Goal: Download file/media

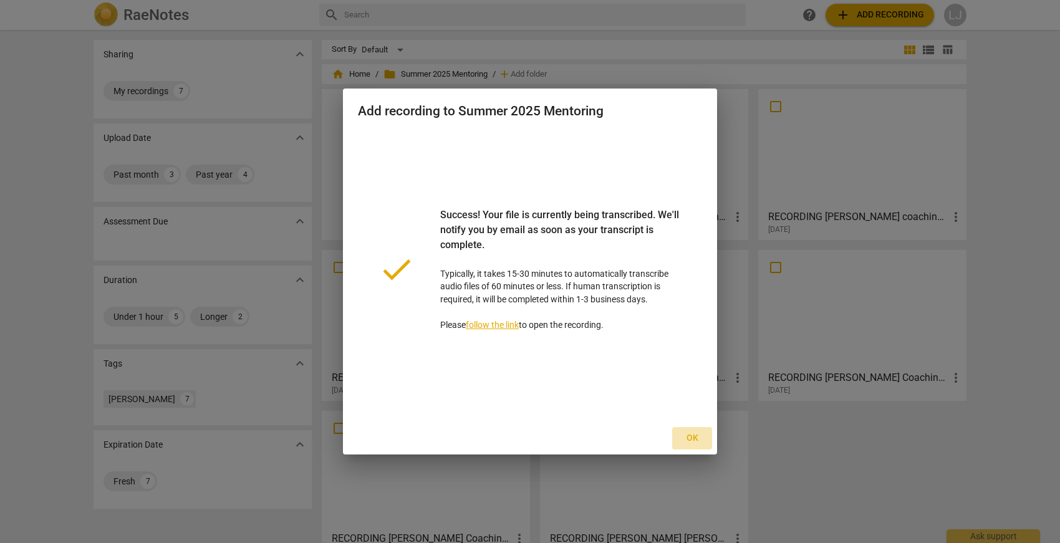
click at [693, 437] on span "Ok" at bounding box center [692, 438] width 20 height 12
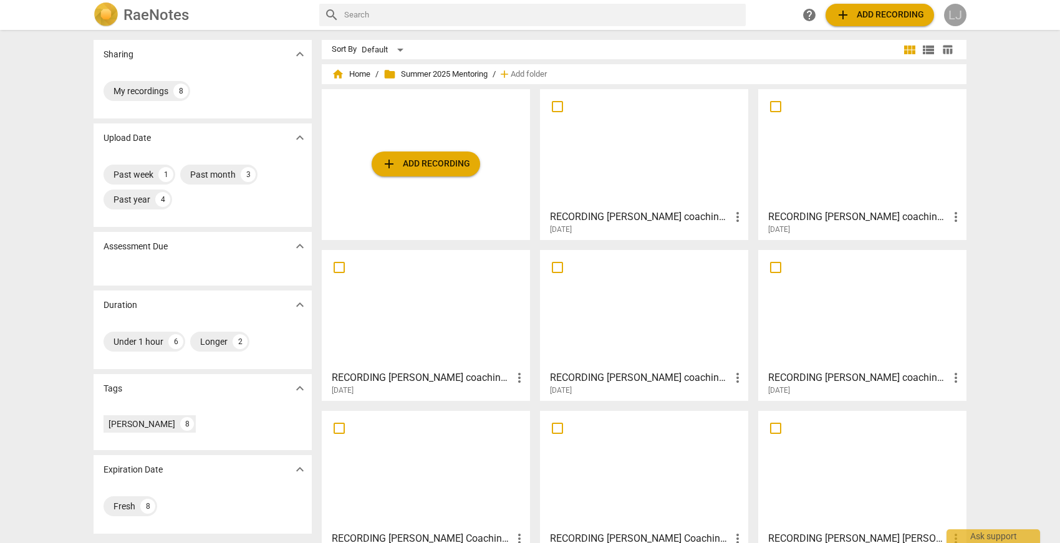
click at [960, 13] on div "LJ" at bounding box center [955, 15] width 22 height 22
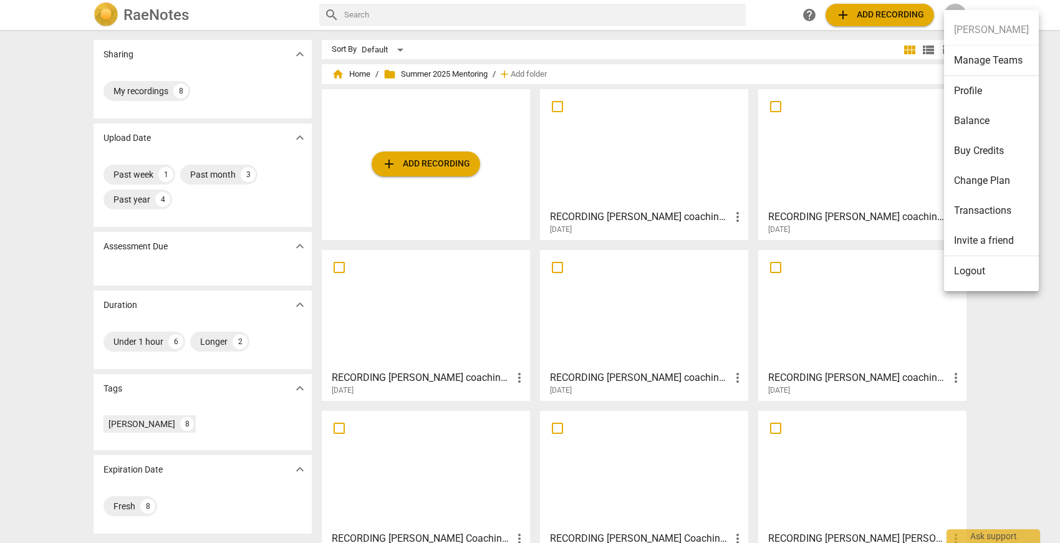
click at [972, 203] on li "Transactions" at bounding box center [991, 211] width 95 height 30
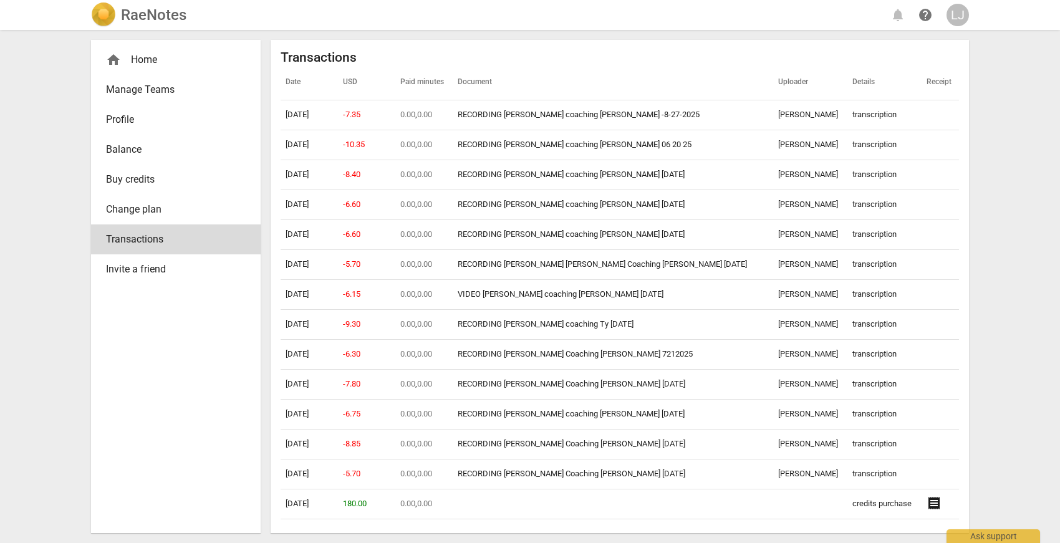
click at [127, 173] on span "Buy credits" at bounding box center [171, 179] width 130 height 15
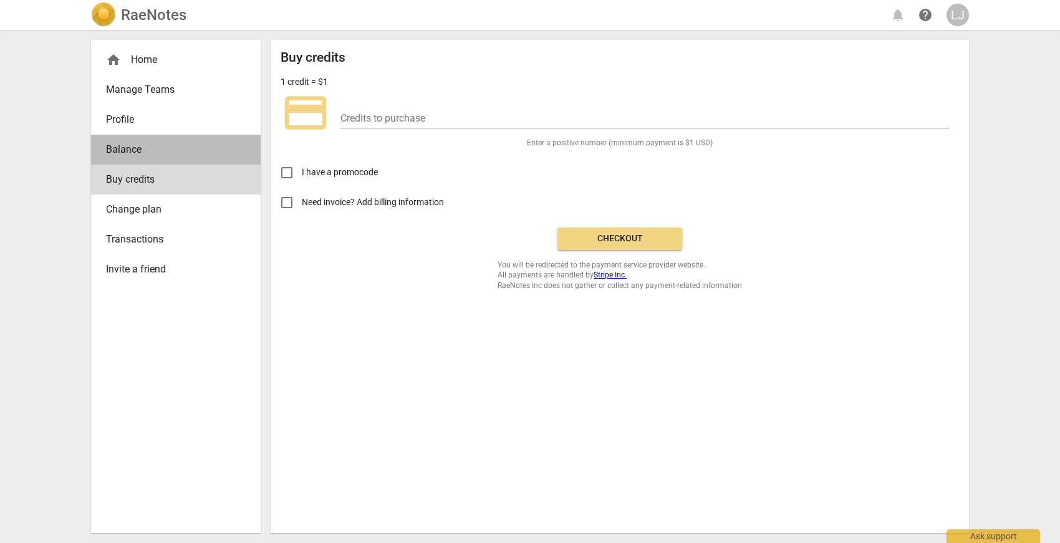
click at [121, 152] on span "Balance" at bounding box center [171, 149] width 130 height 15
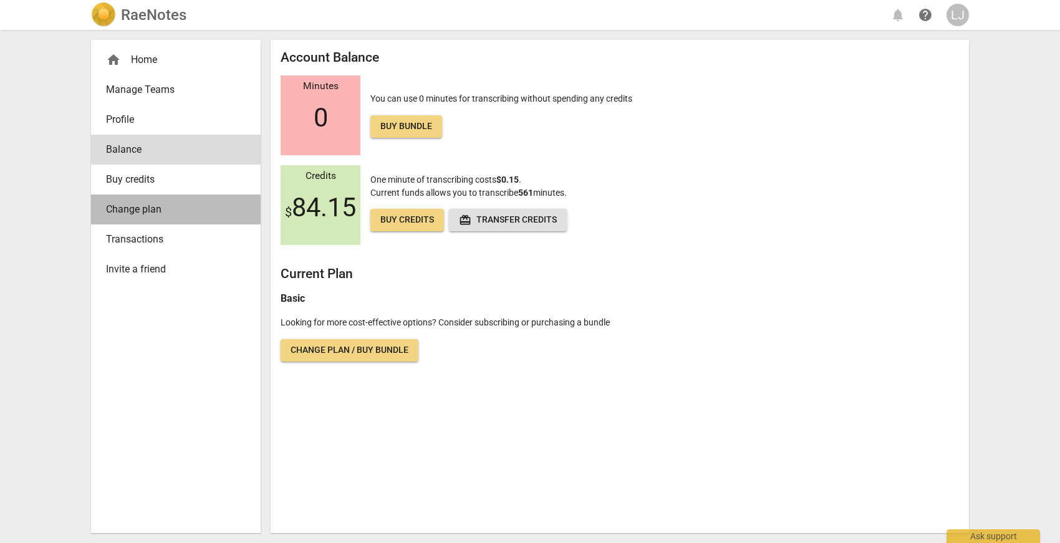
click at [124, 207] on span "Change plan" at bounding box center [171, 209] width 130 height 15
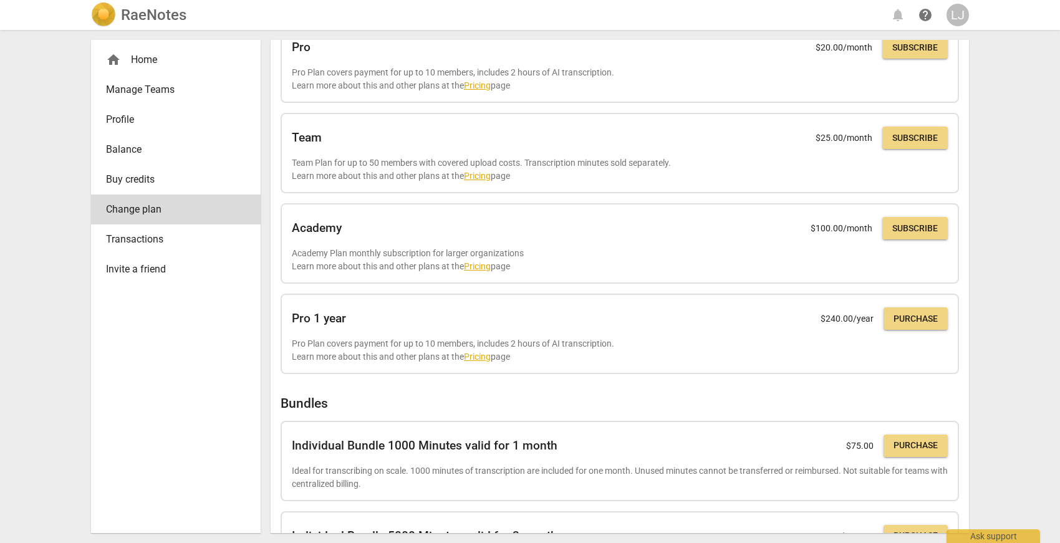
scroll to position [147, 0]
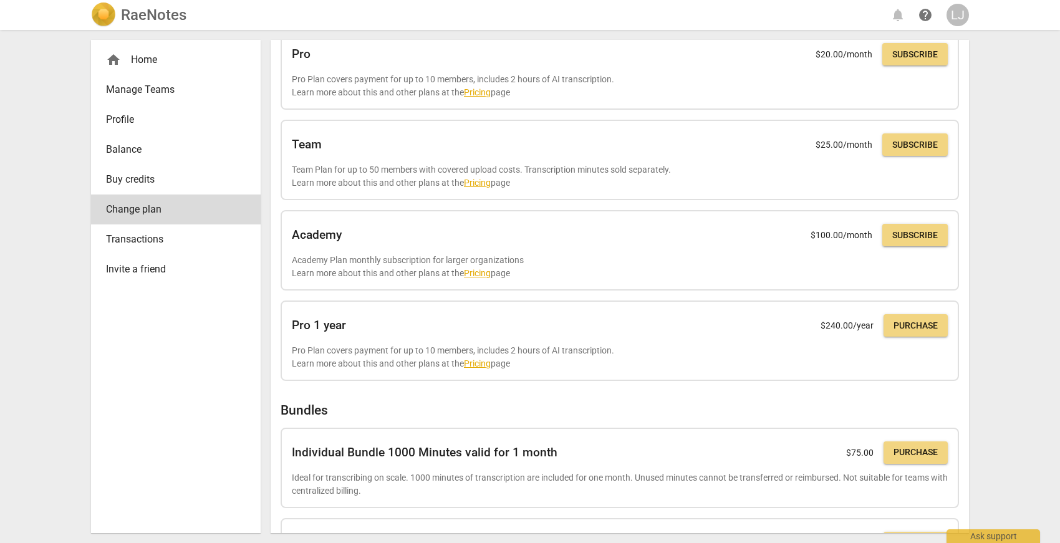
click at [152, 240] on span "Transactions" at bounding box center [171, 239] width 130 height 15
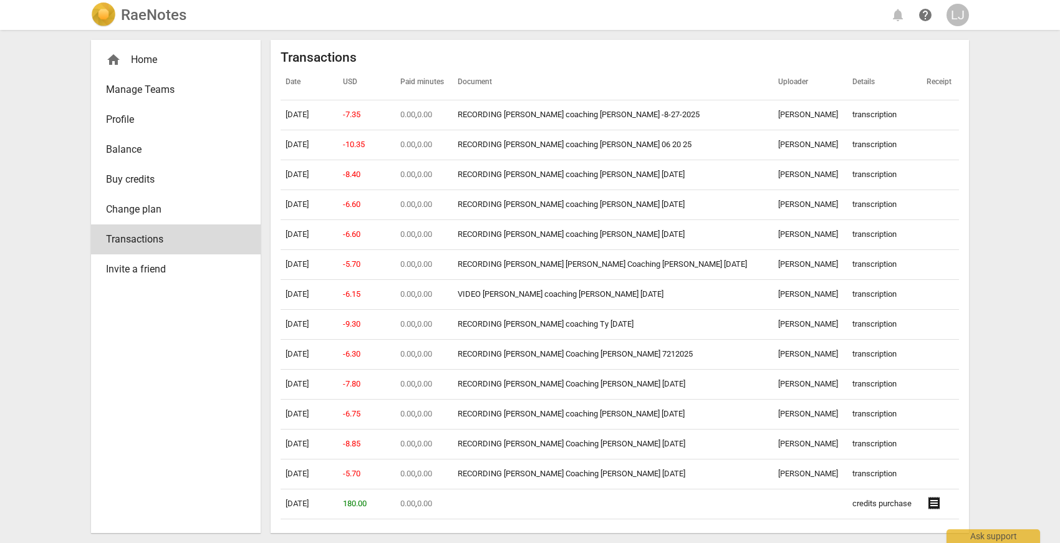
click at [127, 205] on span "Change plan" at bounding box center [171, 209] width 130 height 15
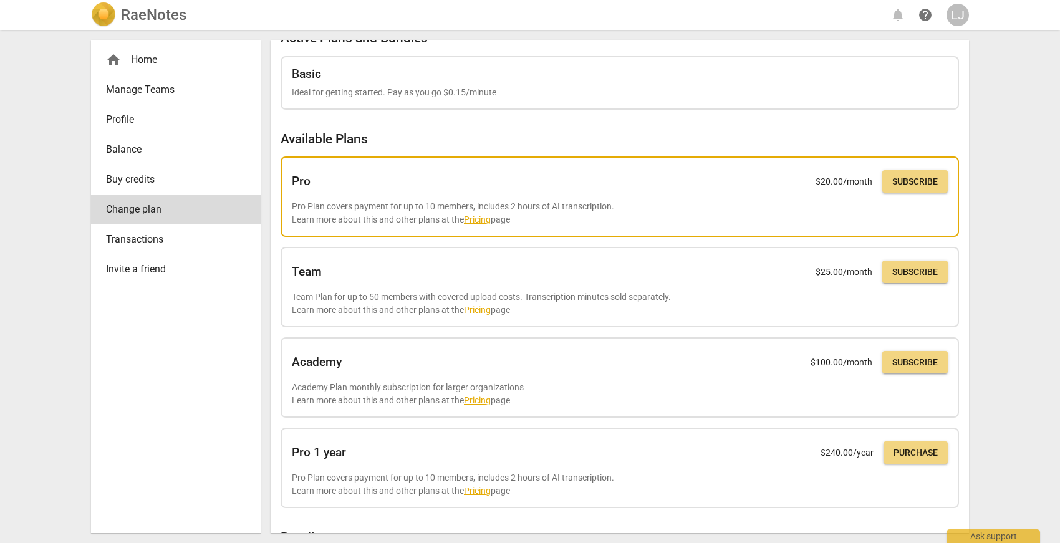
scroll to position [24, 0]
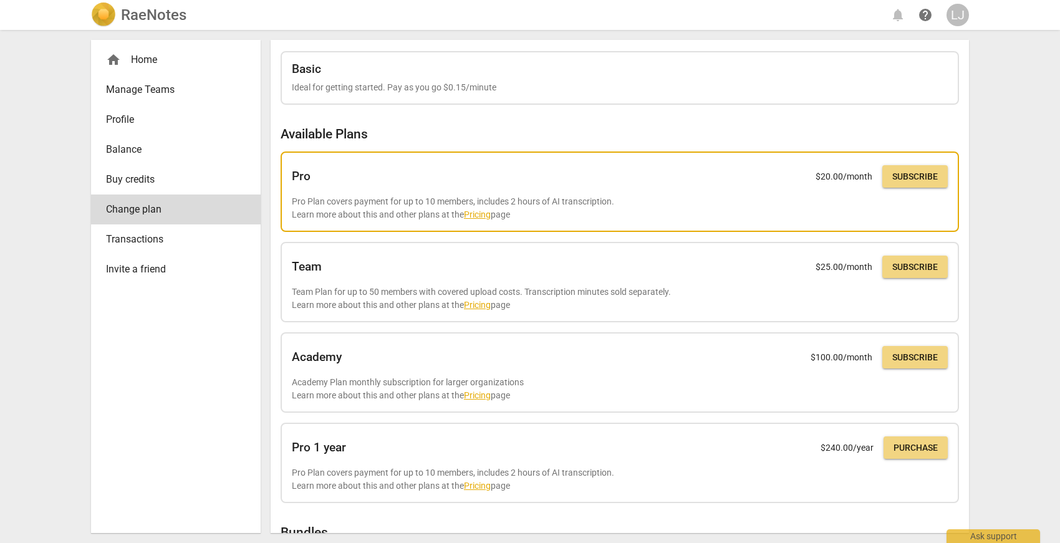
click at [479, 213] on link "Pricing" at bounding box center [477, 215] width 27 height 10
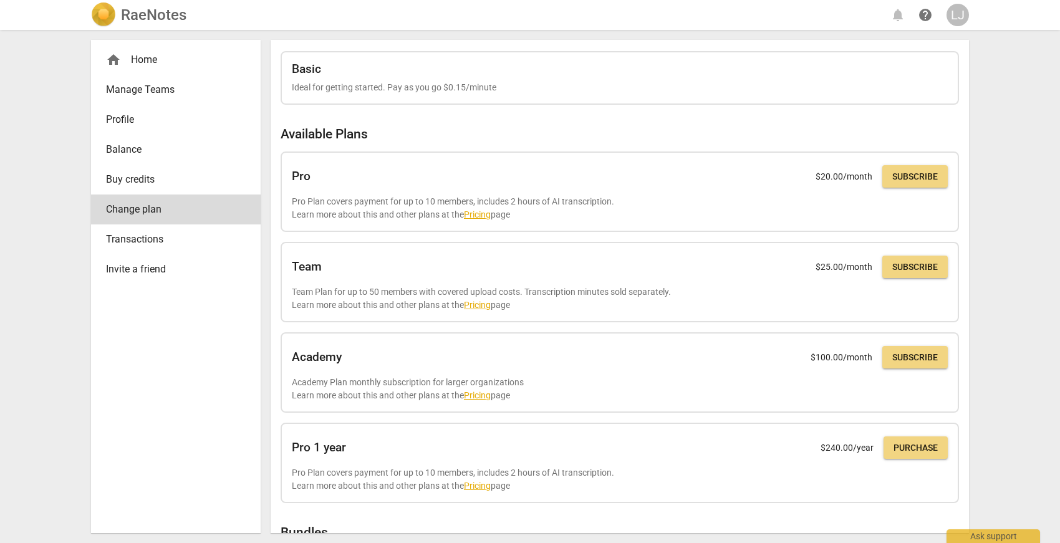
click at [152, 62] on div "home Home" at bounding box center [171, 59] width 130 height 15
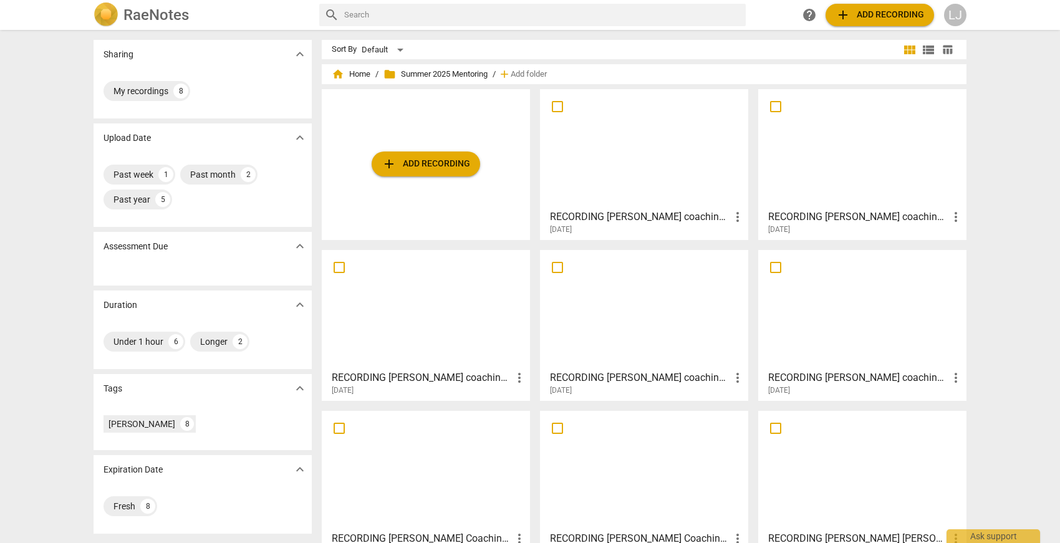
click at [593, 161] on div at bounding box center [644, 149] width 200 height 110
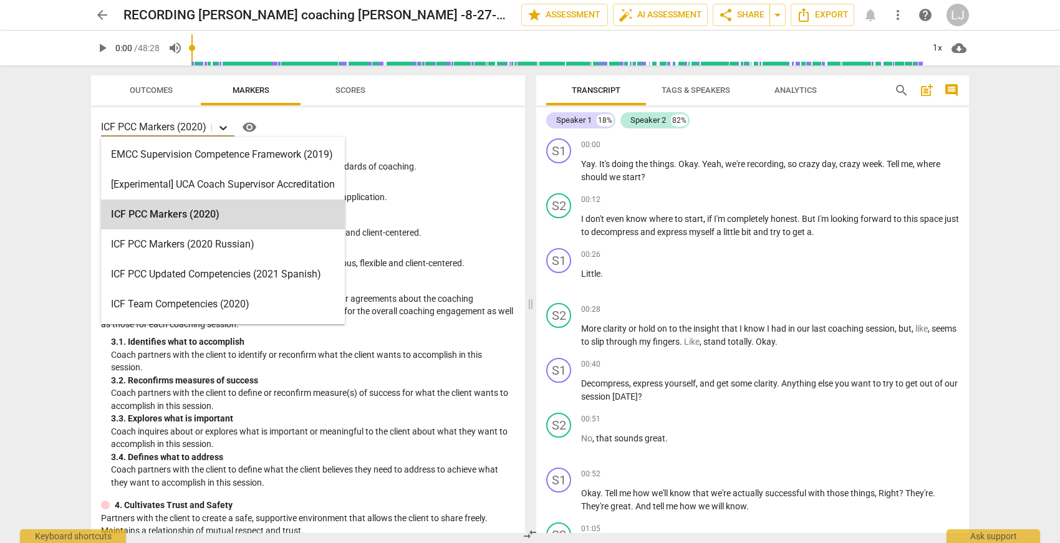
click at [224, 128] on icon at bounding box center [222, 128] width 7 height 4
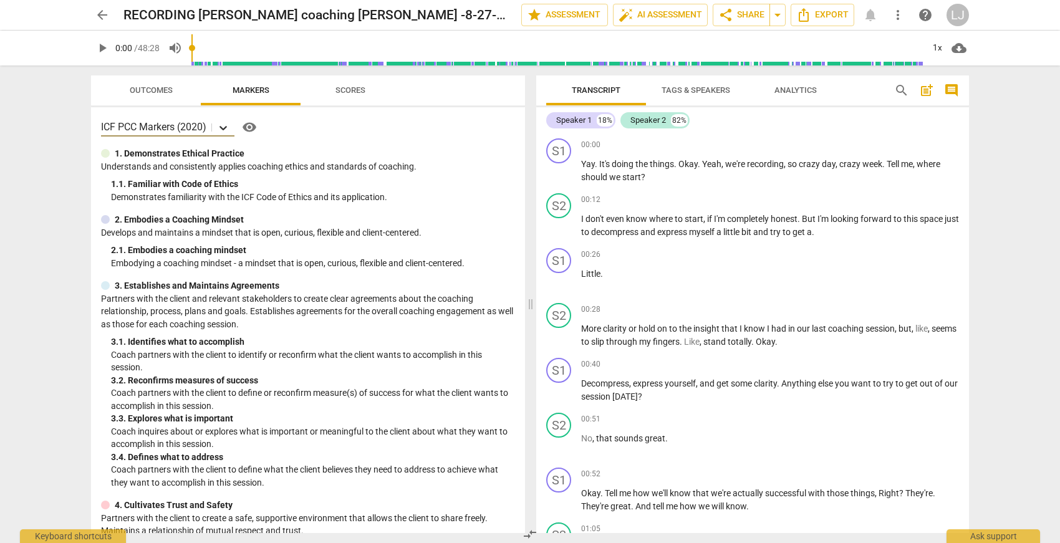
click at [224, 128] on icon at bounding box center [222, 128] width 7 height 4
click at [101, 14] on span "arrow_back" at bounding box center [102, 14] width 15 height 15
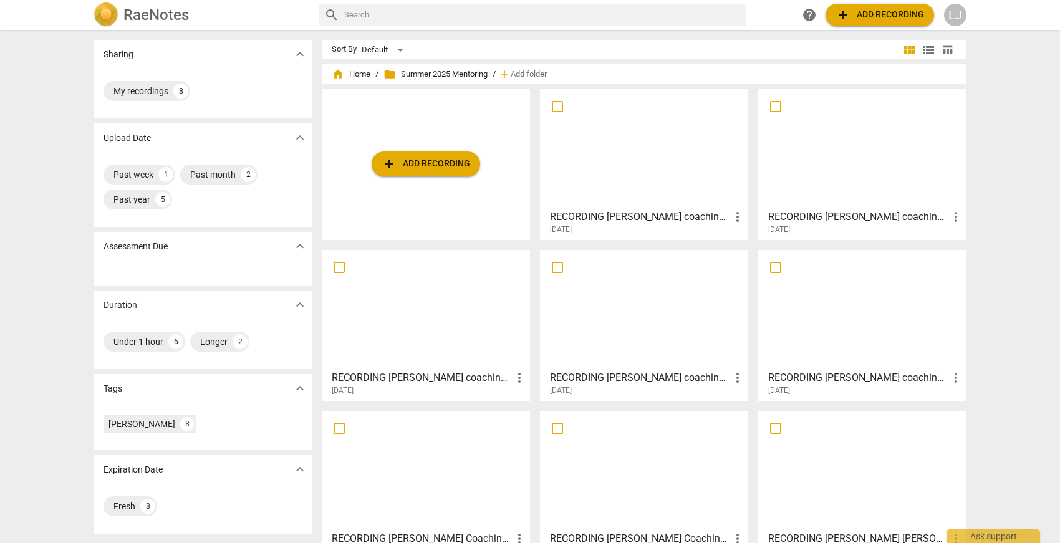
click at [134, 12] on h2 "RaeNotes" at bounding box center [155, 14] width 65 height 17
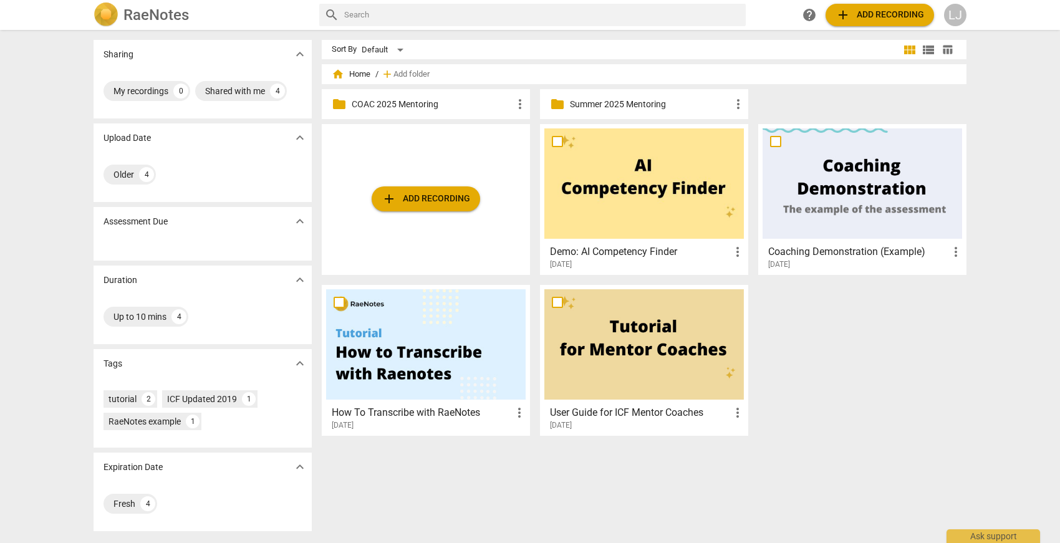
click at [953, 20] on div "LJ" at bounding box center [955, 15] width 22 height 22
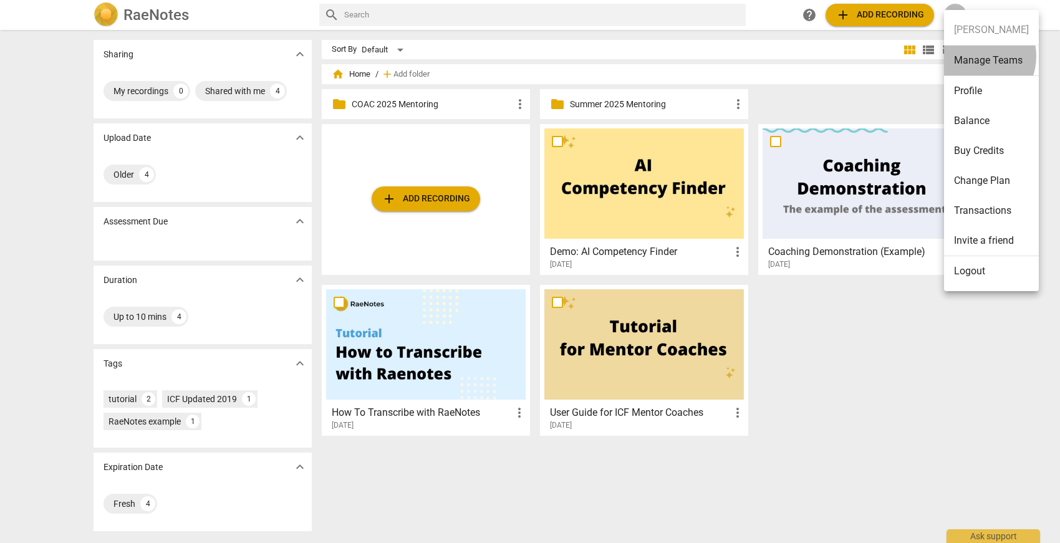
click at [972, 56] on li "Manage Teams" at bounding box center [991, 61] width 95 height 31
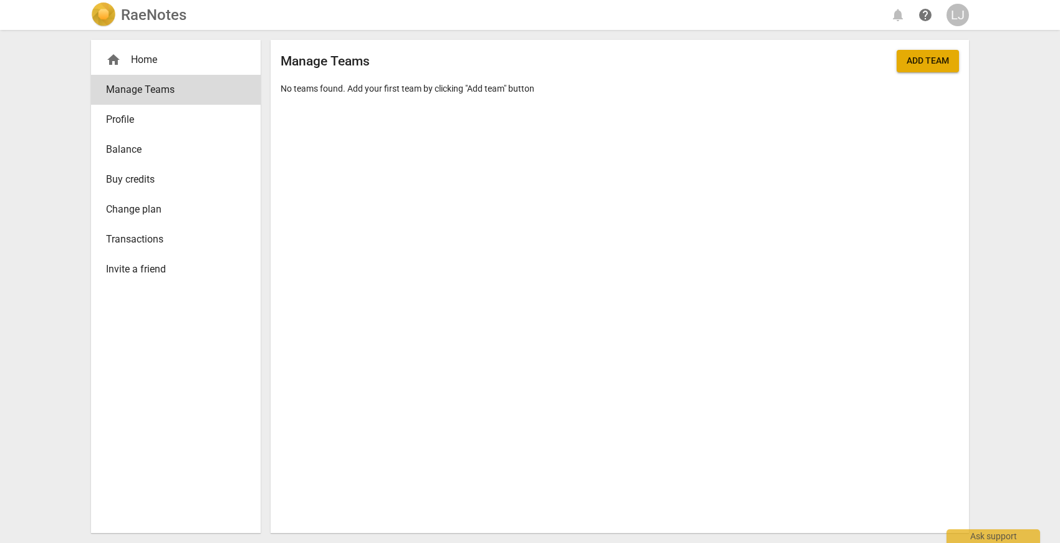
click at [129, 268] on span "Invite a friend" at bounding box center [171, 269] width 130 height 15
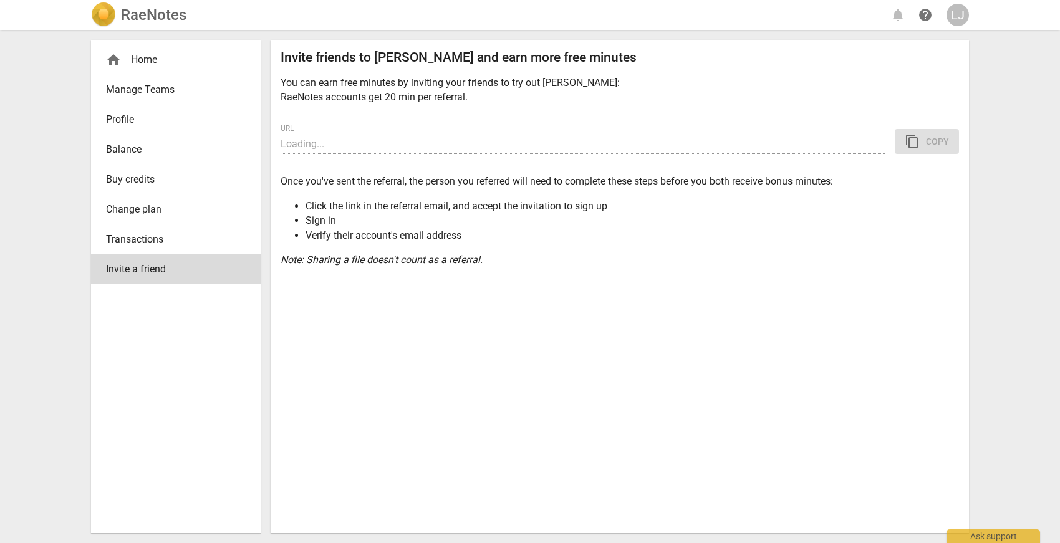
type input "[URL][DOMAIN_NAME]"
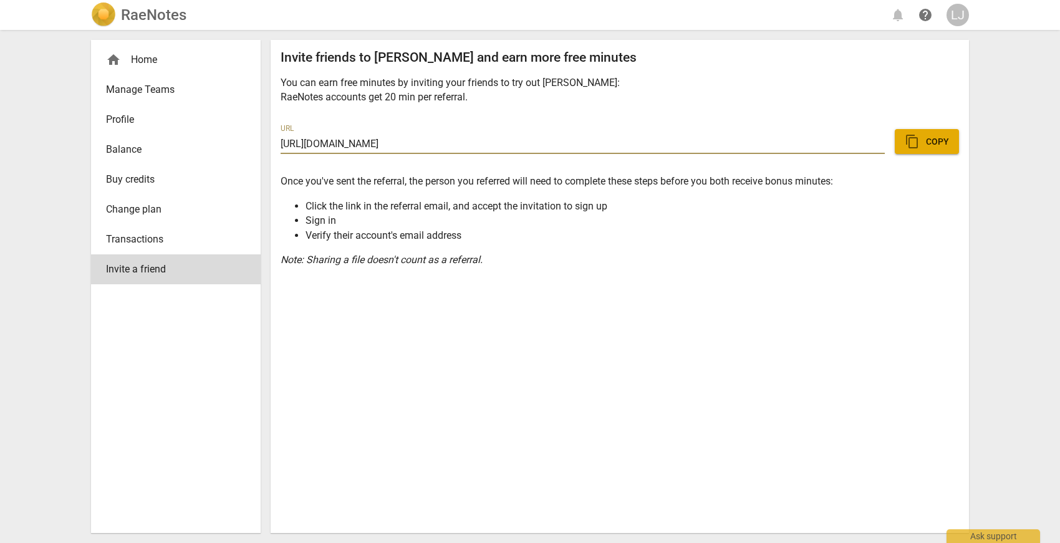
click at [132, 63] on div "home Home" at bounding box center [171, 59] width 130 height 15
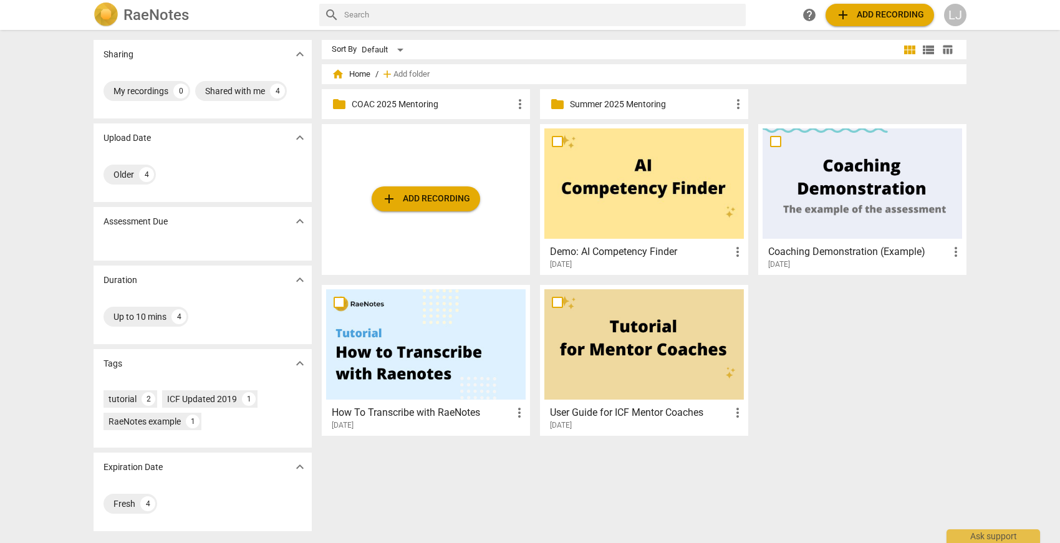
click at [607, 105] on p "Summer 2025 Mentoring" at bounding box center [650, 104] width 161 height 13
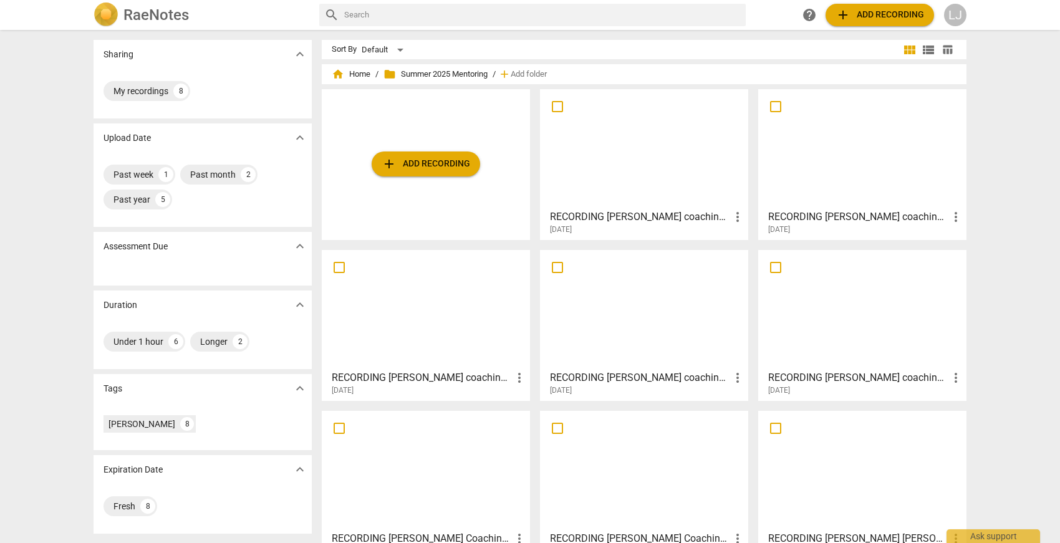
click at [627, 166] on div at bounding box center [644, 149] width 200 height 110
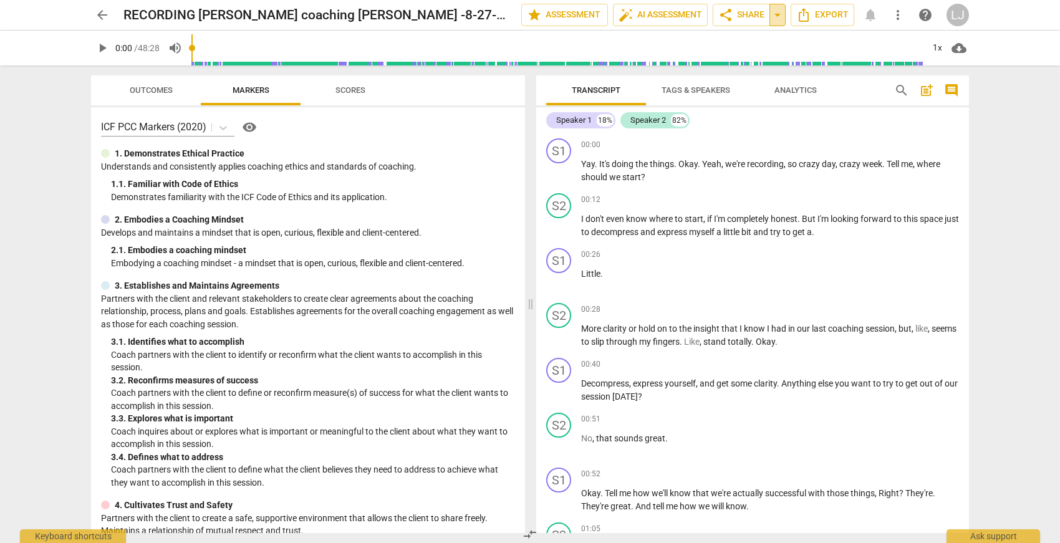
click at [774, 20] on span "arrow_drop_down" at bounding box center [777, 14] width 15 height 15
click at [775, 19] on span "arrow_drop_down" at bounding box center [777, 14] width 15 height 15
click at [749, 16] on span "share Share" at bounding box center [741, 14] width 46 height 15
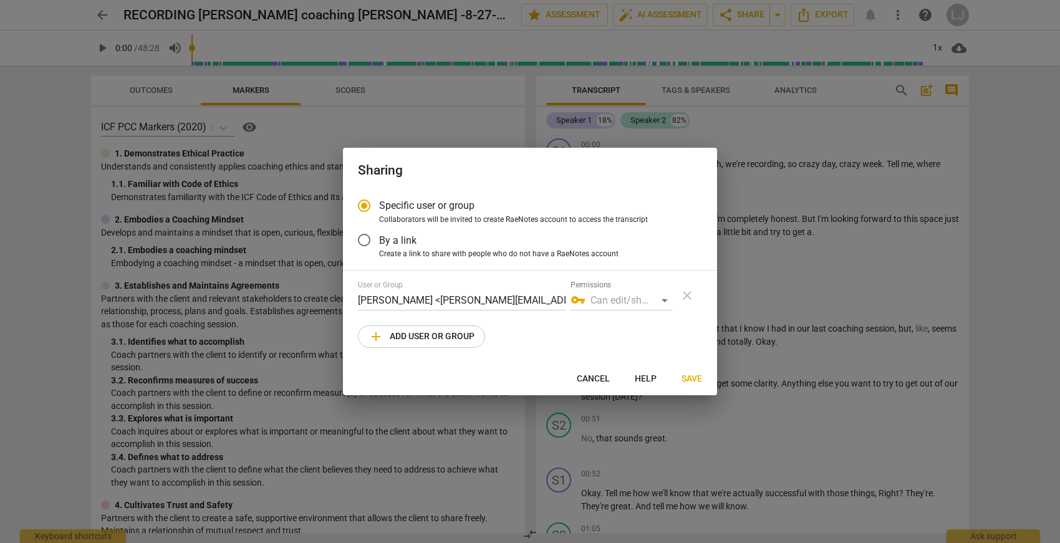
radio input "false"
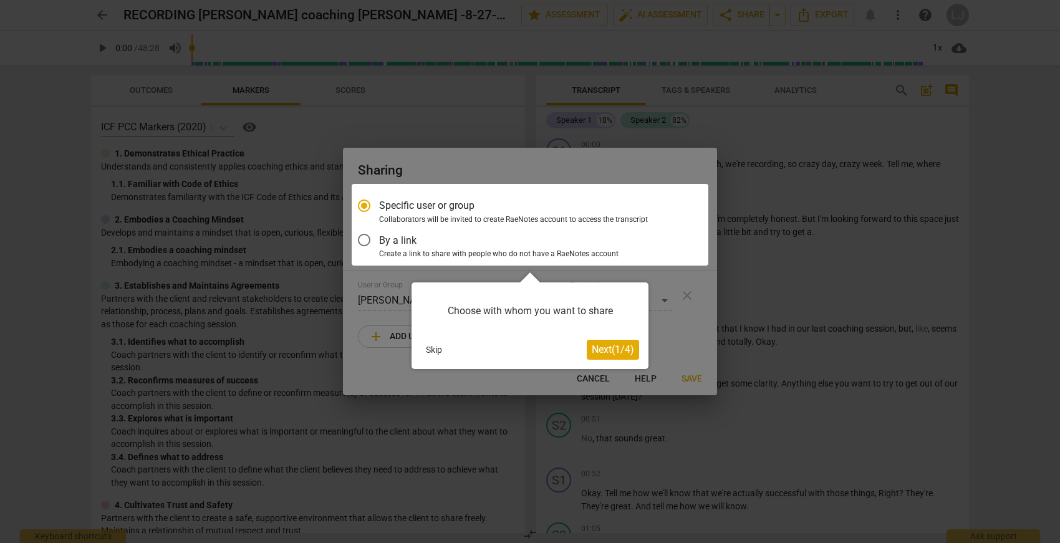
click at [370, 239] on div at bounding box center [530, 225] width 357 height 82
click at [364, 240] on div at bounding box center [530, 225] width 357 height 82
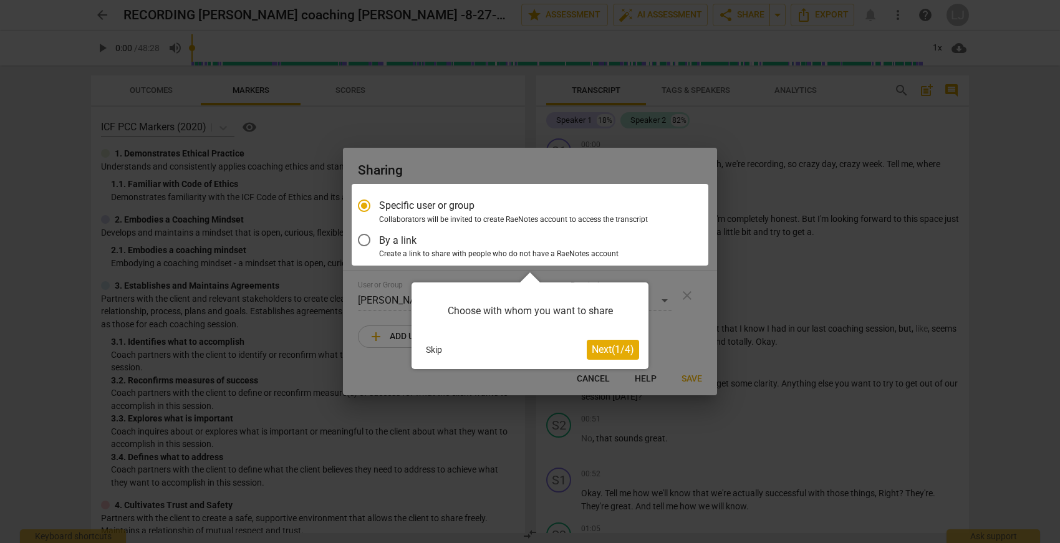
click at [364, 240] on div at bounding box center [530, 225] width 357 height 82
click at [435, 211] on div at bounding box center [530, 225] width 357 height 82
click at [611, 349] on span "Next ( 1 / 4 )" at bounding box center [613, 350] width 42 height 12
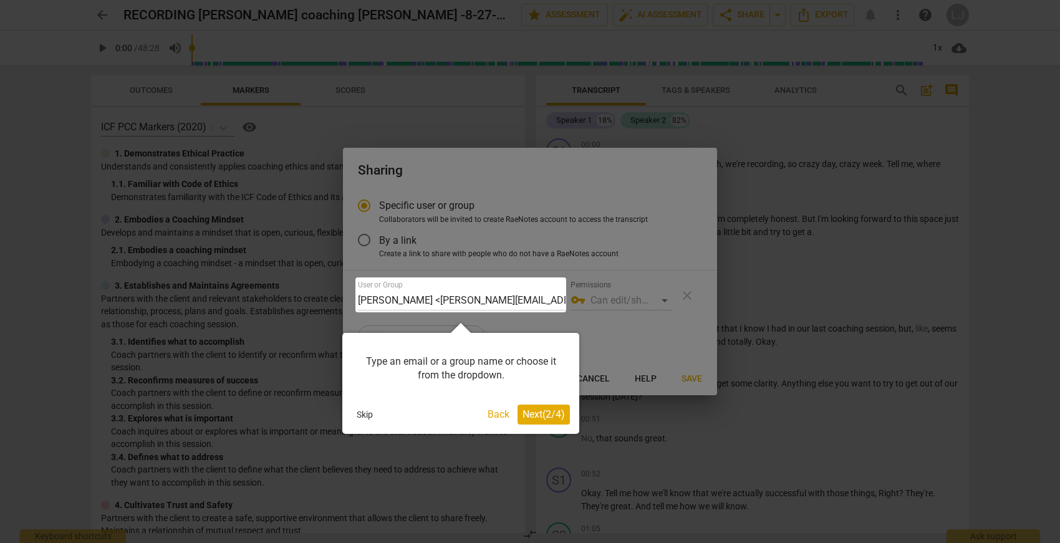
click at [541, 415] on span "Next ( 2 / 4 )" at bounding box center [544, 414] width 42 height 12
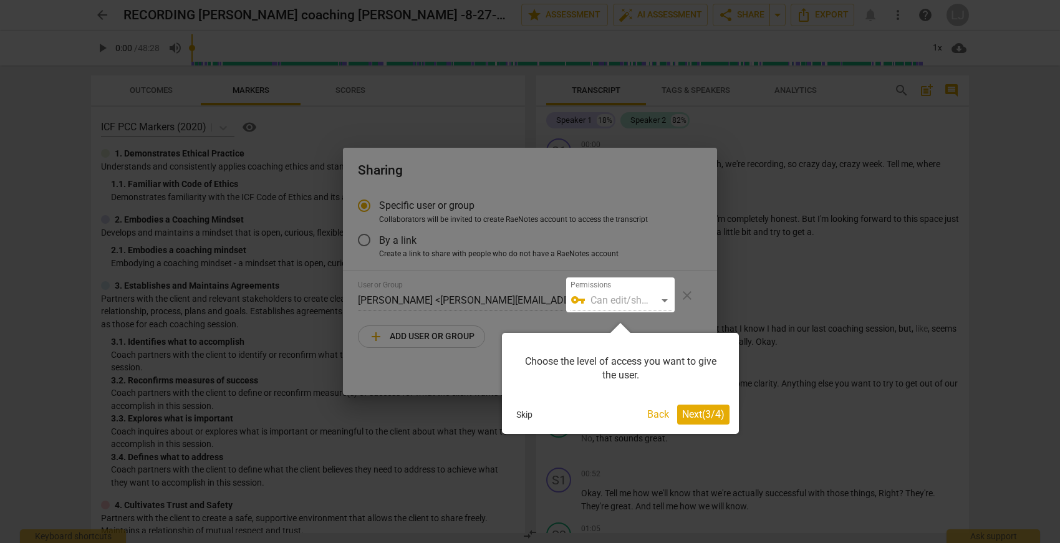
click at [711, 414] on span "Next ( 3 / 4 )" at bounding box center [703, 414] width 42 height 12
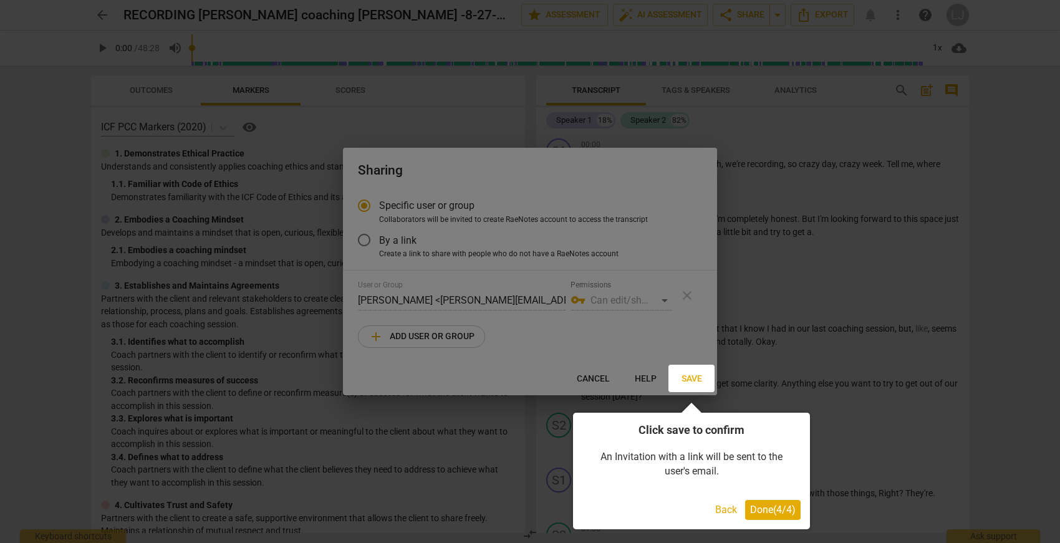
click at [770, 511] on span "Done ( 4 / 4 )" at bounding box center [773, 510] width 46 height 12
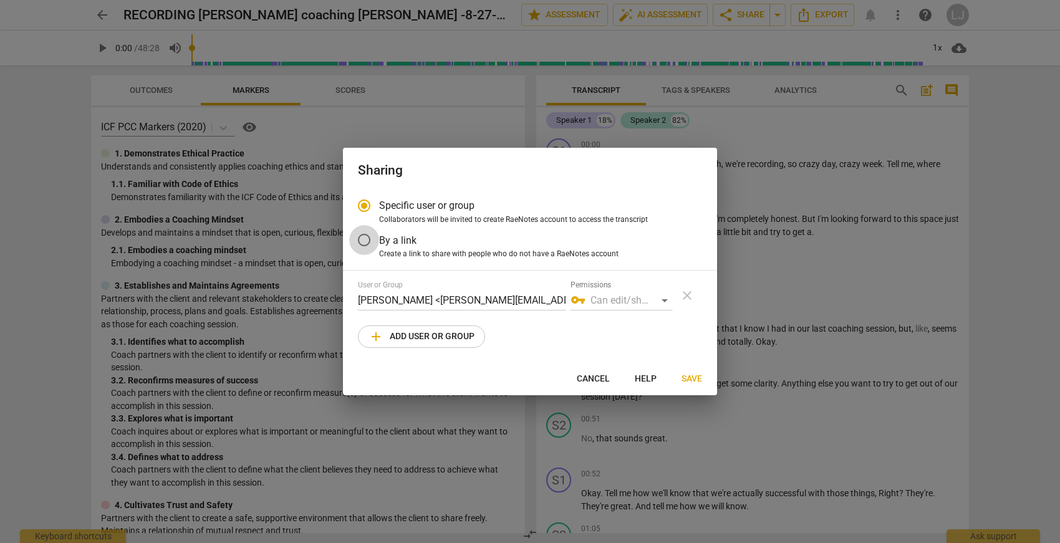
click at [366, 239] on input "By a link" at bounding box center [364, 240] width 30 height 30
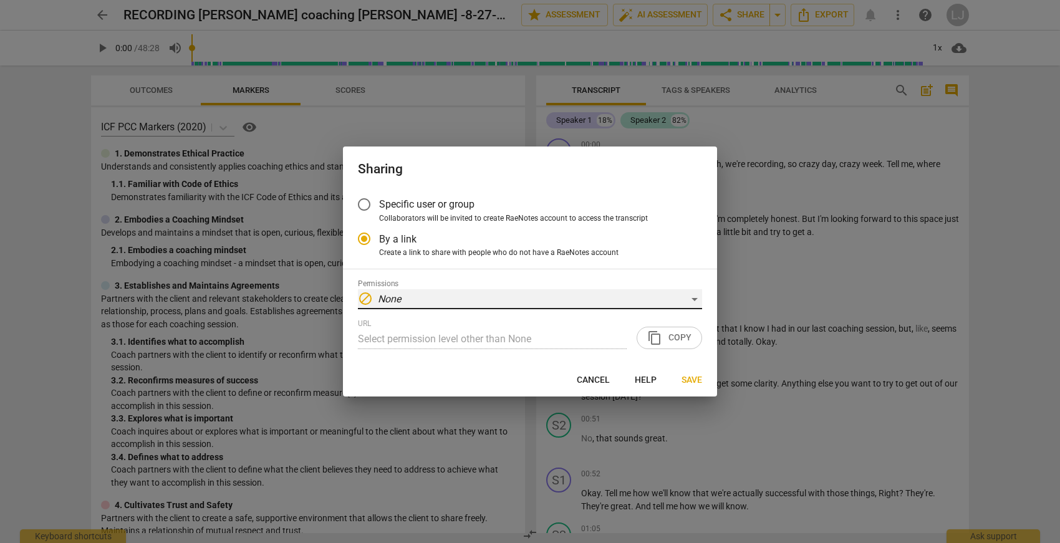
click at [693, 299] on div "block None" at bounding box center [530, 299] width 344 height 20
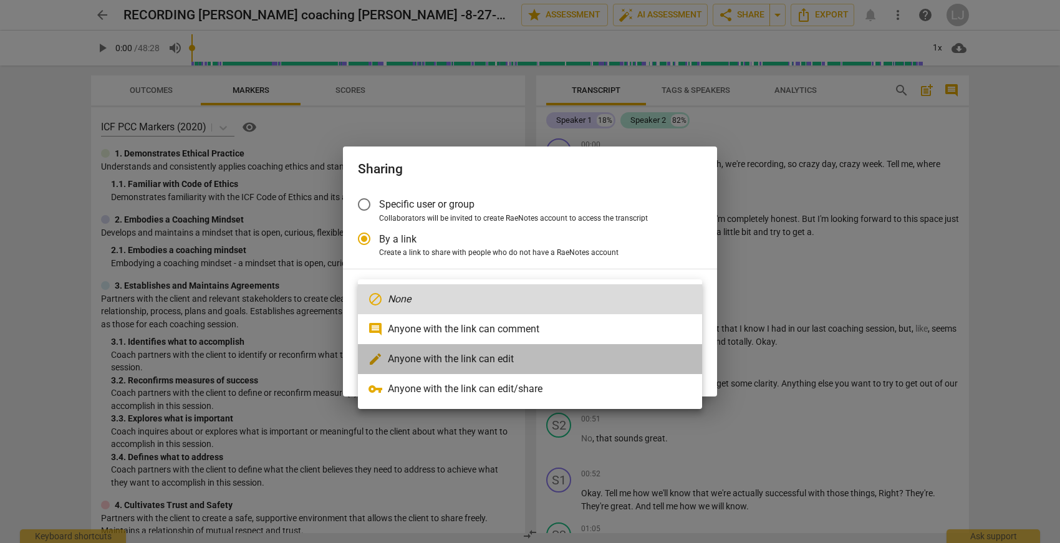
click at [466, 356] on li "edit Anyone with the link can edit" at bounding box center [530, 359] width 344 height 30
radio input "false"
type input "[URL][DOMAIN_NAME]"
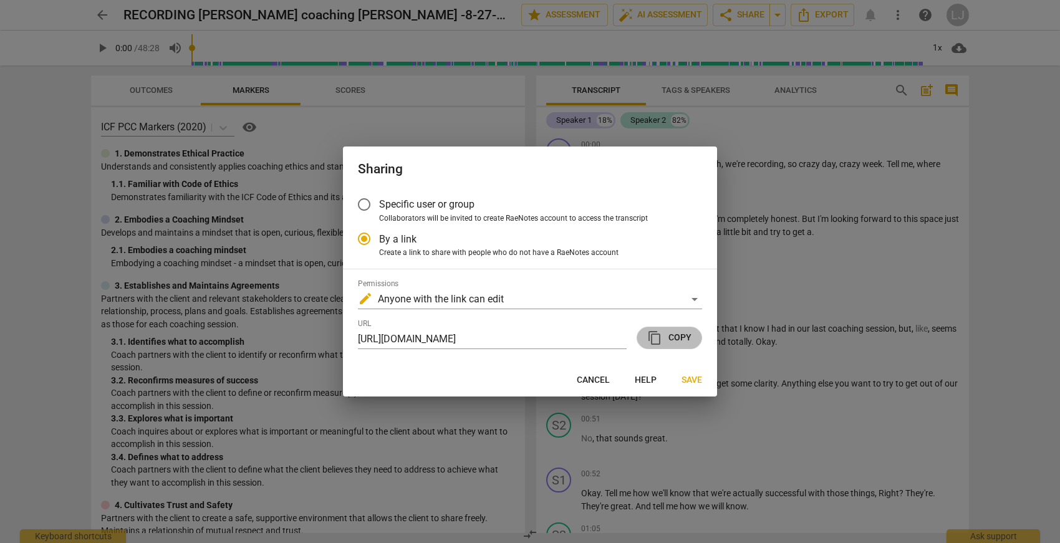
click at [675, 339] on span "content_copy Copy" at bounding box center [669, 337] width 44 height 15
click at [593, 379] on span "Cancel" at bounding box center [593, 380] width 33 height 12
radio input "false"
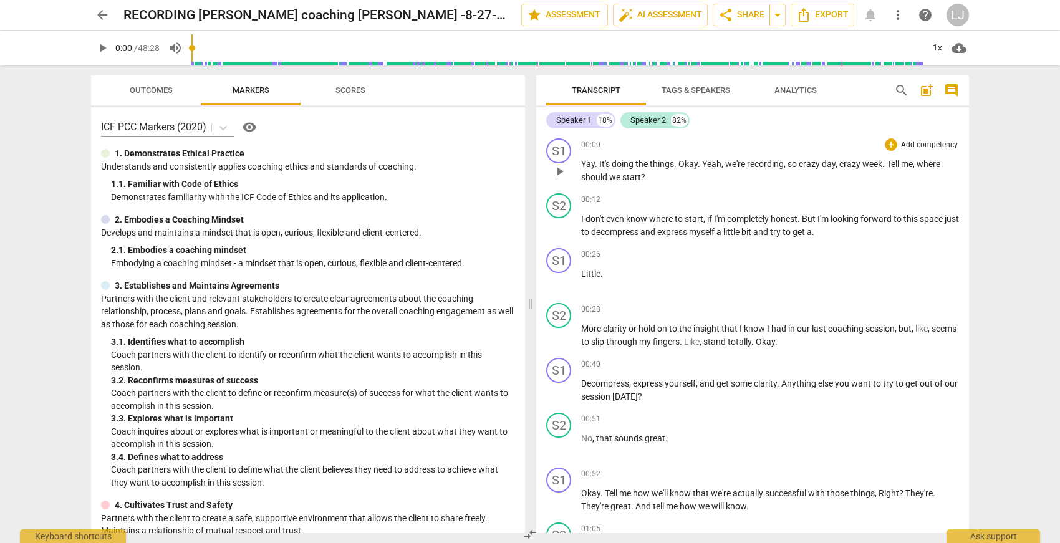
click at [563, 166] on span "play_arrow" at bounding box center [559, 171] width 15 height 15
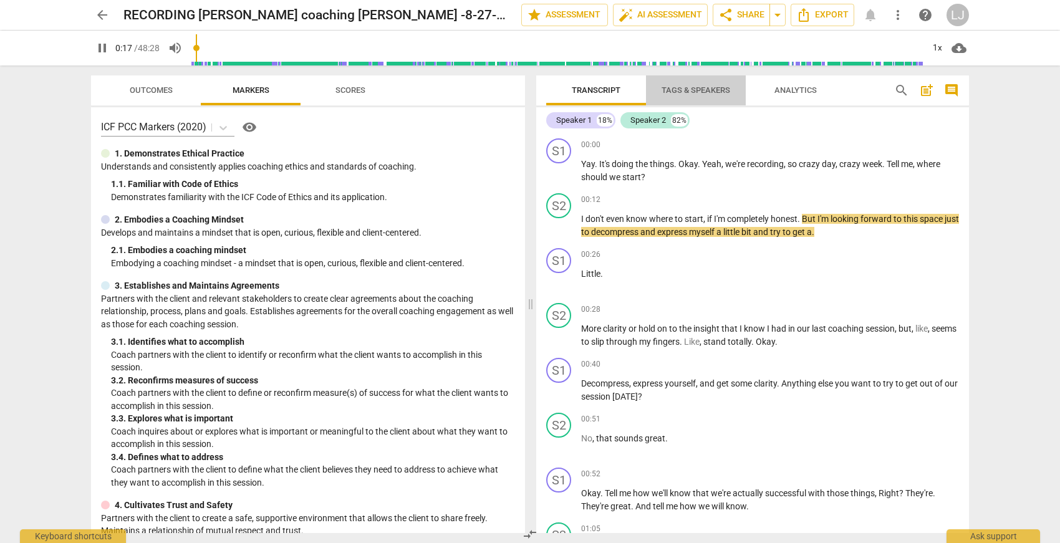
click at [697, 89] on span "Tags & Speakers" at bounding box center [696, 89] width 69 height 9
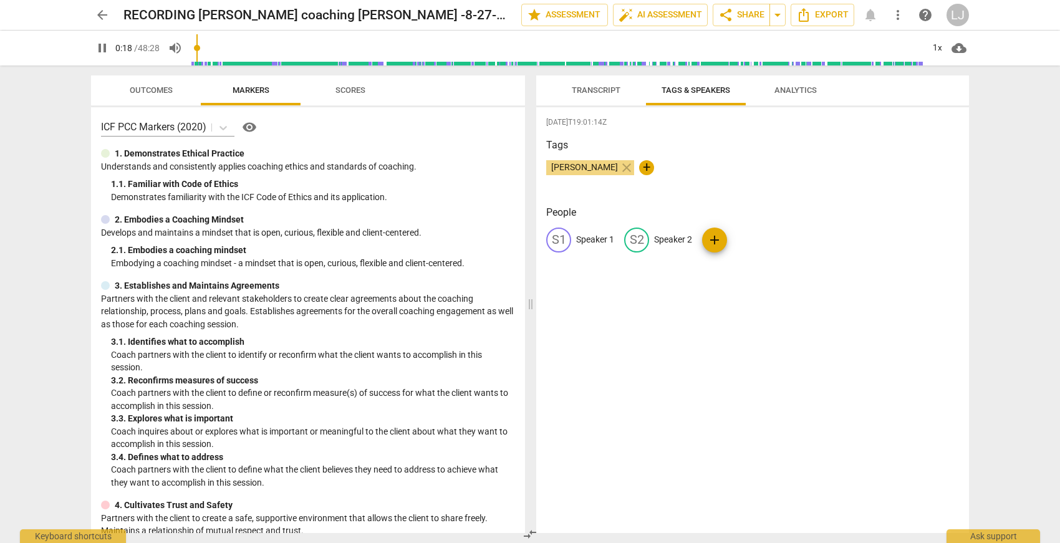
click at [589, 239] on p "Speaker 1" at bounding box center [595, 239] width 38 height 13
type input "20"
type input "Ke"
type input "20"
type input "[PERSON_NAME]"
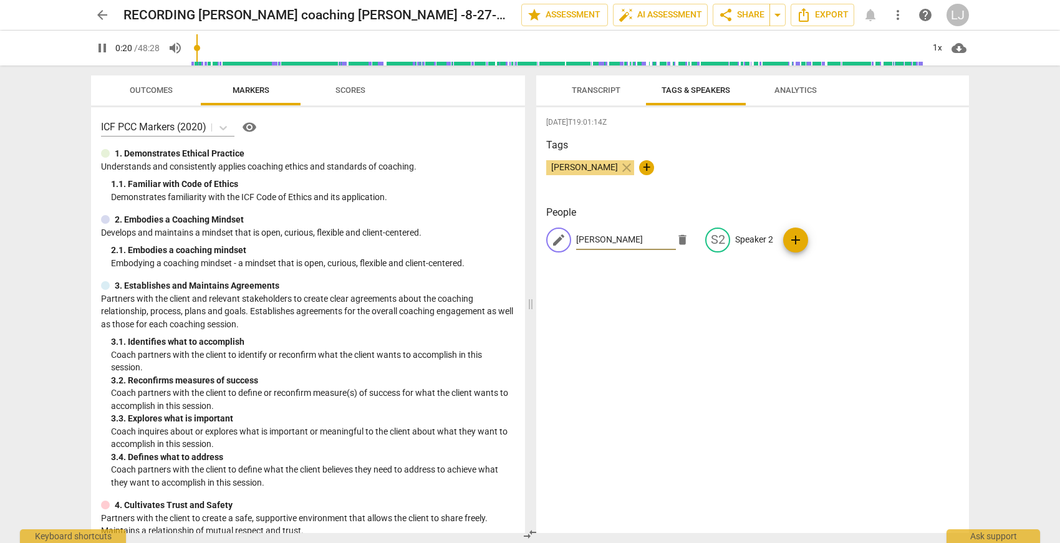
type input "21"
type input "[PERSON_NAME]"
type input "23"
type input "[PERSON_NAME]"
click at [741, 238] on p "Speaker 2" at bounding box center [754, 239] width 38 height 13
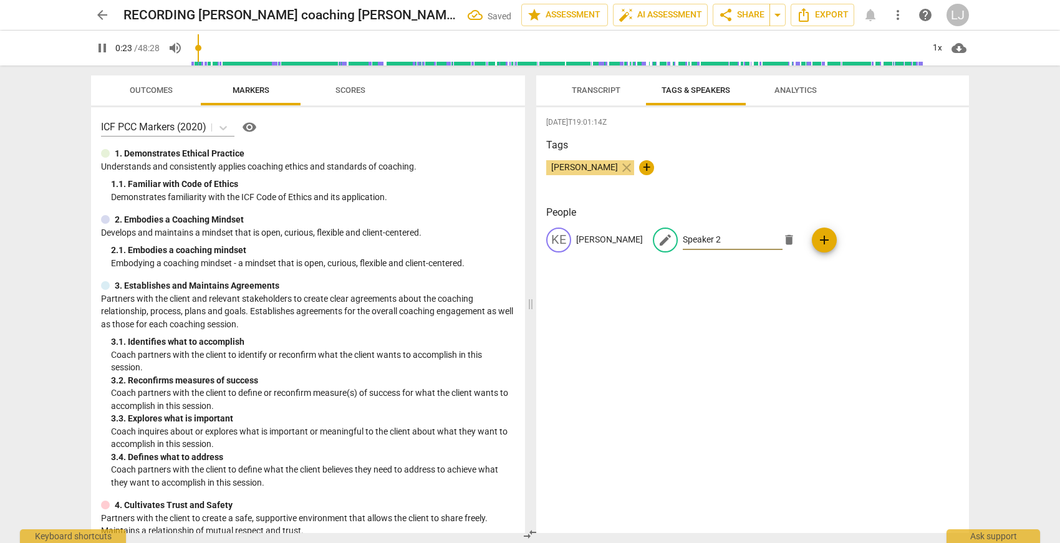
type input "24"
type input "R"
type input "24"
type input "Re"
type input "25"
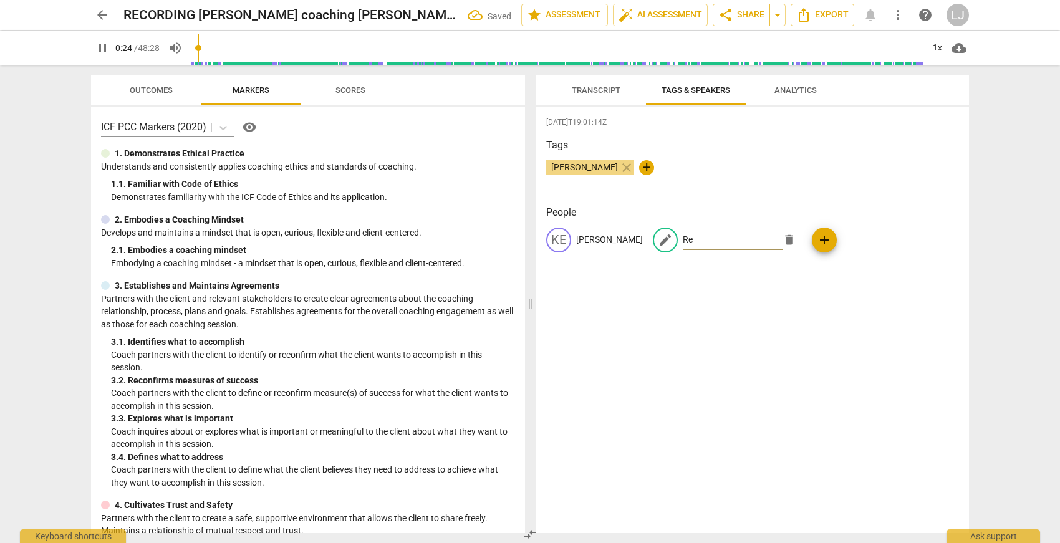
type input "Rei"
type input "25"
type input "[PERSON_NAME]"
type input "26"
type input "[PERSON_NAME]"
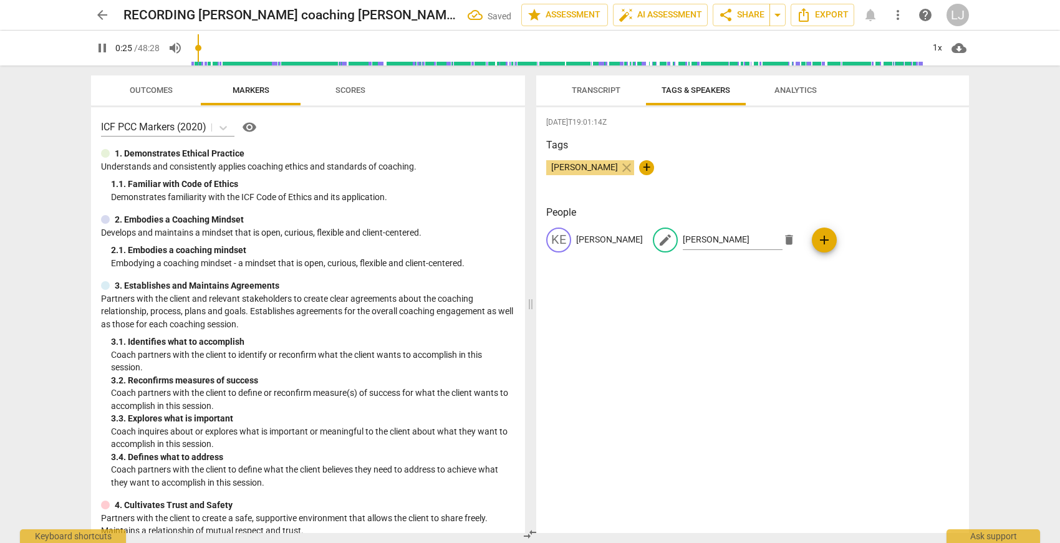
click at [760, 338] on div "[DATE]T19:01:14Z Tags [PERSON_NAME] close + People [PERSON_NAME] [PERSON_NAME] …" at bounding box center [752, 320] width 433 height 426
click at [581, 84] on span "Transcript" at bounding box center [596, 90] width 79 height 17
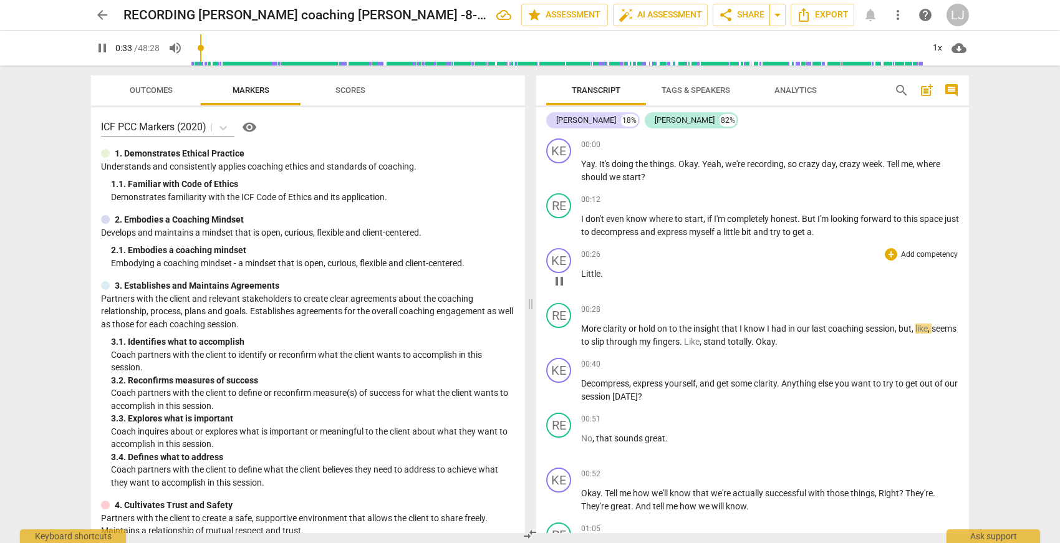
click at [581, 274] on span "Little" at bounding box center [590, 274] width 19 height 10
click at [582, 274] on span "Little" at bounding box center [590, 274] width 19 height 10
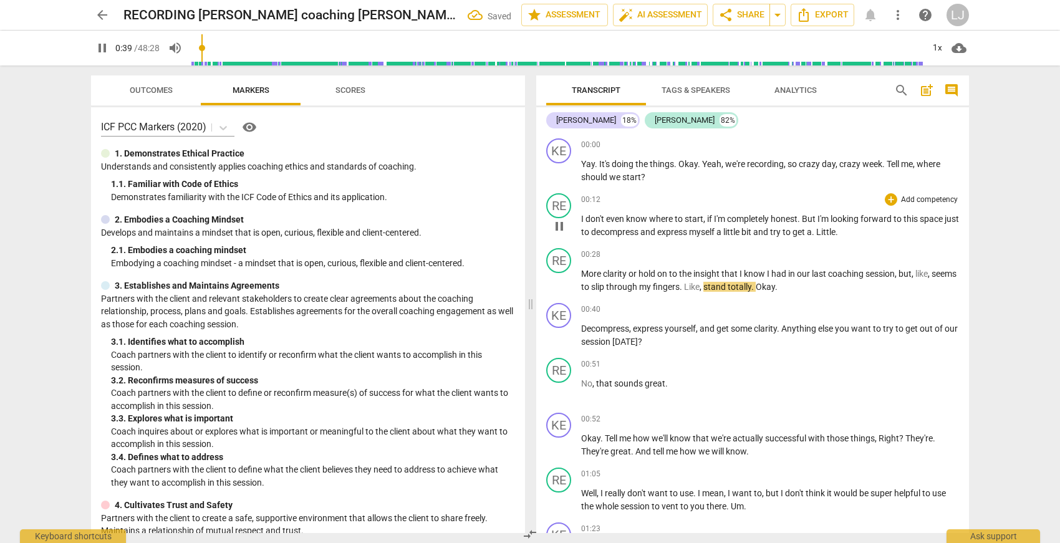
click at [836, 233] on span "Little" at bounding box center [825, 232] width 19 height 10
type input "41"
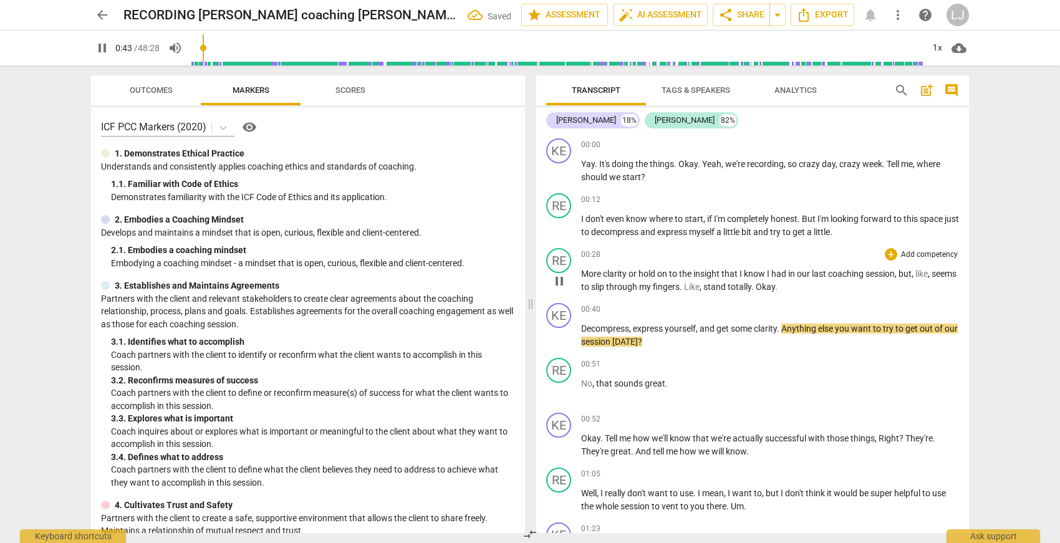
click at [582, 275] on span "More" at bounding box center [592, 274] width 22 height 10
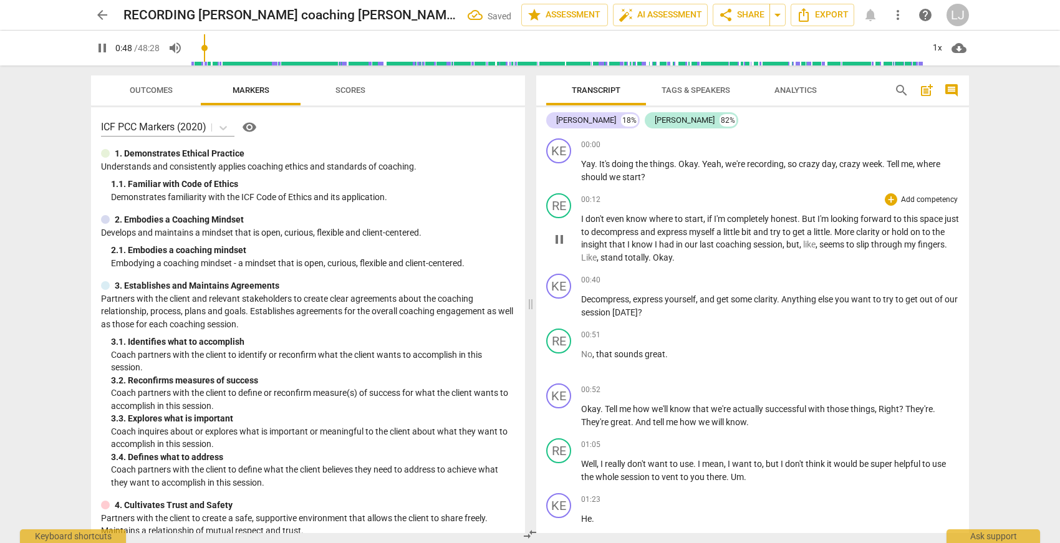
drag, startPoint x: 853, startPoint y: 233, endPoint x: 849, endPoint y: 243, distance: 10.1
click at [834, 233] on span "." at bounding box center [832, 232] width 4 height 10
type input "50"
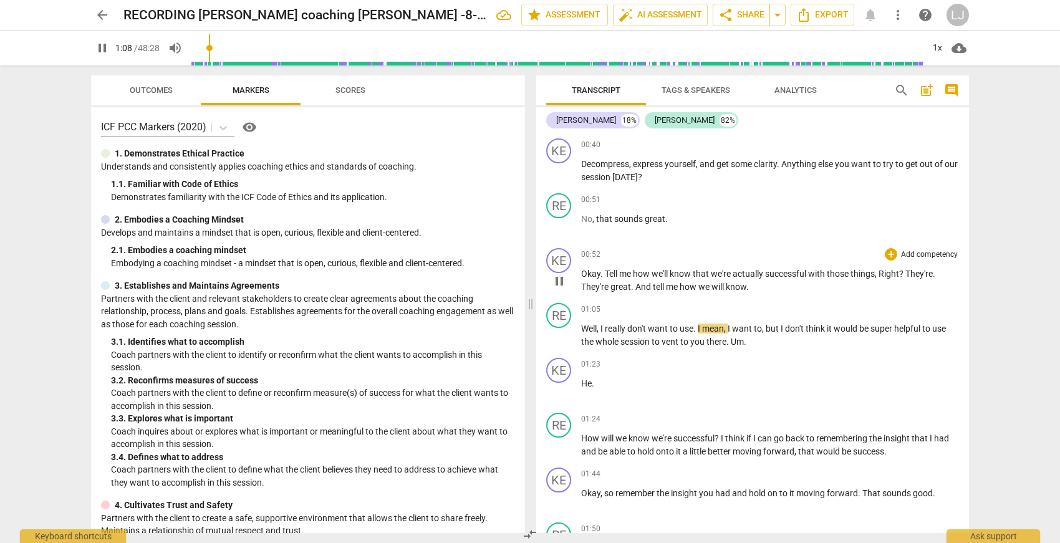
scroll to position [137, 0]
click at [702, 341] on span "you" at bounding box center [698, 340] width 16 height 10
click at [706, 340] on span "you" at bounding box center [698, 340] width 16 height 10
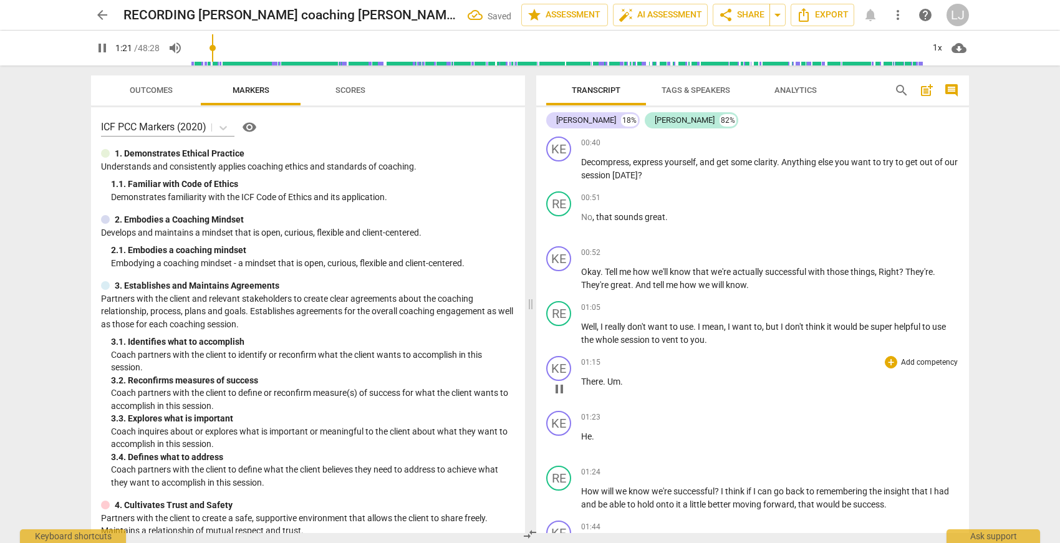
click at [582, 382] on span "There" at bounding box center [592, 382] width 22 height 10
click at [583, 382] on span "There" at bounding box center [592, 382] width 22 height 10
type input "84"
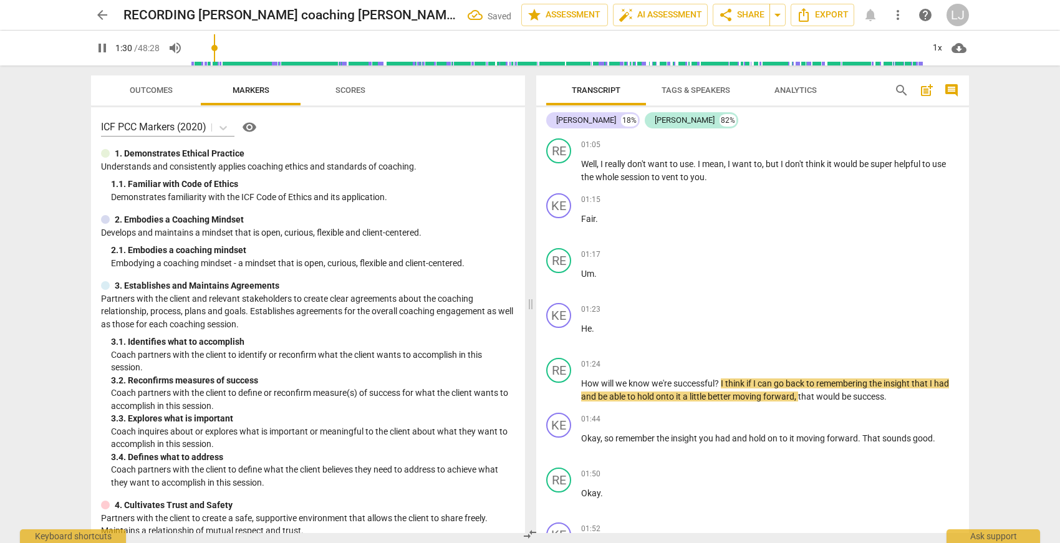
scroll to position [287, 0]
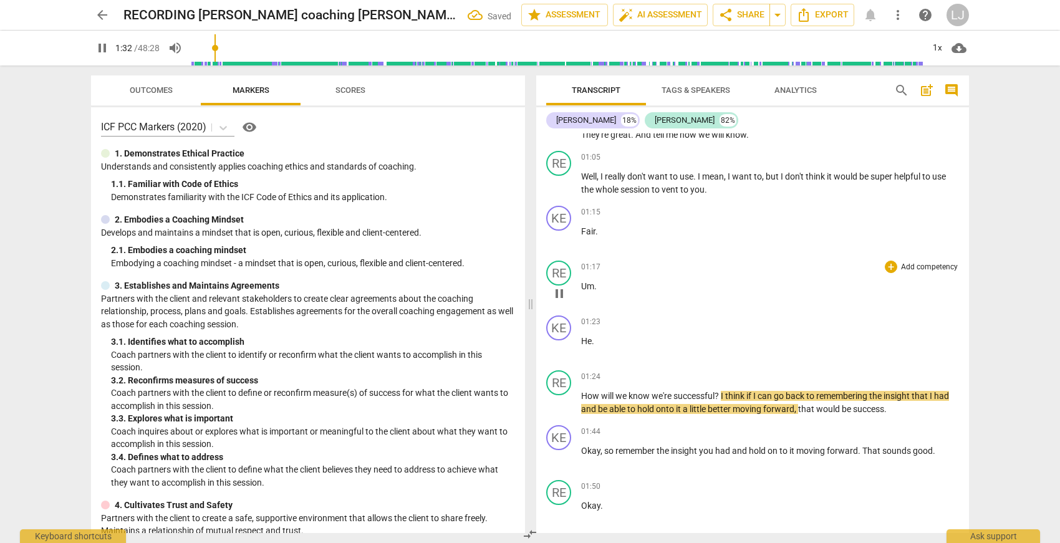
click at [585, 288] on span "Um" at bounding box center [587, 286] width 13 height 10
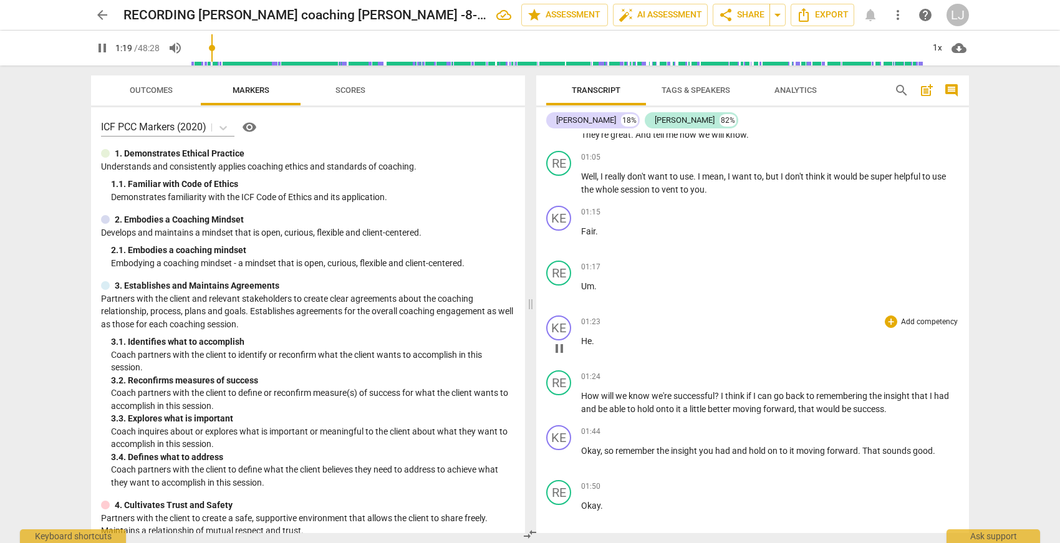
click at [581, 341] on span "He" at bounding box center [586, 341] width 11 height 10
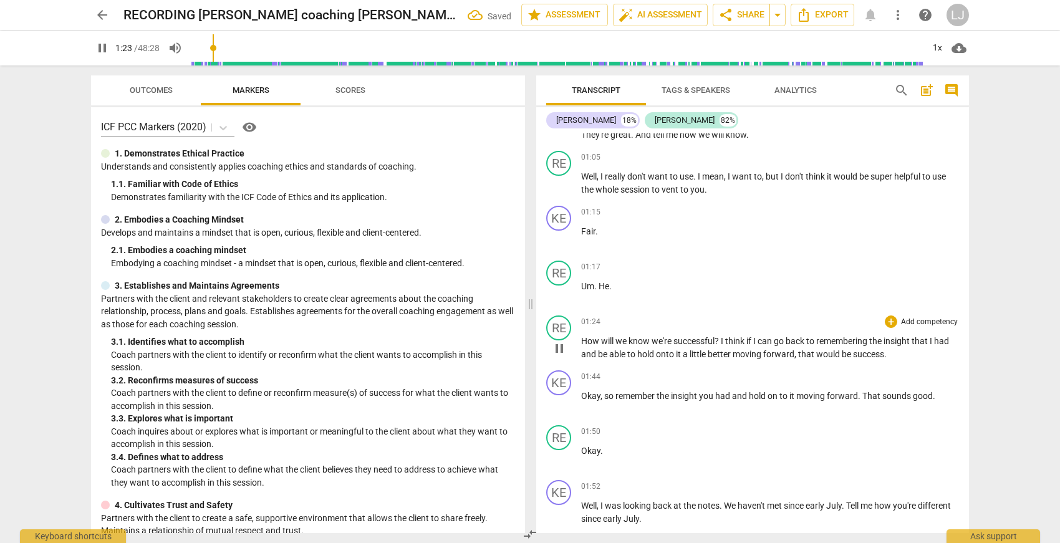
click at [583, 343] on span "How" at bounding box center [591, 341] width 20 height 10
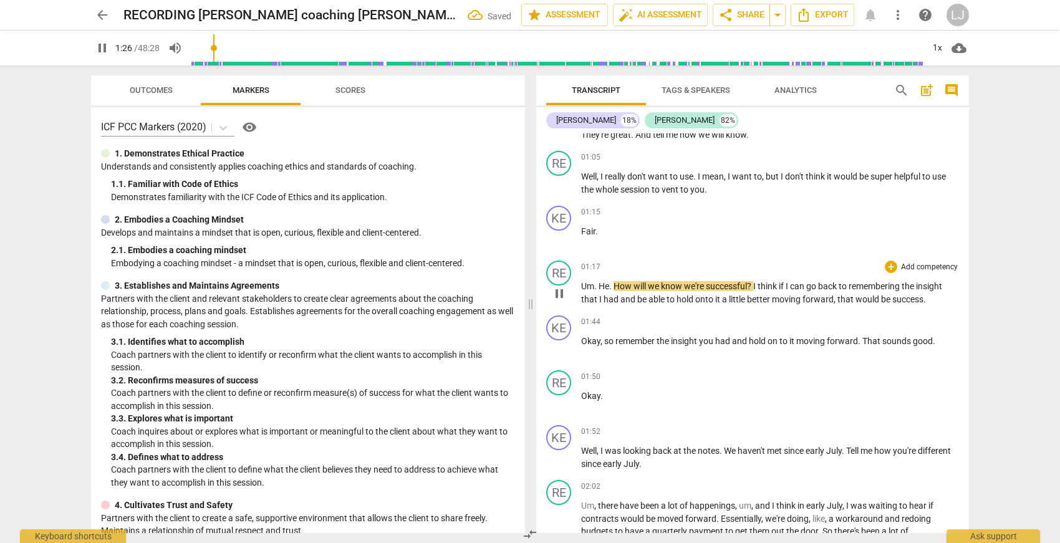
click at [605, 284] on span "He" at bounding box center [604, 286] width 11 height 10
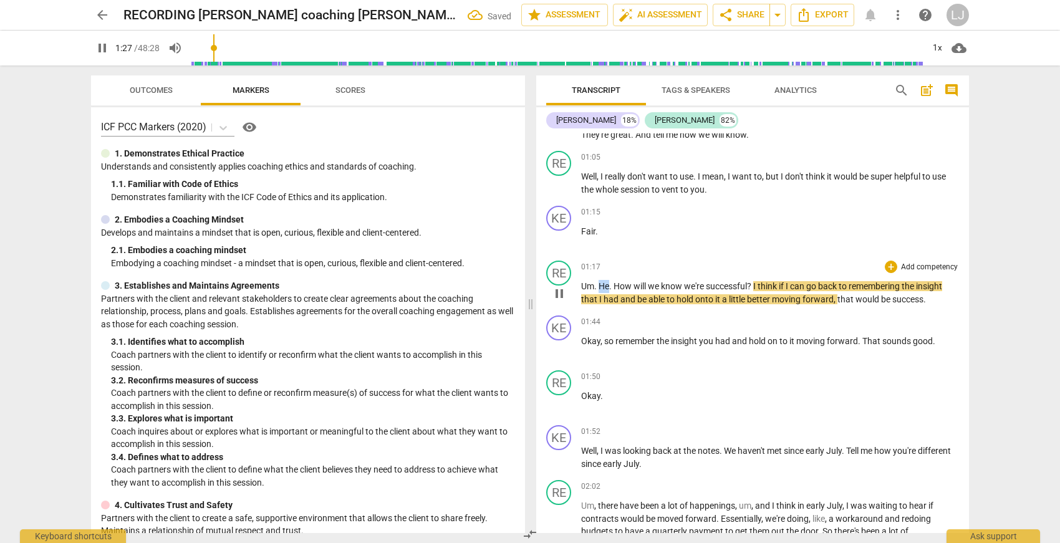
click at [605, 284] on span "He" at bounding box center [604, 286] width 11 height 10
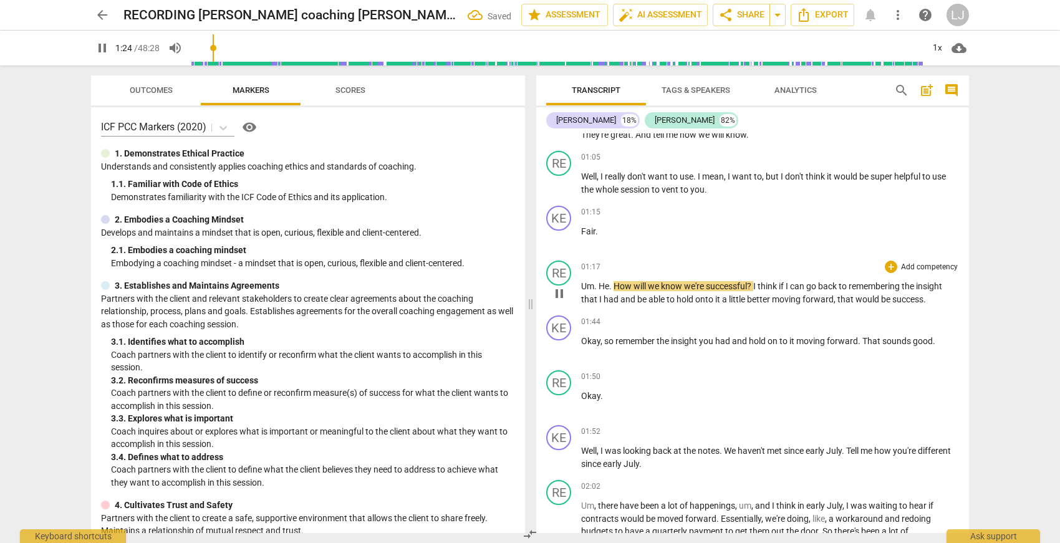
click at [605, 284] on span "He" at bounding box center [604, 286] width 11 height 10
type input "85"
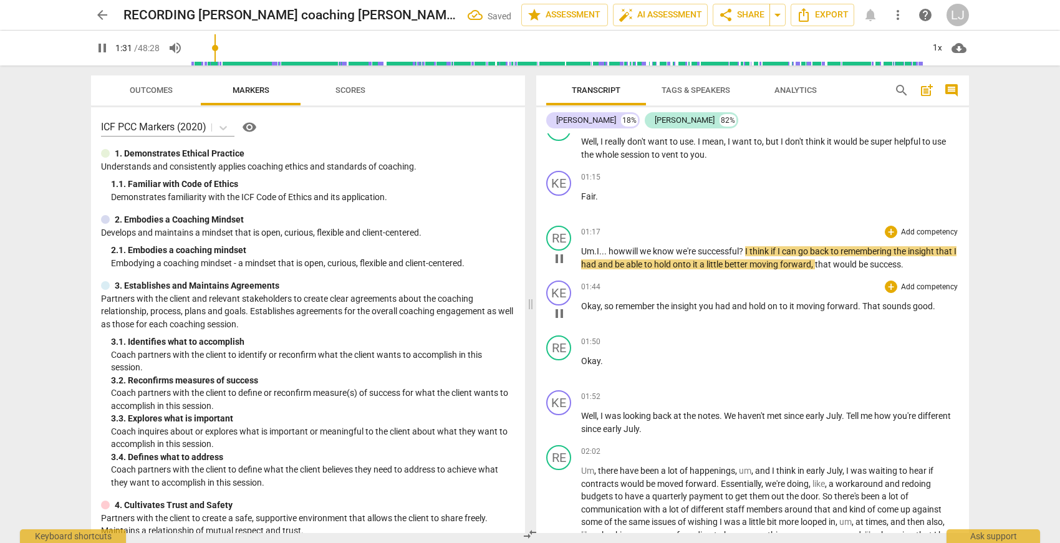
scroll to position [335, 0]
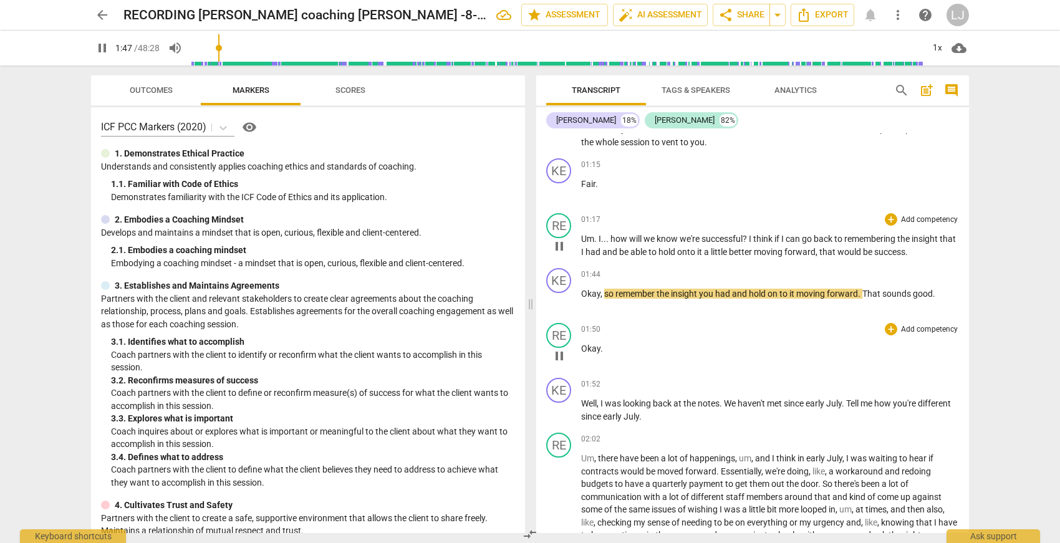
click at [582, 347] on span "Okay" at bounding box center [590, 349] width 19 height 10
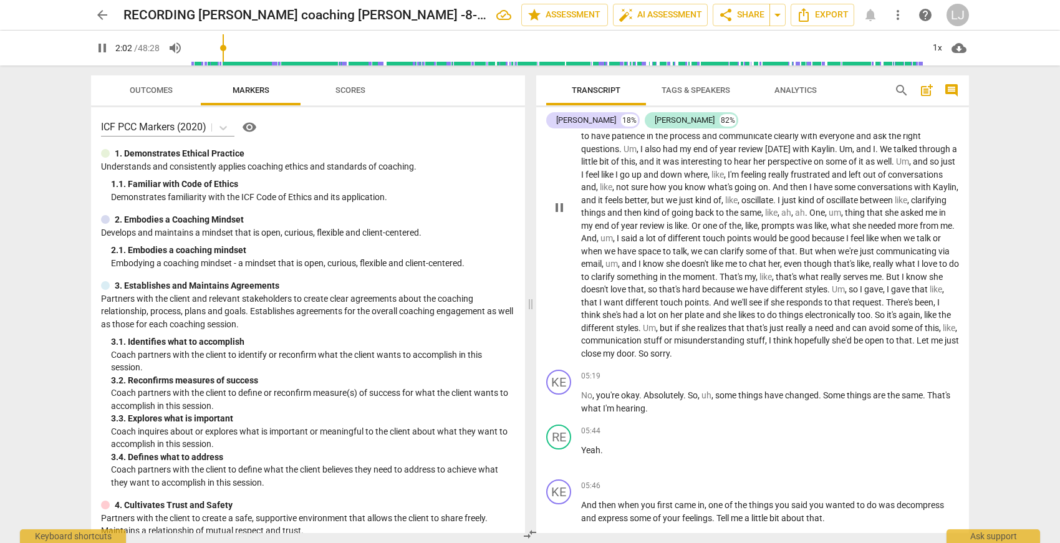
scroll to position [736, 0]
click at [664, 337] on span "stuff" at bounding box center [653, 338] width 21 height 10
click at [604, 393] on span "you're" at bounding box center [608, 393] width 25 height 10
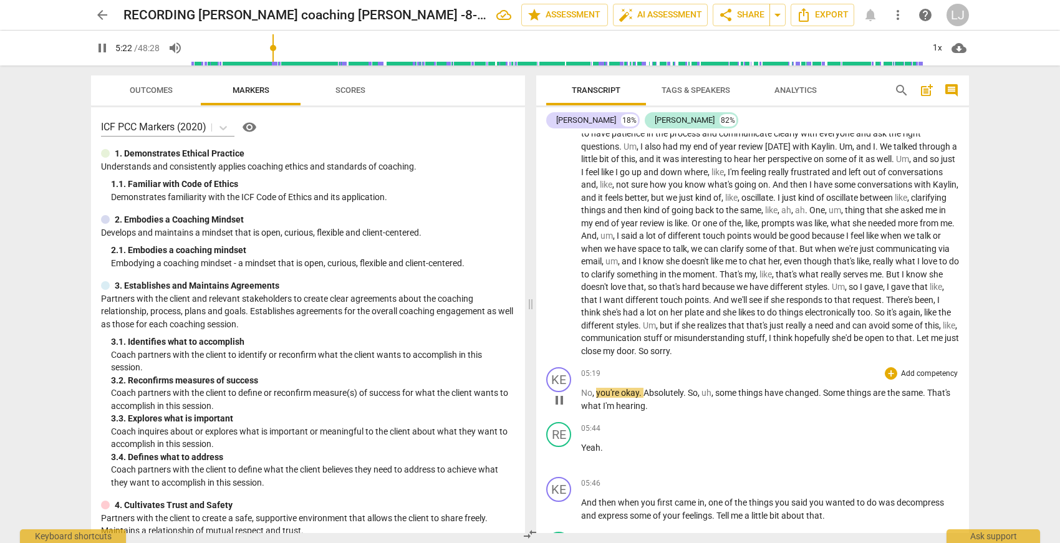
click at [587, 394] on span "No" at bounding box center [586, 393] width 11 height 10
click at [620, 393] on span "you're" at bounding box center [608, 393] width 25 height 10
type input "323"
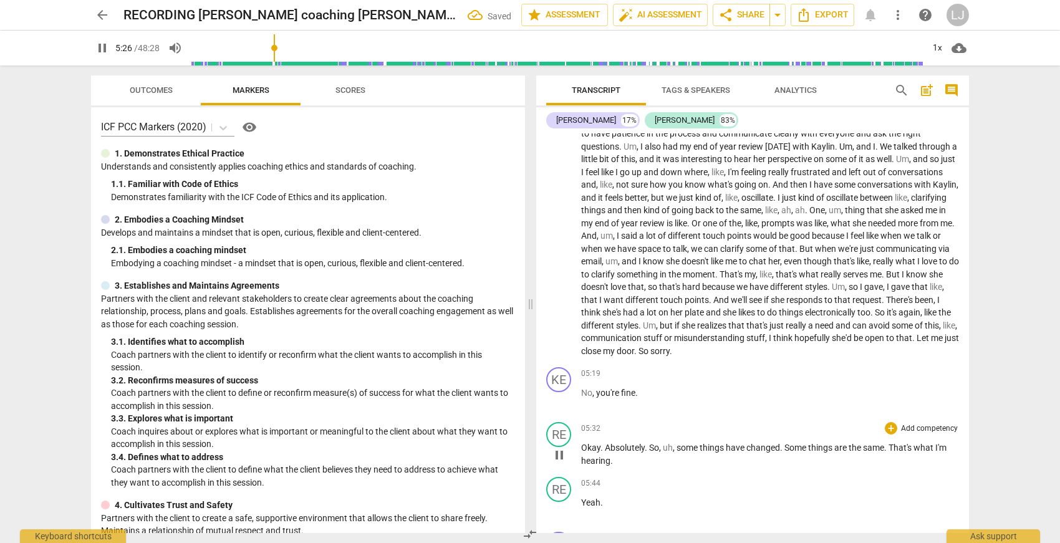
click at [604, 448] on span "." at bounding box center [602, 448] width 4 height 10
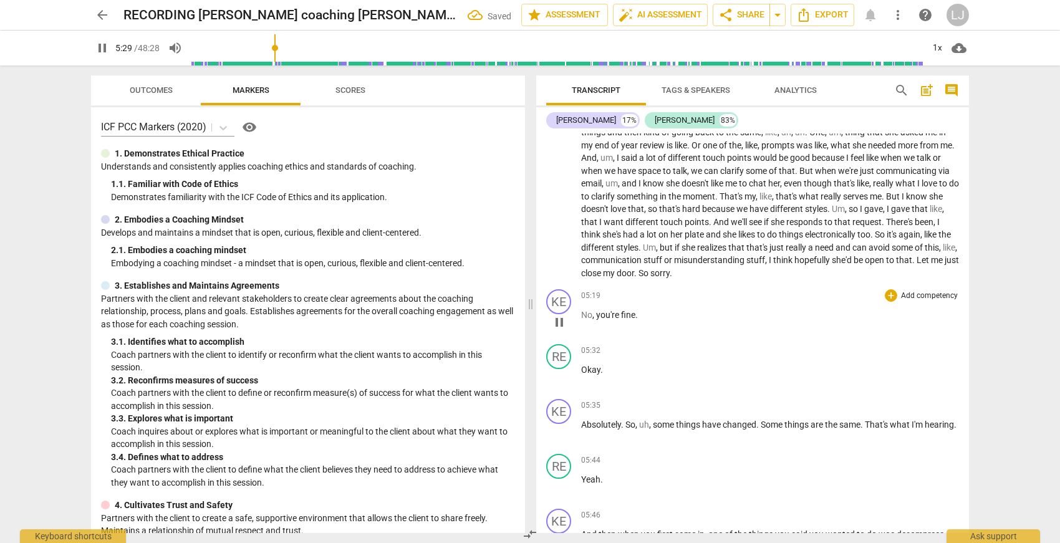
scroll to position [823, 0]
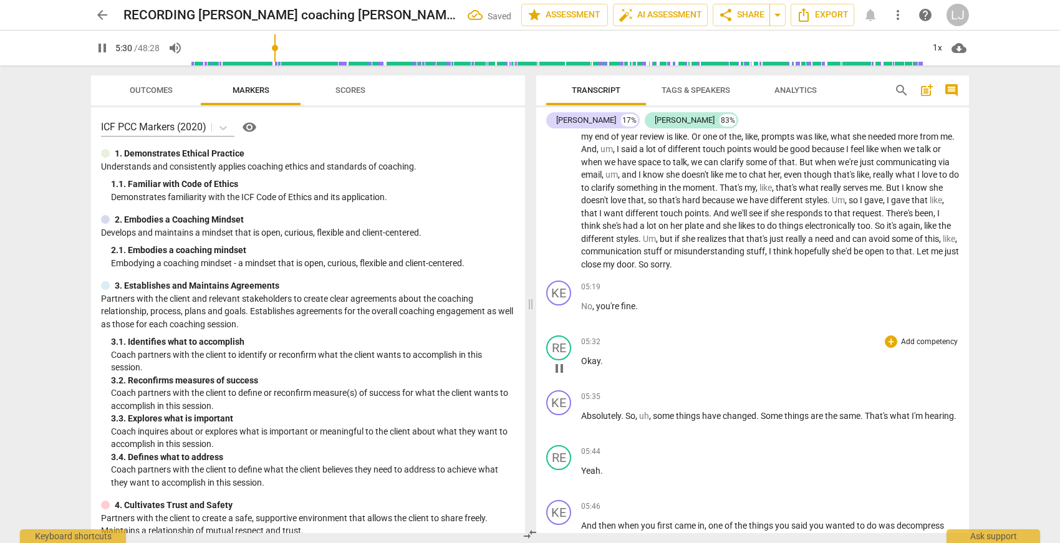
click at [594, 357] on span "Okay" at bounding box center [590, 361] width 19 height 10
click at [594, 357] on span "Okay" at bounding box center [590, 362] width 19 height 10
click at [628, 417] on span "So" at bounding box center [630, 417] width 10 height 10
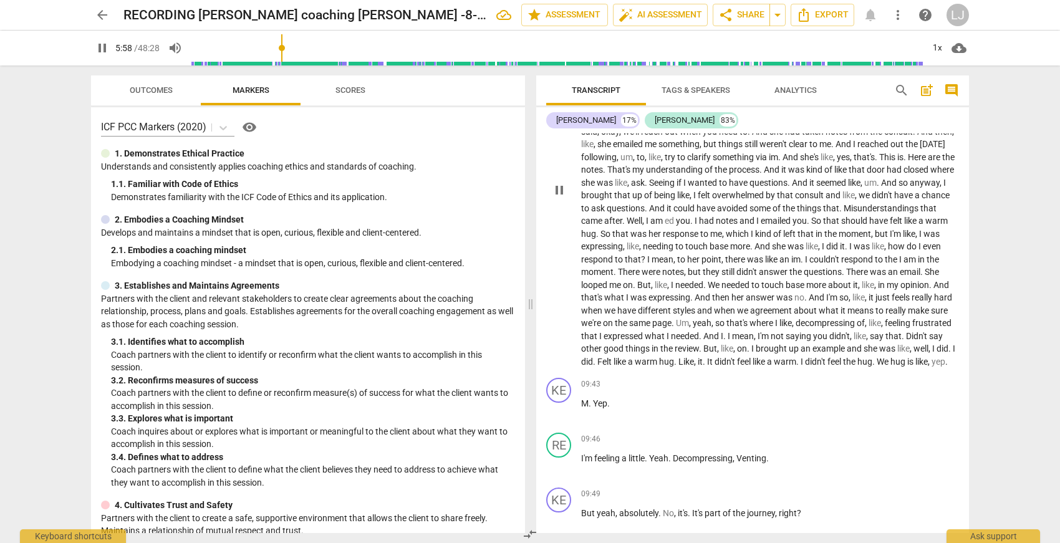
scroll to position [1395, 0]
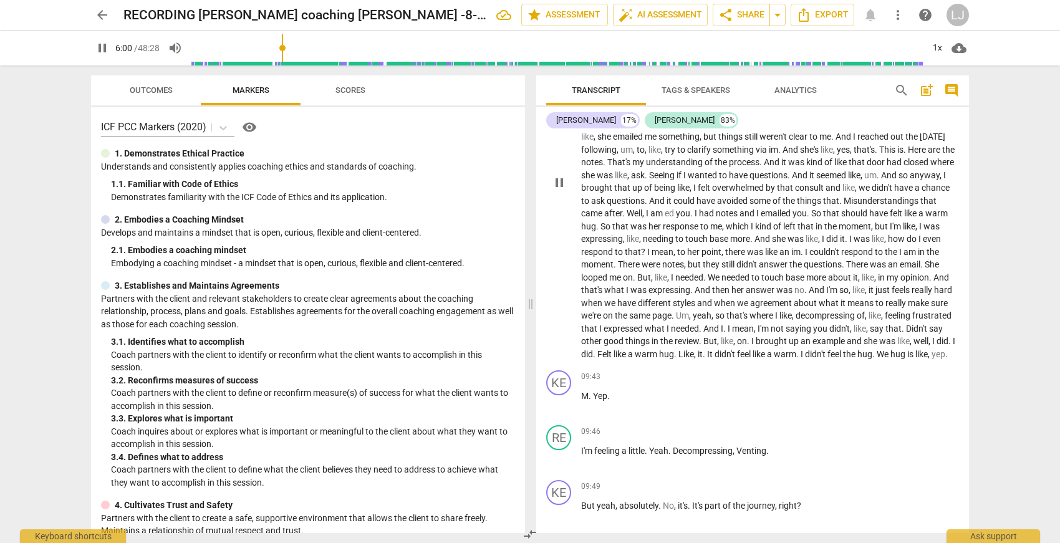
click at [805, 359] on span "didn't" at bounding box center [816, 354] width 22 height 10
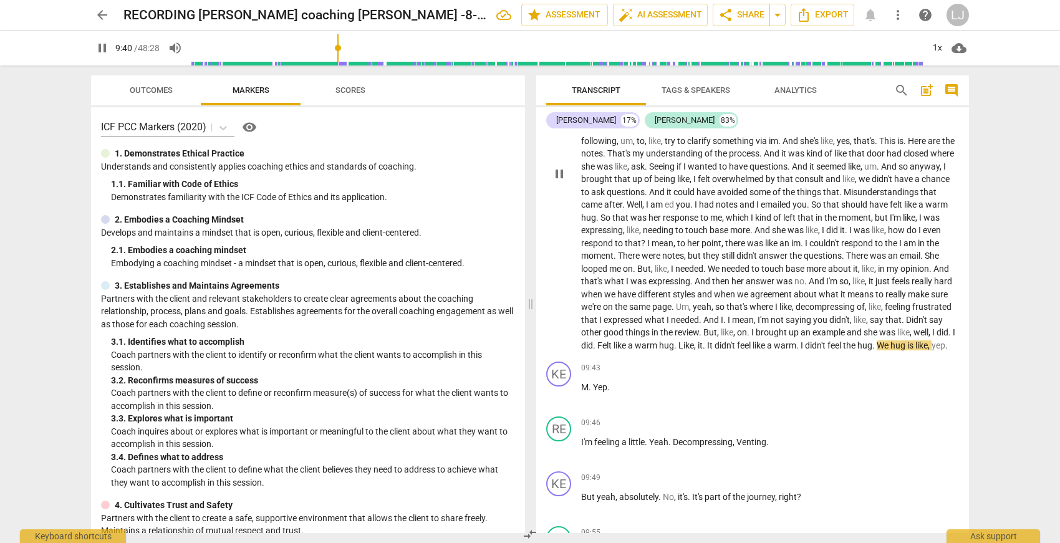
scroll to position [1407, 0]
click at [932, 347] on span "yep" at bounding box center [939, 342] width 14 height 10
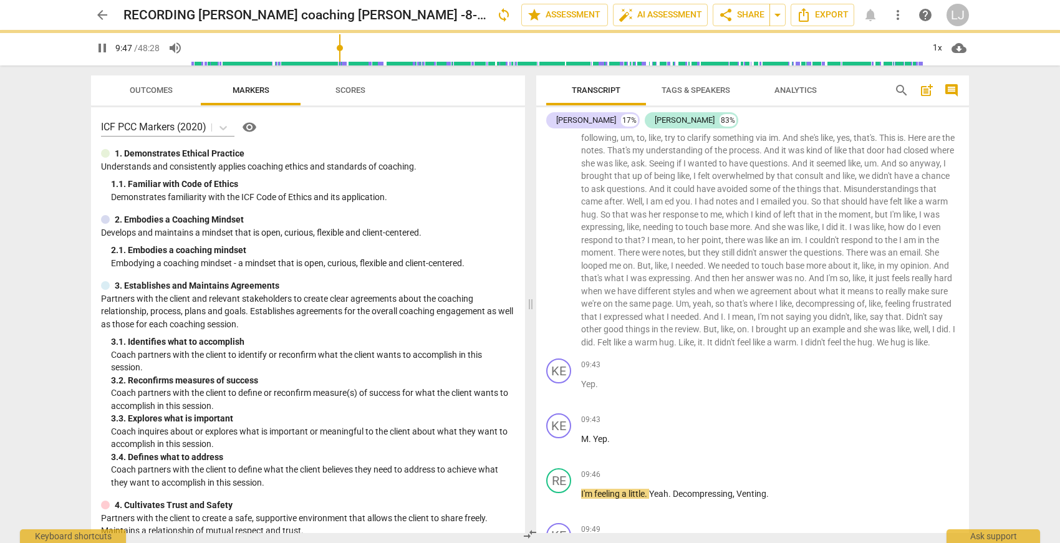
scroll to position [1462, 0]
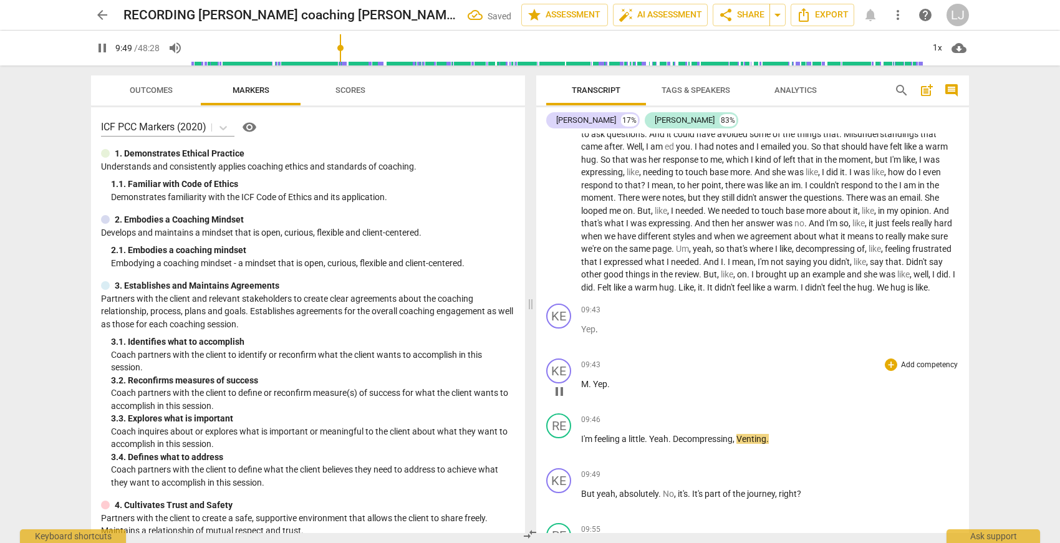
click at [582, 389] on span "M" at bounding box center [584, 384] width 7 height 10
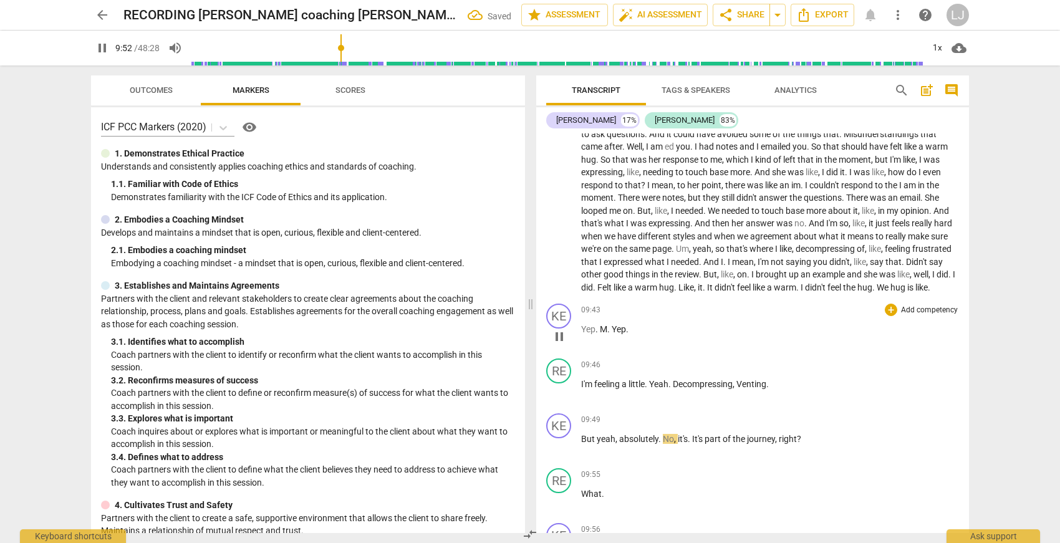
click at [587, 334] on span "Yep" at bounding box center [588, 329] width 14 height 10
click at [610, 334] on span "." at bounding box center [609, 329] width 4 height 10
type input "587"
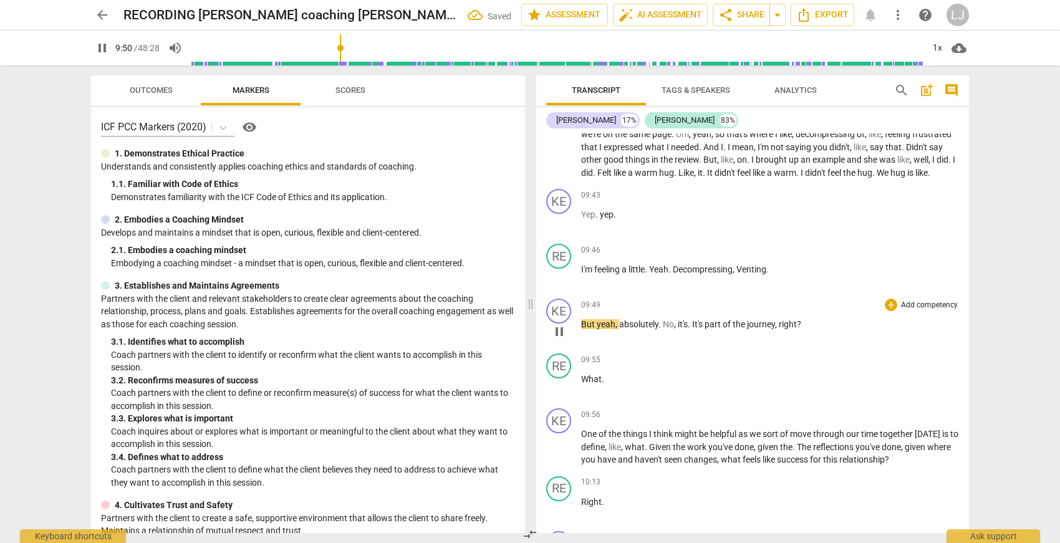
scroll to position [1577, 0]
click at [583, 329] on span "But" at bounding box center [589, 324] width 16 height 10
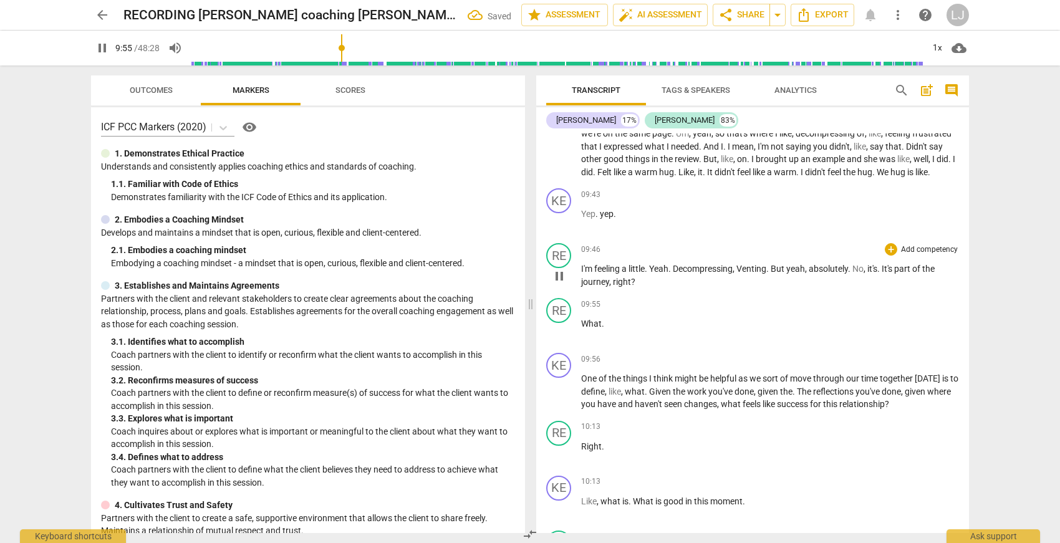
click at [790, 274] on span "yeah" at bounding box center [795, 269] width 19 height 10
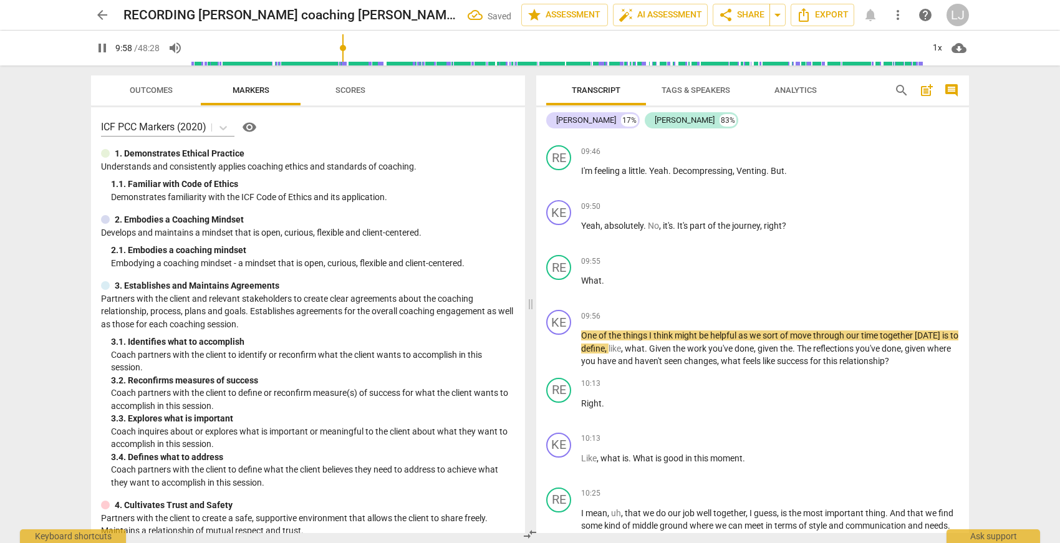
scroll to position [1698, 0]
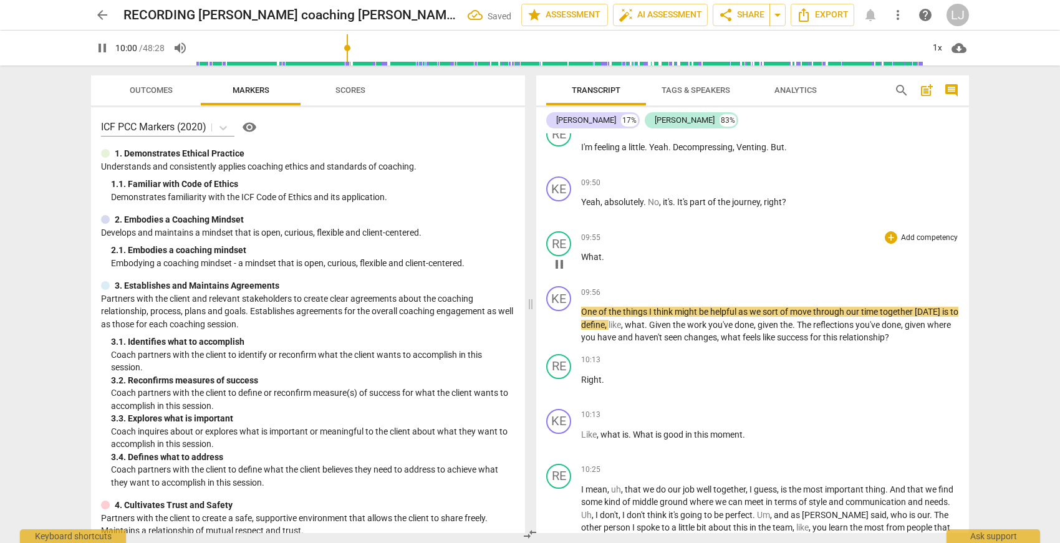
click at [582, 262] on span "What" at bounding box center [591, 257] width 21 height 10
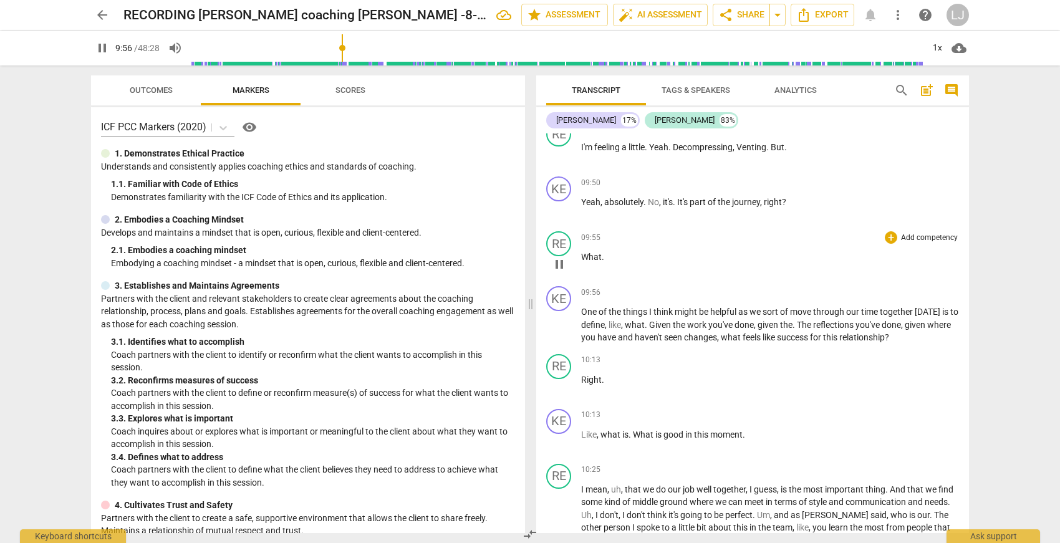
click at [582, 262] on span "What" at bounding box center [591, 257] width 21 height 10
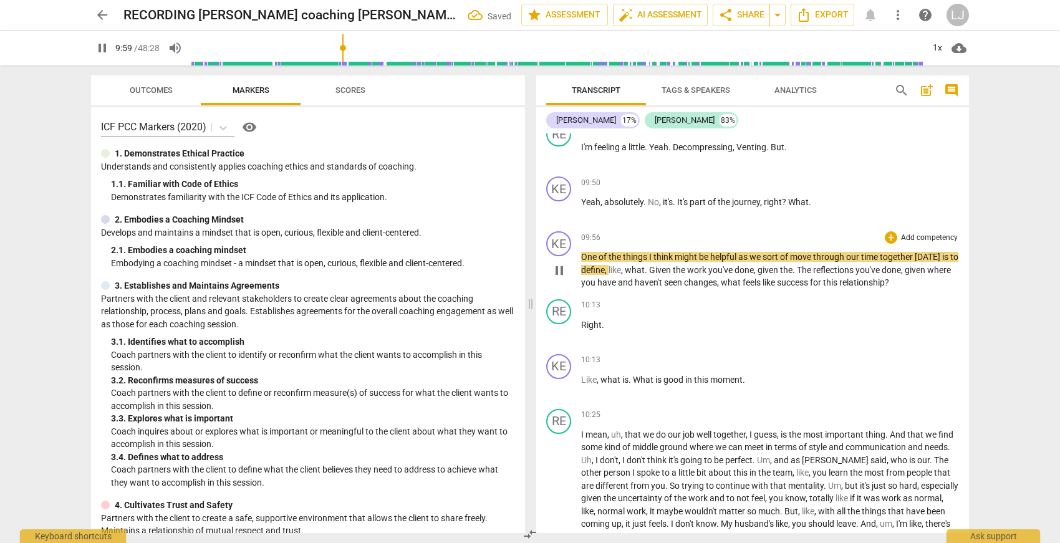
click at [582, 262] on span "One" at bounding box center [589, 257] width 17 height 10
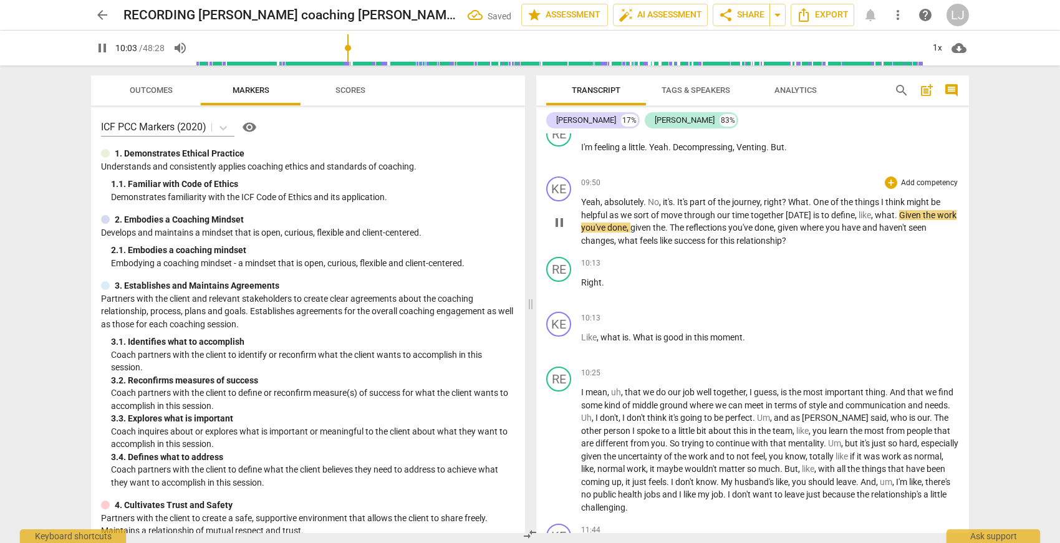
click at [778, 207] on span "right" at bounding box center [773, 202] width 18 height 10
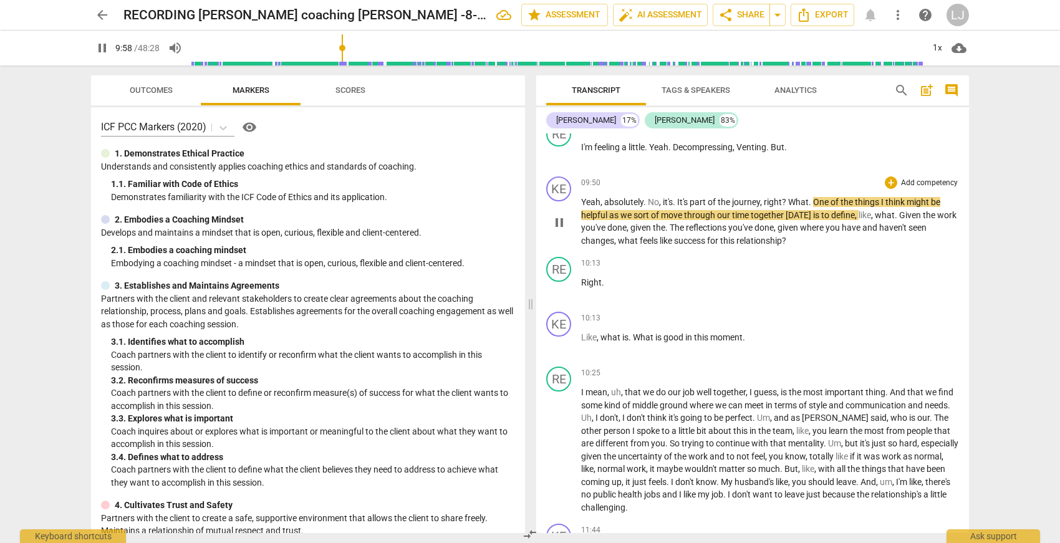
drag, startPoint x: 811, startPoint y: 216, endPoint x: 809, endPoint y: 224, distance: 8.9
click at [811, 207] on span "." at bounding box center [811, 202] width 4 height 10
type input "600"
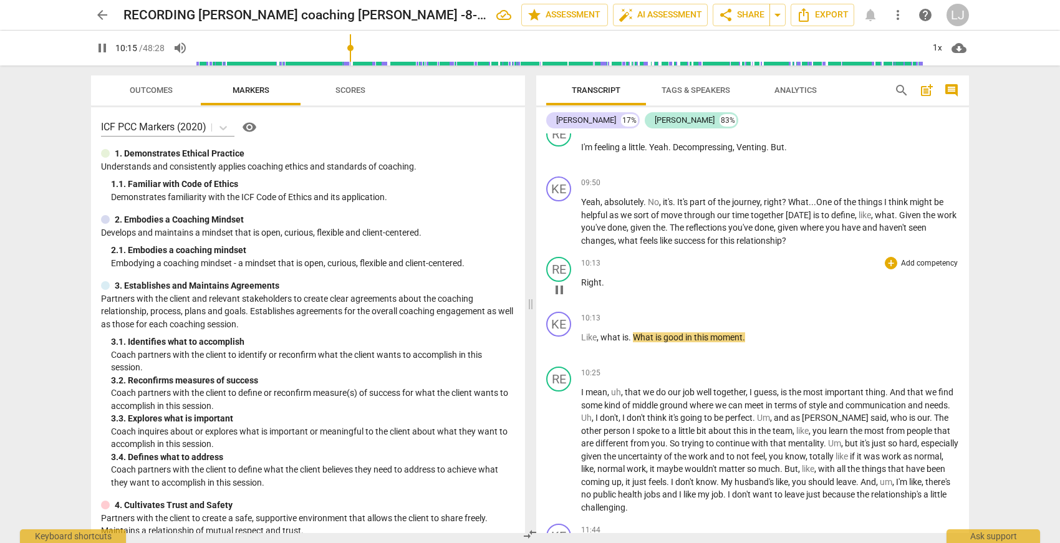
click at [581, 287] on span "Right" at bounding box center [591, 282] width 21 height 10
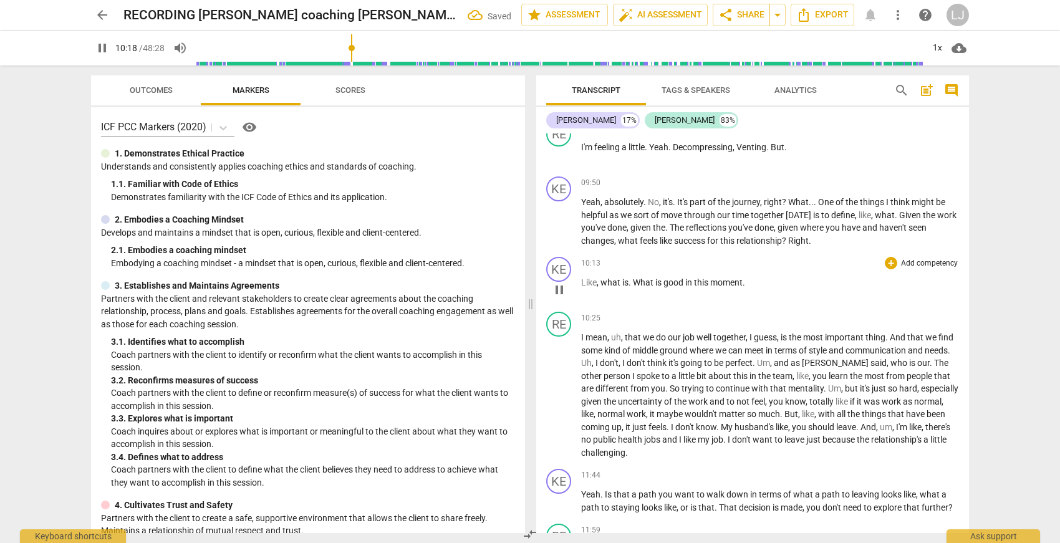
click at [582, 287] on span "Like" at bounding box center [589, 282] width 16 height 10
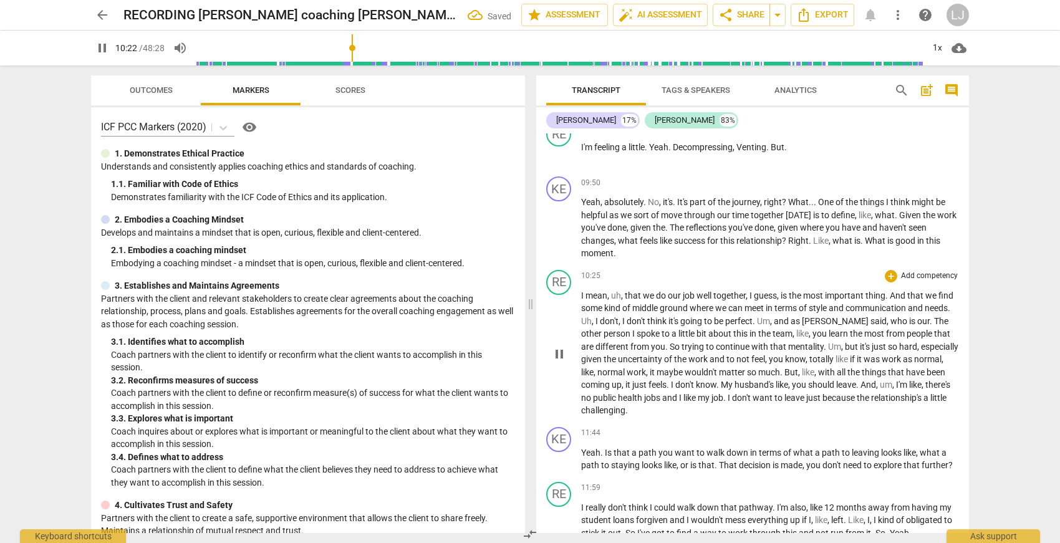
click at [625, 415] on span "challenging" at bounding box center [603, 410] width 44 height 10
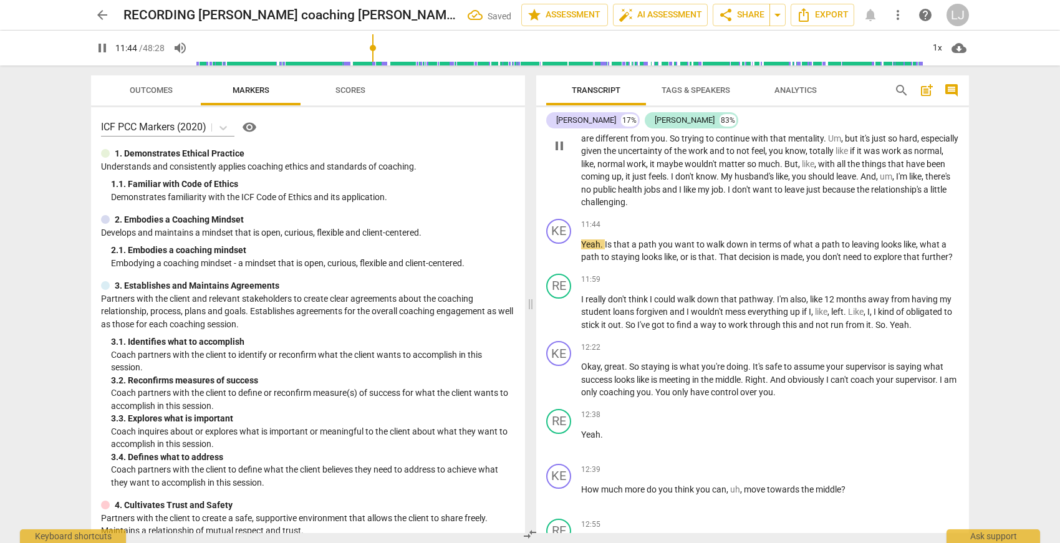
scroll to position [1919, 0]
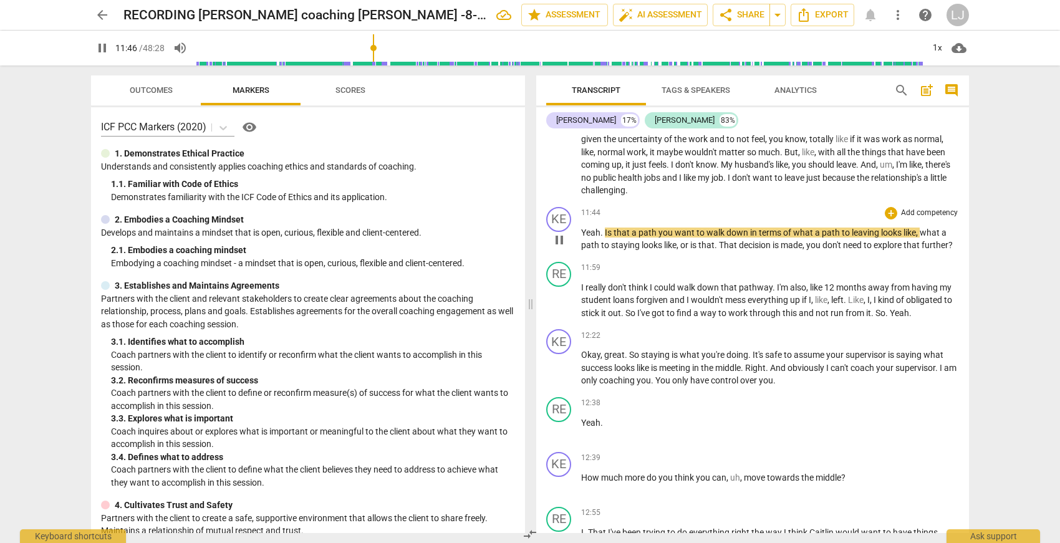
click at [922, 250] on span "further" at bounding box center [935, 245] width 27 height 10
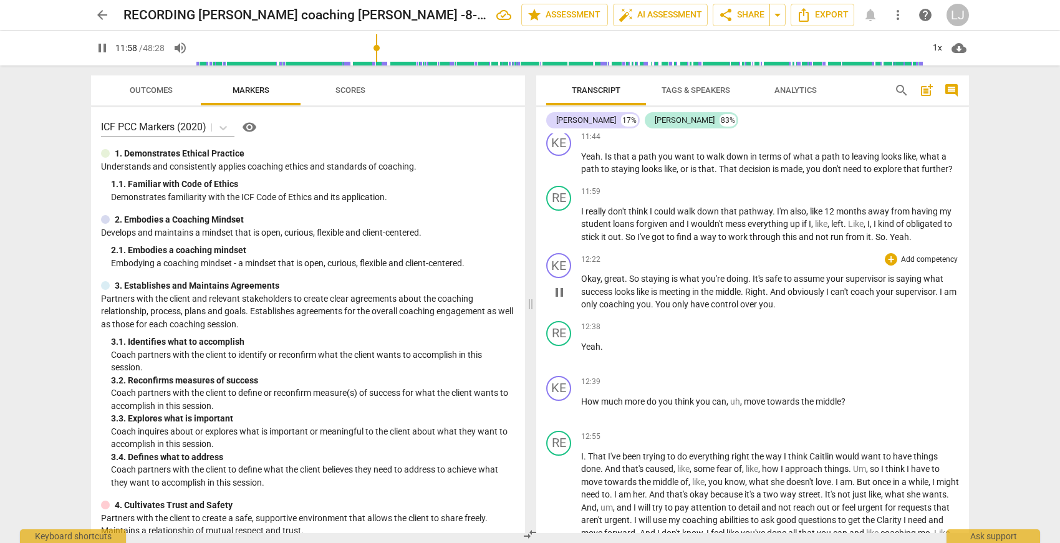
scroll to position [2000, 0]
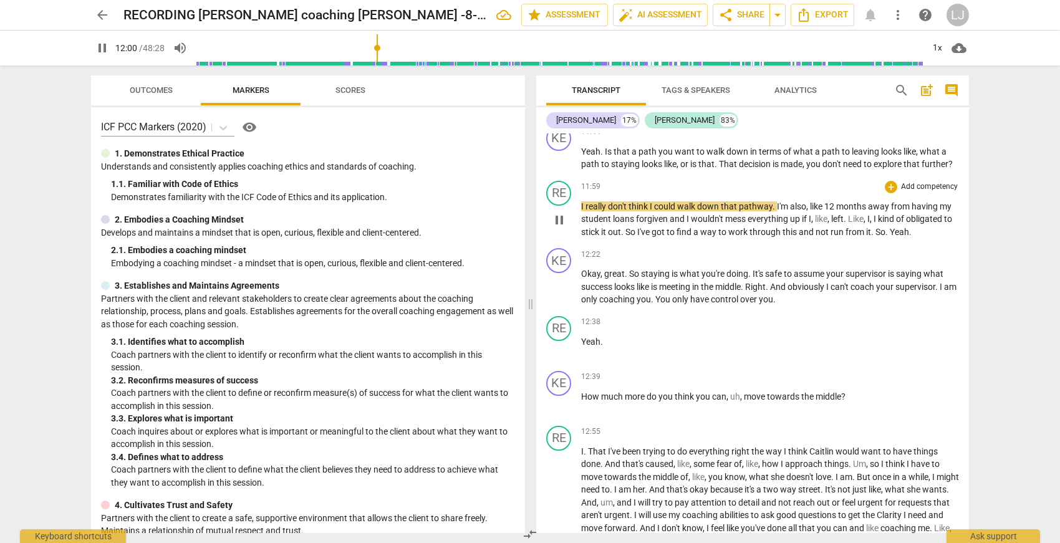
click at [866, 237] on span "from" at bounding box center [855, 232] width 21 height 10
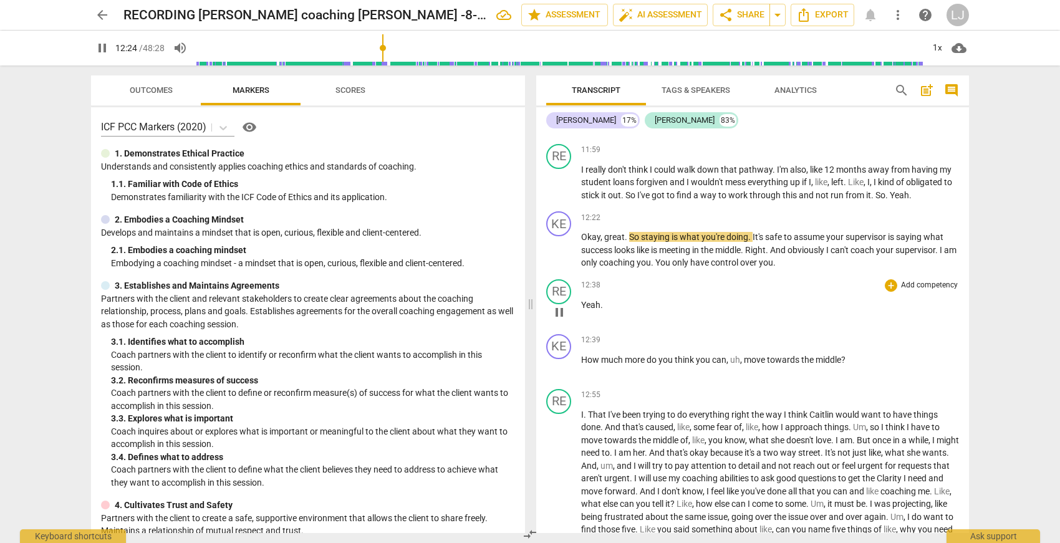
scroll to position [2049, 0]
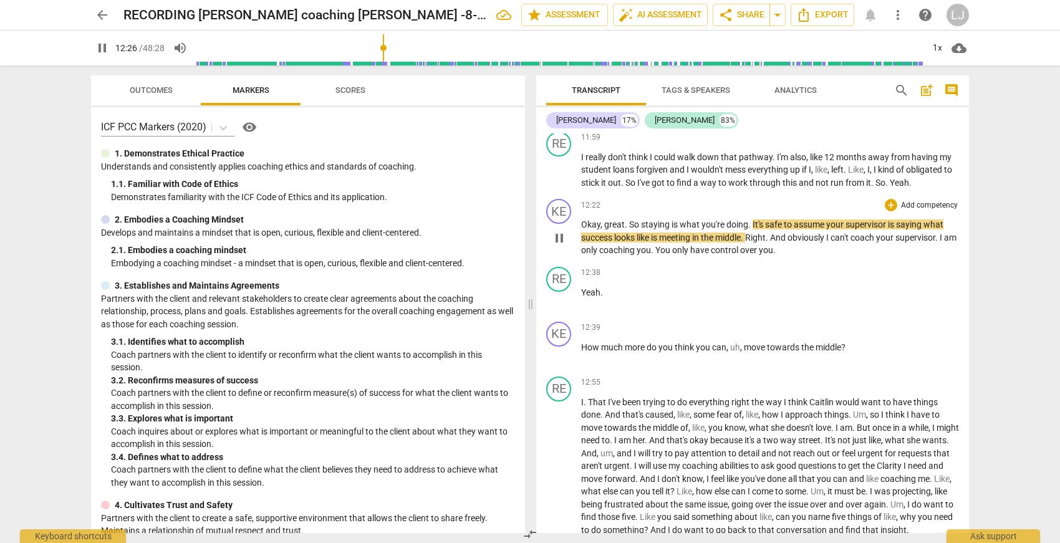
click at [739, 255] on span "control" at bounding box center [725, 250] width 29 height 10
click at [739, 254] on span "control" at bounding box center [725, 249] width 29 height 10
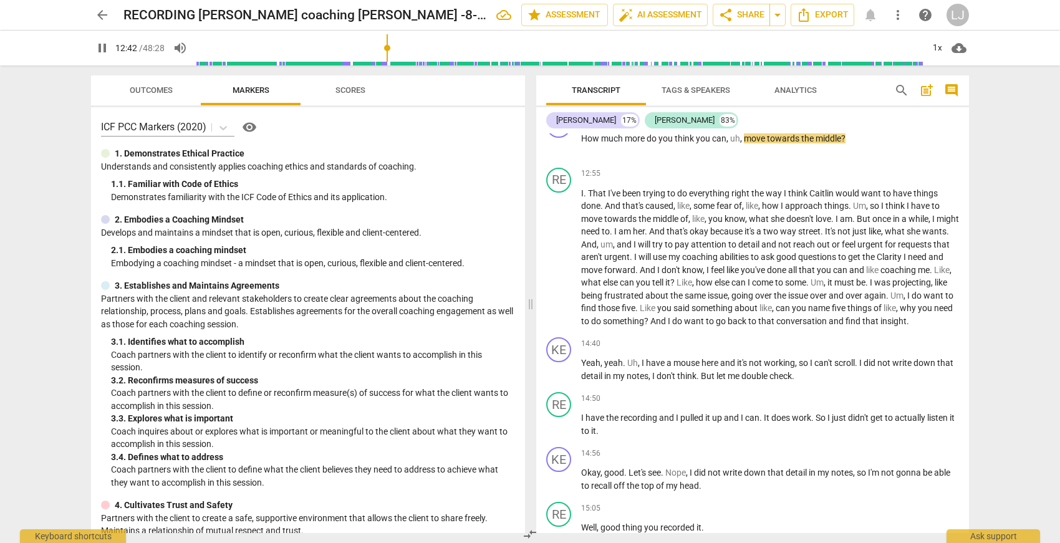
scroll to position [2258, 0]
click at [829, 325] on span "conversation" at bounding box center [802, 321] width 52 height 10
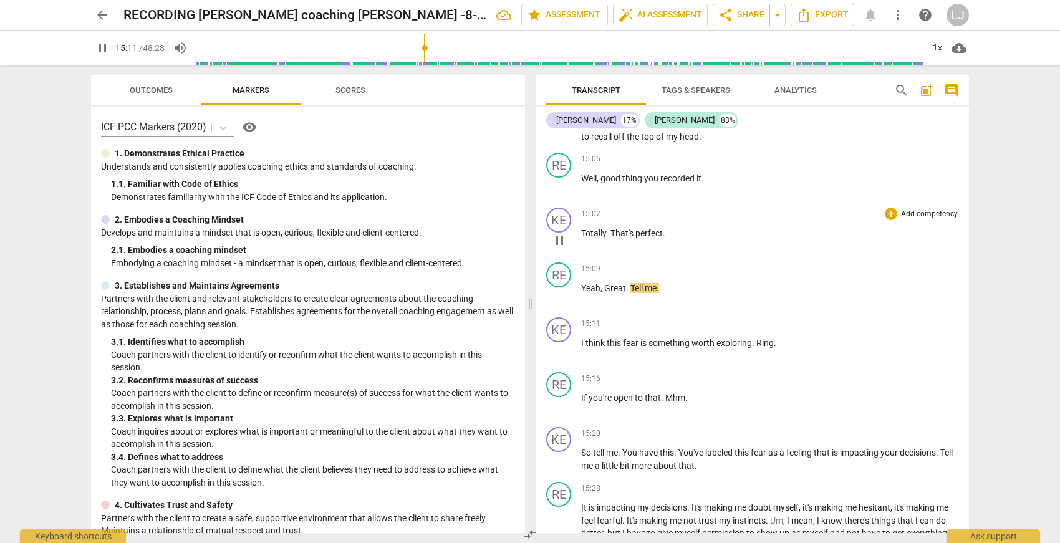
scroll to position [2608, 0]
click at [582, 347] on span "I" at bounding box center [583, 342] width 4 height 10
click at [646, 238] on span "perfect" at bounding box center [648, 233] width 27 height 10
click at [607, 292] on span "Great" at bounding box center [615, 287] width 22 height 10
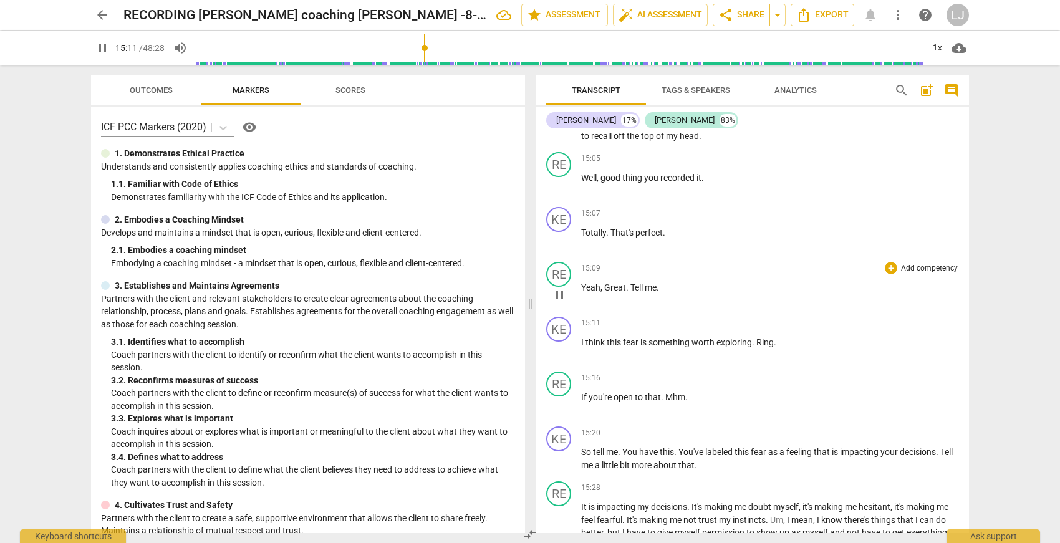
click at [605, 292] on span "Great" at bounding box center [615, 287] width 22 height 10
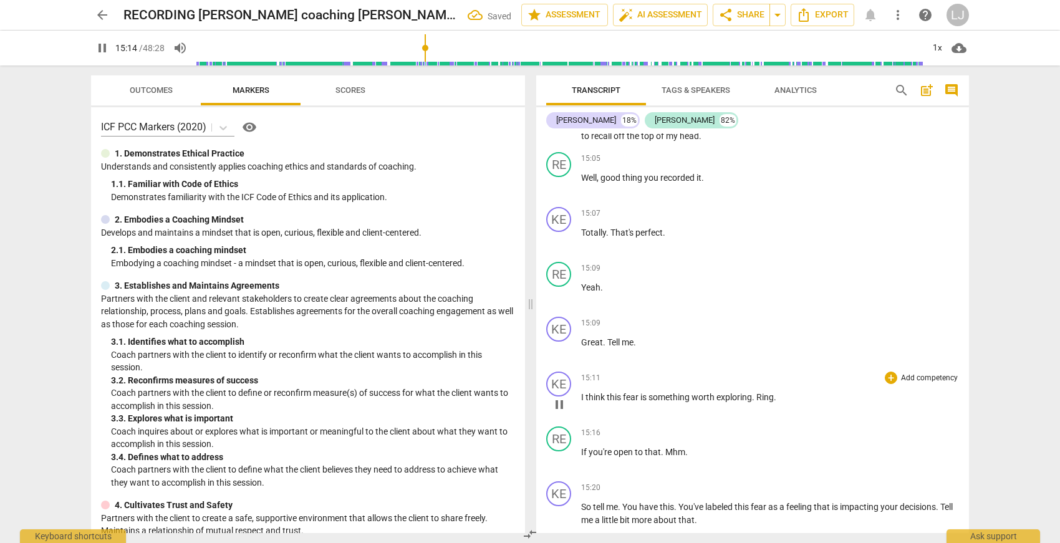
click at [582, 402] on span "I" at bounding box center [583, 397] width 4 height 10
type input "916"
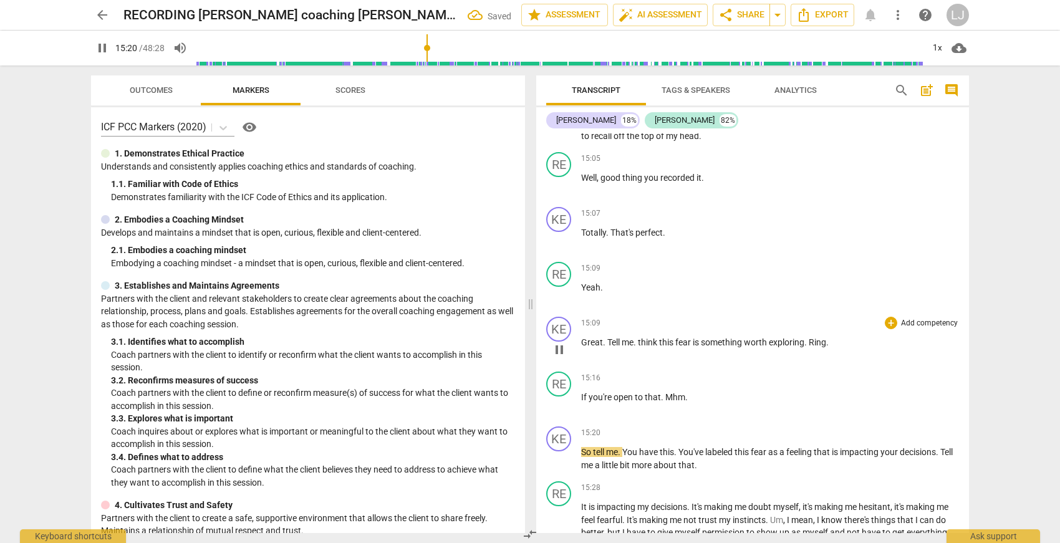
click at [640, 347] on span "think" at bounding box center [648, 342] width 21 height 10
type input "922"
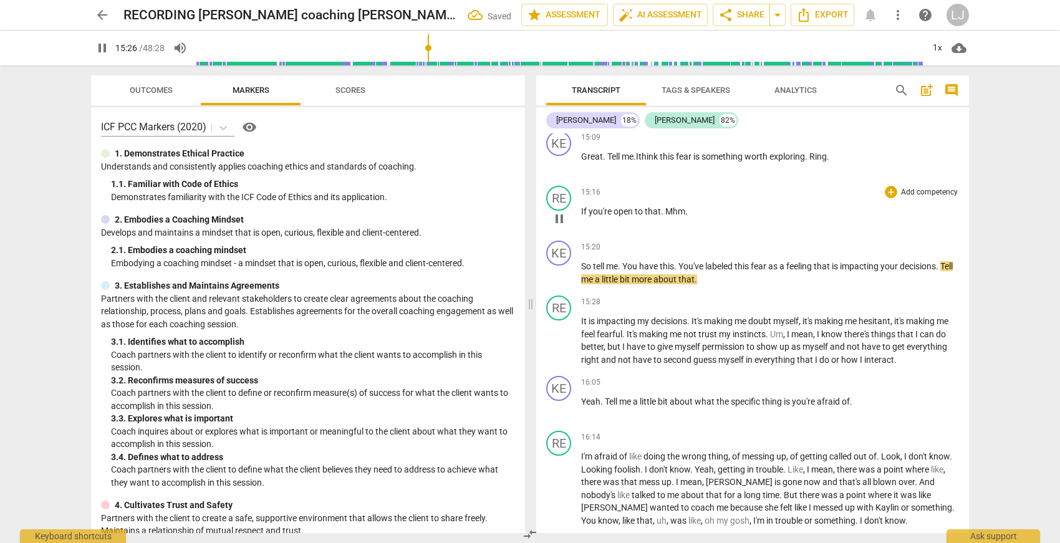
scroll to position [2795, 0]
click at [769, 160] on span "worth" at bounding box center [756, 155] width 25 height 10
click at [769, 161] on span "worth" at bounding box center [756, 157] width 25 height 10
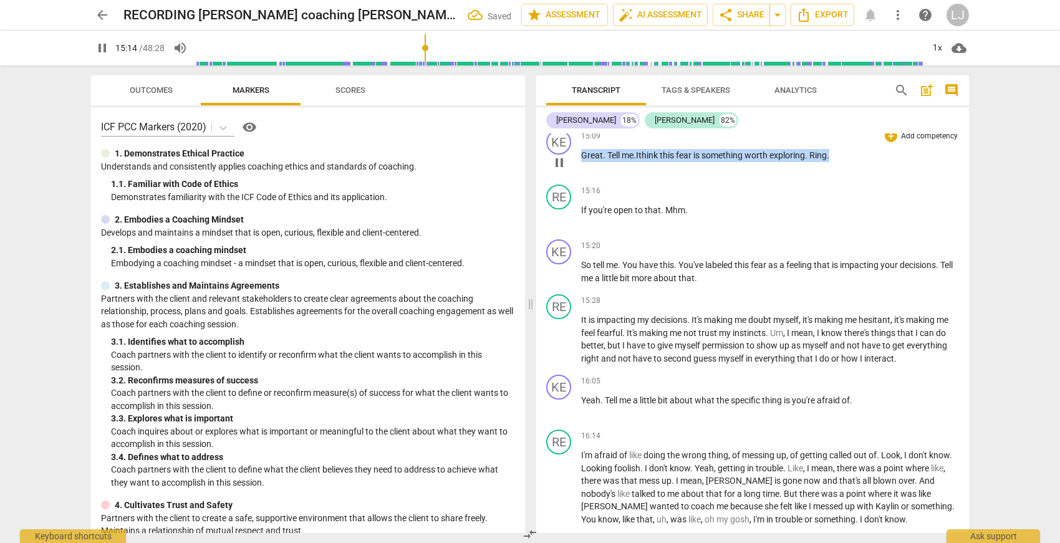
click at [827, 160] on span "Ring" at bounding box center [817, 155] width 17 height 10
click at [826, 161] on span "Ring" at bounding box center [817, 156] width 17 height 10
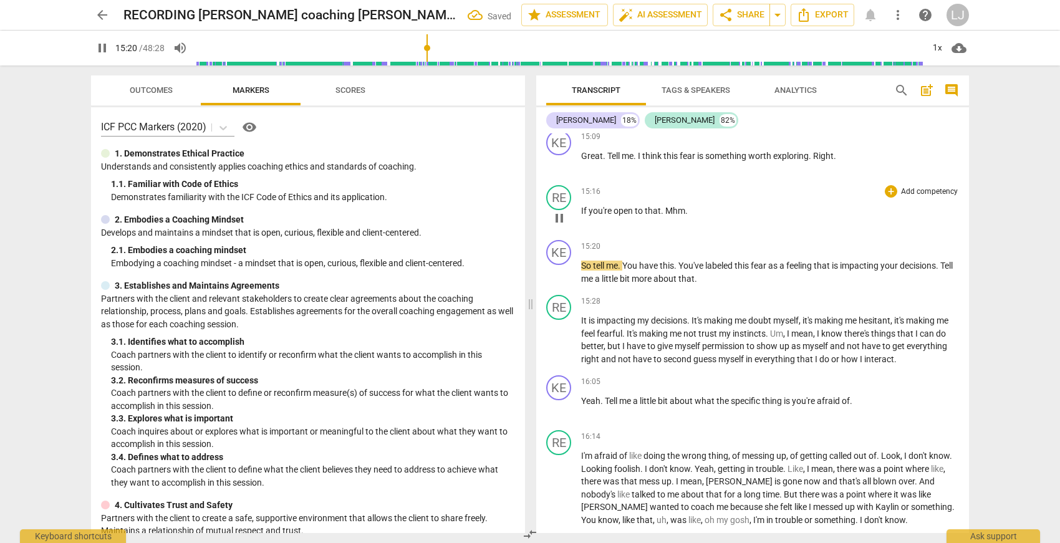
click at [667, 216] on span "Mhm" at bounding box center [675, 211] width 20 height 10
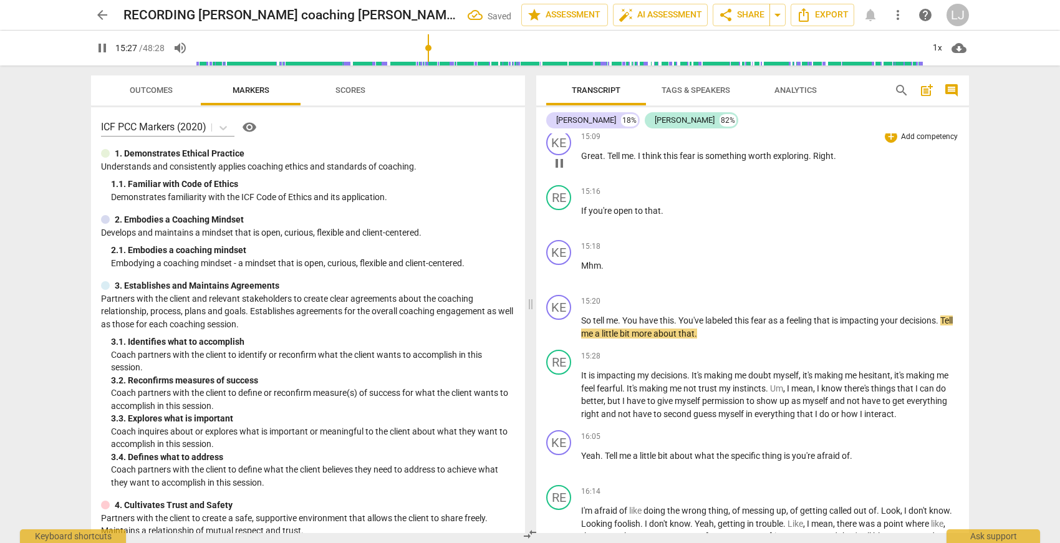
click at [789, 161] on span "exploring" at bounding box center [791, 156] width 36 height 10
click at [581, 216] on span "If" at bounding box center [584, 211] width 7 height 10
type input "921"
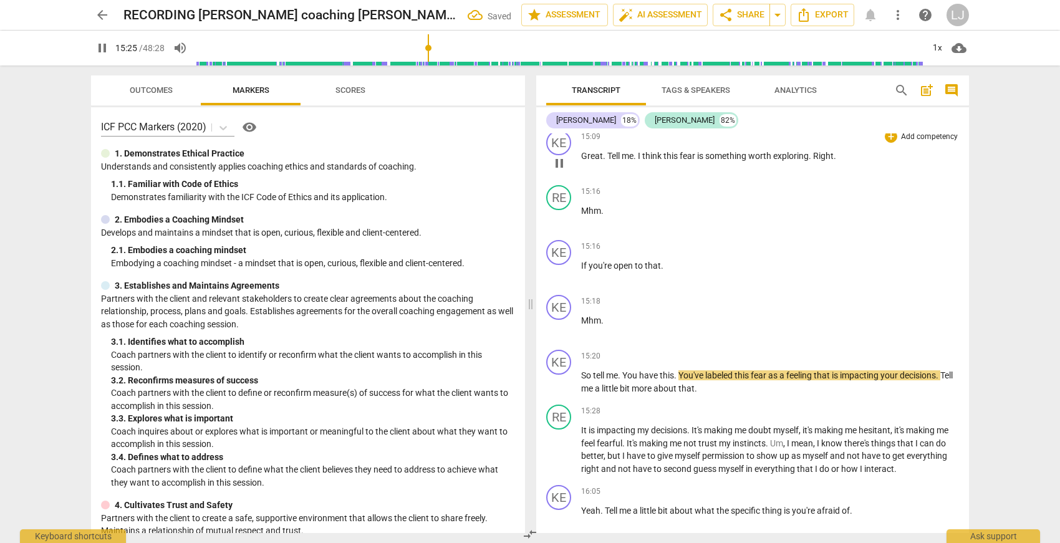
click at [823, 161] on span "Right" at bounding box center [823, 156] width 21 height 10
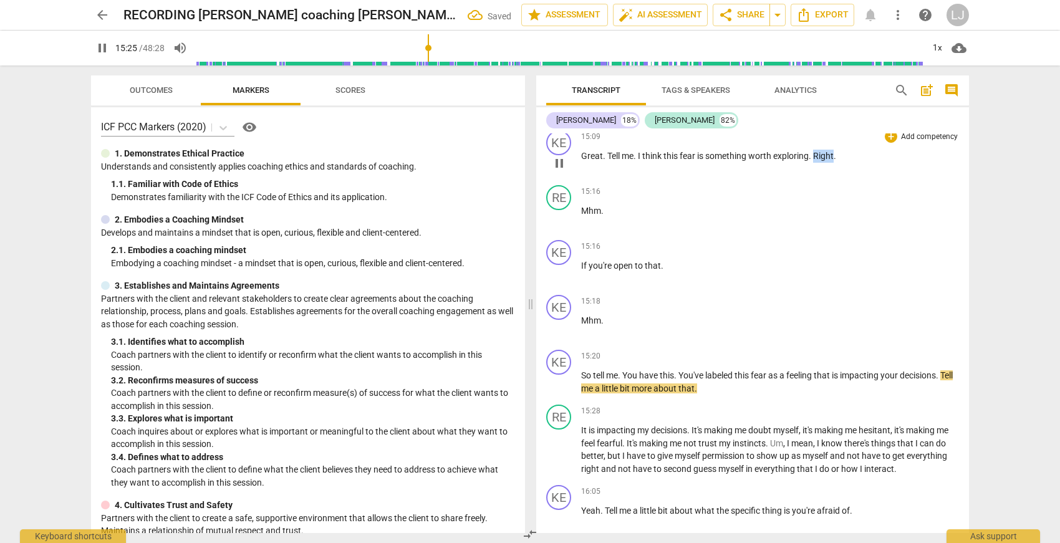
click at [823, 161] on span "Right" at bounding box center [823, 156] width 21 height 10
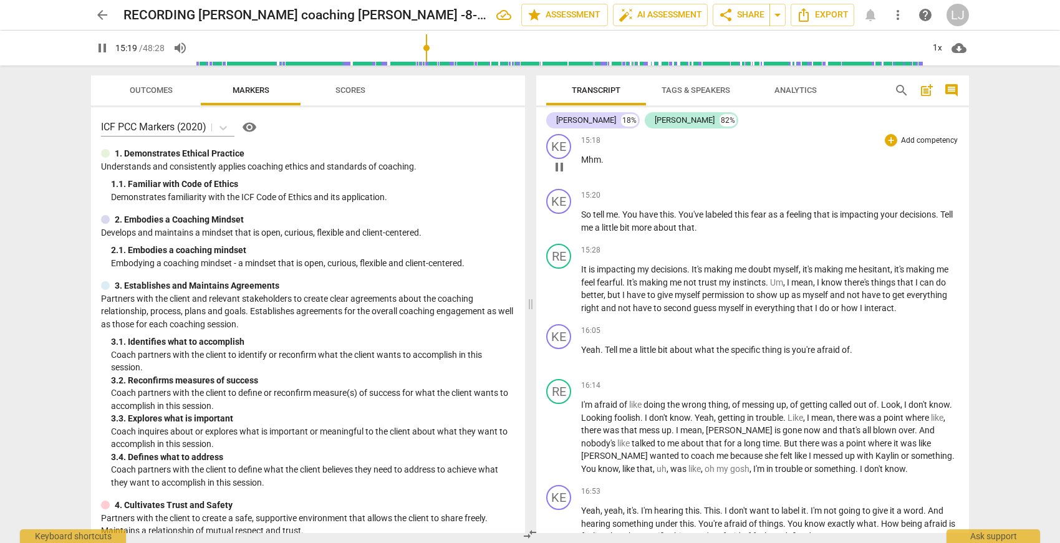
scroll to position [2961, 0]
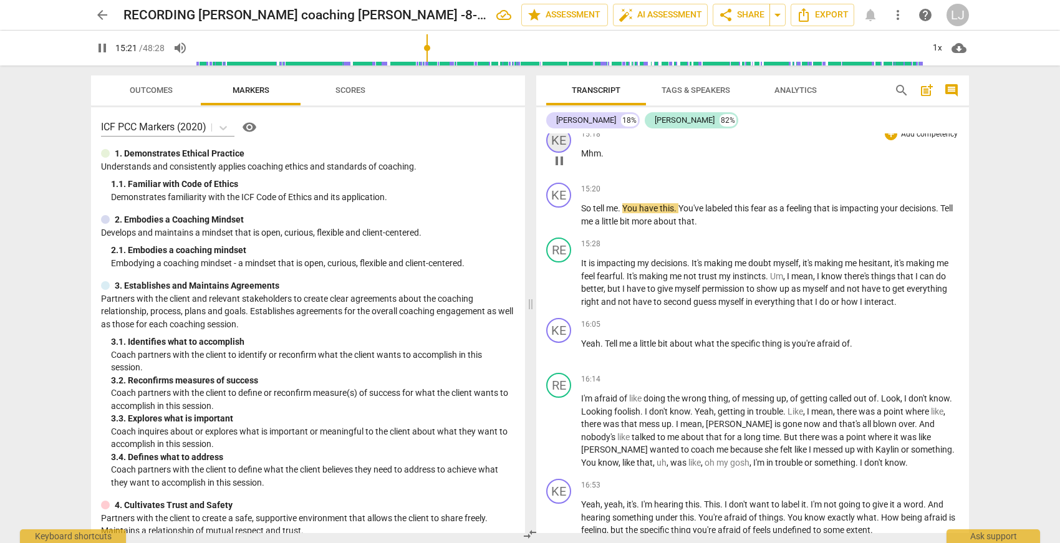
click at [566, 153] on div "KE" at bounding box center [558, 140] width 25 height 25
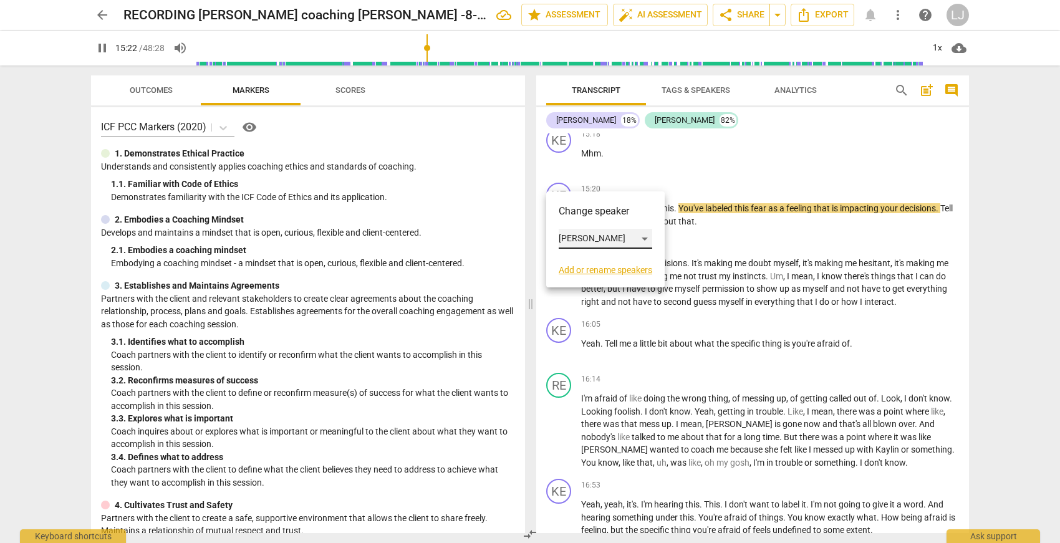
click at [572, 238] on div "[PERSON_NAME]" at bounding box center [606, 239] width 94 height 20
click at [583, 254] on li "[PERSON_NAME]" at bounding box center [606, 263] width 95 height 24
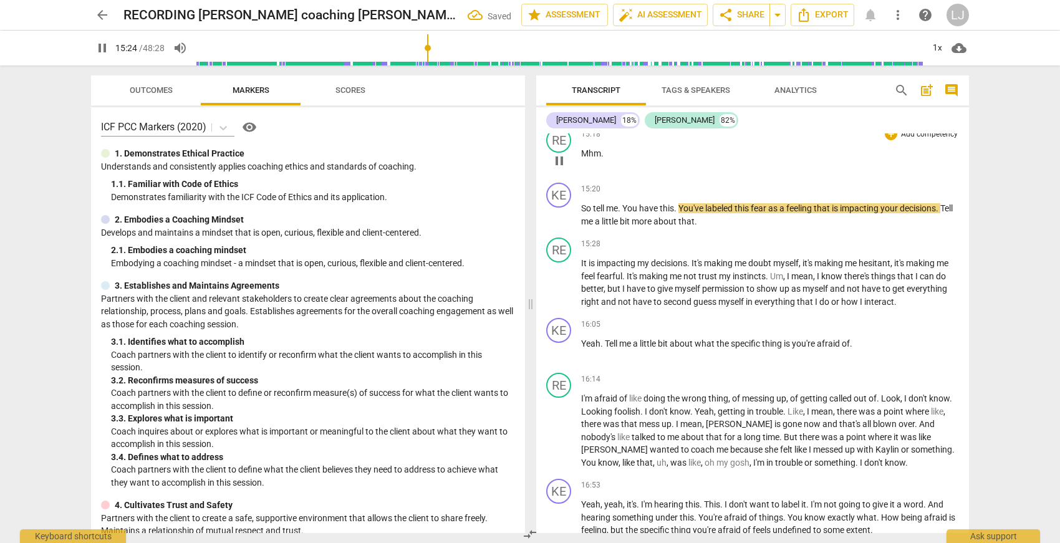
click at [787, 173] on div "15:18 + Add competency keyboard_arrow_right Mhm ." at bounding box center [770, 150] width 378 height 45
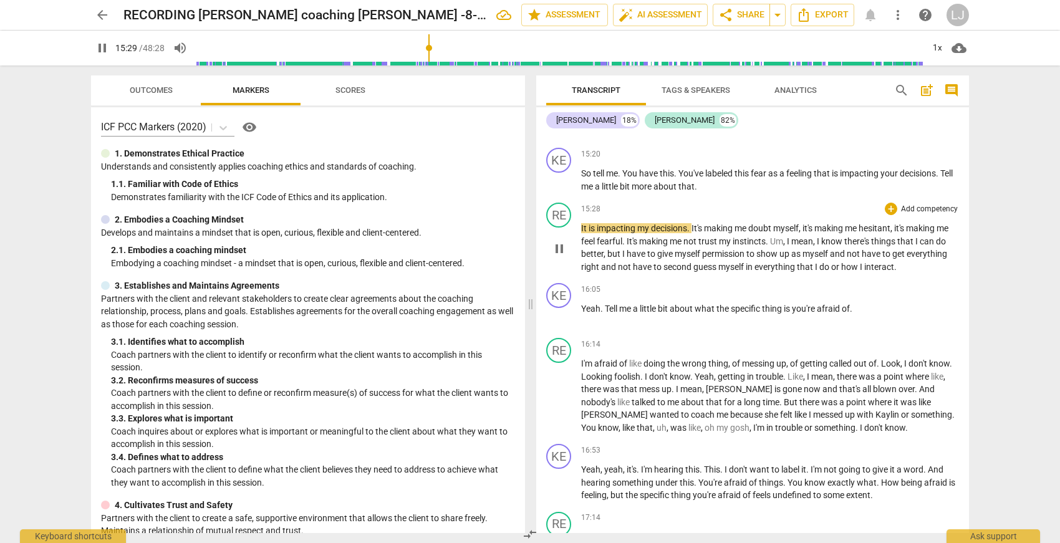
scroll to position [3007, 0]
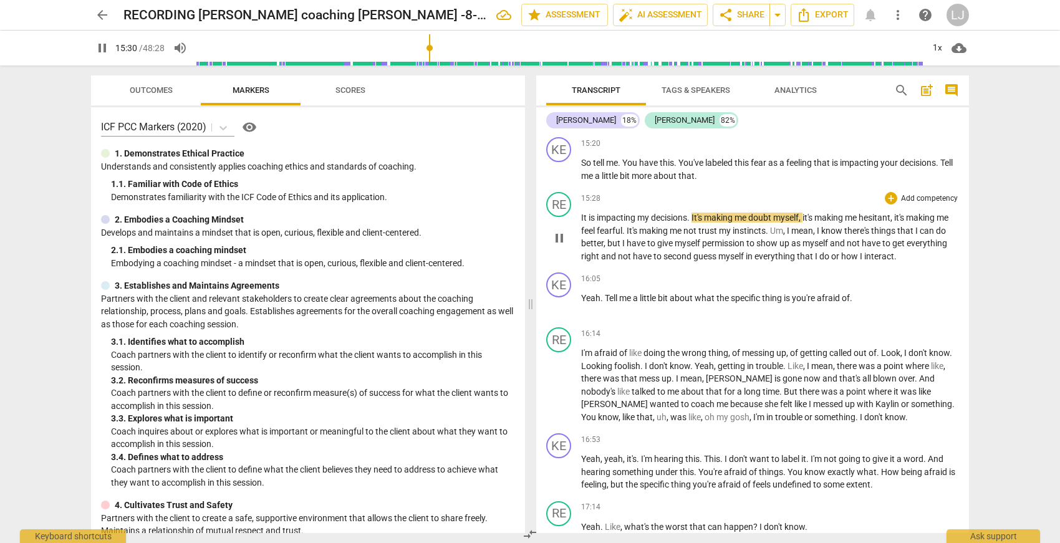
click at [831, 261] on span "do" at bounding box center [825, 256] width 12 height 10
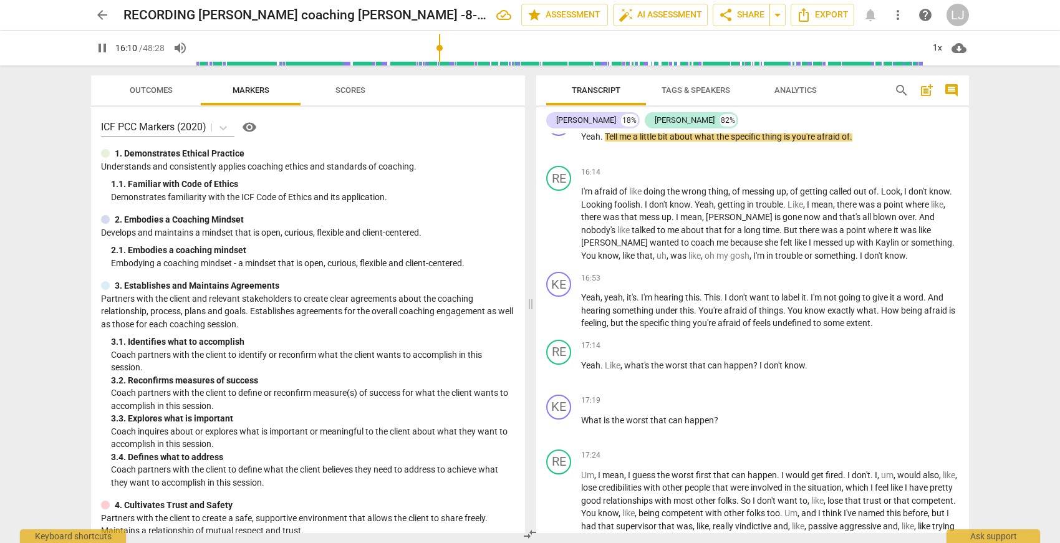
scroll to position [3176, 0]
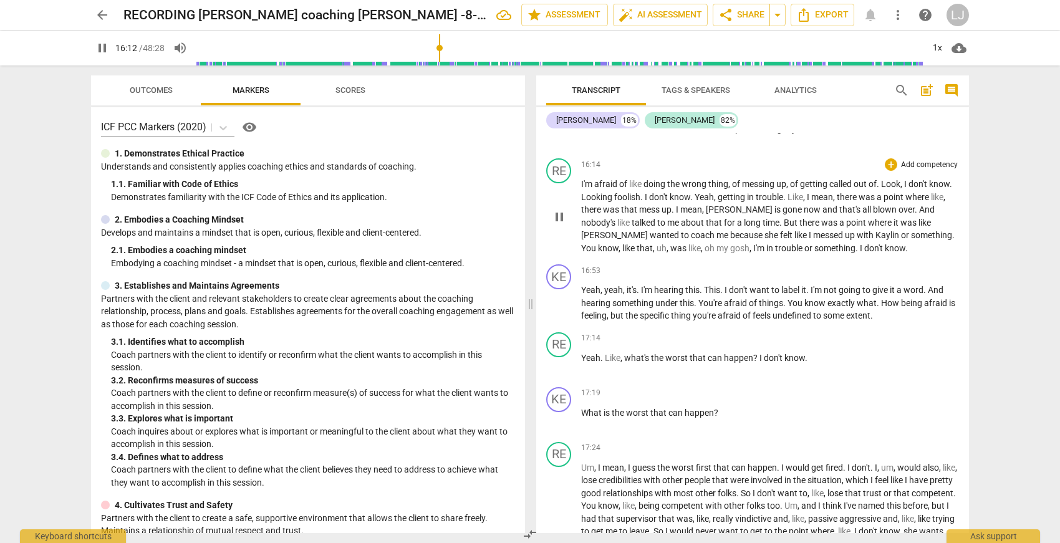
click at [864, 253] on span "don't" at bounding box center [874, 248] width 21 height 10
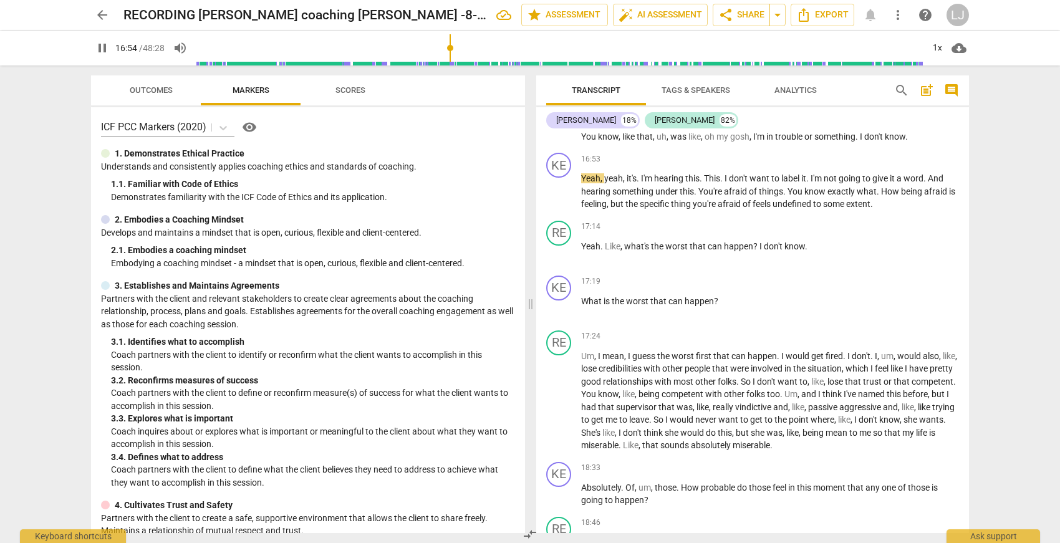
scroll to position [3292, 0]
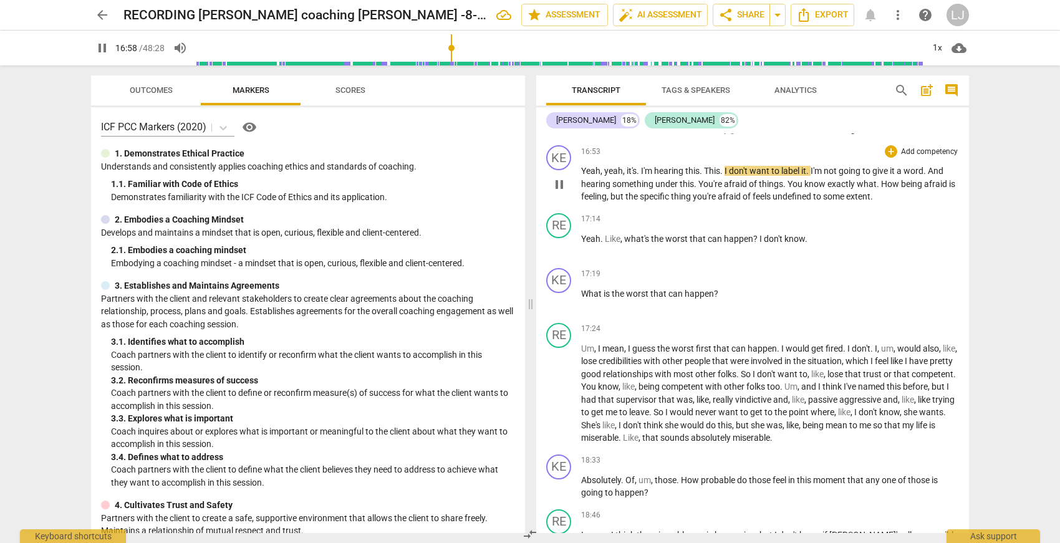
click at [789, 201] on span "undefined" at bounding box center [793, 196] width 41 height 10
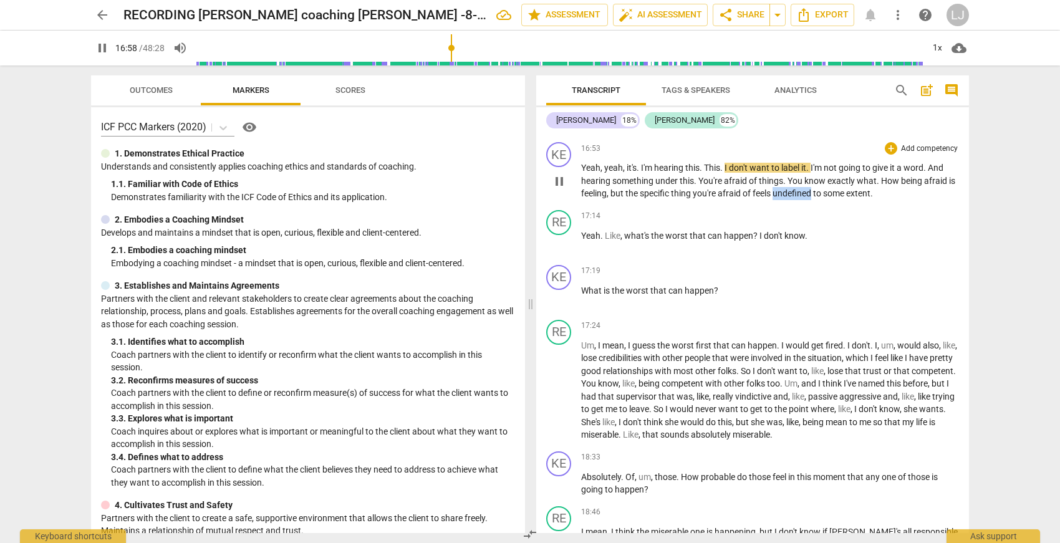
click at [789, 200] on p "Yeah , yeah , it's . I'm hearing this . This . I don't want to label it . I'm n…" at bounding box center [770, 180] width 378 height 39
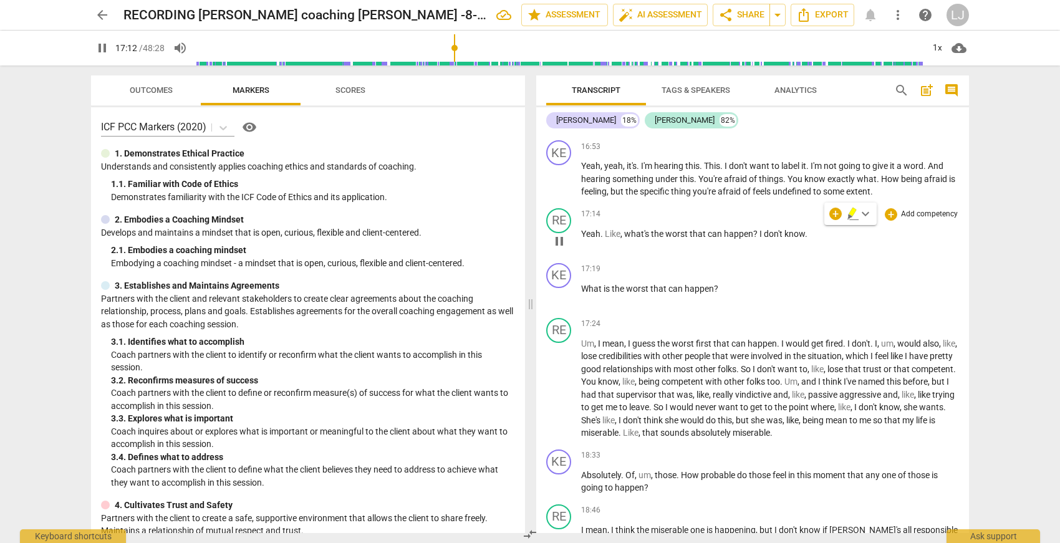
click at [740, 239] on span "happen" at bounding box center [738, 234] width 29 height 10
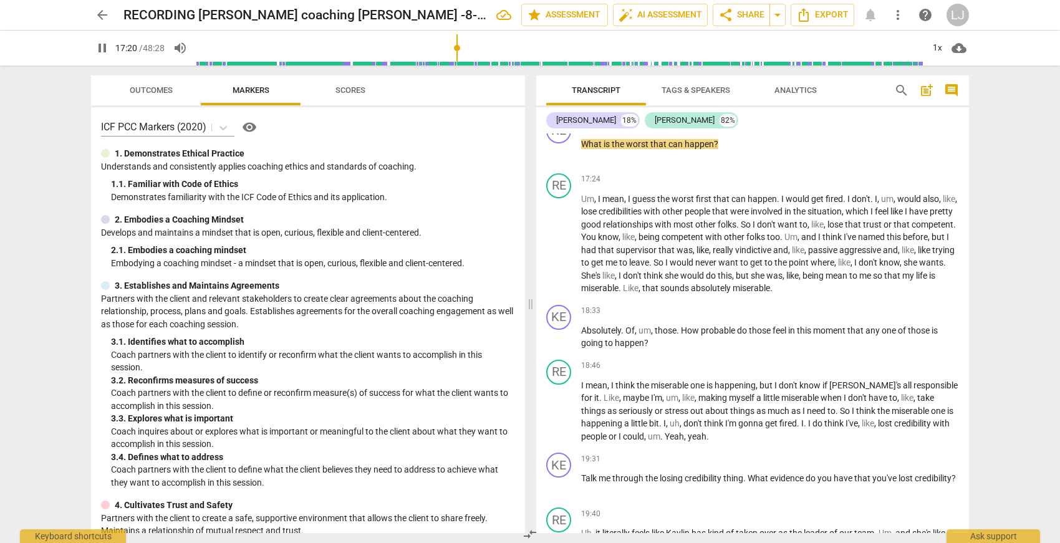
scroll to position [3477, 0]
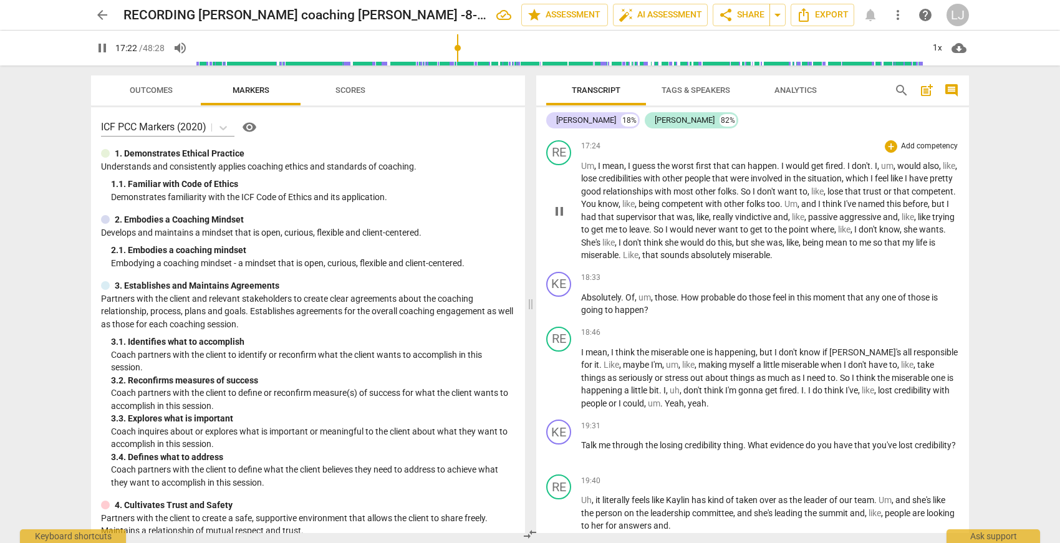
click at [733, 260] on span "absolutely" at bounding box center [712, 255] width 42 height 10
click at [779, 262] on p "Um , I mean , I guess the worst first that can happen . I would get fired . I d…" at bounding box center [770, 211] width 378 height 102
click at [733, 261] on span "absolutely" at bounding box center [712, 256] width 42 height 10
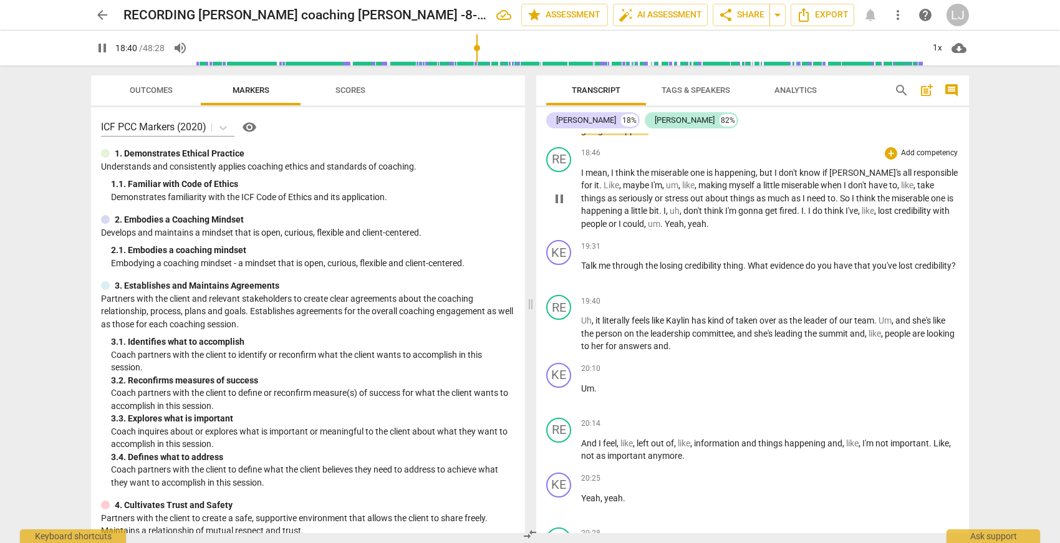
scroll to position [3659, 0]
click at [640, 227] on span "could" at bounding box center [633, 222] width 21 height 10
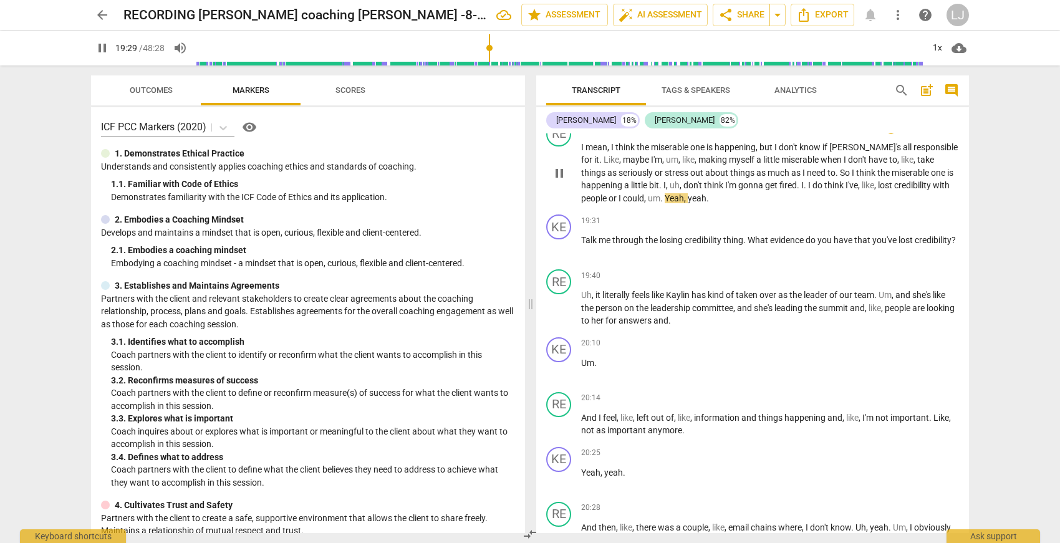
scroll to position [3716, 0]
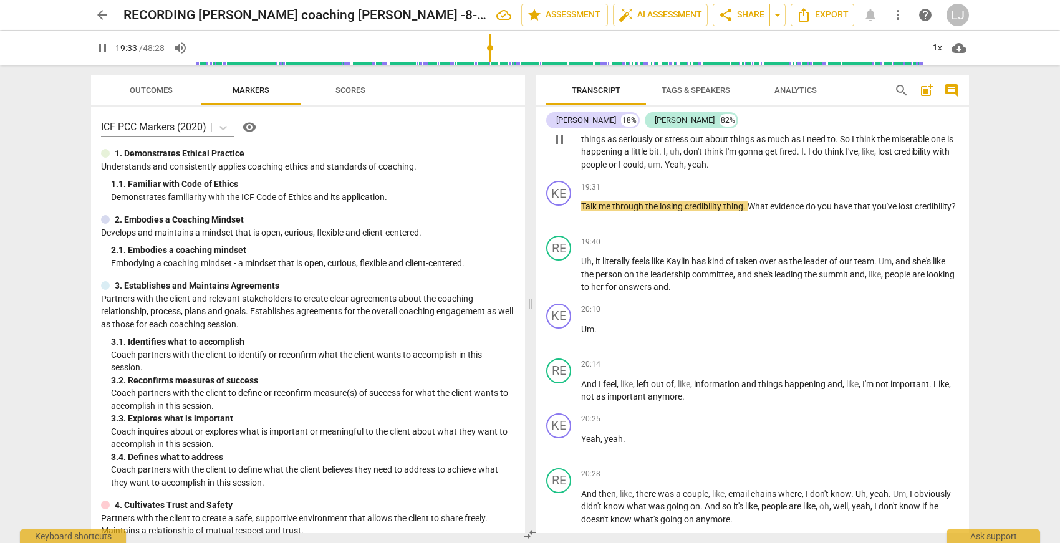
click at [690, 170] on span "yeah" at bounding box center [697, 165] width 19 height 10
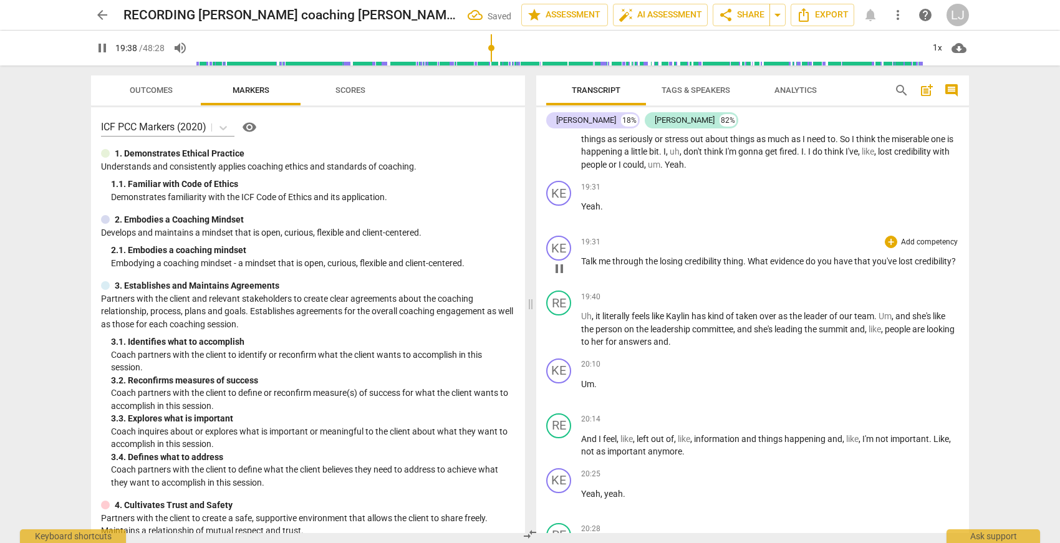
click at [583, 266] on span "Talk" at bounding box center [589, 261] width 17 height 10
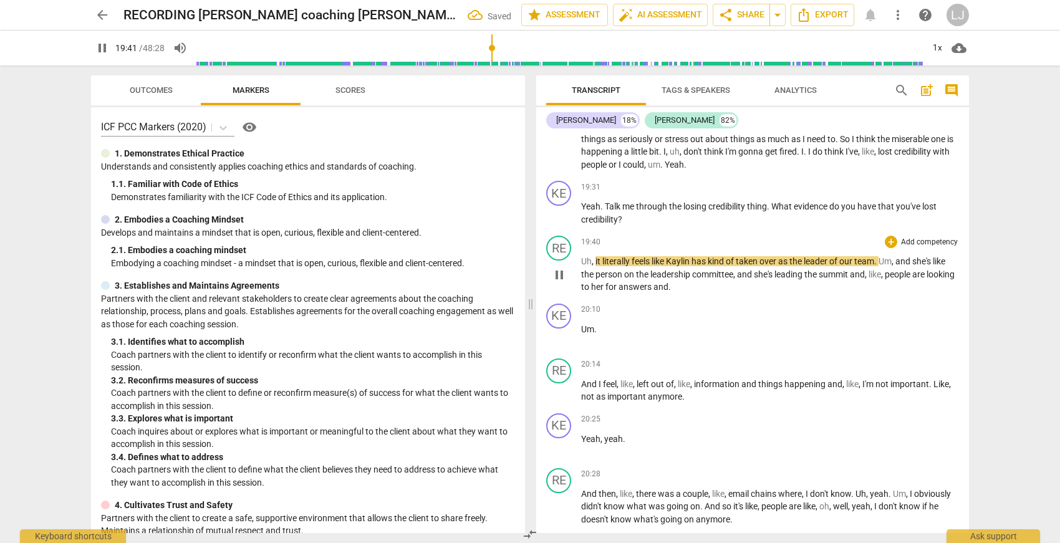
click at [653, 292] on span "answers" at bounding box center [636, 287] width 35 height 10
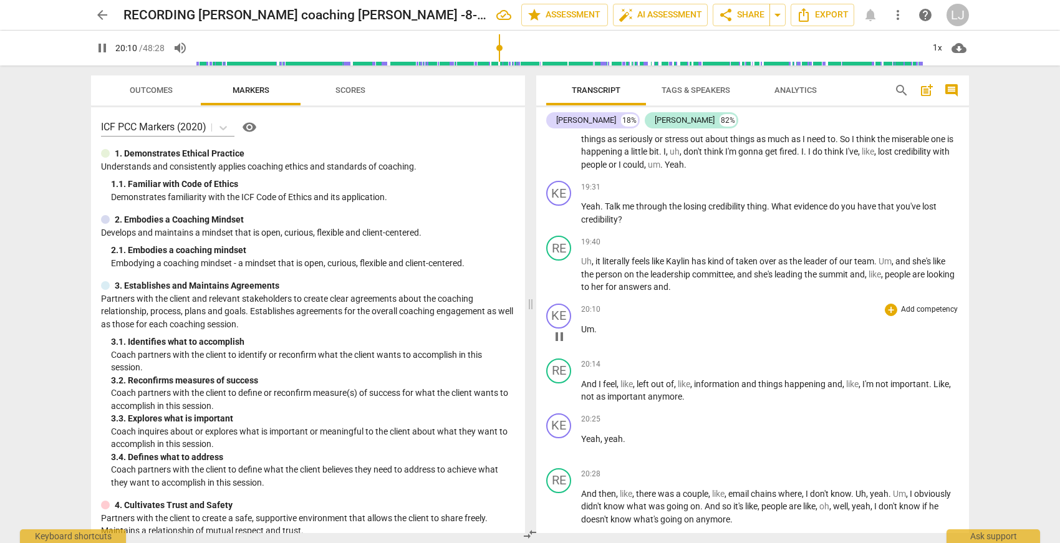
drag, startPoint x: 582, startPoint y: 366, endPoint x: 585, endPoint y: 374, distance: 8.7
click at [582, 334] on span "Um" at bounding box center [587, 329] width 13 height 10
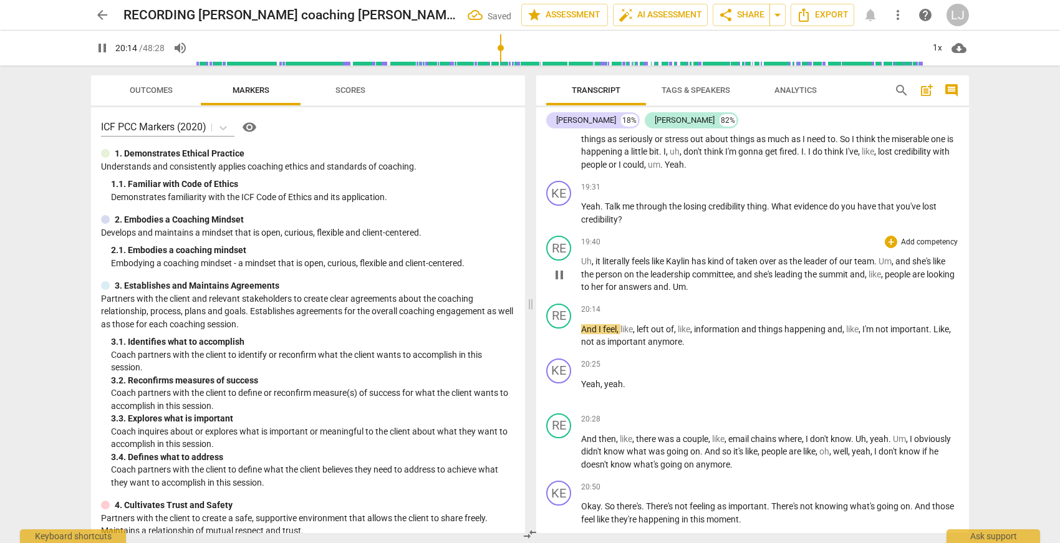
click at [673, 292] on span "." at bounding box center [670, 287] width 4 height 10
type input "1216"
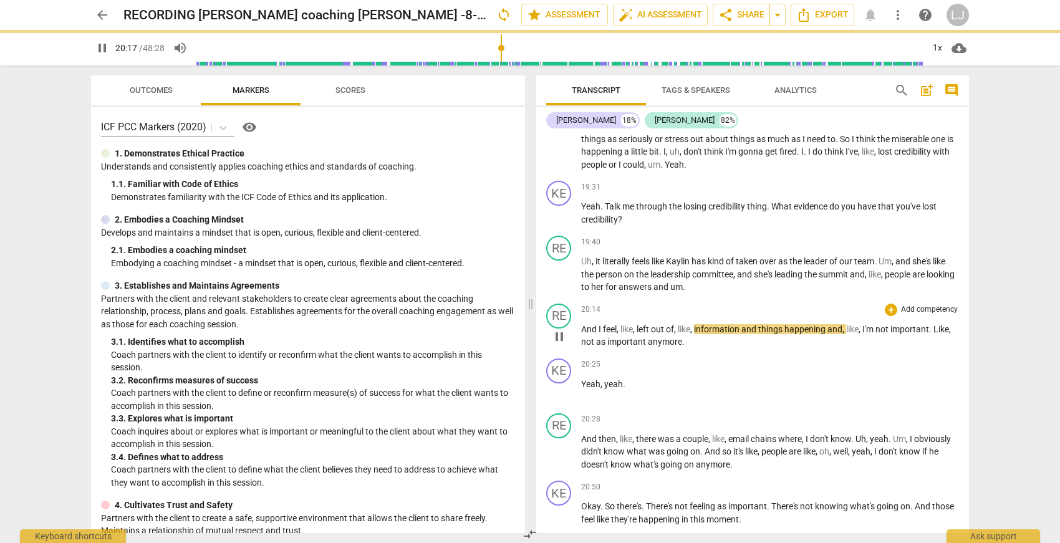
click at [582, 334] on span "And" at bounding box center [589, 329] width 17 height 10
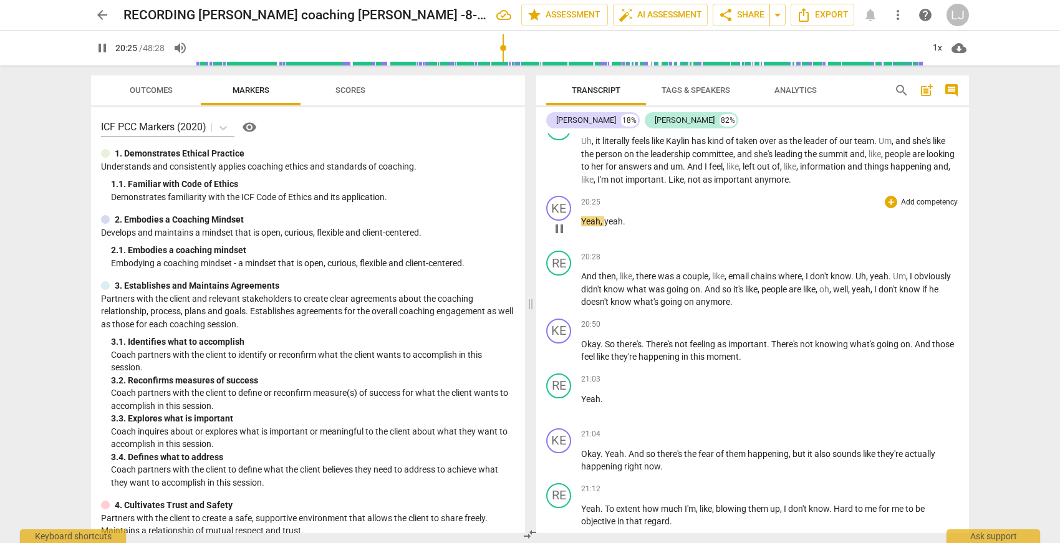
scroll to position [3840, 0]
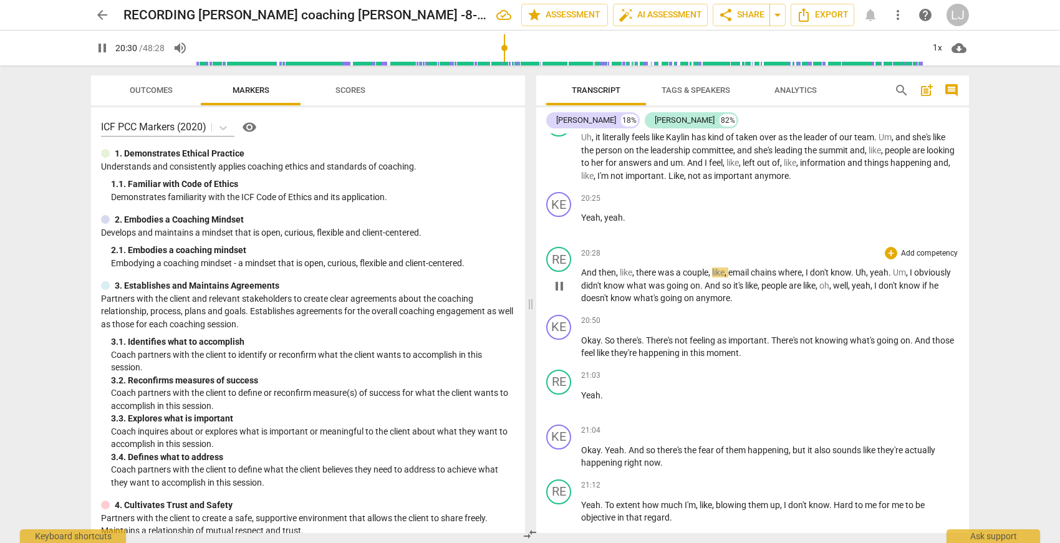
click at [684, 303] on span "going" at bounding box center [672, 298] width 24 height 10
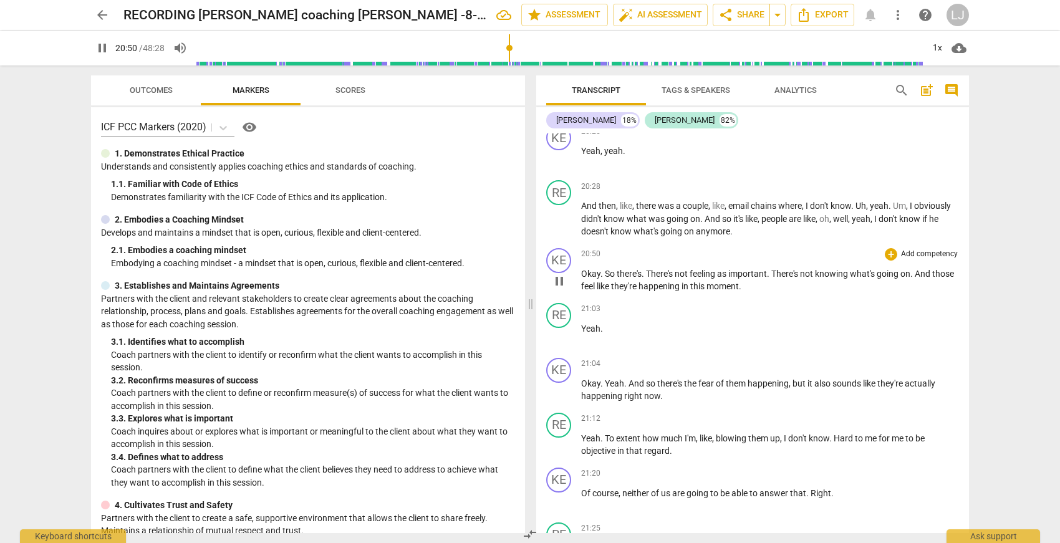
scroll to position [3906, 0]
click at [706, 292] on span "this" at bounding box center [698, 287] width 16 height 10
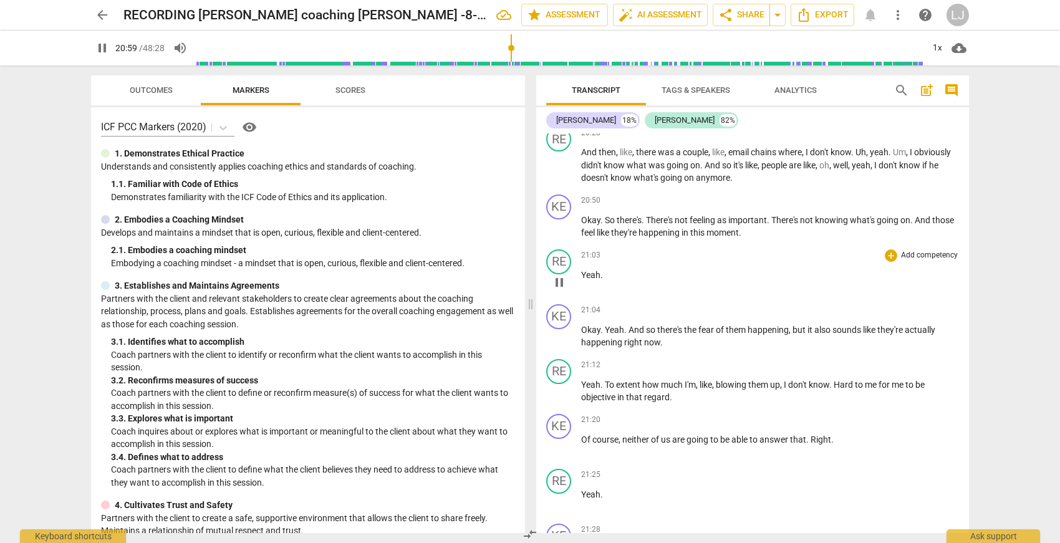
scroll to position [3996, 0]
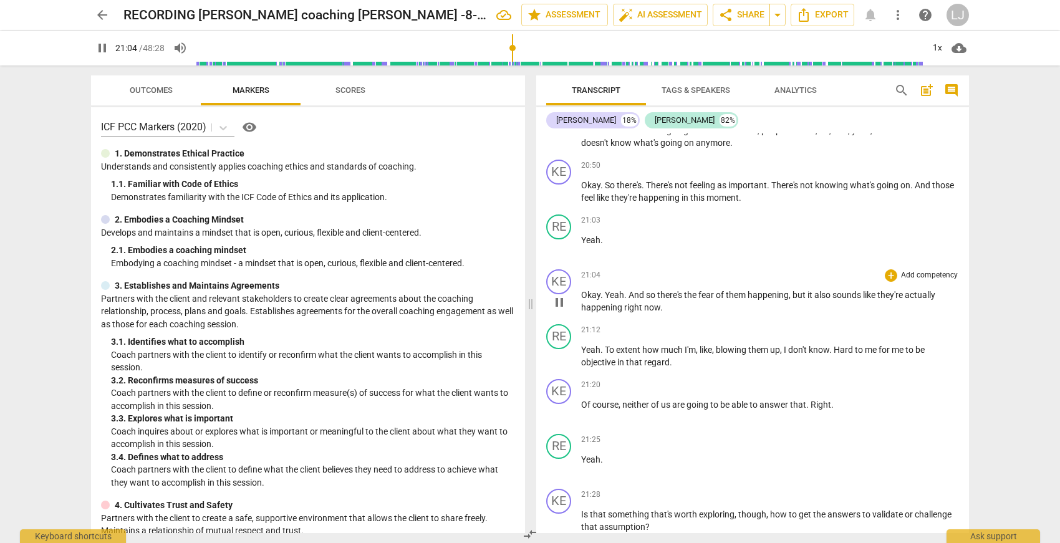
click at [594, 300] on span "Okay" at bounding box center [590, 295] width 19 height 10
click at [627, 312] on span "right" at bounding box center [634, 307] width 20 height 10
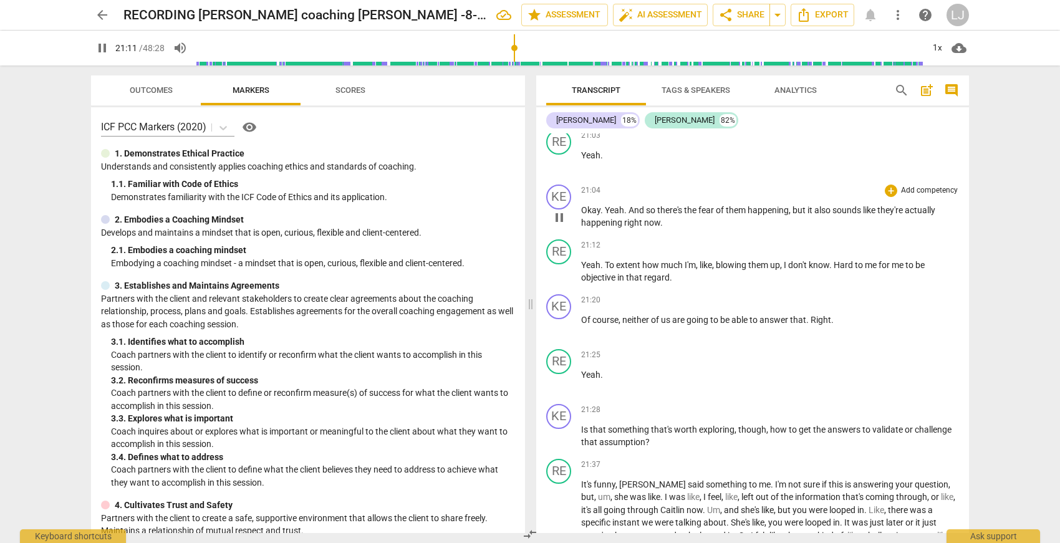
scroll to position [4099, 0]
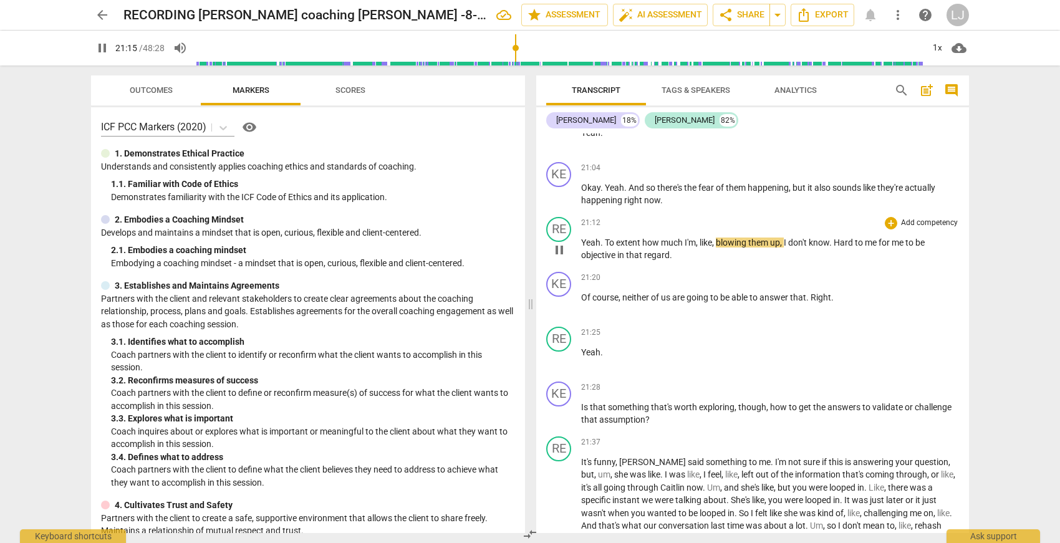
click at [649, 260] on span "regard" at bounding box center [657, 255] width 26 height 10
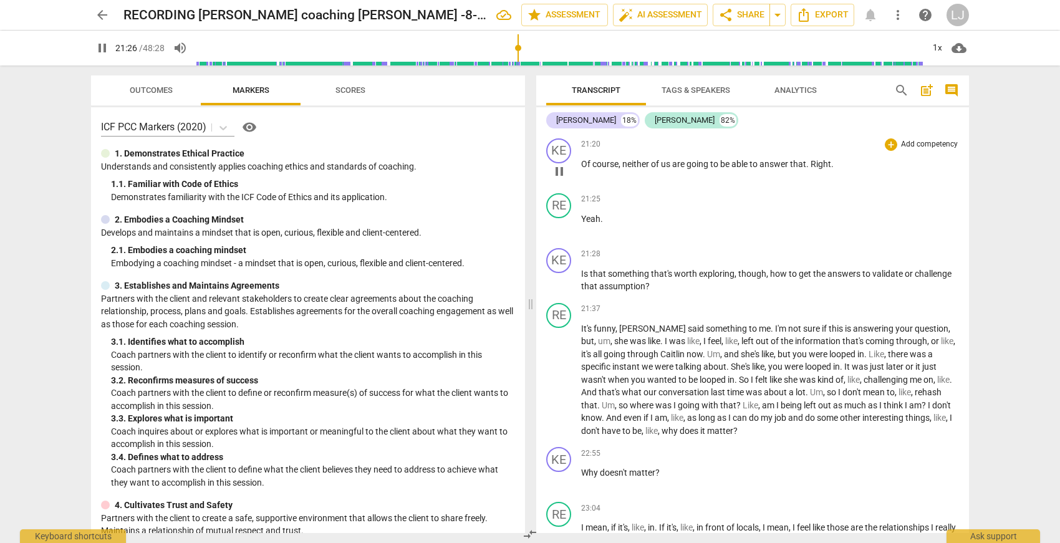
scroll to position [4239, 0]
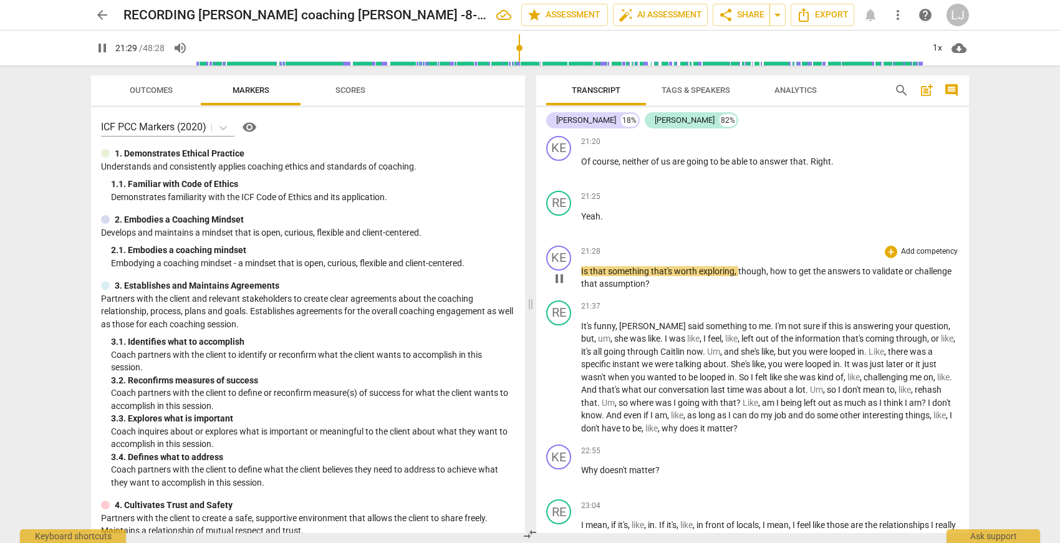
click at [628, 289] on span "assumption" at bounding box center [622, 284] width 46 height 10
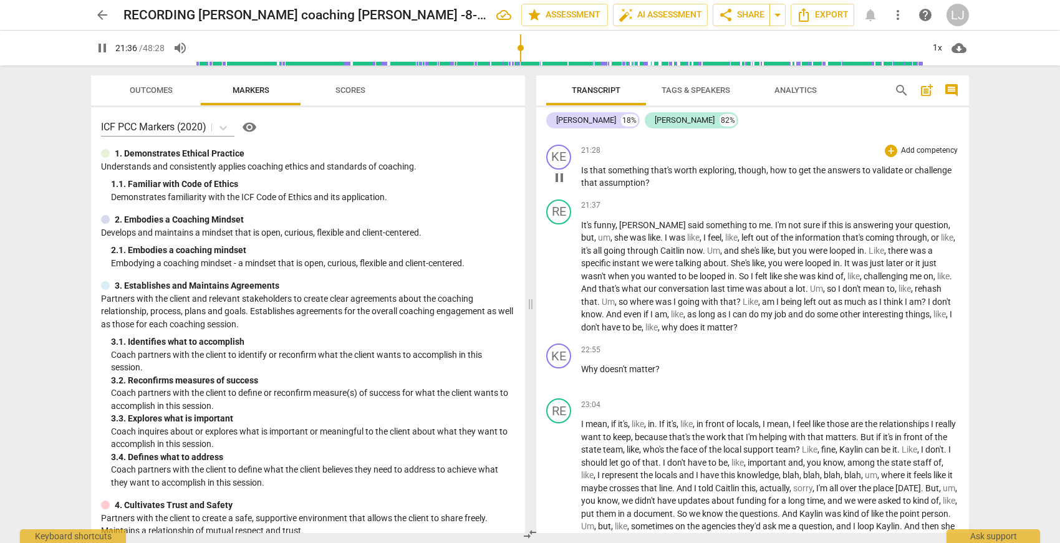
scroll to position [4355, 0]
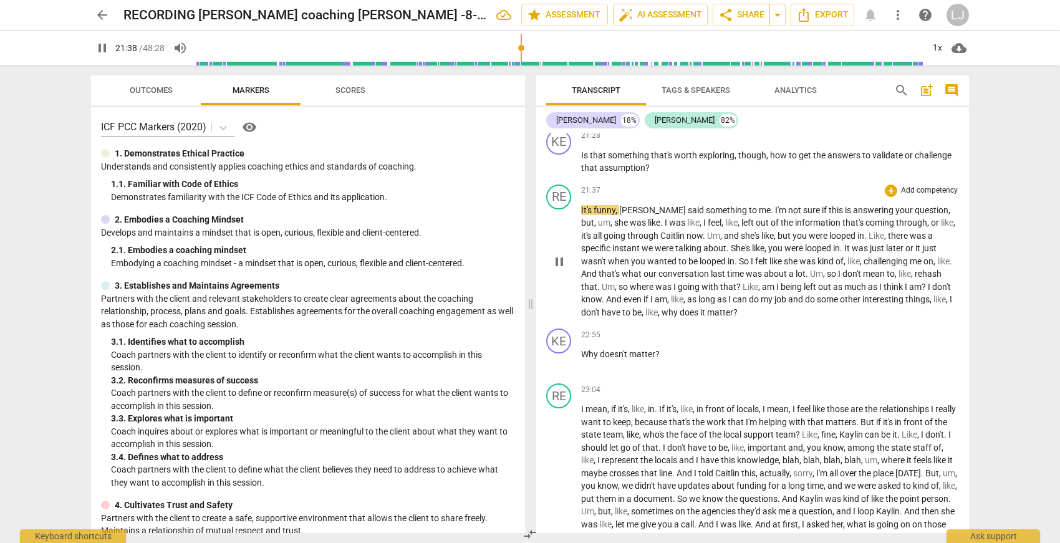
click at [620, 317] on span "have" at bounding box center [612, 312] width 21 height 10
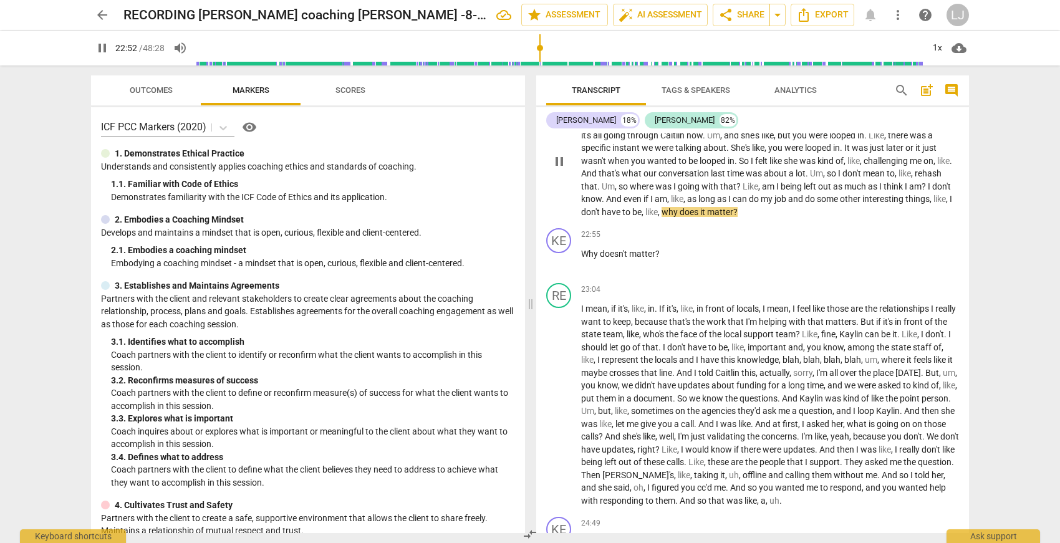
scroll to position [4471, 0]
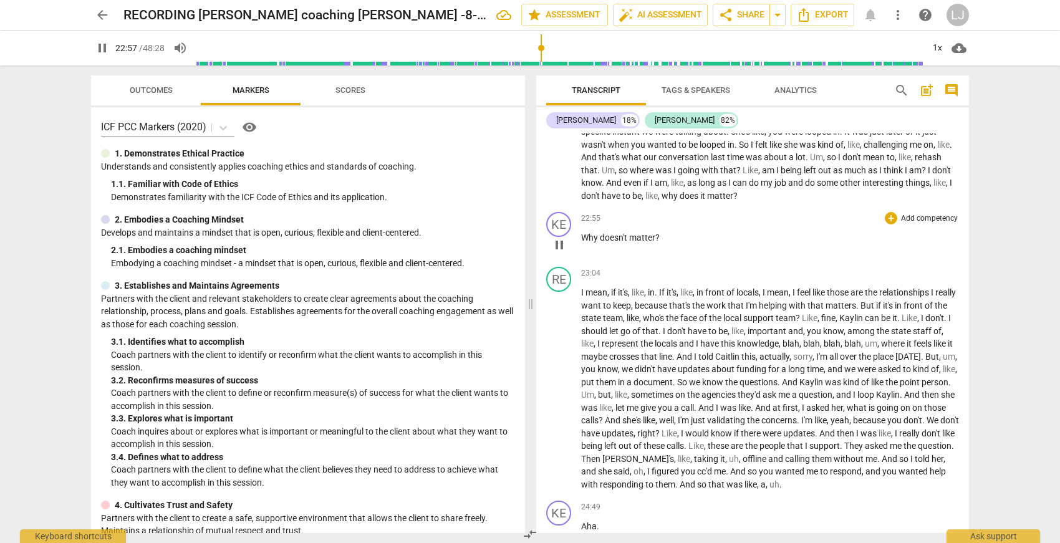
click at [582, 243] on span "Why" at bounding box center [590, 238] width 19 height 10
type input "1379"
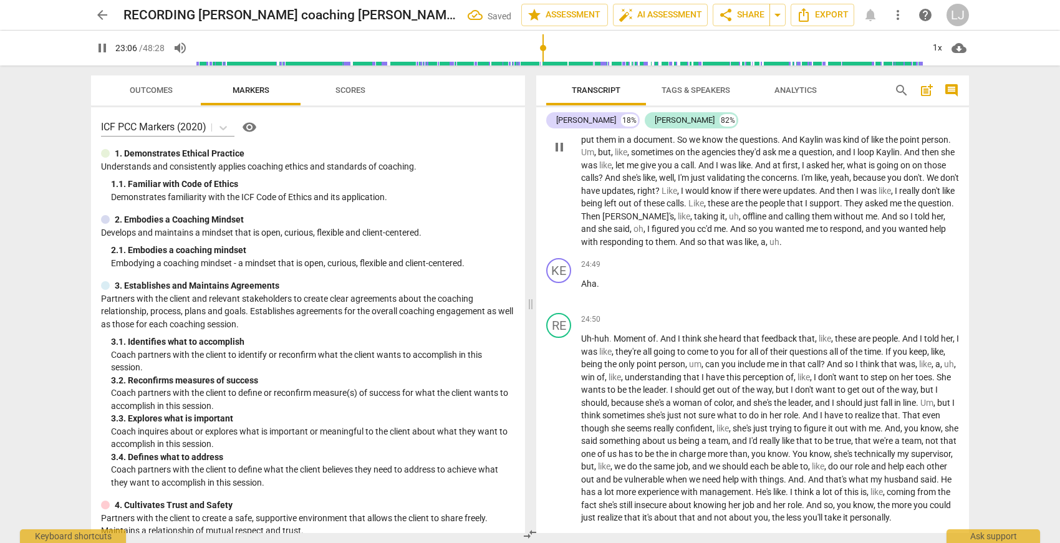
click at [697, 247] on span "And" at bounding box center [688, 242] width 17 height 10
click at [697, 248] on span "And" at bounding box center [688, 243] width 17 height 10
click at [583, 288] on span "Aha" at bounding box center [589, 283] width 16 height 10
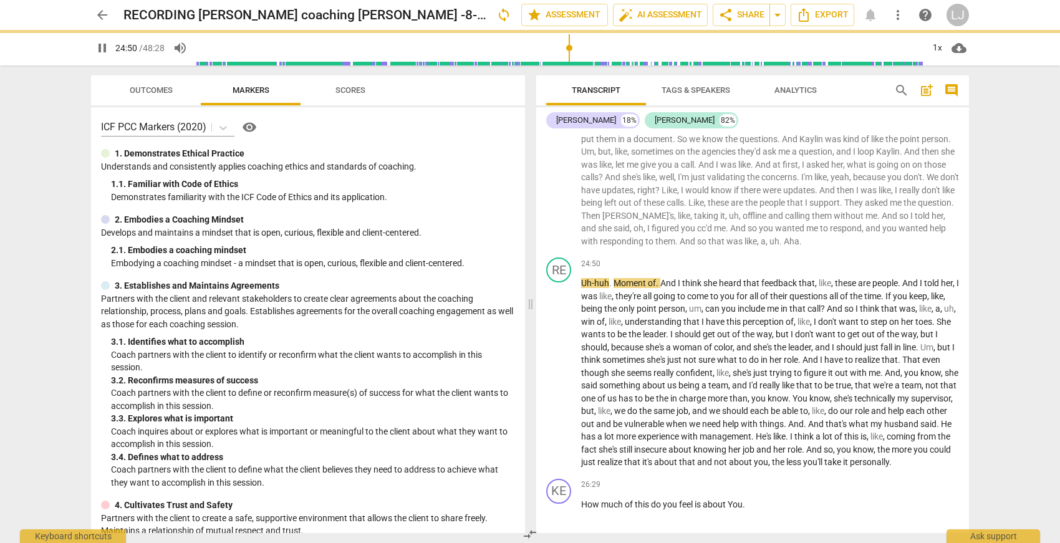
scroll to position [4660, 0]
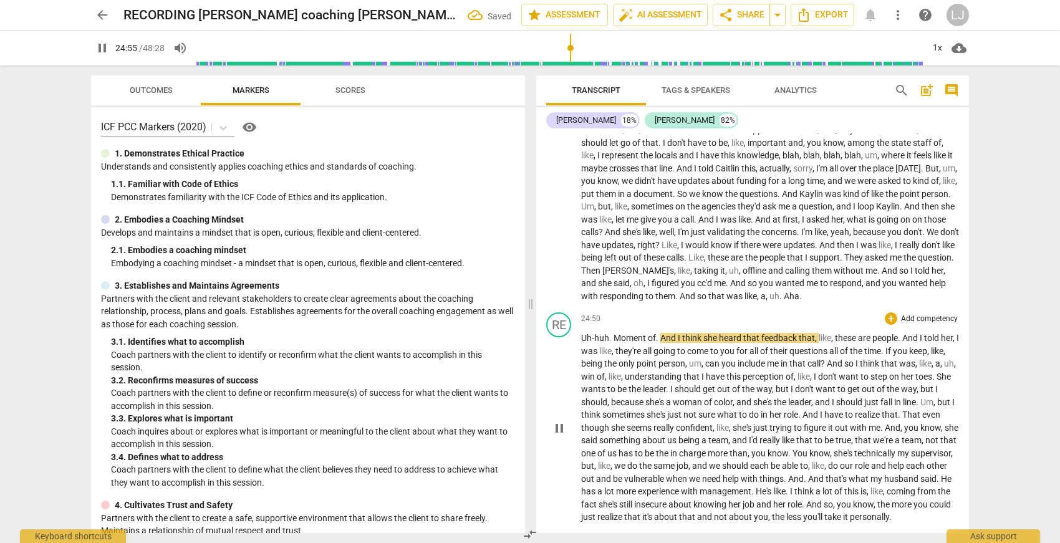
click at [584, 343] on span "Uh-huh" at bounding box center [595, 338] width 28 height 10
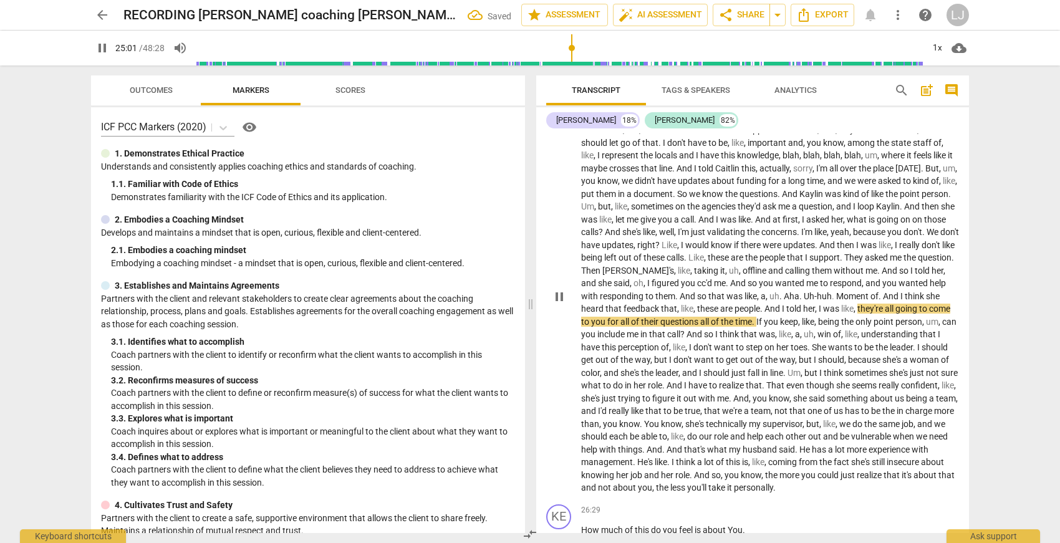
click at [799, 301] on span "Aha" at bounding box center [792, 296] width 16 height 10
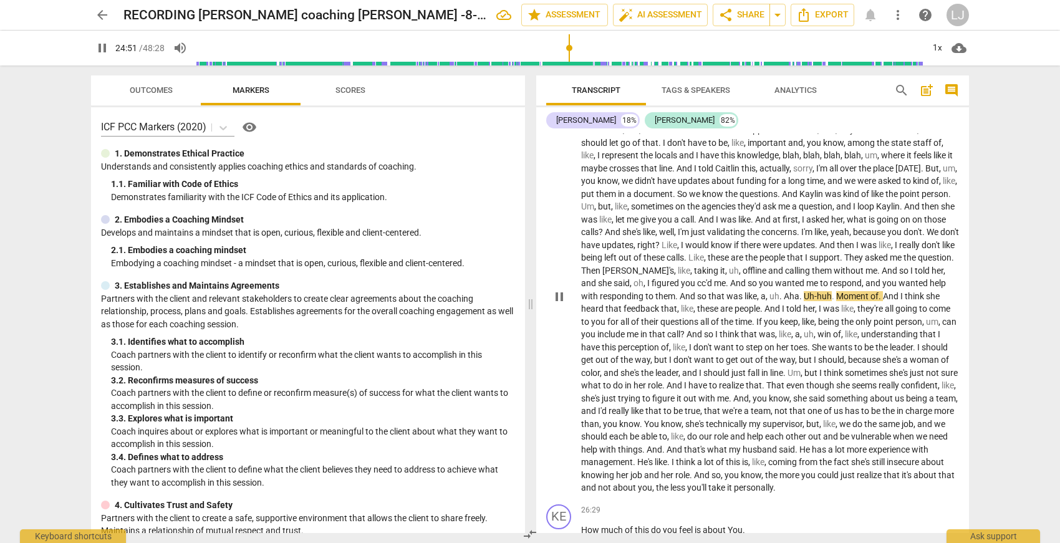
click at [832, 301] on span "Uh-huh" at bounding box center [818, 296] width 28 height 10
type input "1493"
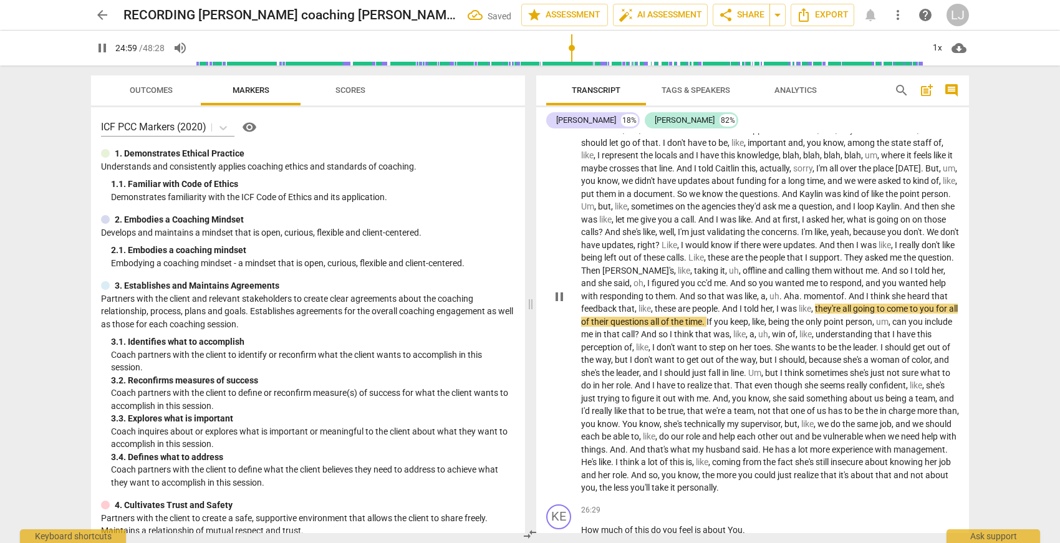
click at [799, 301] on span "Aha" at bounding box center [792, 296] width 16 height 10
click at [804, 301] on span "." at bounding box center [801, 296] width 4 height 10
click at [846, 301] on span "And" at bounding box center [854, 296] width 17 height 10
click at [834, 301] on span "of" at bounding box center [838, 296] width 8 height 10
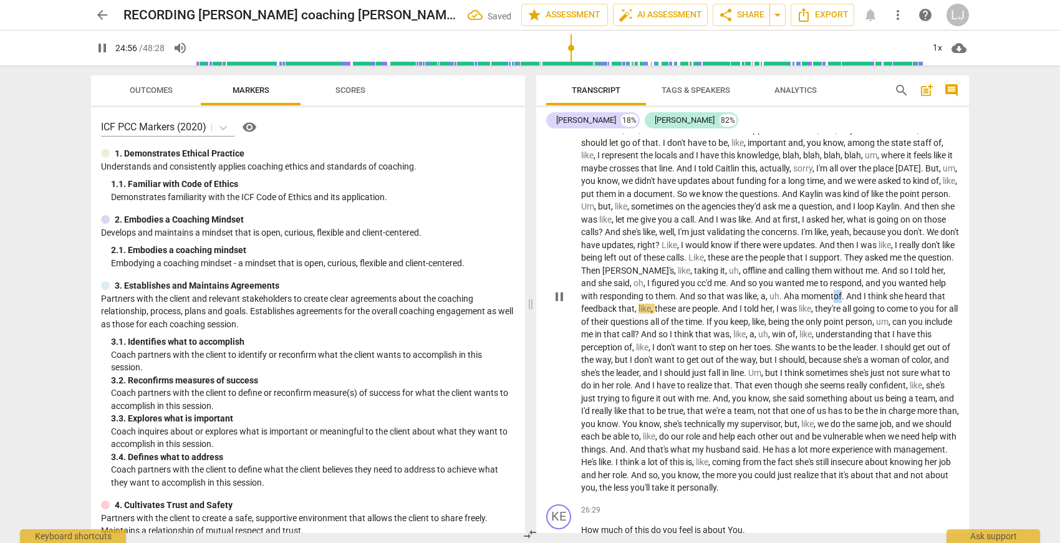
click at [834, 301] on span "of" at bounding box center [838, 296] width 8 height 10
click at [842, 301] on span "." at bounding box center [844, 296] width 4 height 10
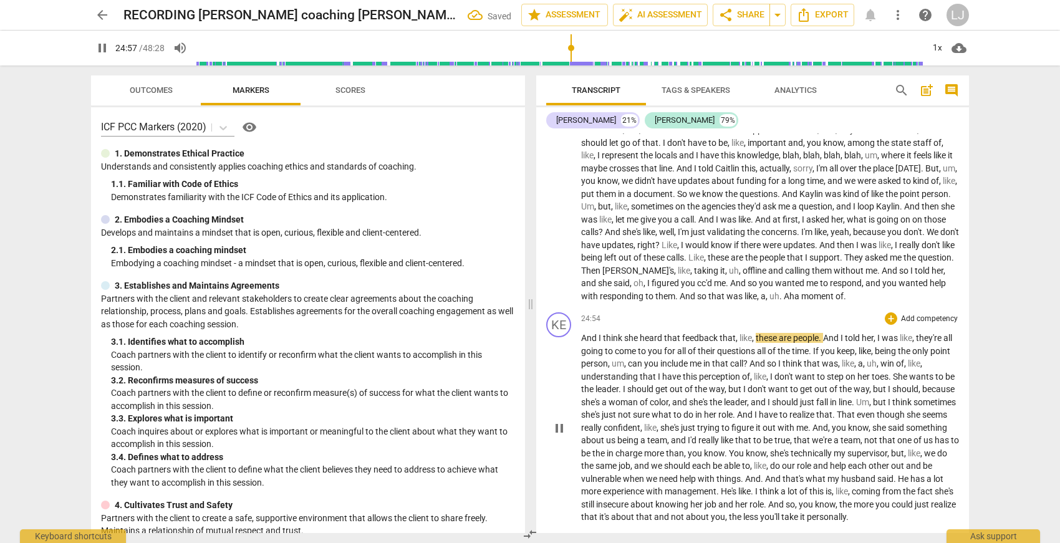
click at [584, 343] on span "And" at bounding box center [589, 338] width 17 height 10
type input "1498"
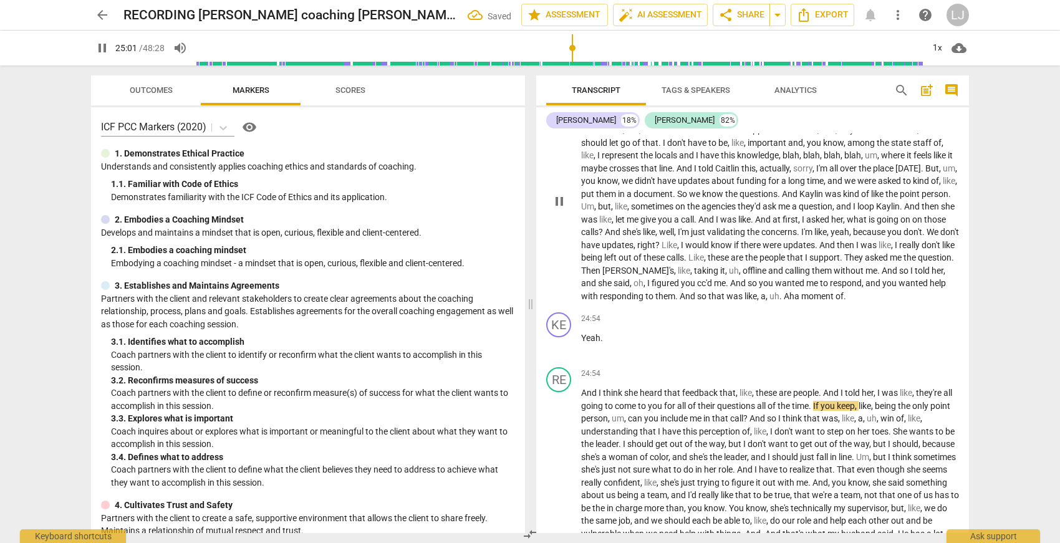
click at [836, 301] on span "moment" at bounding box center [818, 296] width 34 height 10
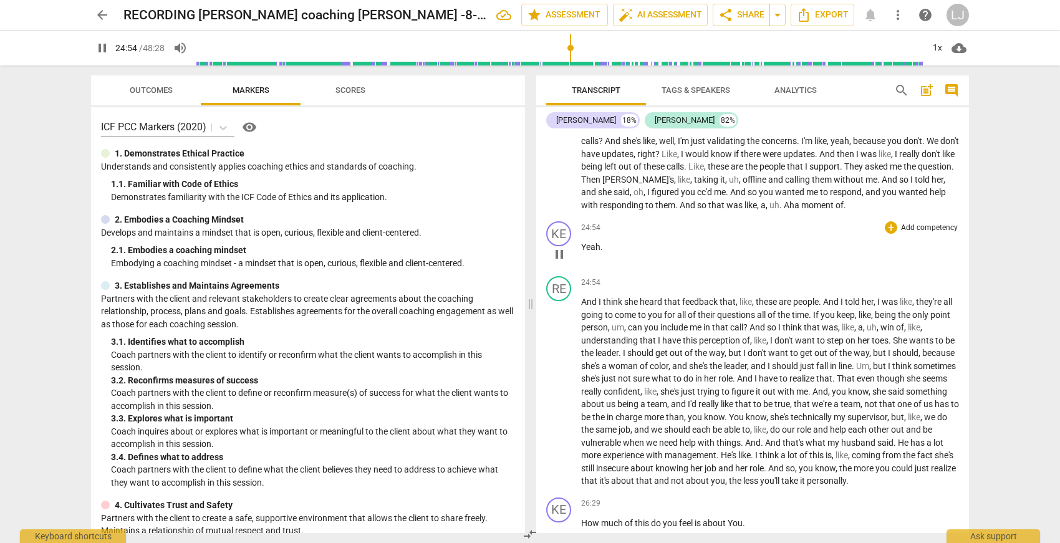
scroll to position [4754, 0]
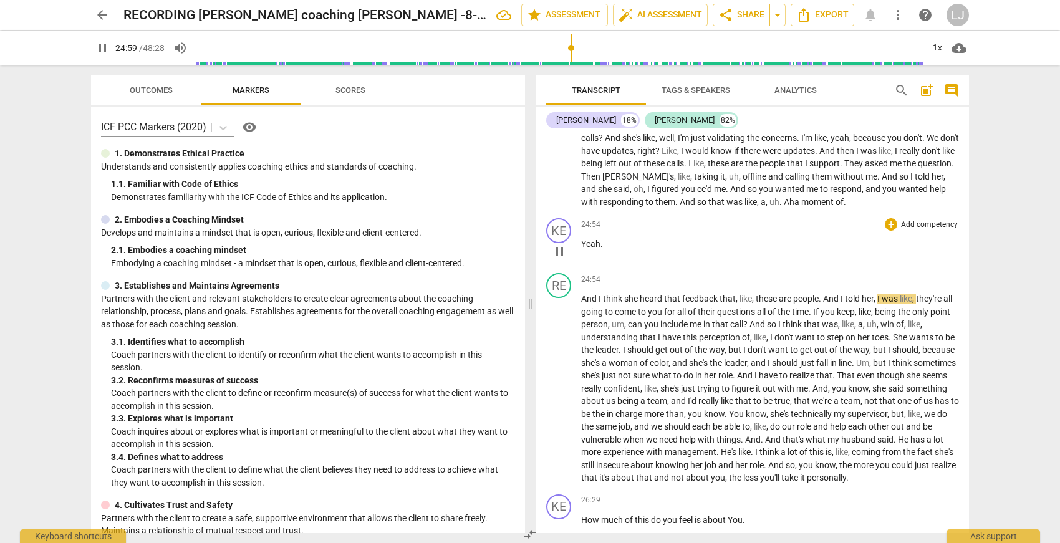
click at [582, 249] on span "Yeah" at bounding box center [590, 244] width 19 height 10
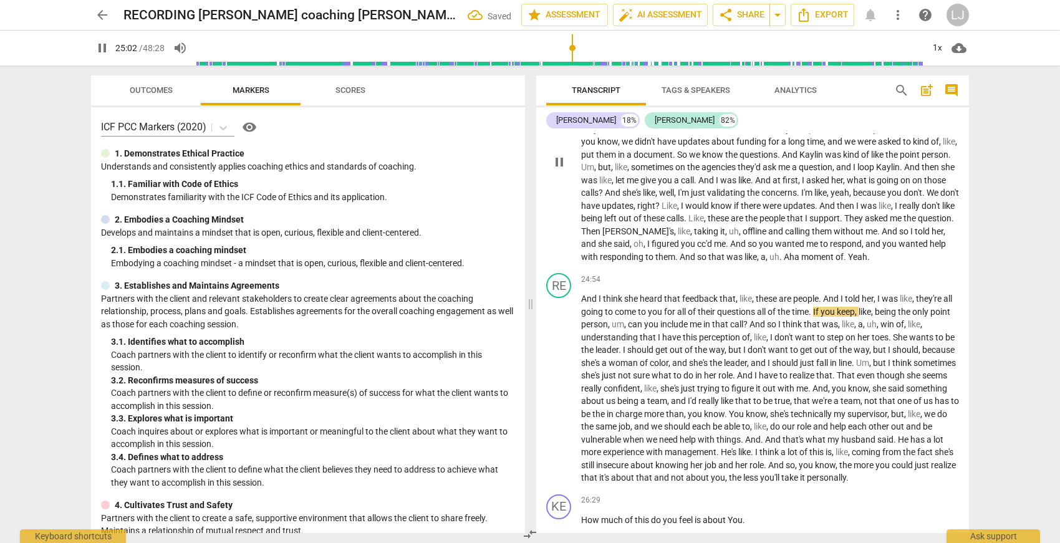
click at [844, 262] on span "." at bounding box center [846, 257] width 4 height 10
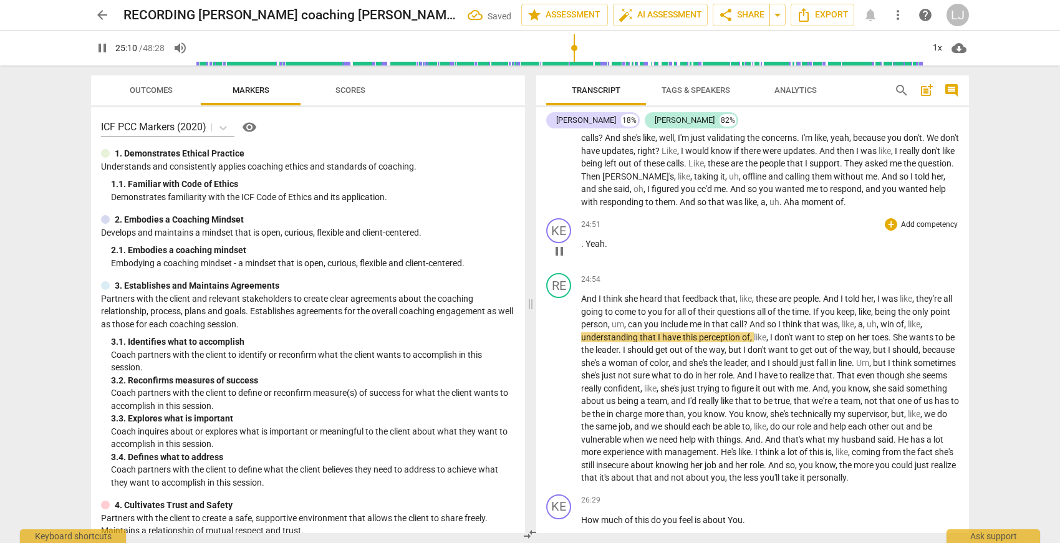
click at [581, 259] on div "play_arrow pause" at bounding box center [565, 251] width 32 height 16
click at [581, 249] on span "." at bounding box center [583, 244] width 4 height 10
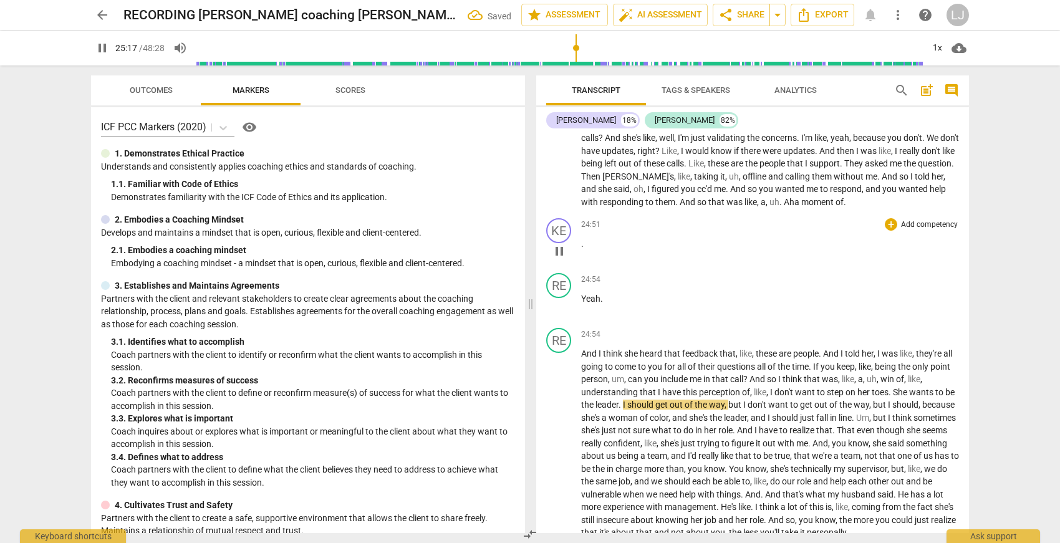
drag, startPoint x: 582, startPoint y: 296, endPoint x: 579, endPoint y: 302, distance: 7.3
click at [582, 249] on span "." at bounding box center [582, 244] width 2 height 10
type input "1519"
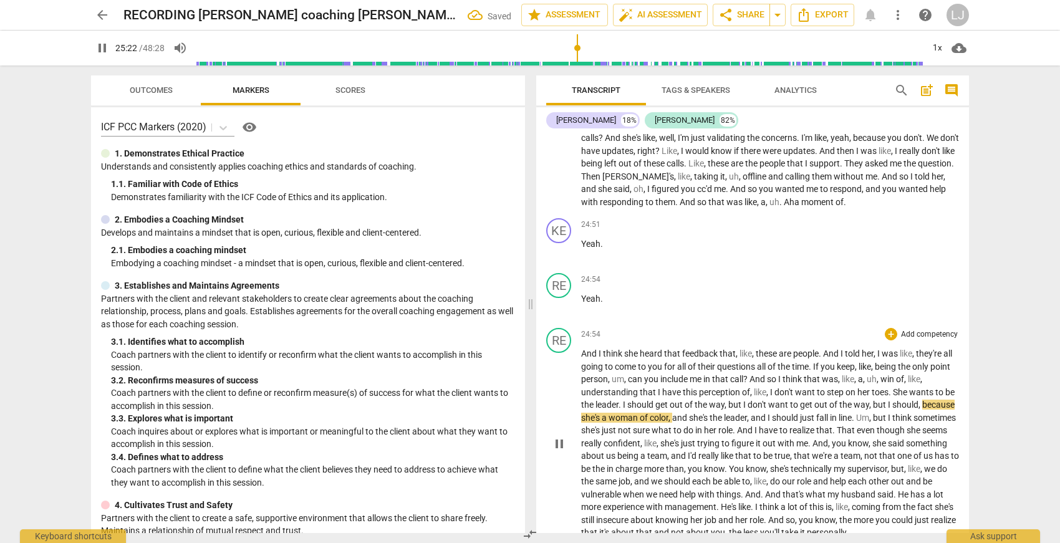
click at [582, 359] on span "And" at bounding box center [589, 354] width 17 height 10
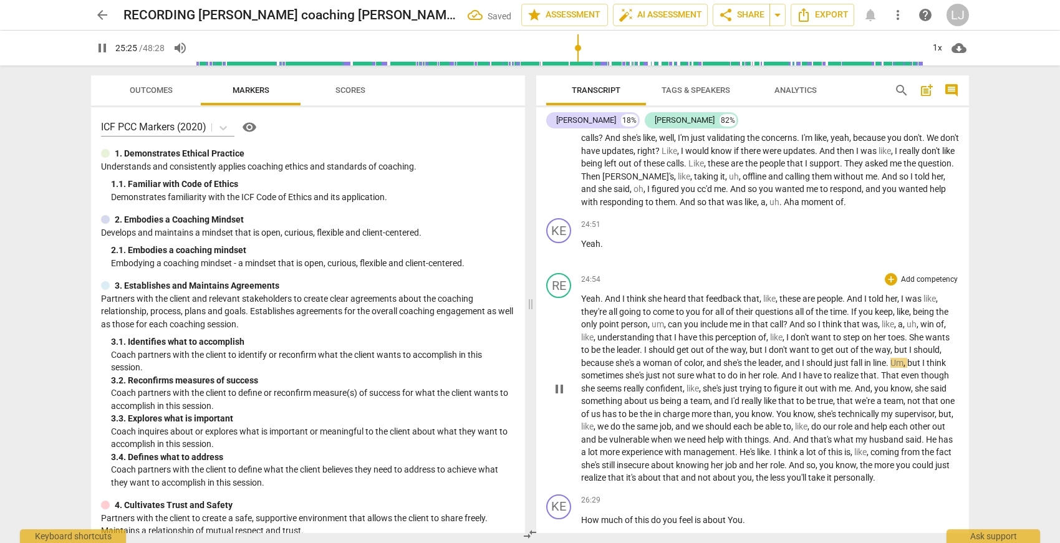
click at [606, 304] on span "And" at bounding box center [613, 299] width 17 height 10
type input "1527"
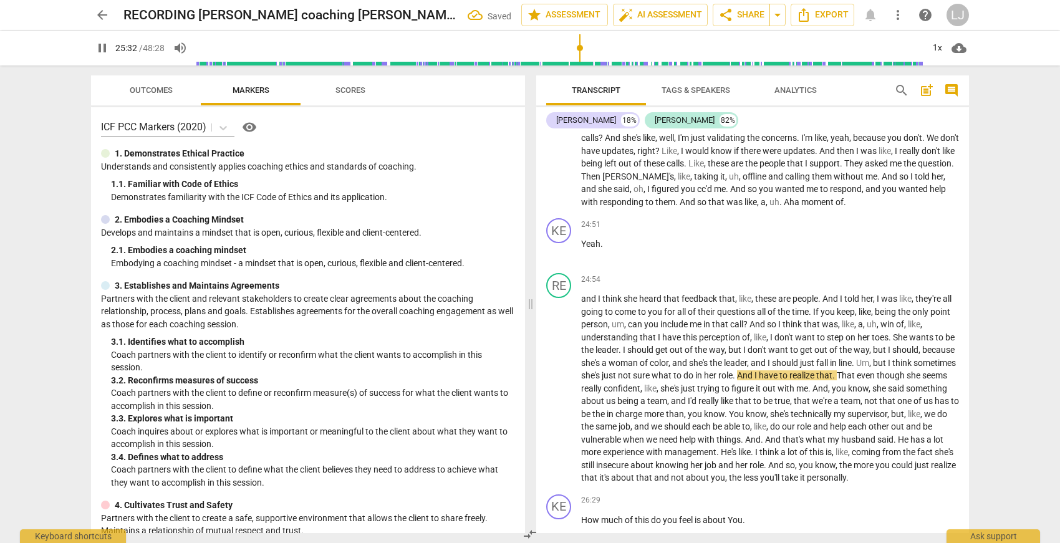
click at [836, 207] on span "moment" at bounding box center [818, 202] width 34 height 10
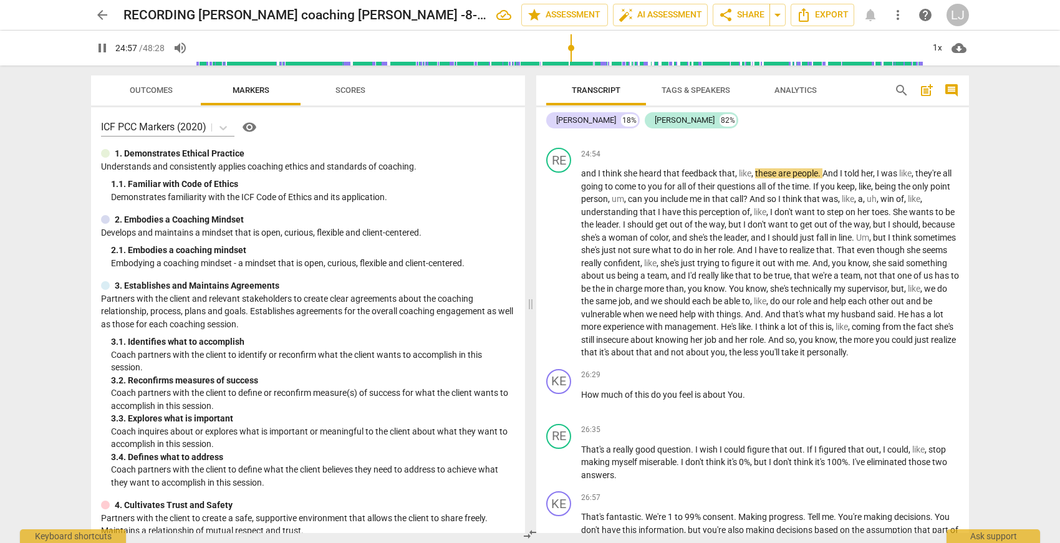
scroll to position [4893, 0]
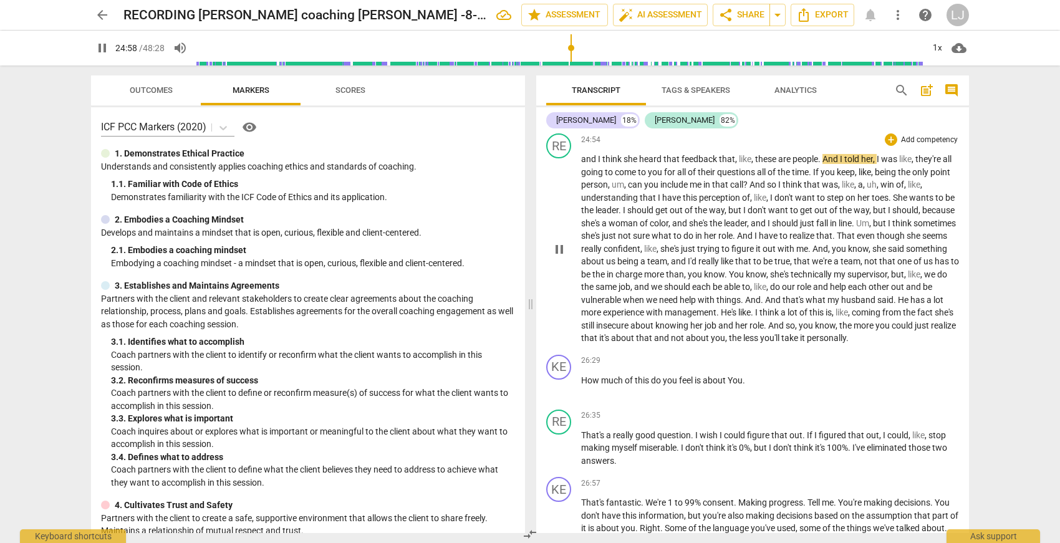
drag, startPoint x: 585, startPoint y: 213, endPoint x: 586, endPoint y: 220, distance: 7.0
click at [585, 164] on span "and" at bounding box center [589, 159] width 17 height 10
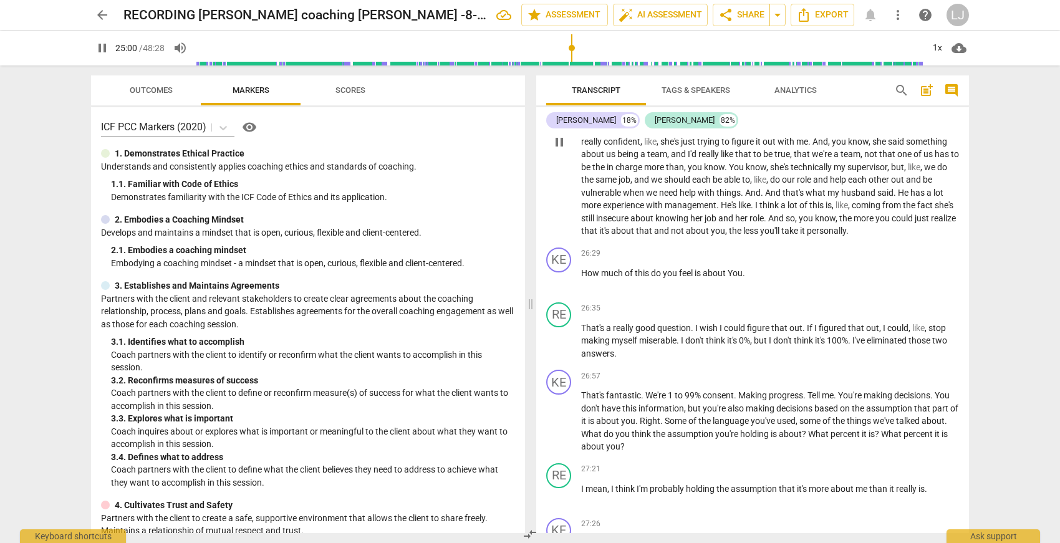
scroll to position [5052, 0]
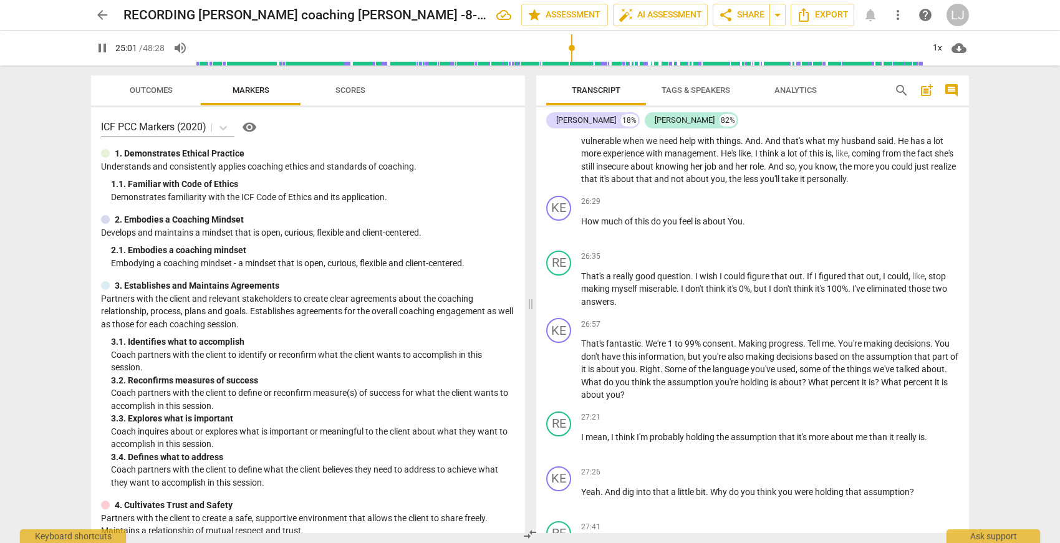
click at [760, 184] on span "less" at bounding box center [751, 179] width 17 height 10
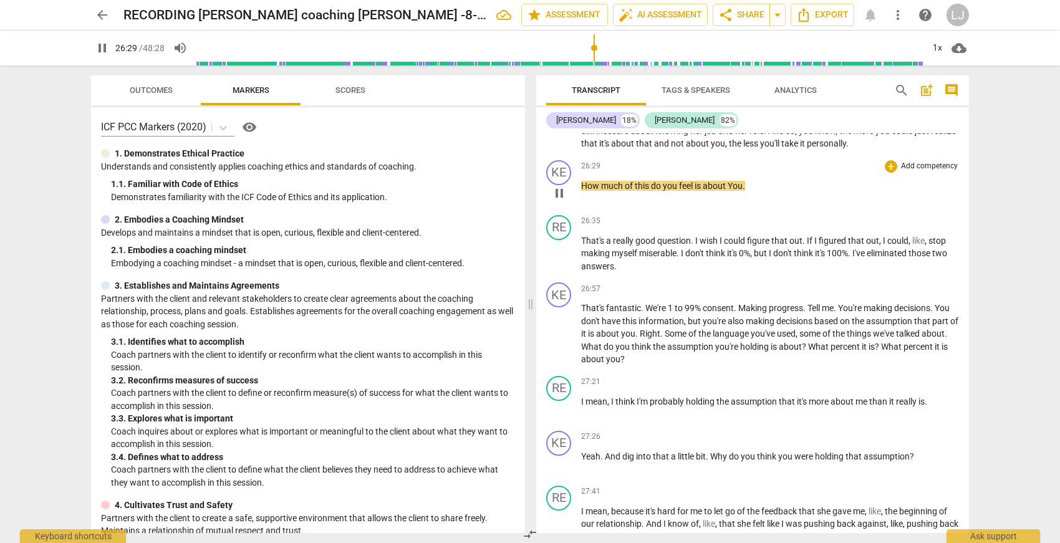
scroll to position [5096, 0]
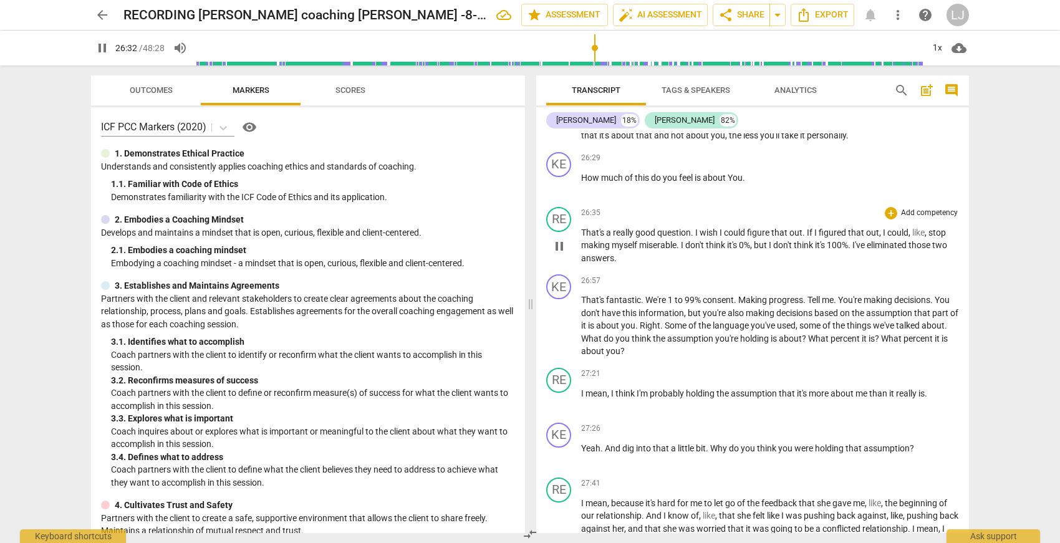
click at [594, 263] on span "answers" at bounding box center [597, 258] width 33 height 10
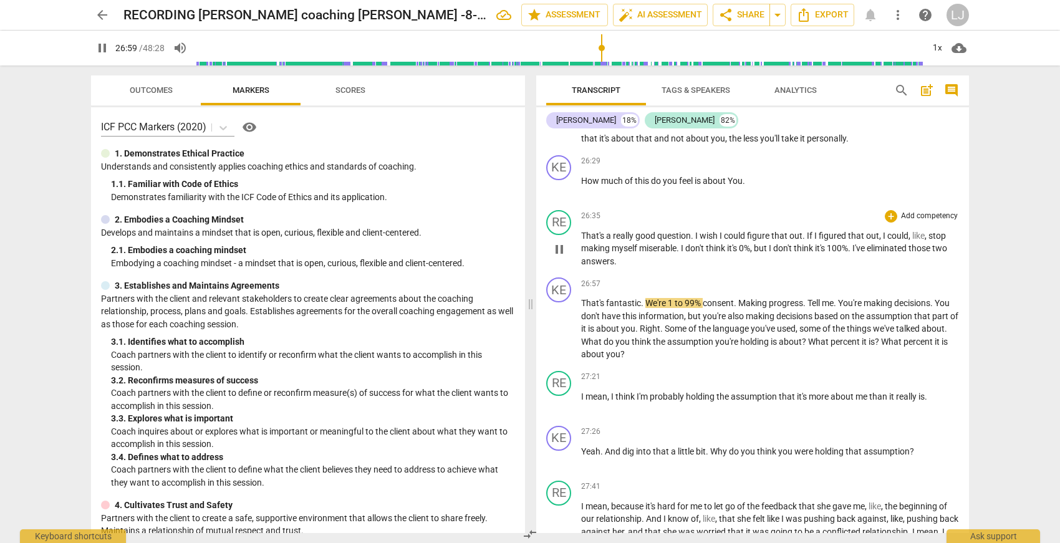
click at [881, 268] on p "That's a really good question . I wish I could figure that out . If I figured t…" at bounding box center [770, 248] width 378 height 39
click at [881, 266] on p "That's a really good question . I wish I could figure that out . If I figured t…" at bounding box center [770, 247] width 378 height 39
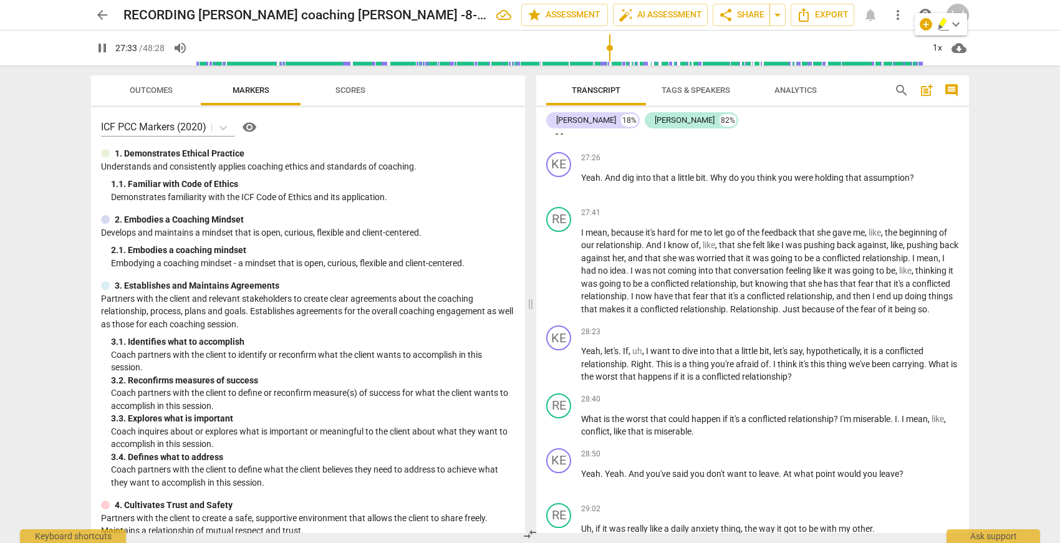
scroll to position [5373, 0]
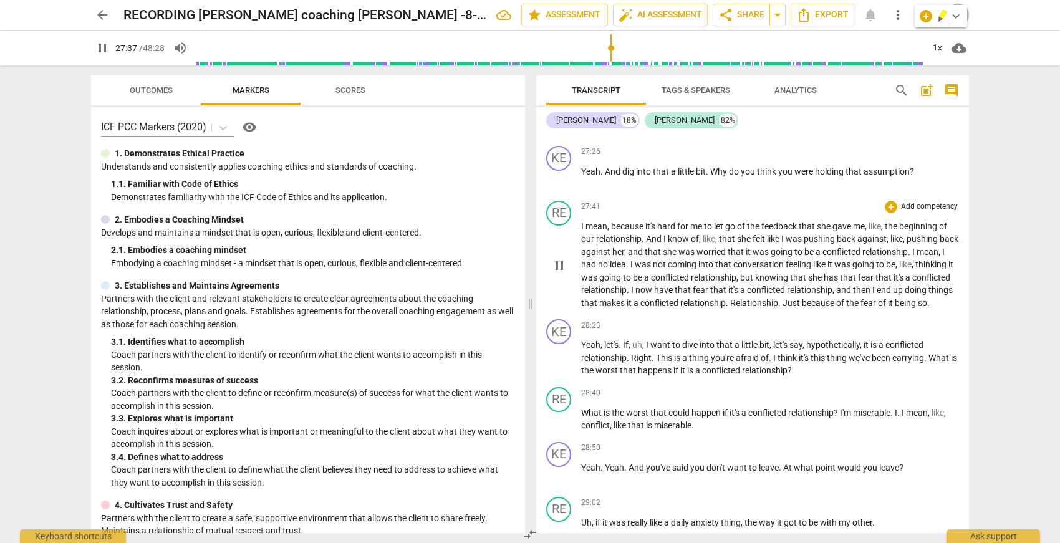
click at [617, 244] on span "relationship" at bounding box center [619, 239] width 46 height 10
click at [895, 308] on span "being" at bounding box center [906, 303] width 23 height 10
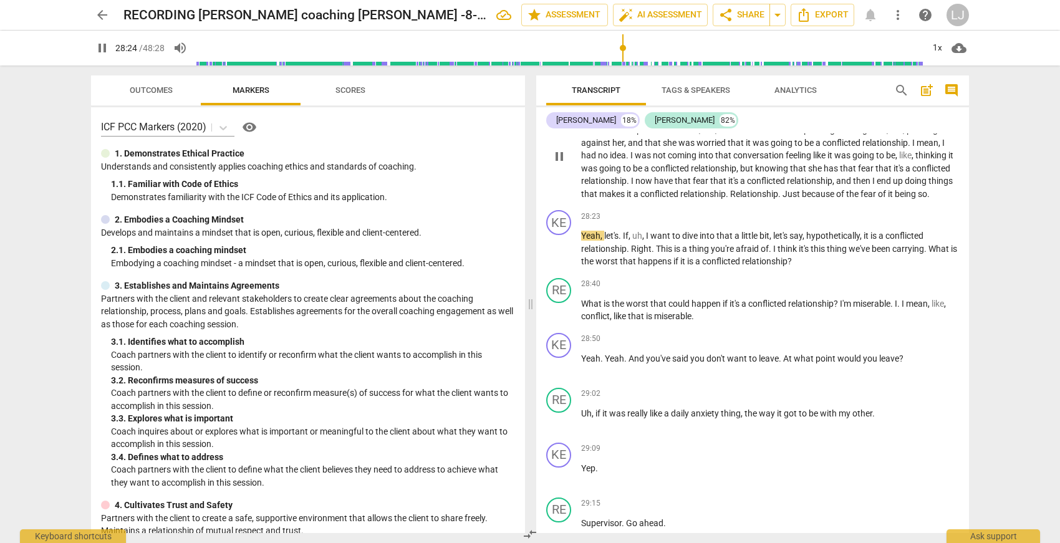
scroll to position [5483, 0]
click at [742, 265] on span "conflicted" at bounding box center [722, 260] width 40 height 10
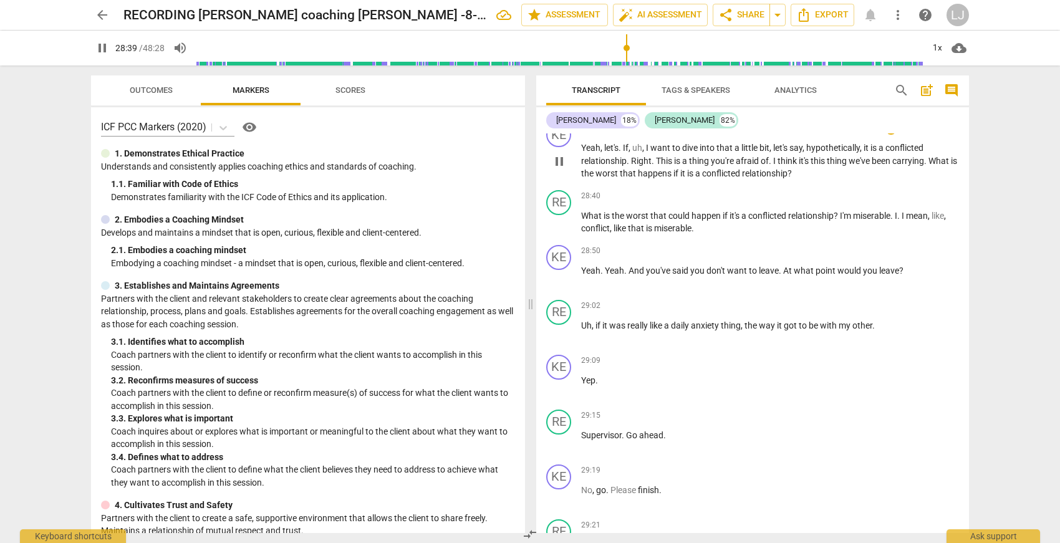
scroll to position [5587, 0]
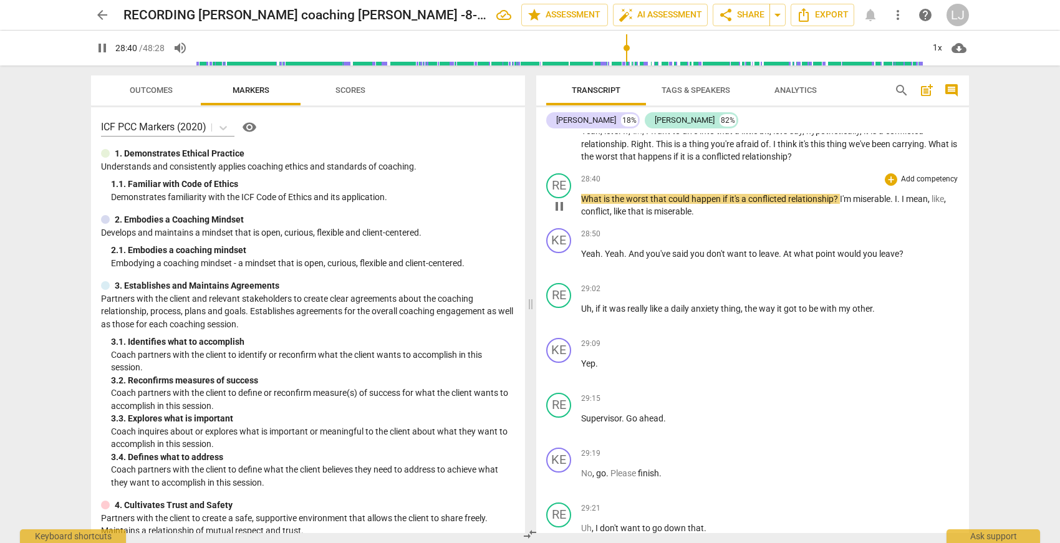
click at [638, 216] on span "that" at bounding box center [637, 211] width 18 height 10
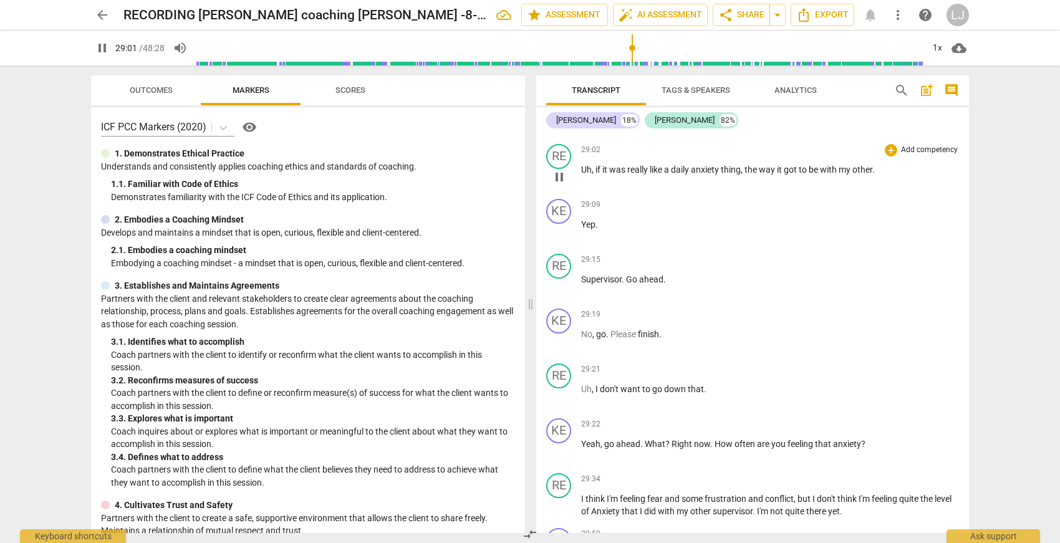
scroll to position [5721, 0]
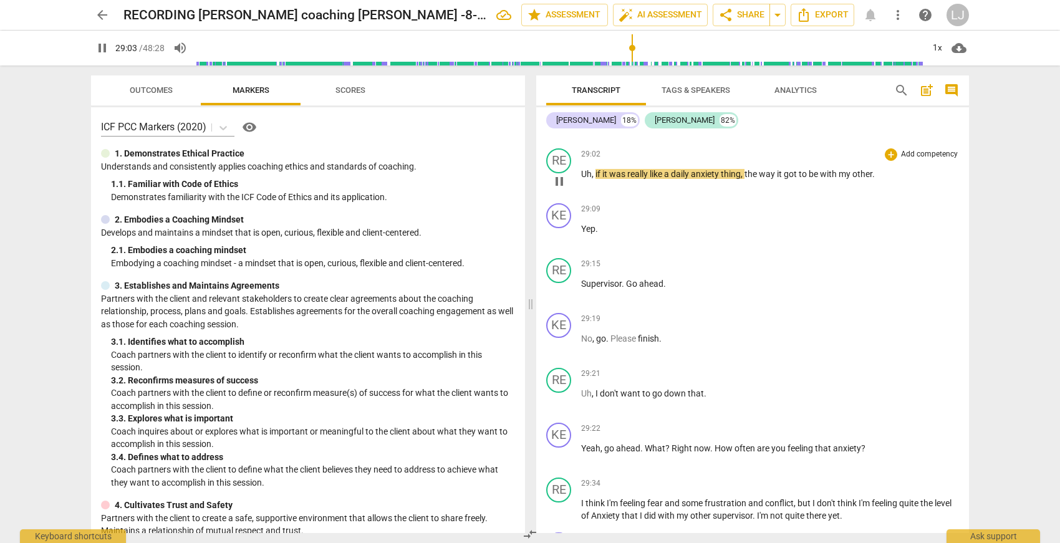
click at [832, 179] on span "with" at bounding box center [829, 174] width 19 height 10
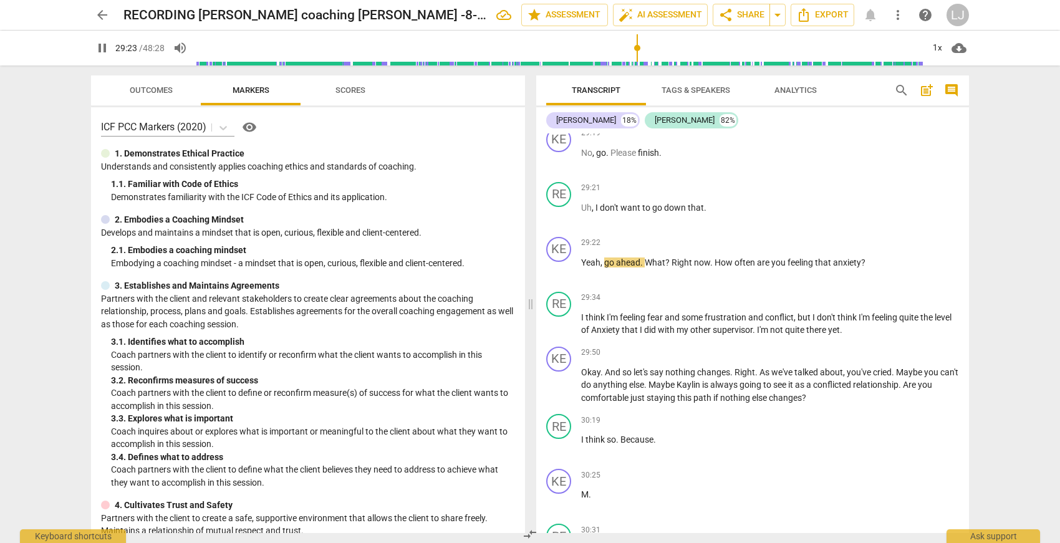
scroll to position [5909, 0]
click at [605, 266] on span "go" at bounding box center [610, 261] width 12 height 10
click at [584, 266] on span "Yeah" at bounding box center [590, 261] width 19 height 10
click at [605, 266] on span "go" at bounding box center [610, 261] width 12 height 10
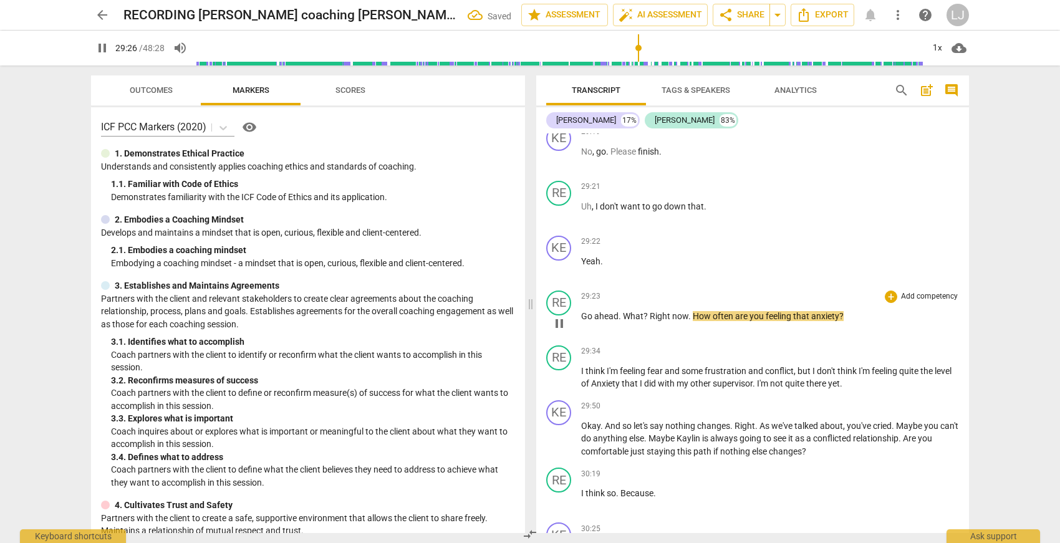
click at [623, 321] on span "What" at bounding box center [633, 316] width 21 height 10
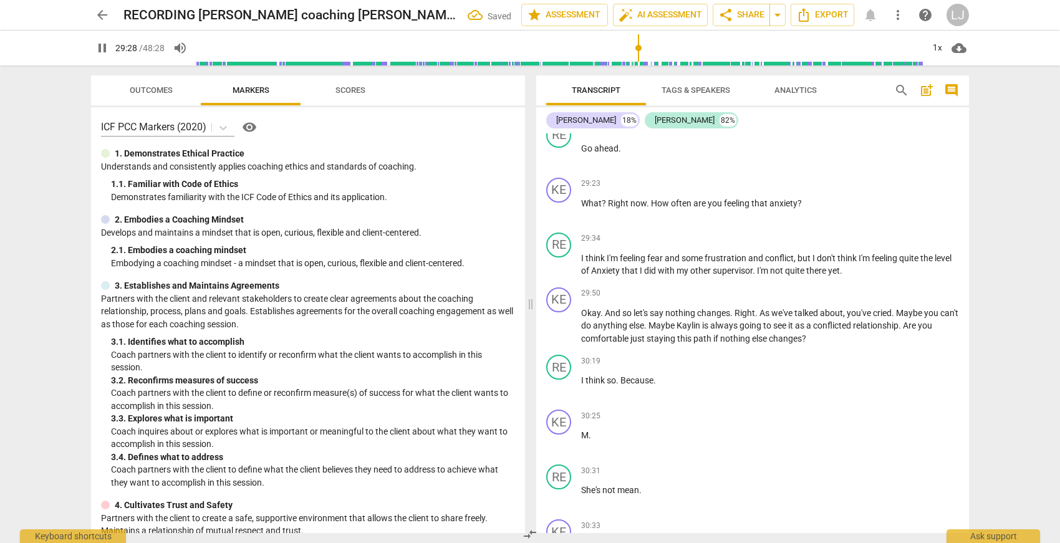
scroll to position [6082, 0]
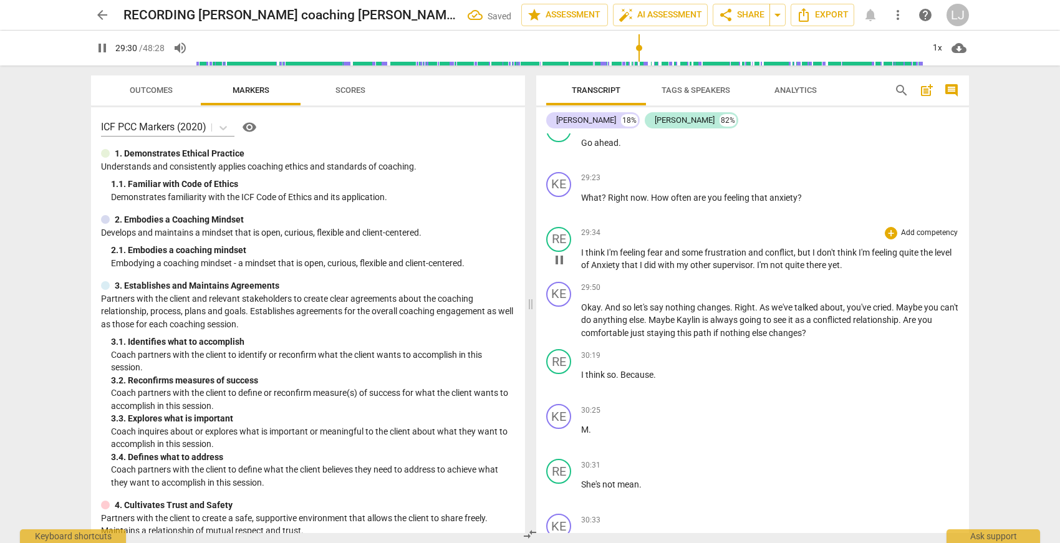
click at [806, 270] on span "quite" at bounding box center [795, 265] width 21 height 10
drag, startPoint x: 817, startPoint y: 341, endPoint x: 811, endPoint y: 344, distance: 6.4
click at [806, 270] on span "quite" at bounding box center [795, 265] width 21 height 10
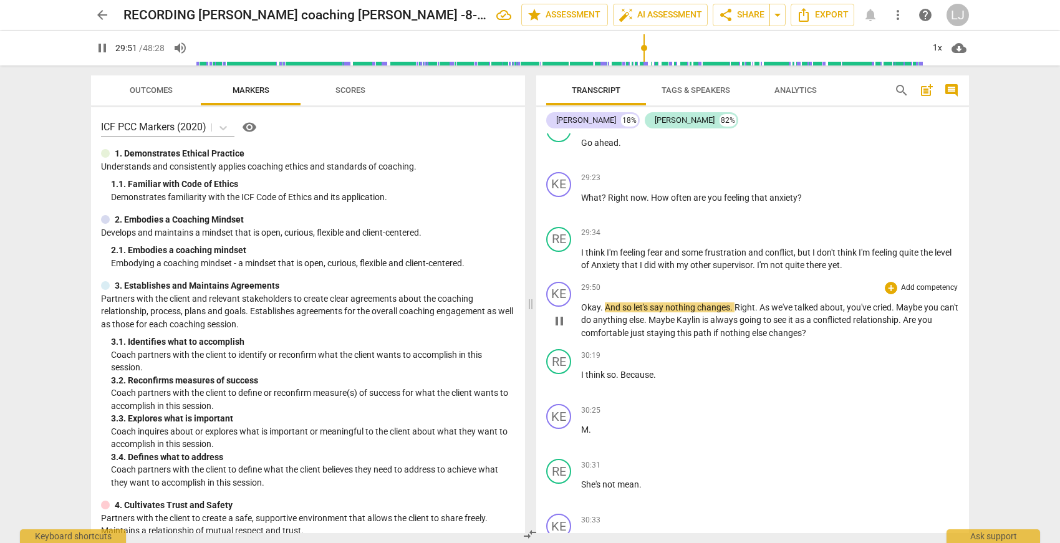
click at [752, 338] on span "nothing" at bounding box center [736, 333] width 32 height 10
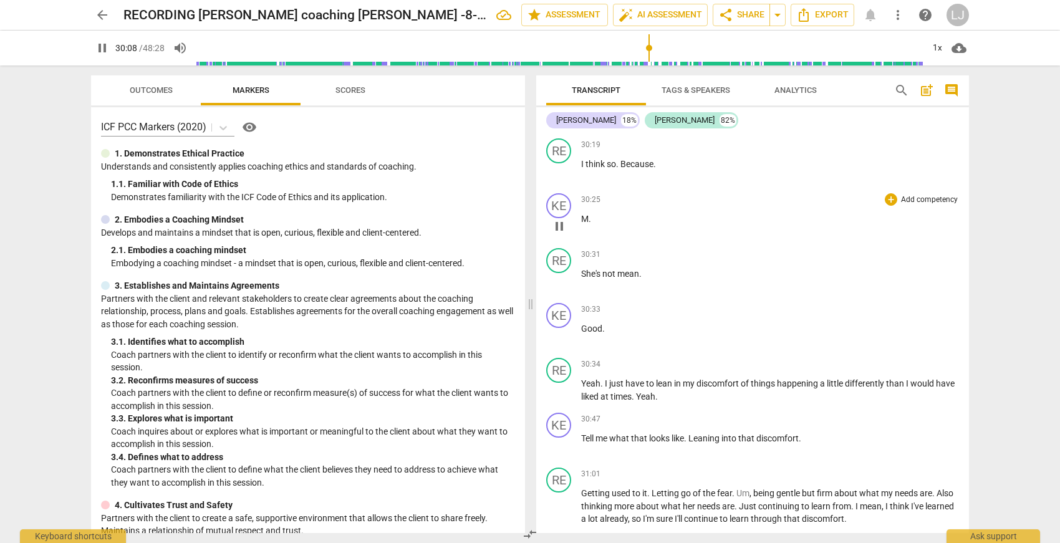
scroll to position [6296, 0]
click at [584, 220] on span "M" at bounding box center [584, 215] width 7 height 10
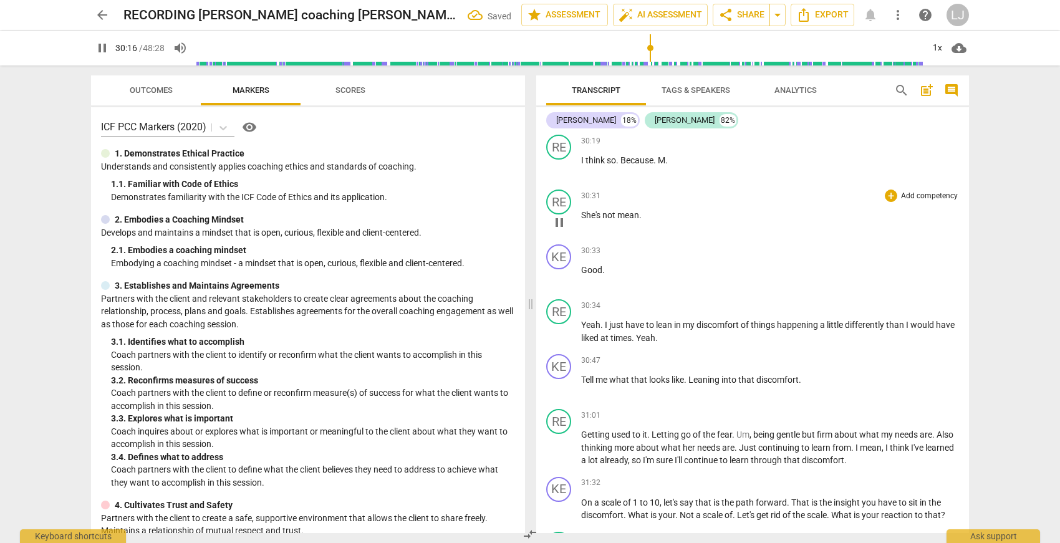
click at [583, 220] on span "She's" at bounding box center [591, 215] width 21 height 10
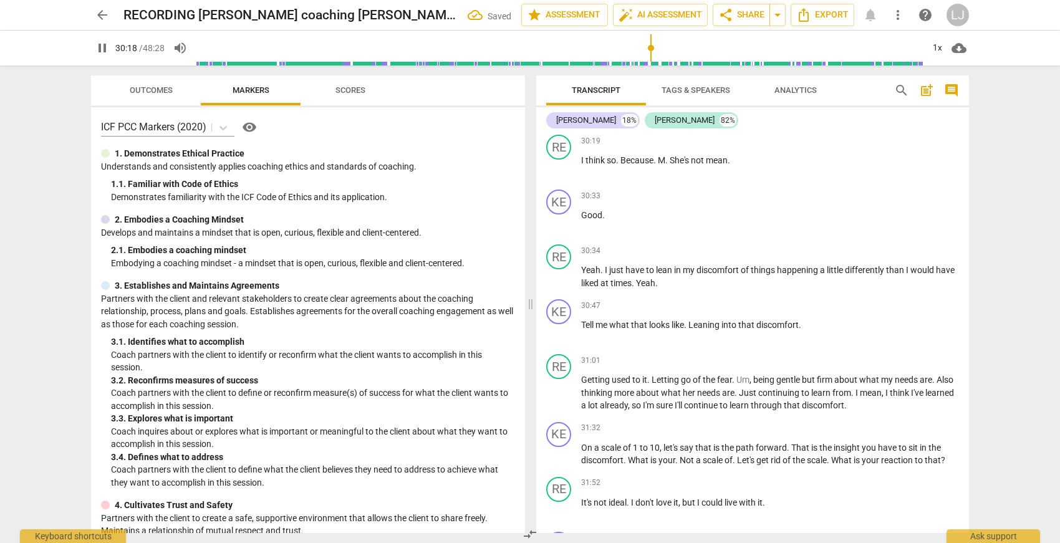
scroll to position [6291, 0]
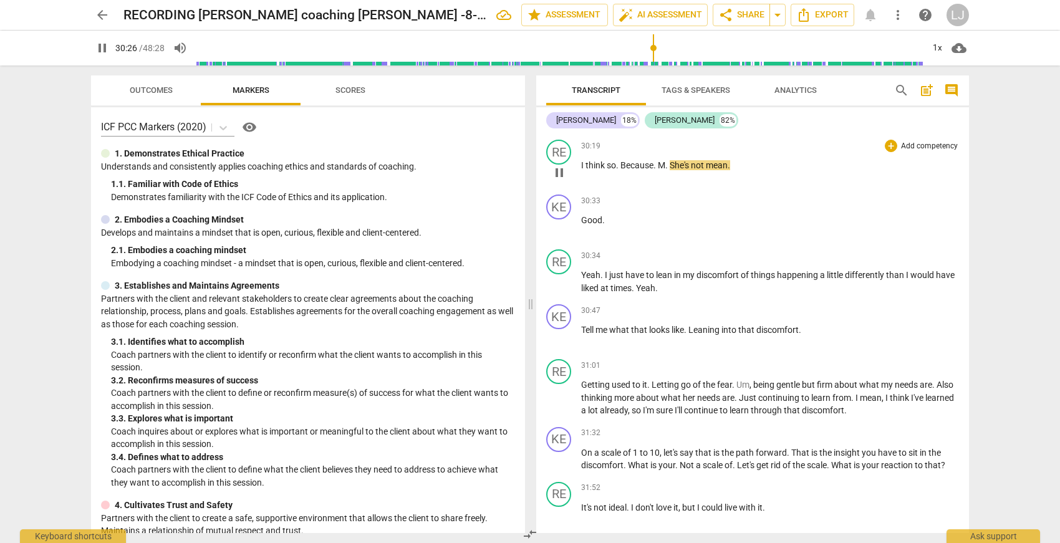
click at [669, 170] on span "." at bounding box center [667, 165] width 4 height 10
type input "1828"
click at [666, 207] on div "30:33 + Add competency keyboard_arrow_right" at bounding box center [770, 201] width 378 height 12
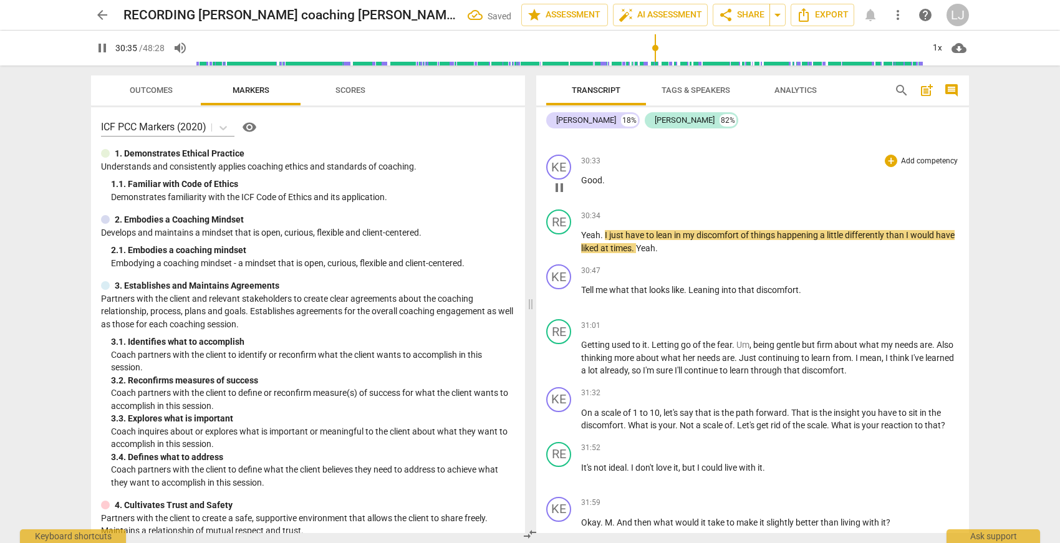
scroll to position [6351, 0]
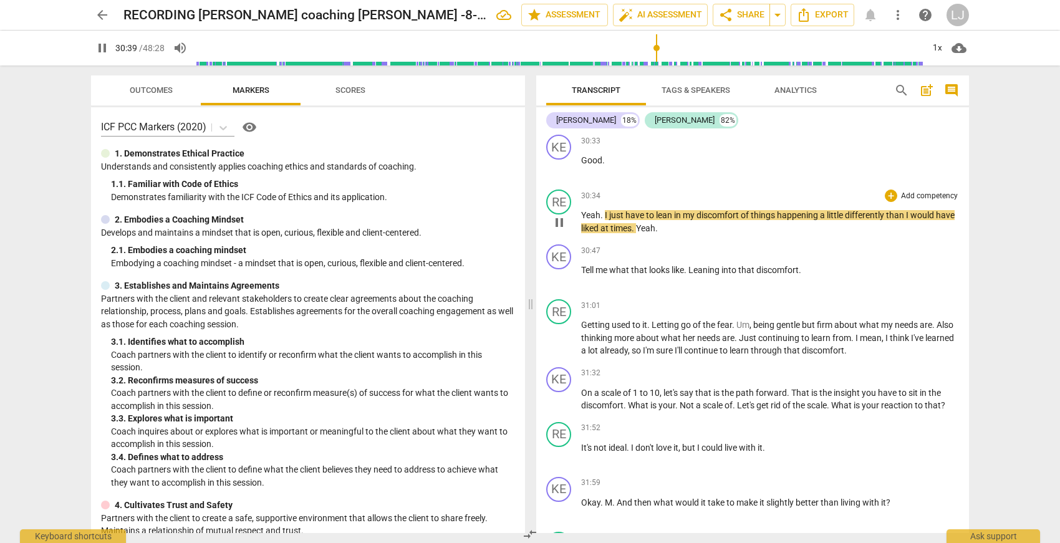
click at [582, 220] on span "Yeah" at bounding box center [590, 215] width 19 height 10
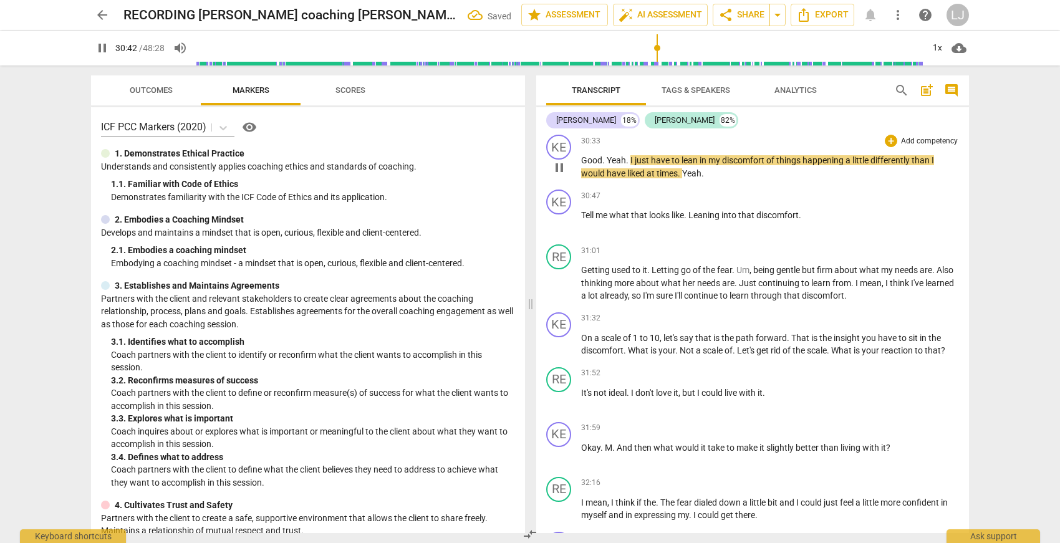
drag, startPoint x: 629, startPoint y: 239, endPoint x: 635, endPoint y: 249, distance: 11.8
click at [629, 165] on span "." at bounding box center [628, 160] width 4 height 10
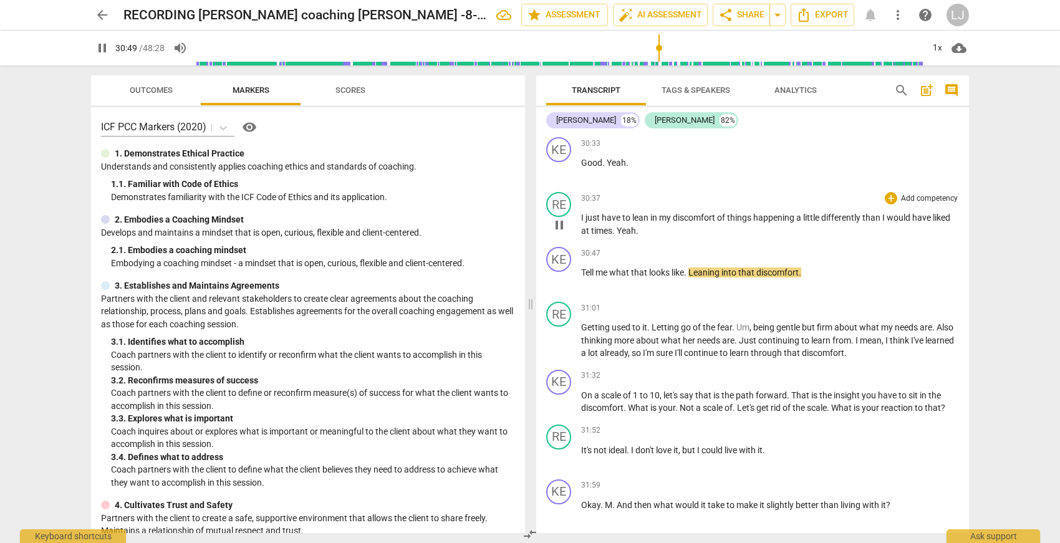
click at [620, 236] on span "Yeah" at bounding box center [626, 231] width 19 height 10
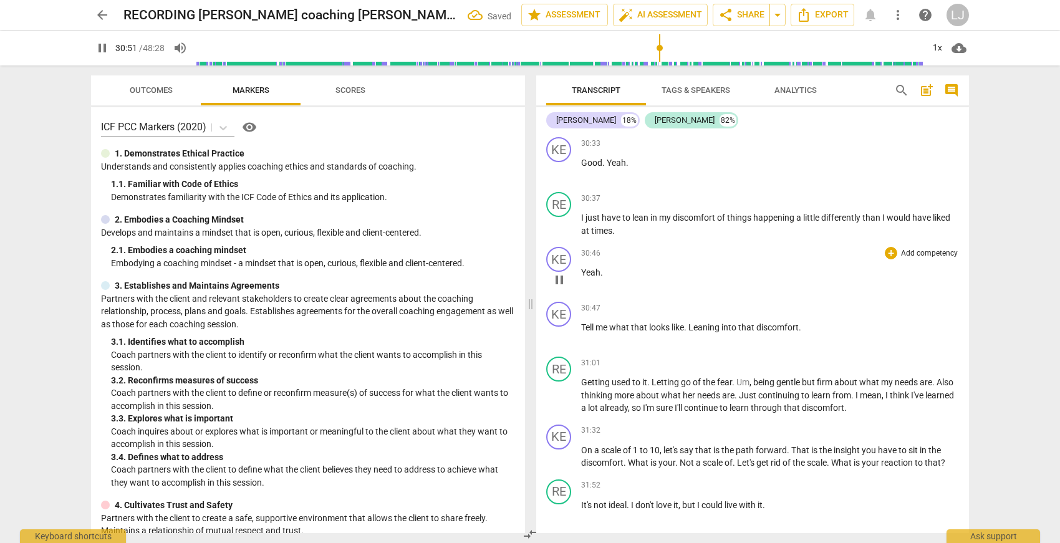
scroll to position [6350, 0]
click at [581, 345] on div "KE play_arrow pause" at bounding box center [563, 323] width 35 height 45
click at [582, 332] on span "Tell" at bounding box center [588, 327] width 14 height 10
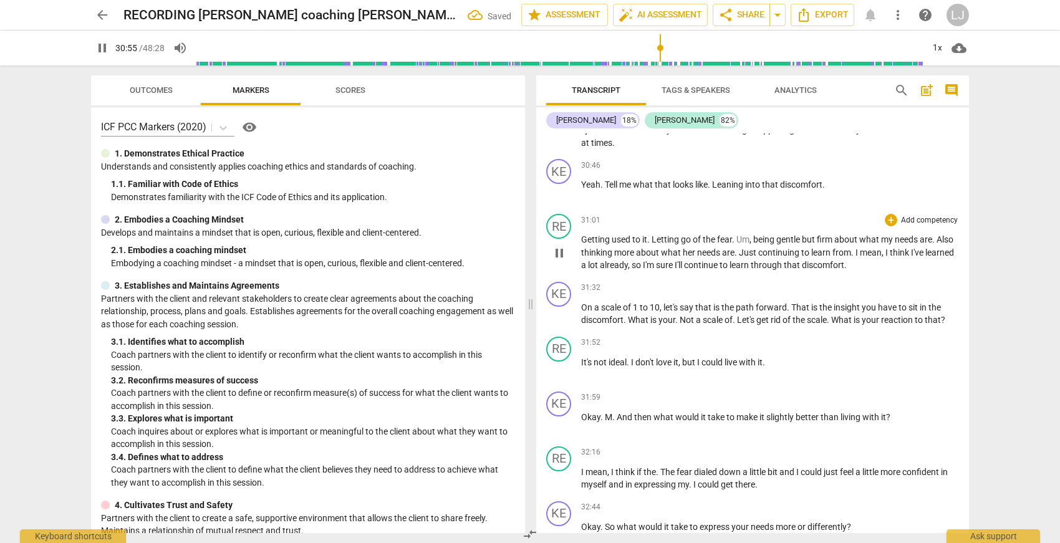
scroll to position [6524, 0]
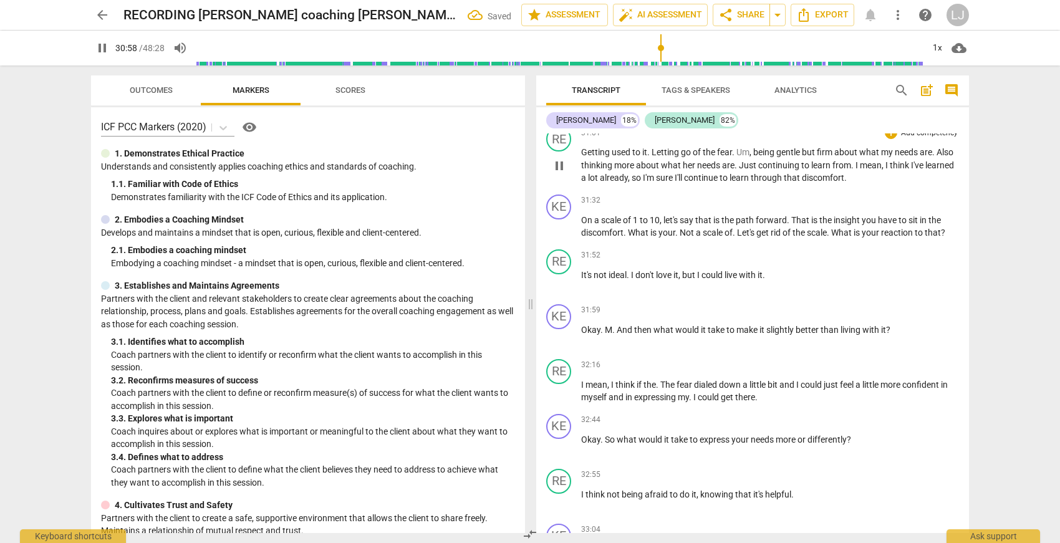
click at [582, 157] on span "Getting" at bounding box center [596, 152] width 31 height 10
click at [784, 183] on span "through" at bounding box center [767, 178] width 33 height 10
click at [903, 238] on span "reaction" at bounding box center [898, 233] width 34 height 10
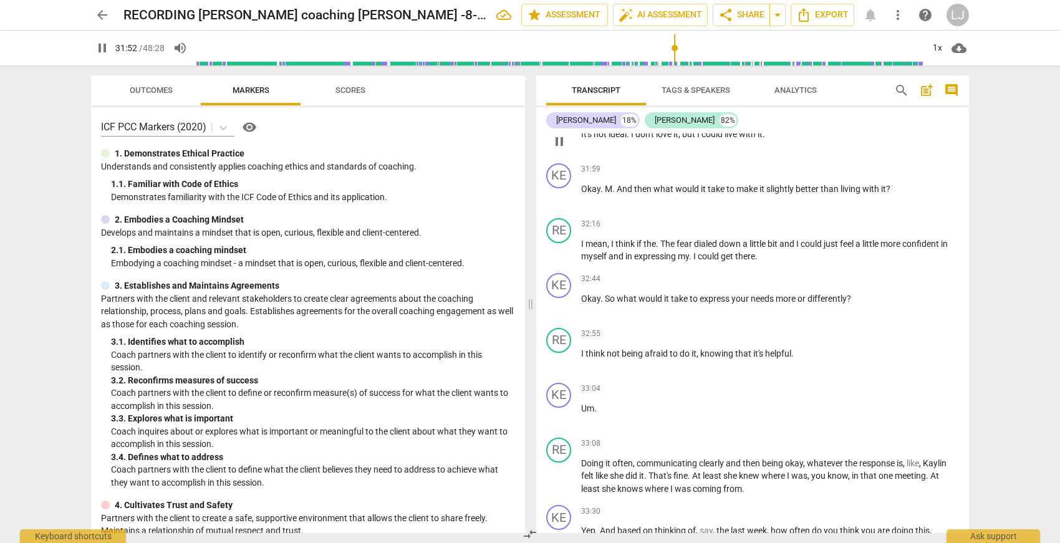
scroll to position [6662, 0]
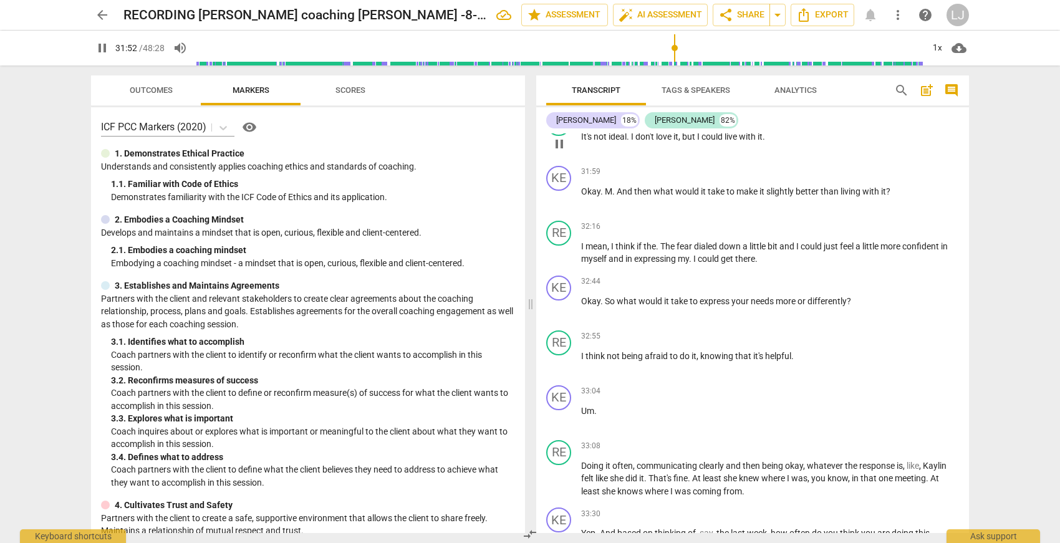
click at [736, 142] on span "live" at bounding box center [732, 137] width 14 height 10
click at [607, 196] on span "M" at bounding box center [608, 191] width 7 height 10
type input "1923"
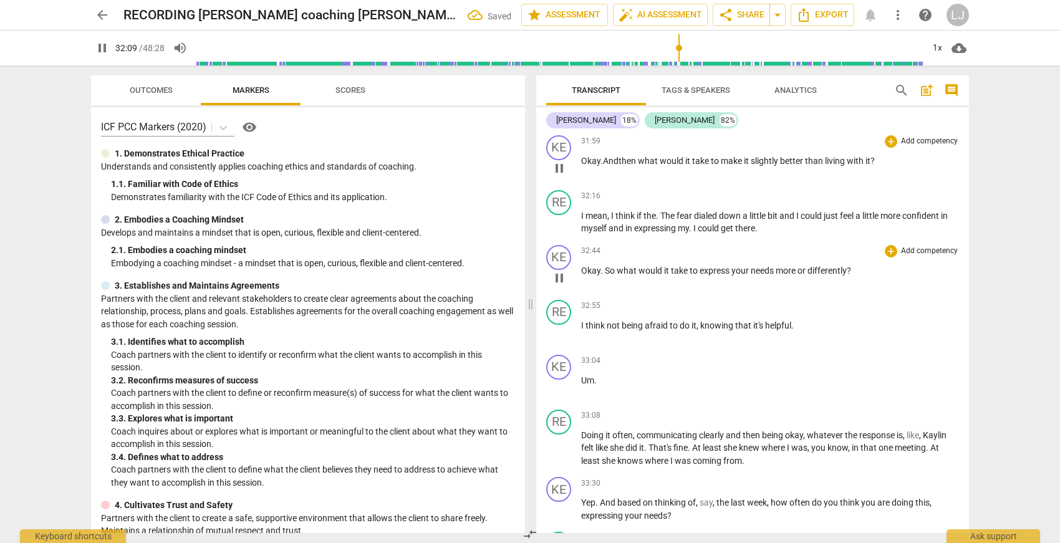
scroll to position [6695, 0]
click at [711, 231] on span "could" at bounding box center [709, 226] width 23 height 10
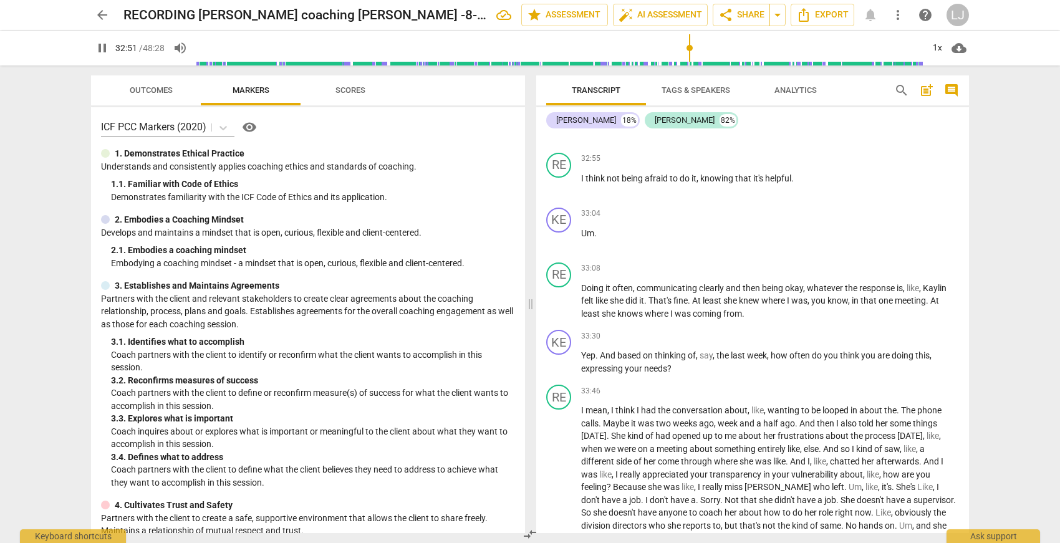
scroll to position [6844, 0]
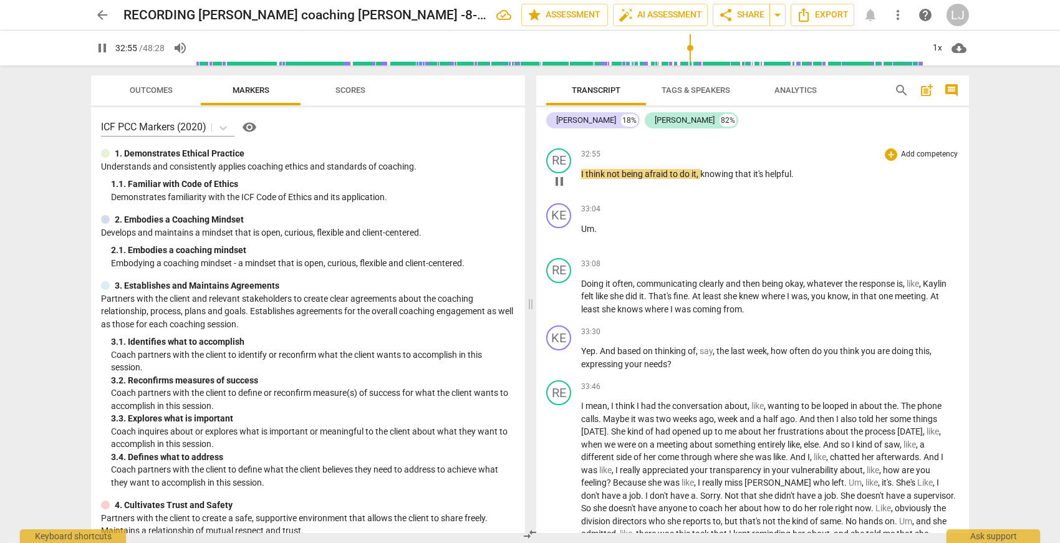
click at [741, 179] on span "that" at bounding box center [744, 174] width 18 height 10
click at [582, 234] on span "Um" at bounding box center [587, 229] width 13 height 10
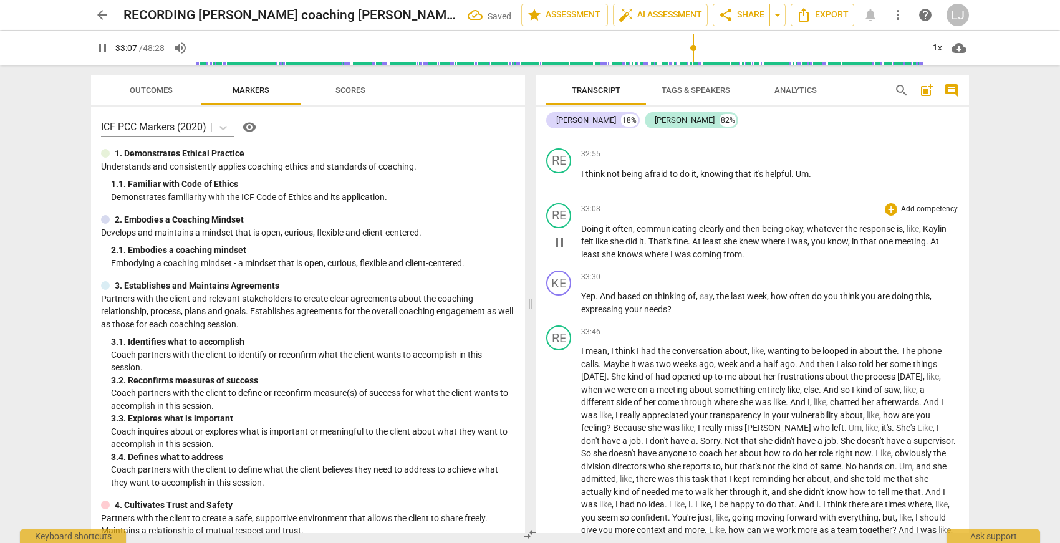
click at [581, 234] on span "Doing" at bounding box center [593, 229] width 24 height 10
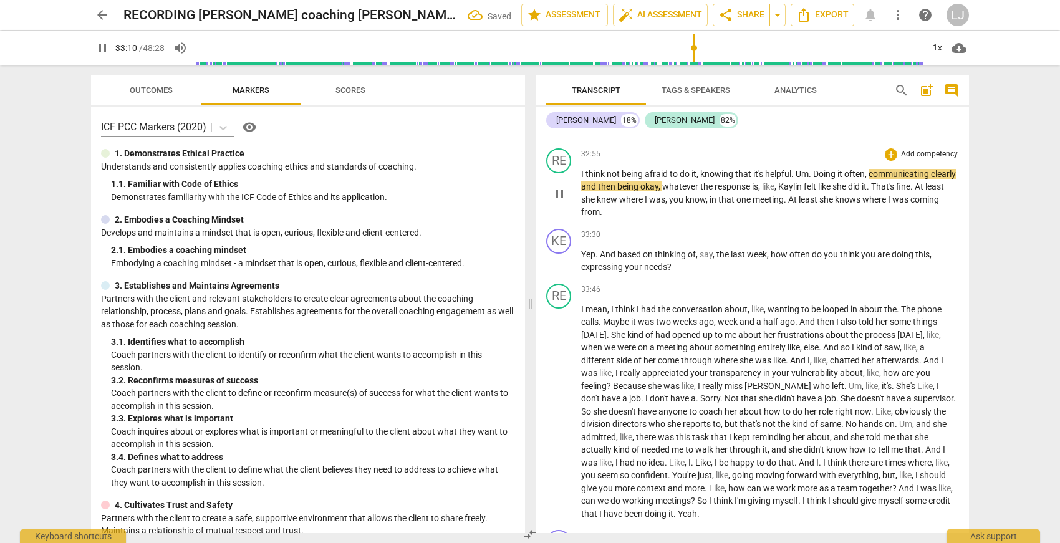
click at [910, 205] on span "coming" at bounding box center [924, 200] width 29 height 10
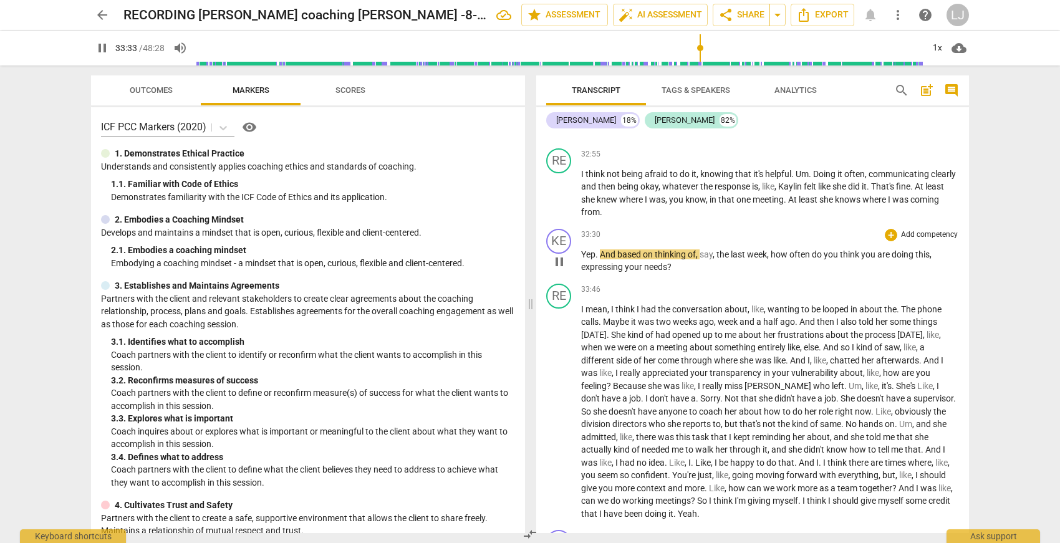
click at [653, 272] on span "needs" at bounding box center [655, 267] width 23 height 10
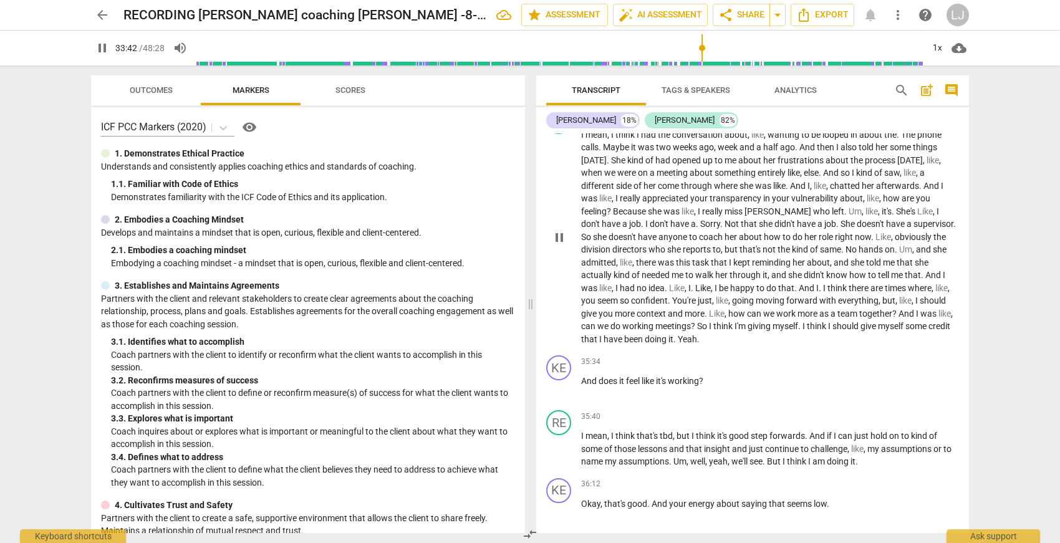
scroll to position [7033, 0]
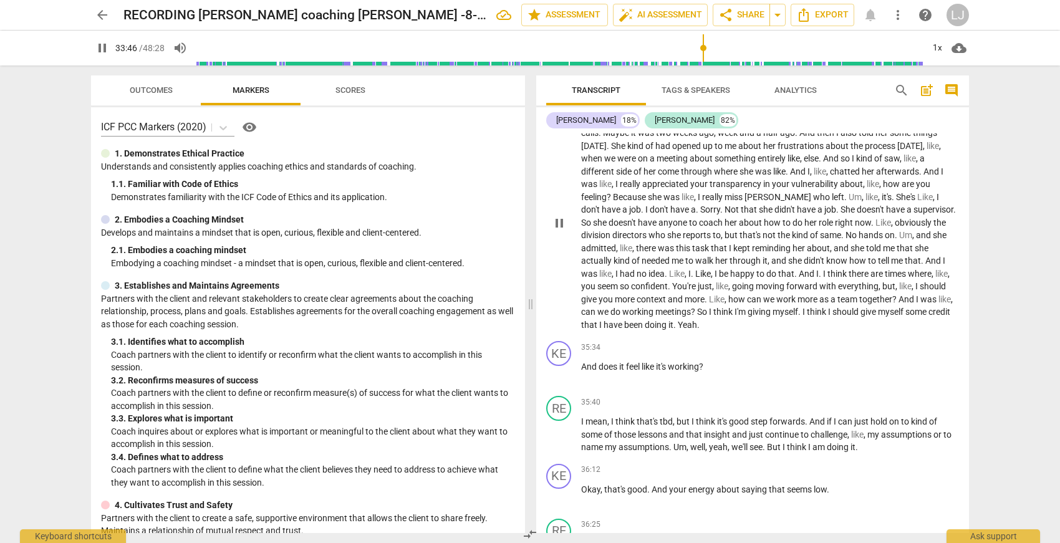
click at [599, 330] on span "that" at bounding box center [590, 325] width 18 height 10
click at [697, 330] on span "Yeah" at bounding box center [687, 325] width 19 height 10
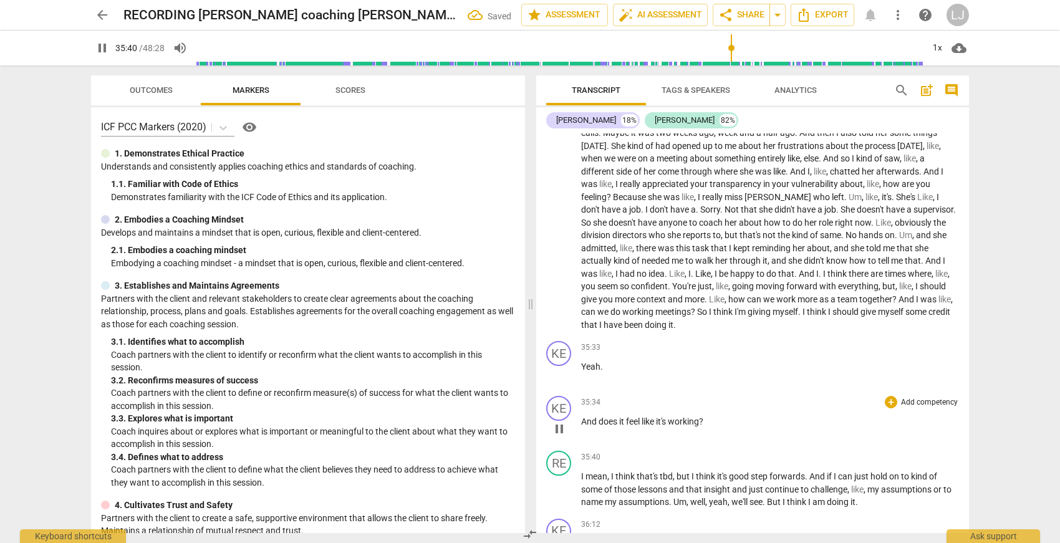
scroll to position [7448, 0]
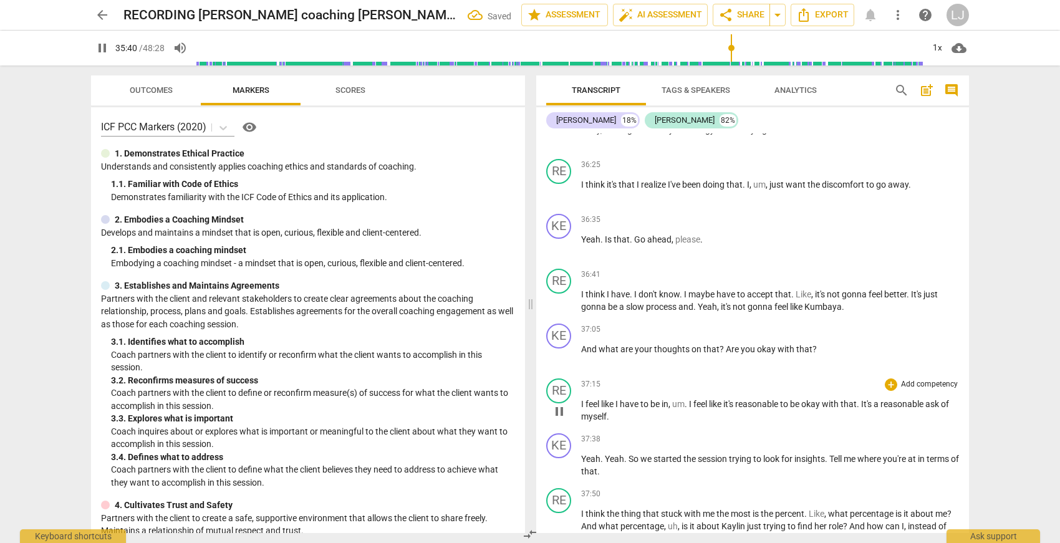
click at [941, 409] on span "of" at bounding box center [945, 404] width 8 height 10
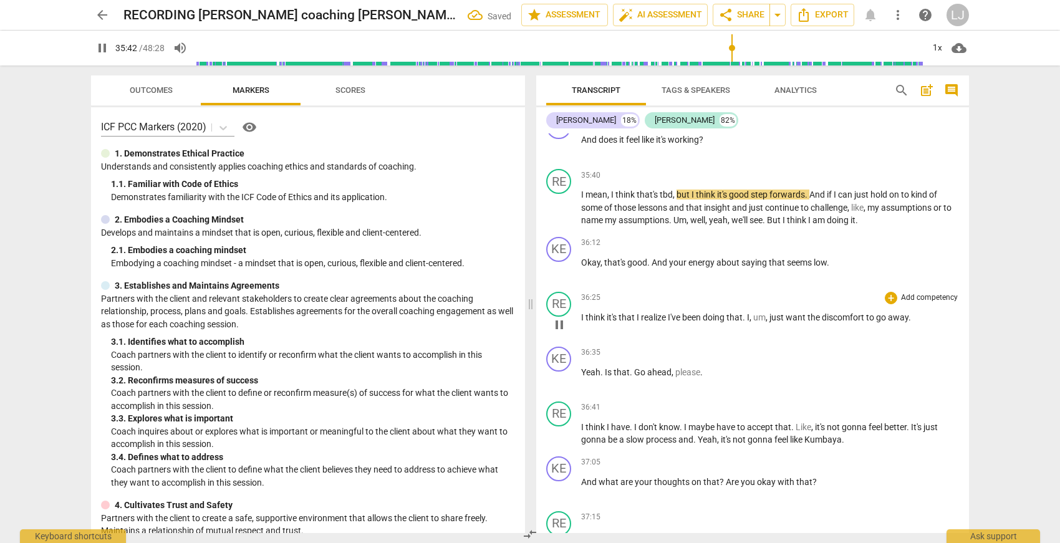
scroll to position [7313, 0]
click at [584, 147] on span "And" at bounding box center [589, 142] width 17 height 10
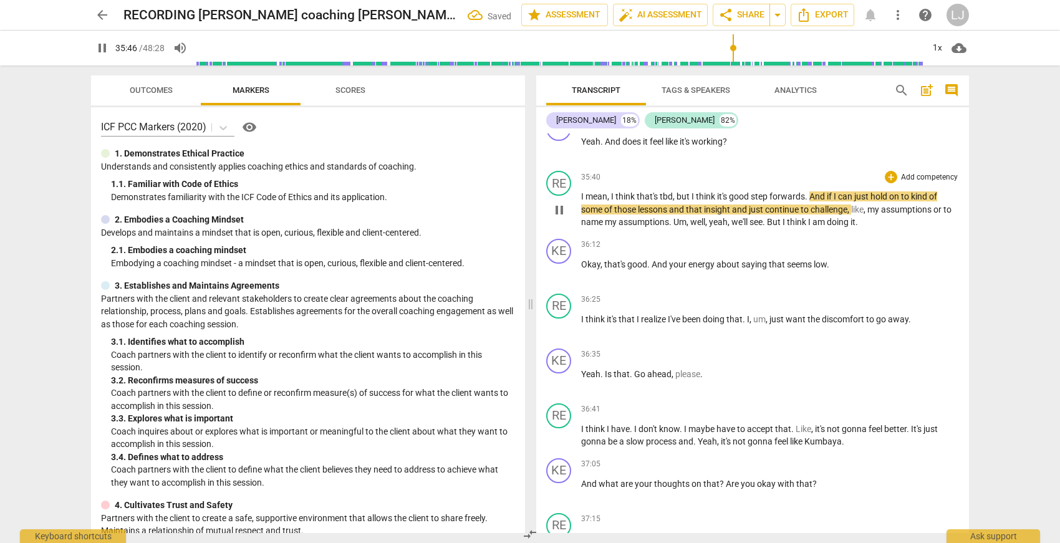
click at [803, 227] on span "think" at bounding box center [797, 222] width 21 height 10
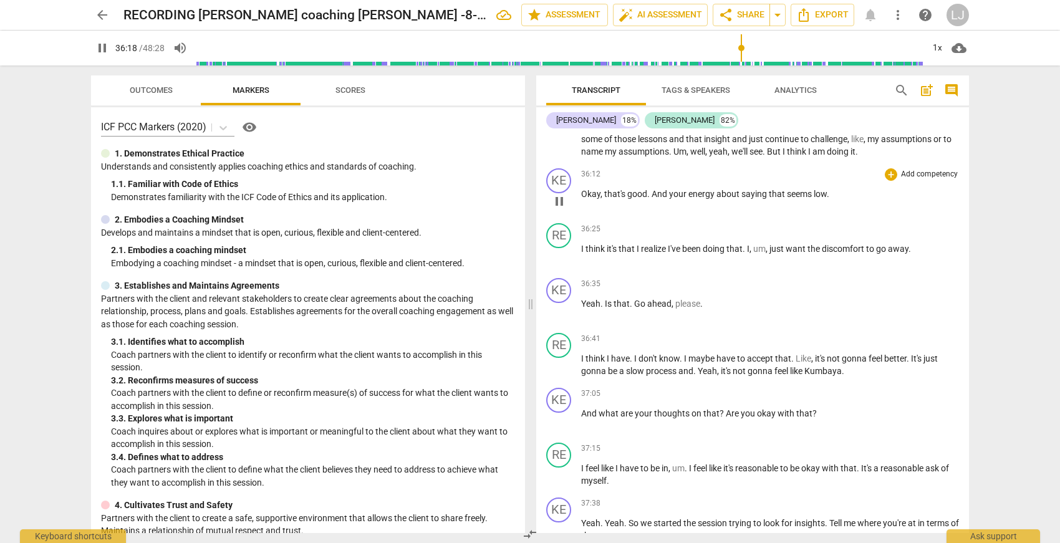
scroll to position [7330, 0]
click at [838, 253] on span "discomfort" at bounding box center [844, 248] width 44 height 10
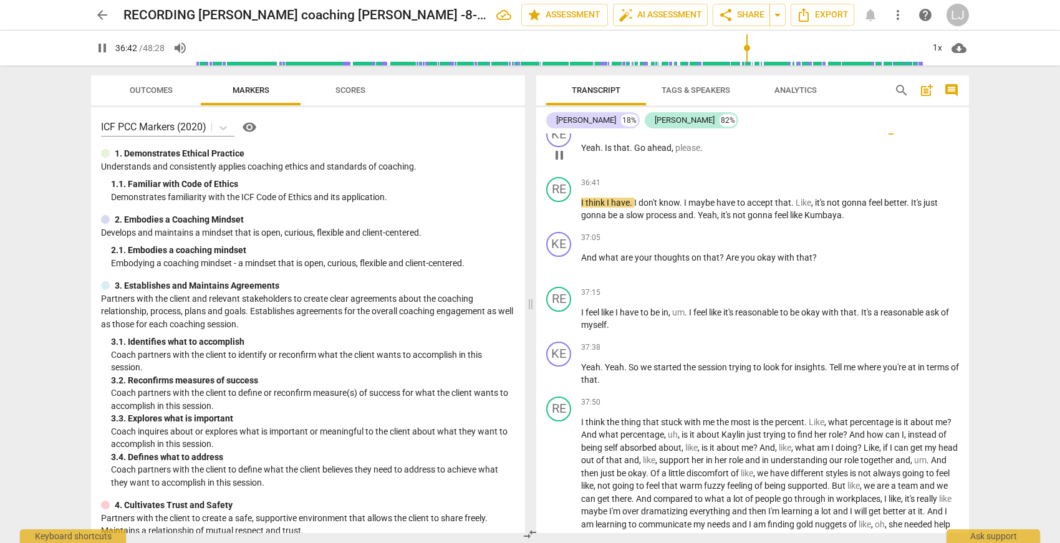
scroll to position [7490, 0]
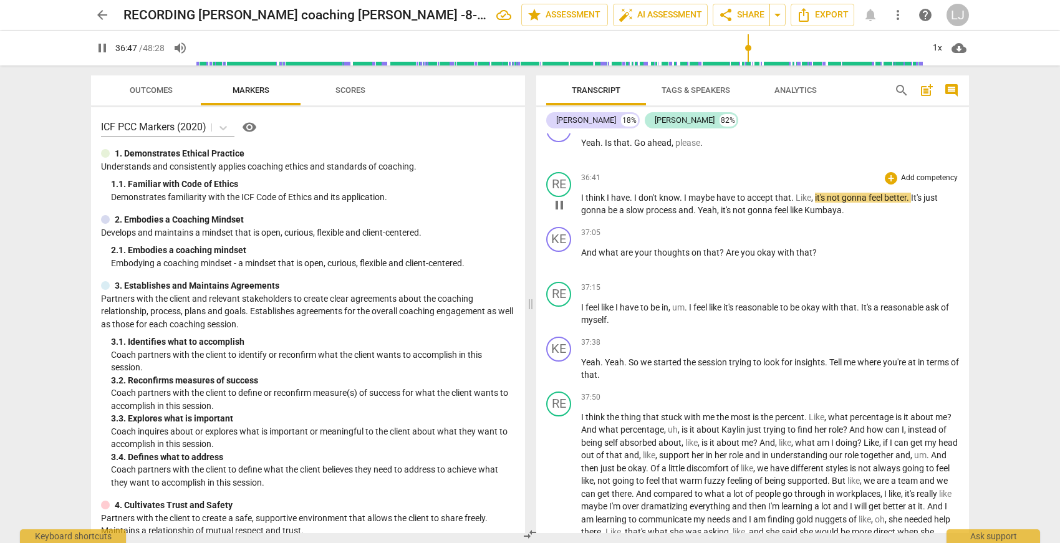
click at [813, 215] on span "Kumbaya" at bounding box center [822, 210] width 37 height 10
click at [805, 258] on span "that" at bounding box center [804, 253] width 16 height 10
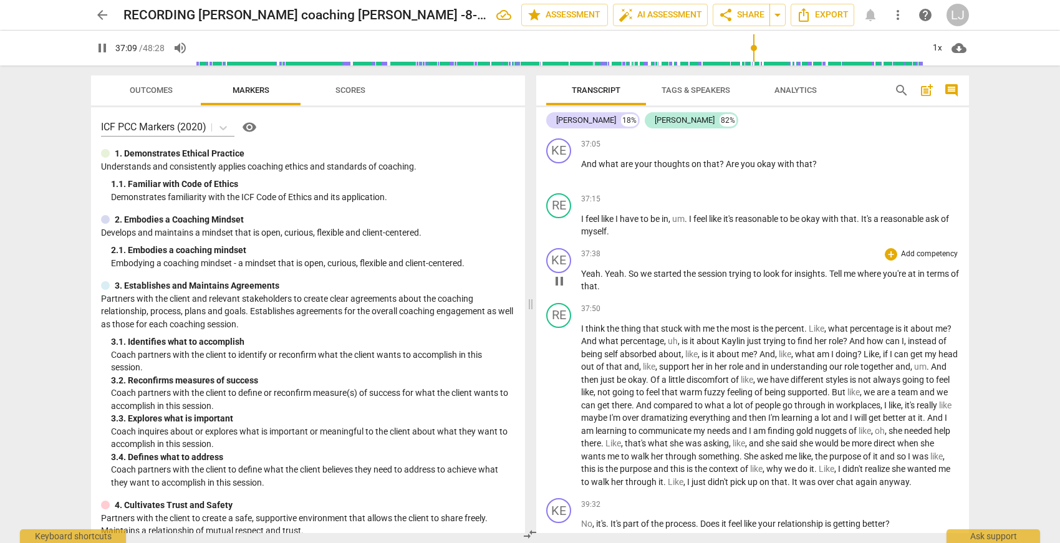
scroll to position [7581, 0]
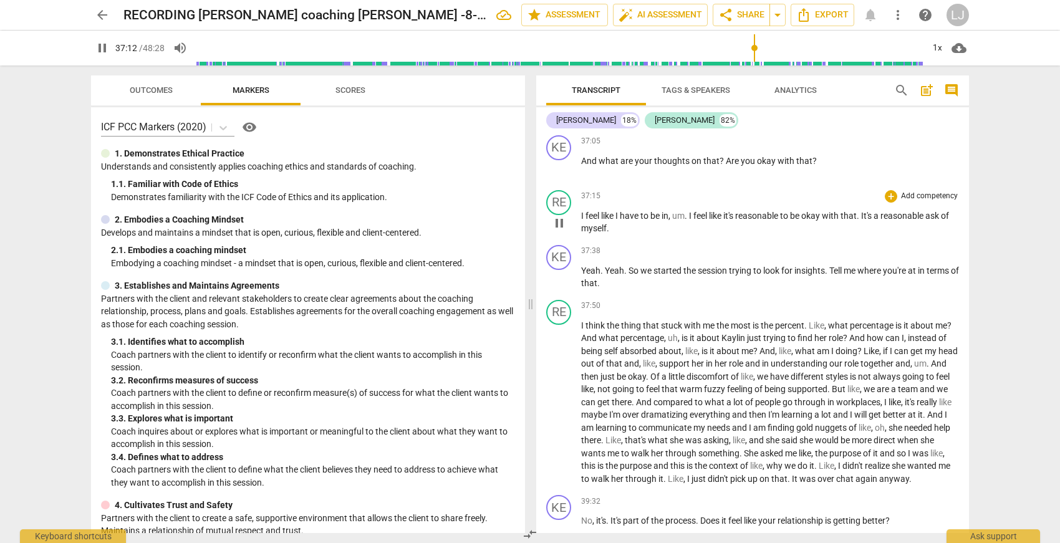
click at [900, 221] on span "reasonable" at bounding box center [902, 216] width 45 height 10
click at [588, 276] on span "Yeah" at bounding box center [590, 271] width 19 height 10
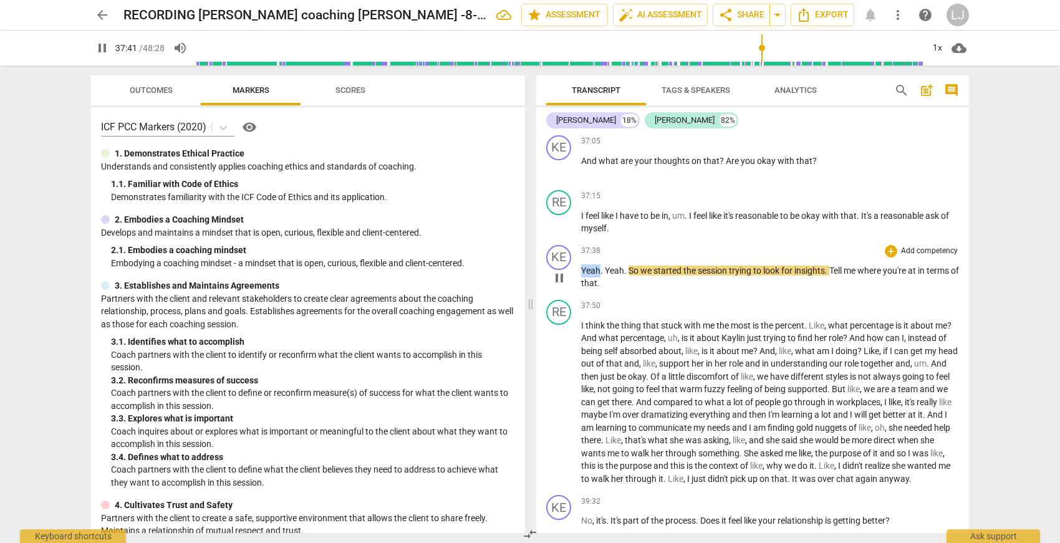
click at [588, 276] on span "Yeah" at bounding box center [590, 271] width 19 height 10
click at [951, 276] on span "of" at bounding box center [955, 271] width 8 height 10
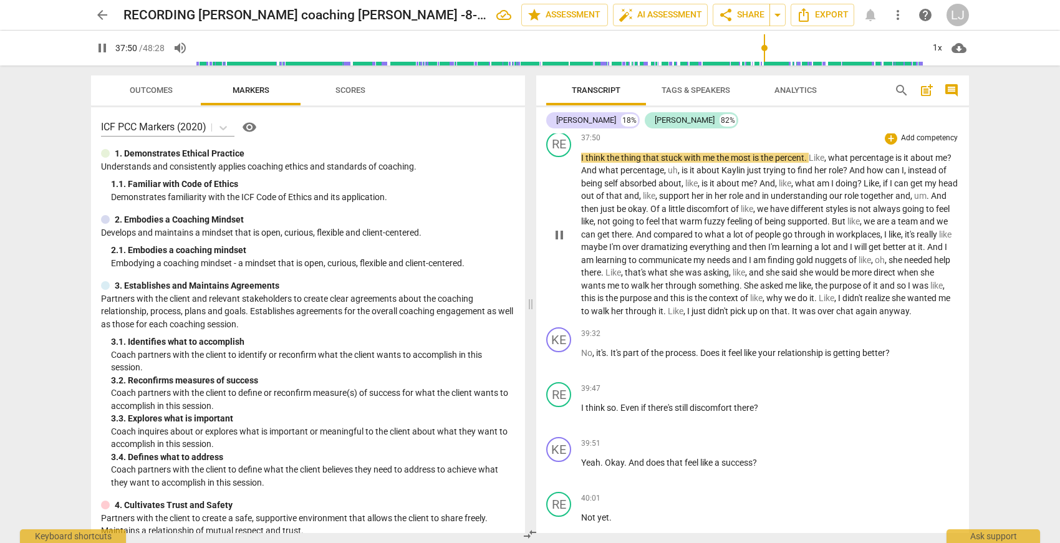
scroll to position [7747, 0]
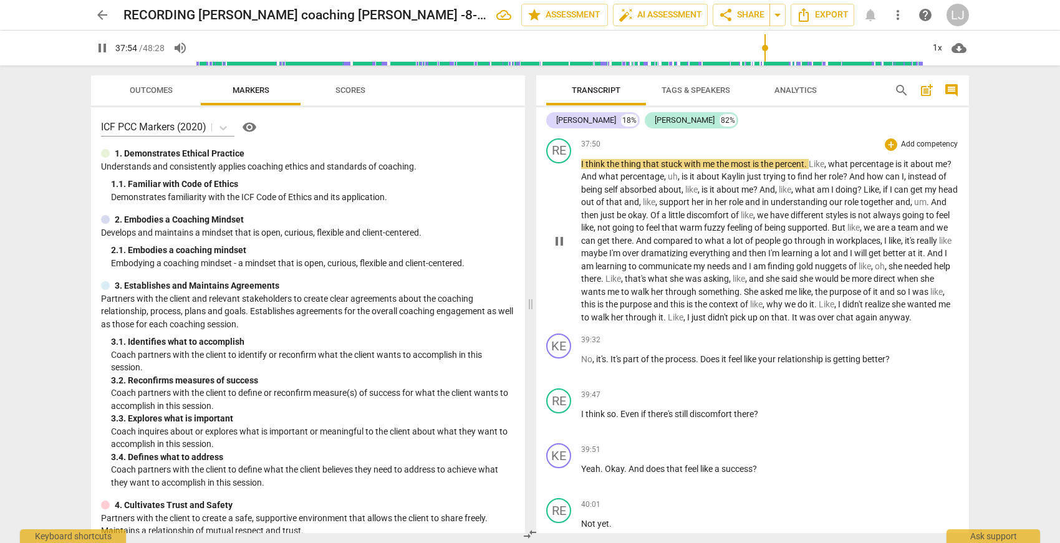
click at [730, 322] on span "didn't" at bounding box center [719, 317] width 22 height 10
click at [730, 323] on span "didn't" at bounding box center [719, 318] width 22 height 10
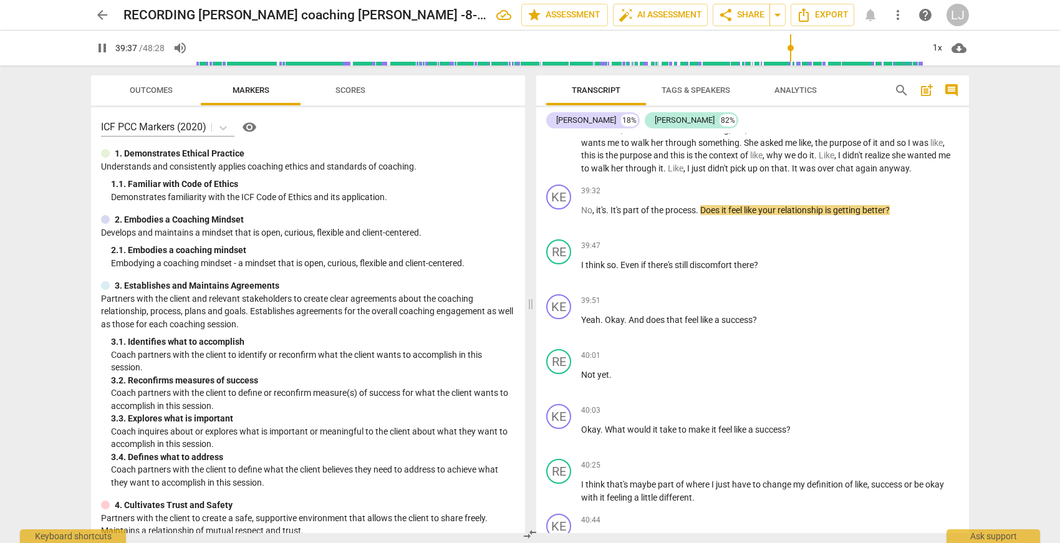
scroll to position [7901, 0]
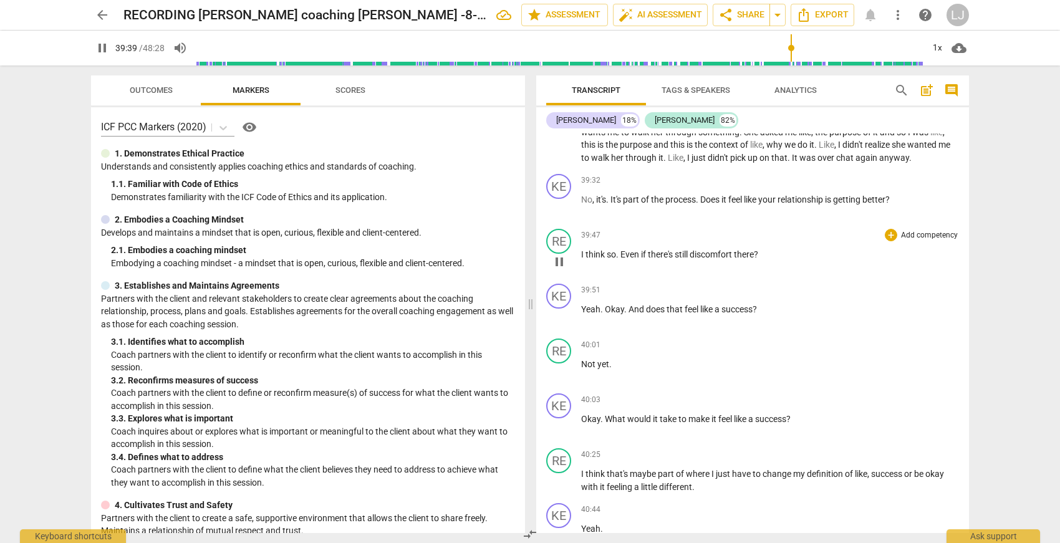
click at [752, 259] on span "there" at bounding box center [744, 254] width 20 height 10
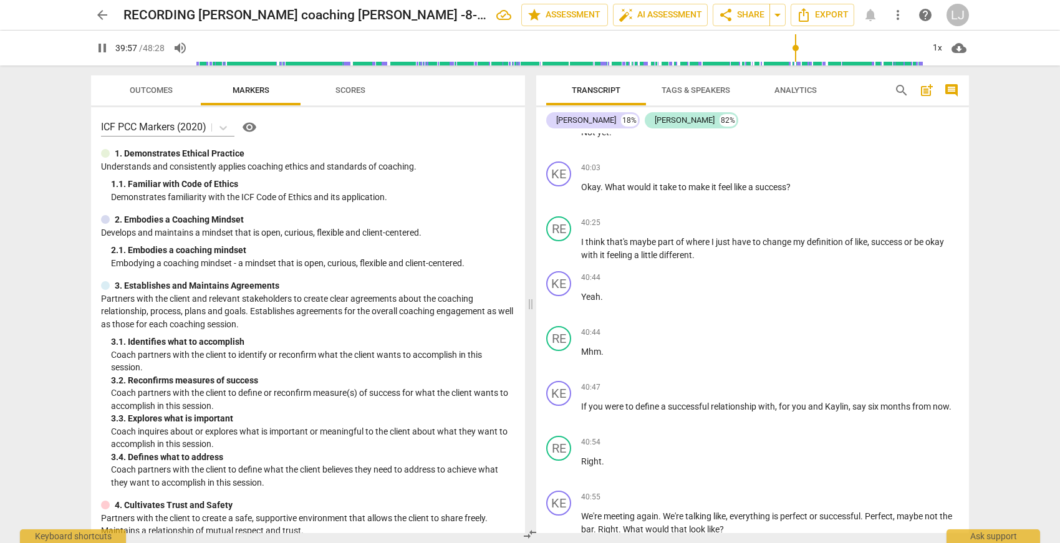
scroll to position [8138, 0]
click at [675, 257] on span "different" at bounding box center [675, 252] width 33 height 10
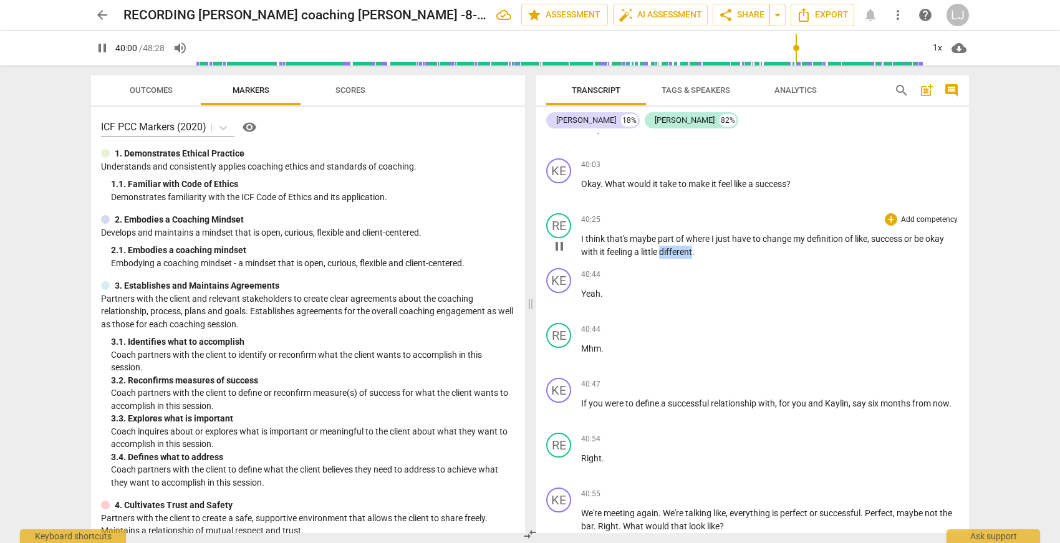
click at [675, 257] on span "different" at bounding box center [675, 252] width 33 height 10
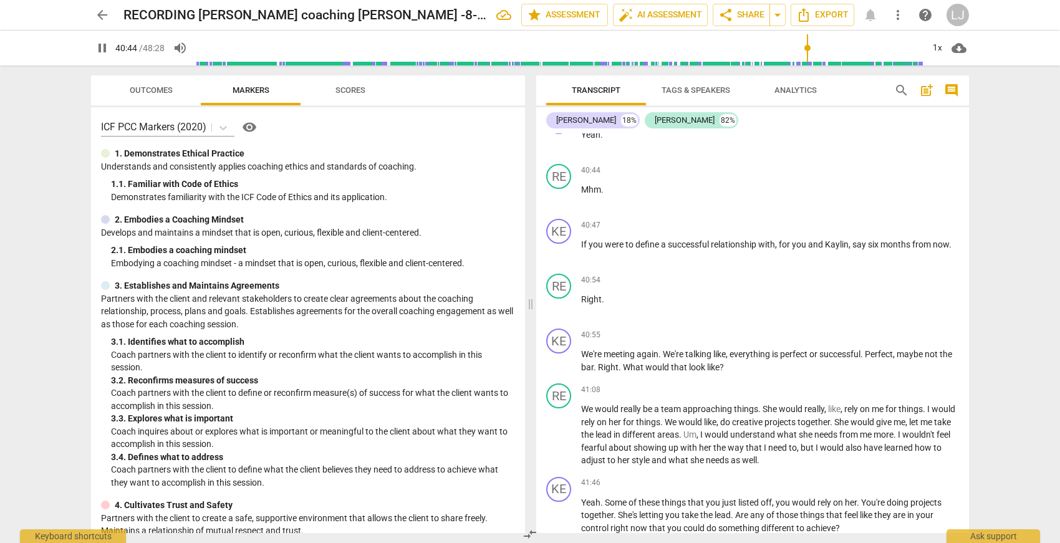
scroll to position [8301, 0]
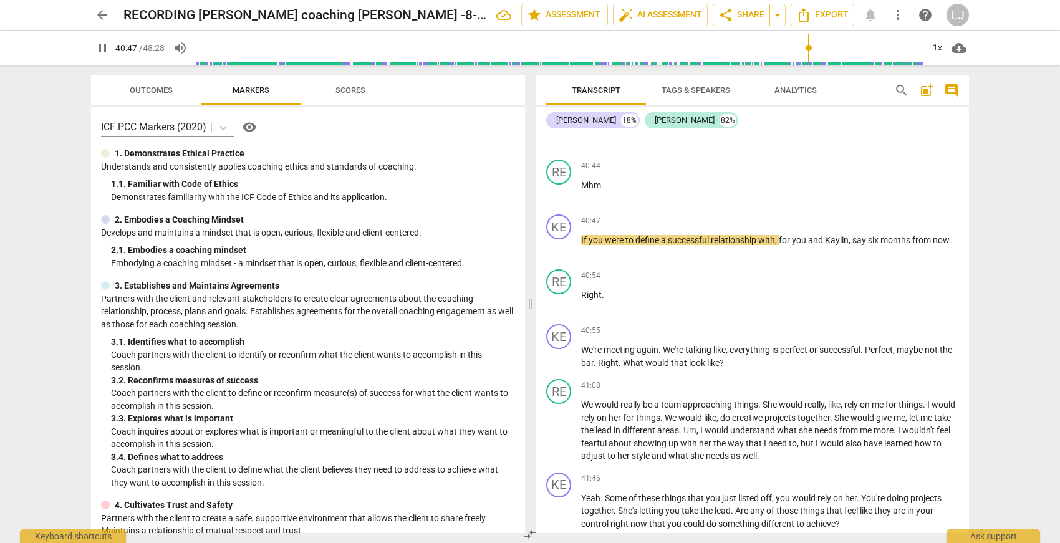
click at [592, 94] on span "with" at bounding box center [590, 89] width 19 height 10
click at [582, 190] on span "Mhm" at bounding box center [591, 185] width 20 height 10
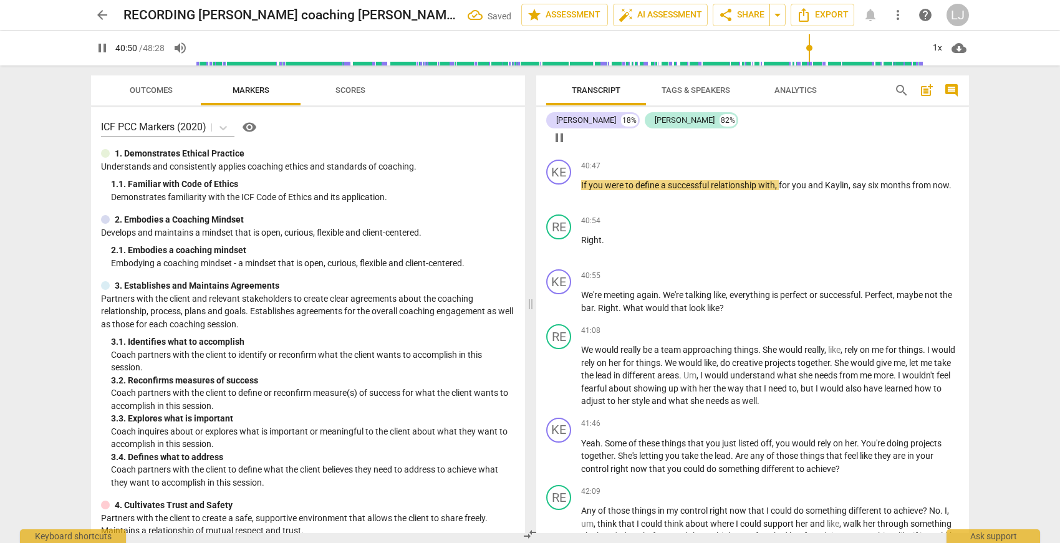
click at [610, 135] on span "Mhm" at bounding box center [615, 130] width 20 height 10
type input "2452"
click at [584, 245] on span "Right" at bounding box center [591, 240] width 21 height 10
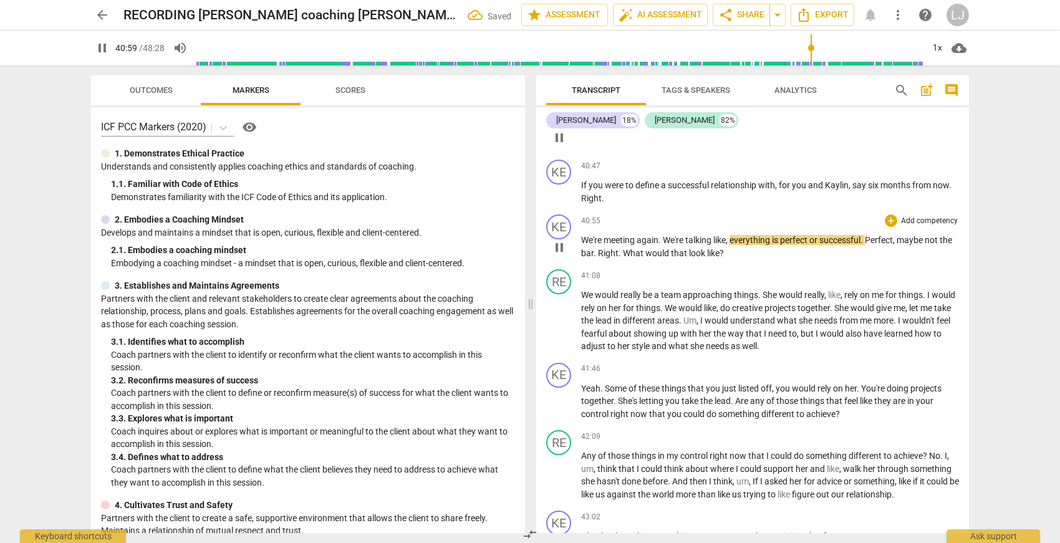
click at [584, 245] on span "We're" at bounding box center [592, 240] width 22 height 10
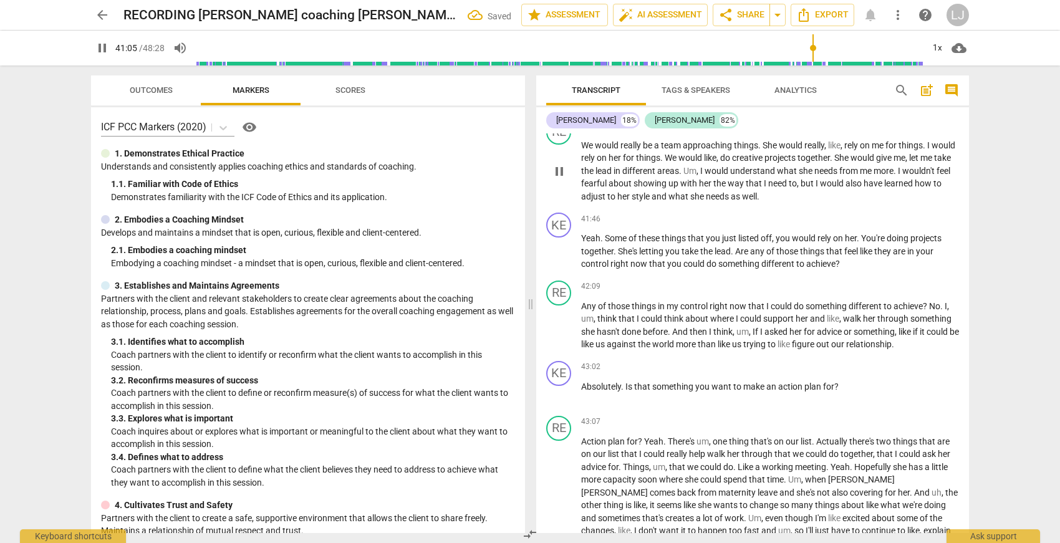
scroll to position [8419, 0]
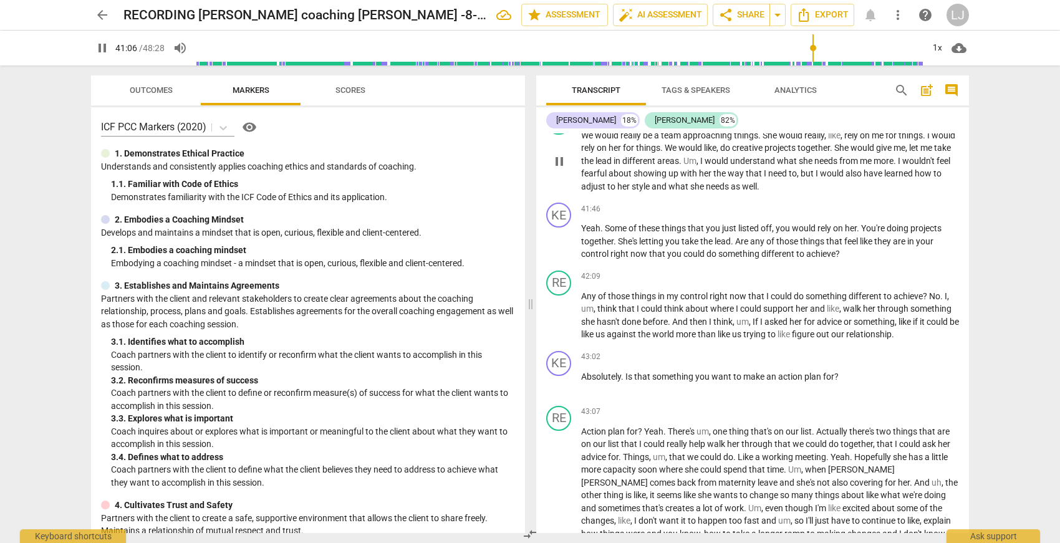
click at [690, 191] on span "what" at bounding box center [679, 186] width 22 height 10
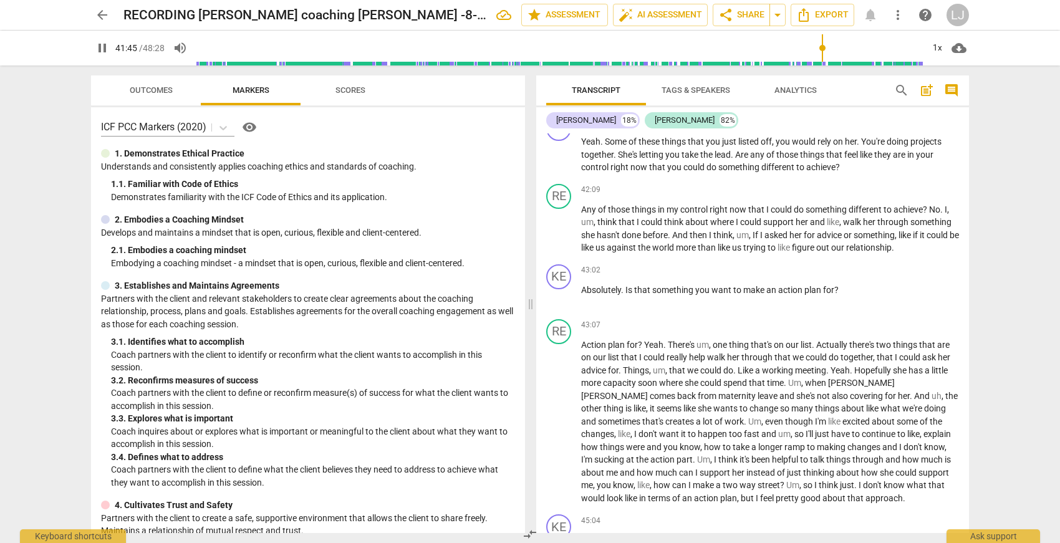
scroll to position [8515, 0]
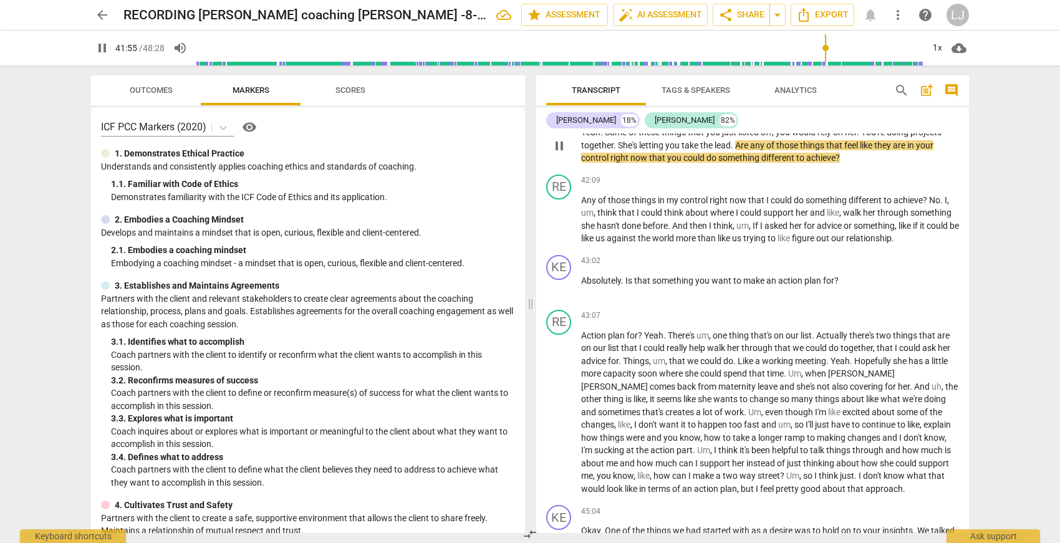
click at [788, 163] on span "different" at bounding box center [778, 158] width 35 height 10
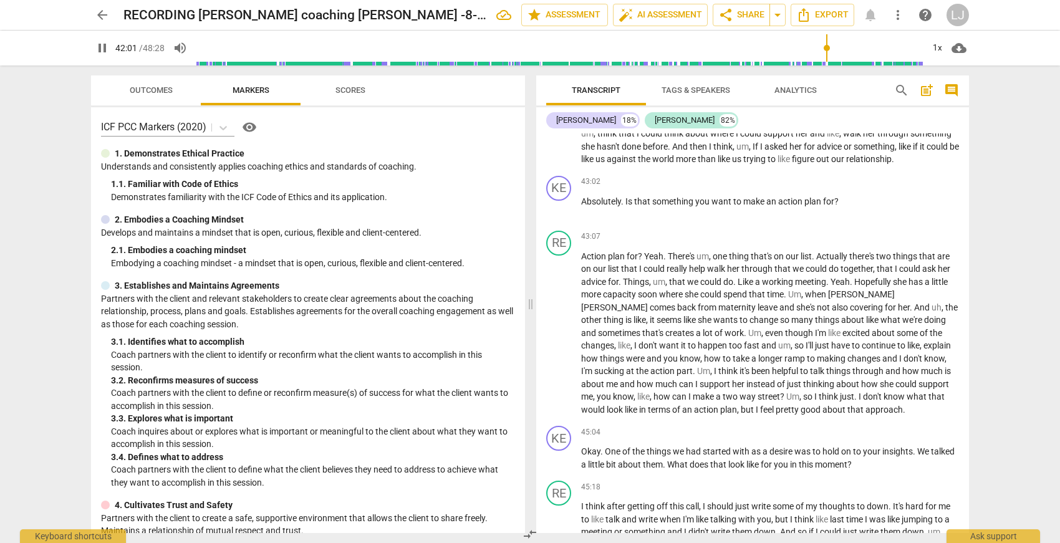
scroll to position [8596, 0]
click at [809, 162] on span "figure" at bounding box center [804, 157] width 24 height 10
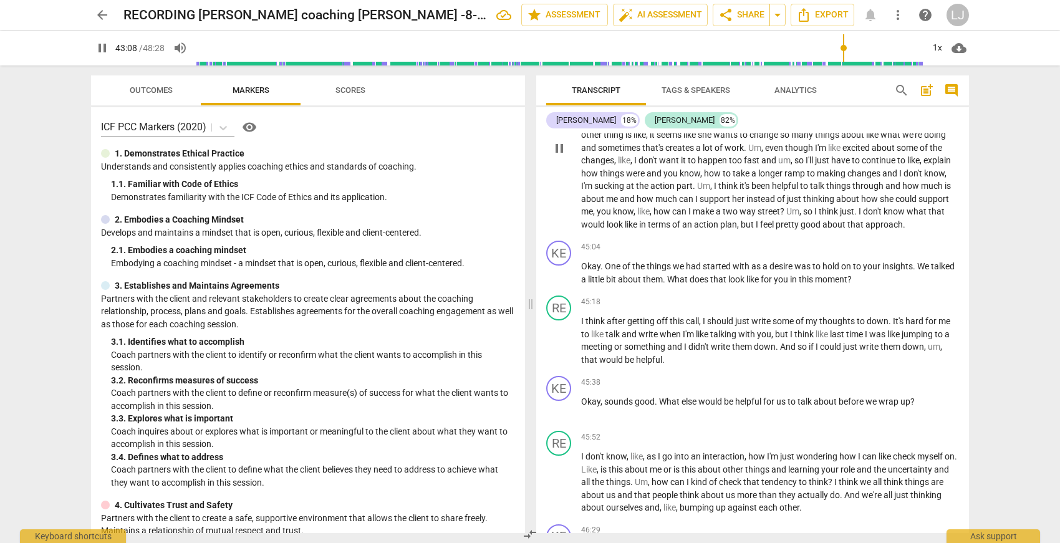
scroll to position [8779, 0]
click at [742, 232] on p "Action plan for ? Yeah . There's um , one thing that's on our list . Actually t…" at bounding box center [770, 148] width 378 height 166
click at [801, 230] on span "good" at bounding box center [812, 225] width 22 height 10
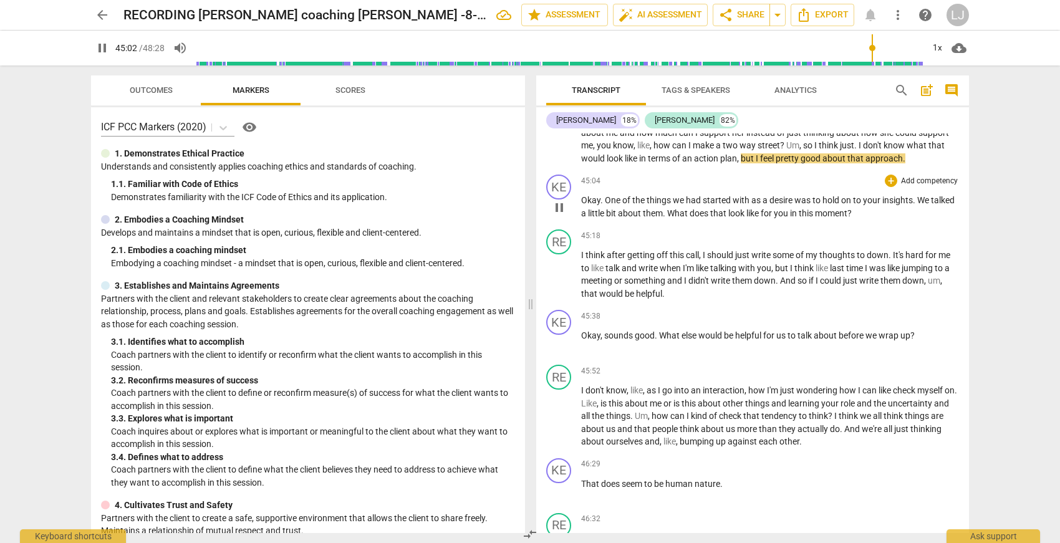
scroll to position [8849, 0]
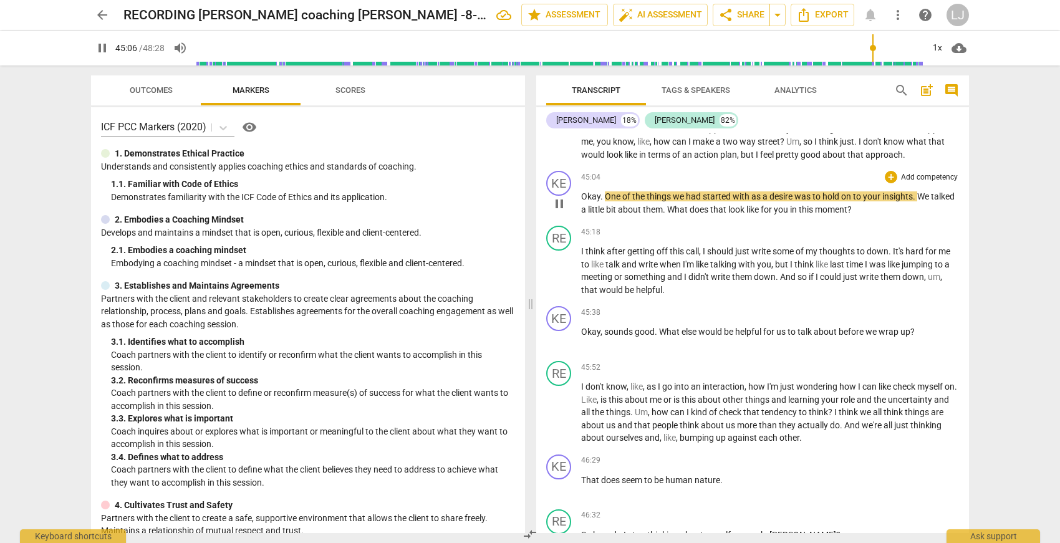
click at [761, 214] on span "like" at bounding box center [753, 210] width 14 height 10
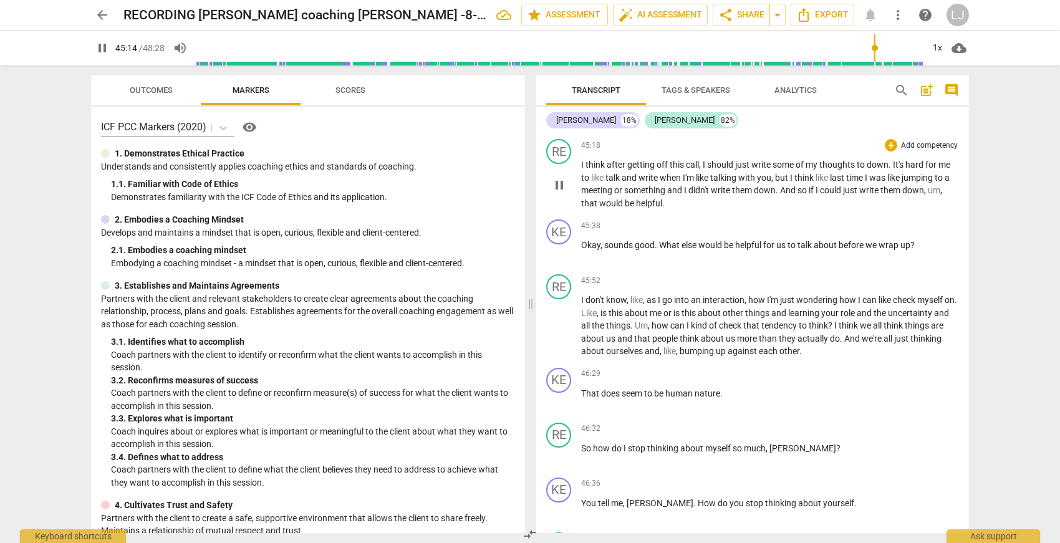
scroll to position [8939, 0]
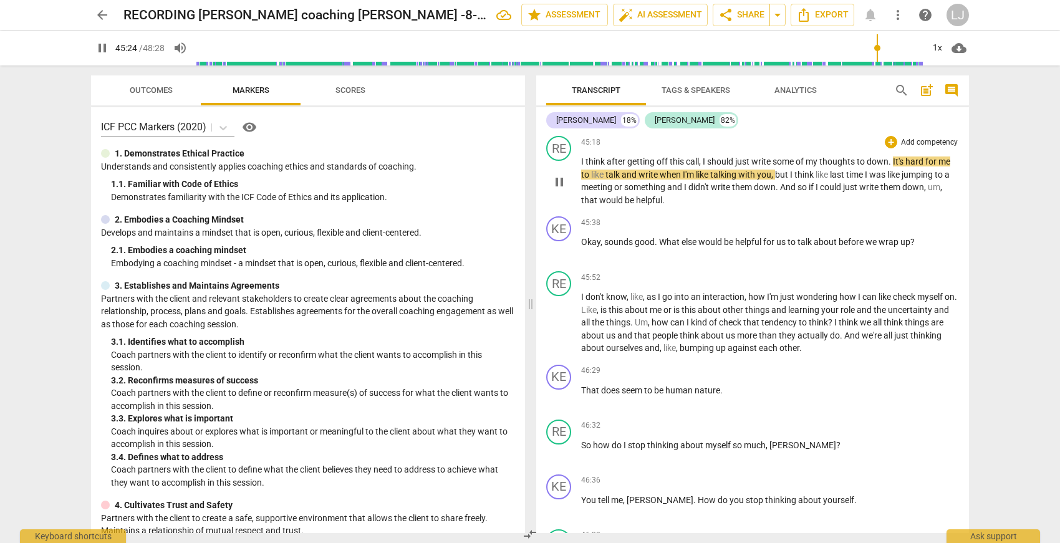
click at [646, 205] on span "helpful" at bounding box center [649, 200] width 26 height 10
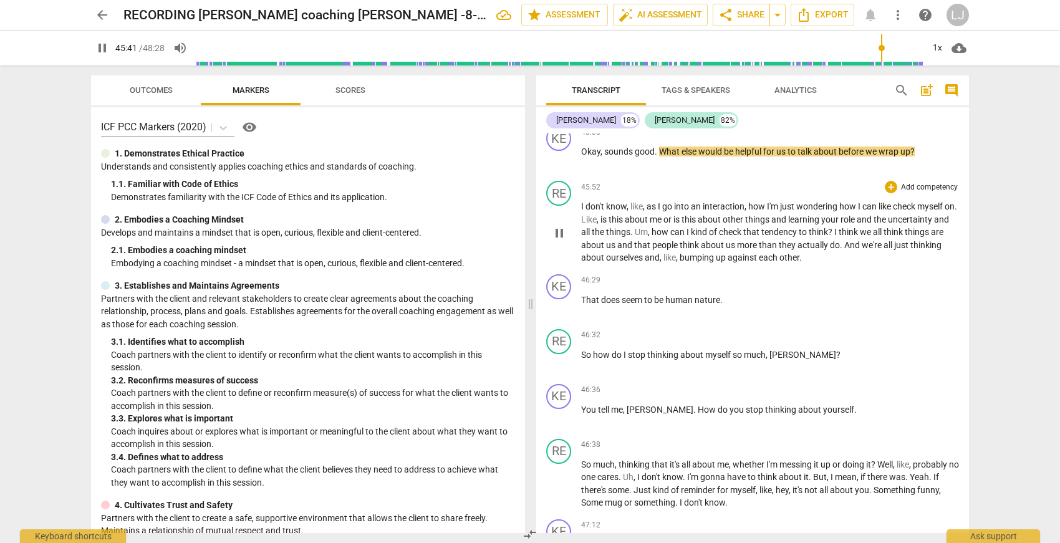
scroll to position [9031, 0]
click at [759, 261] on span "against" at bounding box center [743, 256] width 31 height 10
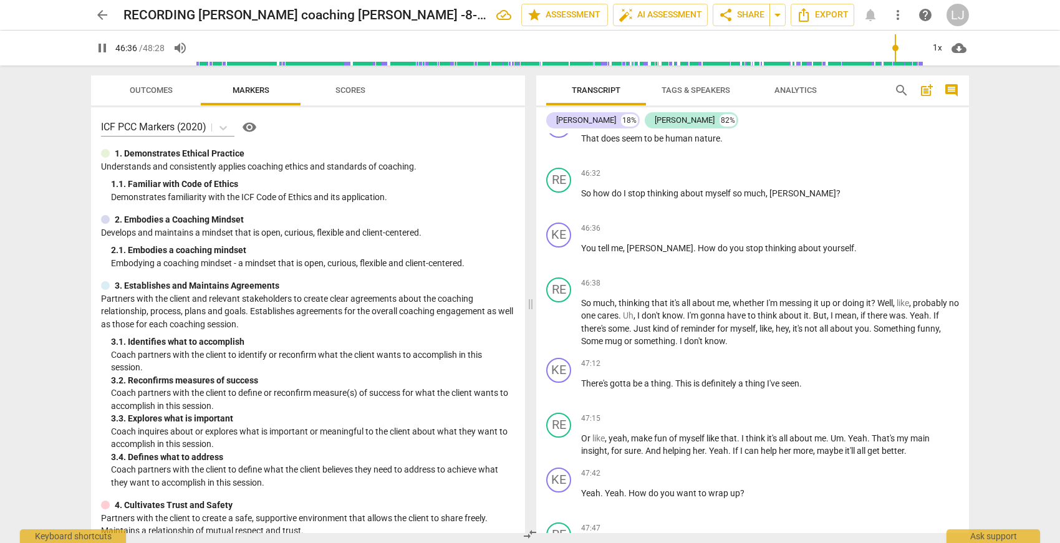
scroll to position [9206, 0]
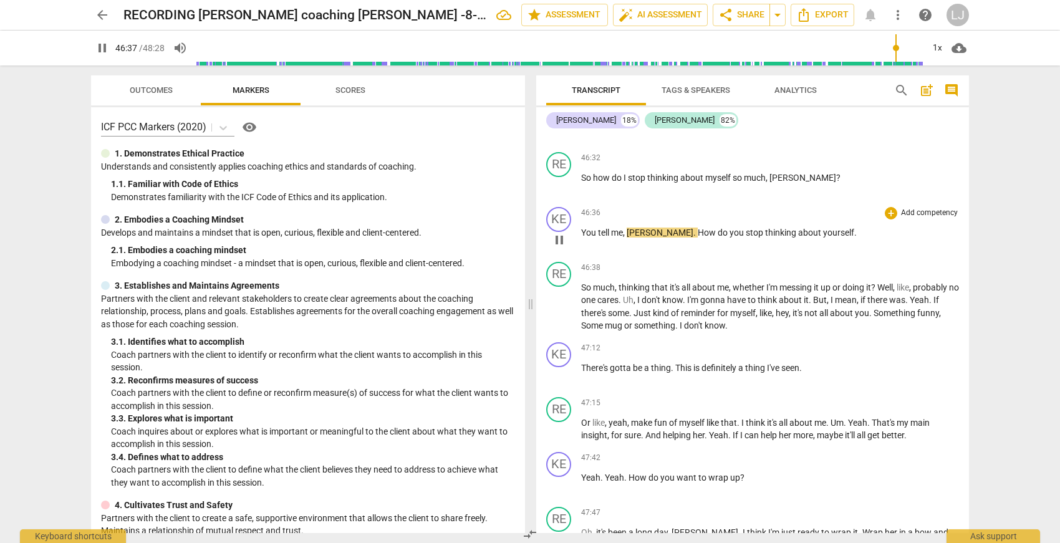
click at [635, 238] on span "[PERSON_NAME]" at bounding box center [660, 233] width 67 height 10
type input "2800"
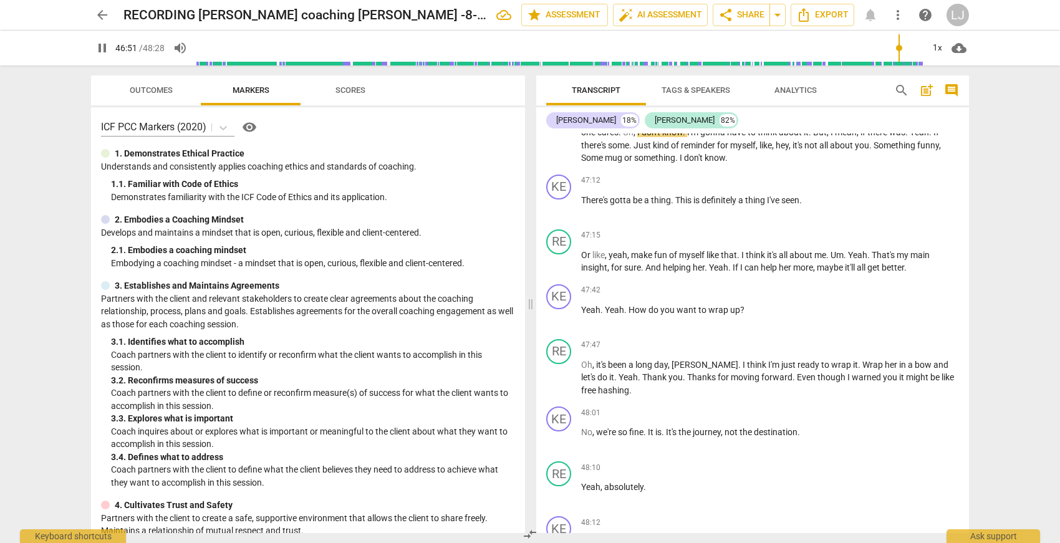
scroll to position [9382, 0]
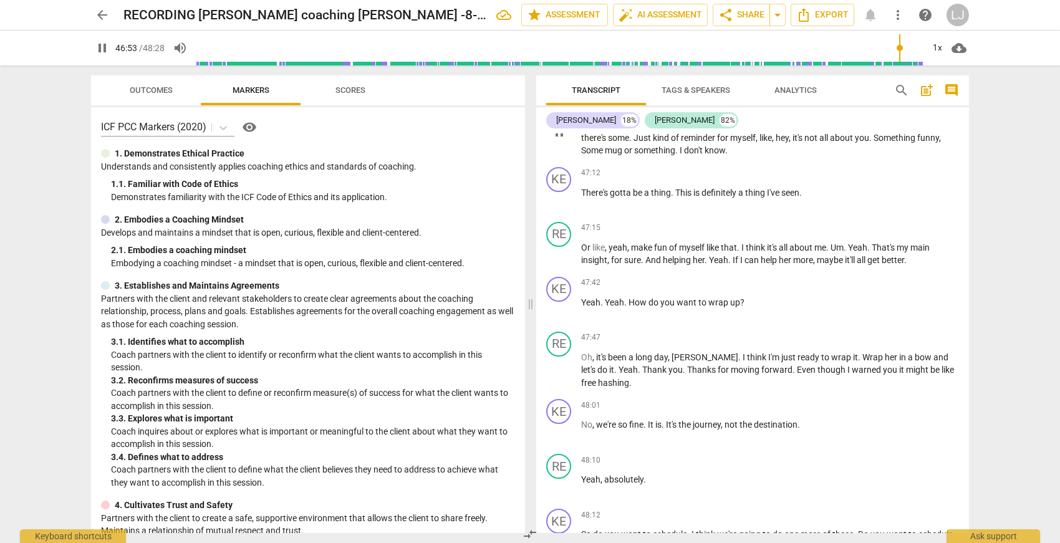
click at [841, 143] on span "about" at bounding box center [842, 138] width 25 height 10
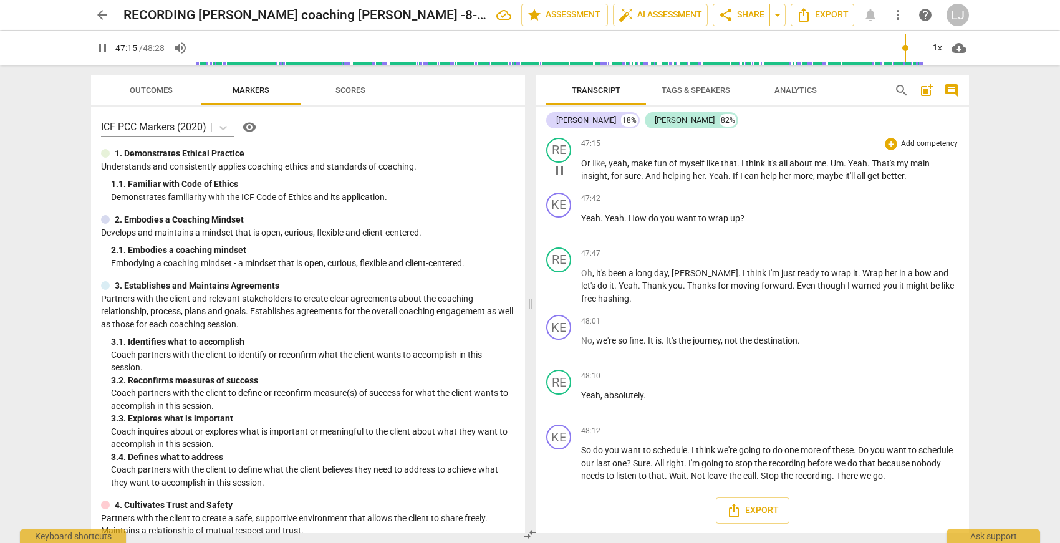
scroll to position [9488, 0]
click at [788, 180] on span "her" at bounding box center [786, 175] width 14 height 10
click at [915, 269] on span "bow" at bounding box center [924, 272] width 19 height 10
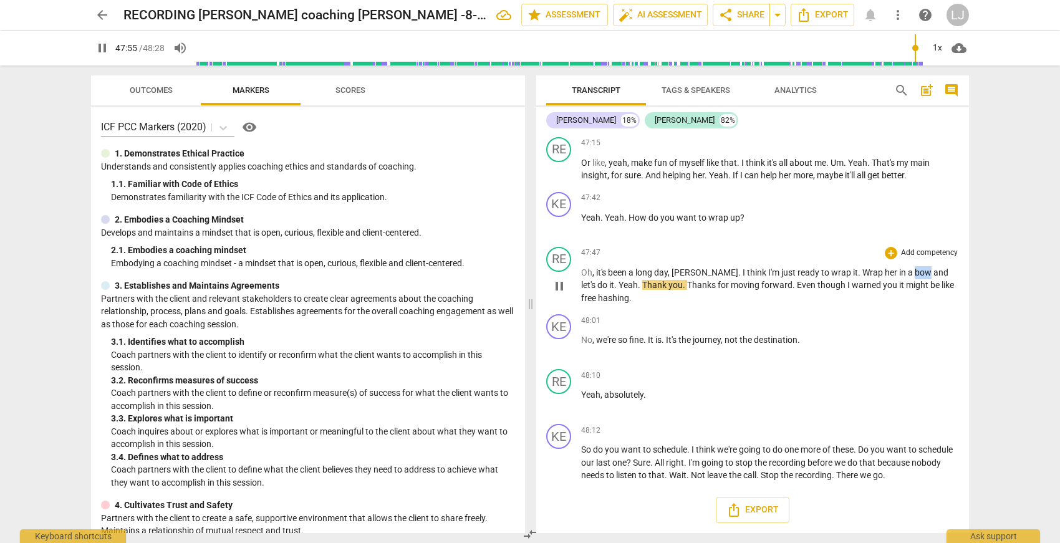
click at [915, 269] on span "bow" at bounding box center [924, 272] width 19 height 10
click at [597, 280] on span "let's" at bounding box center [589, 285] width 16 height 10
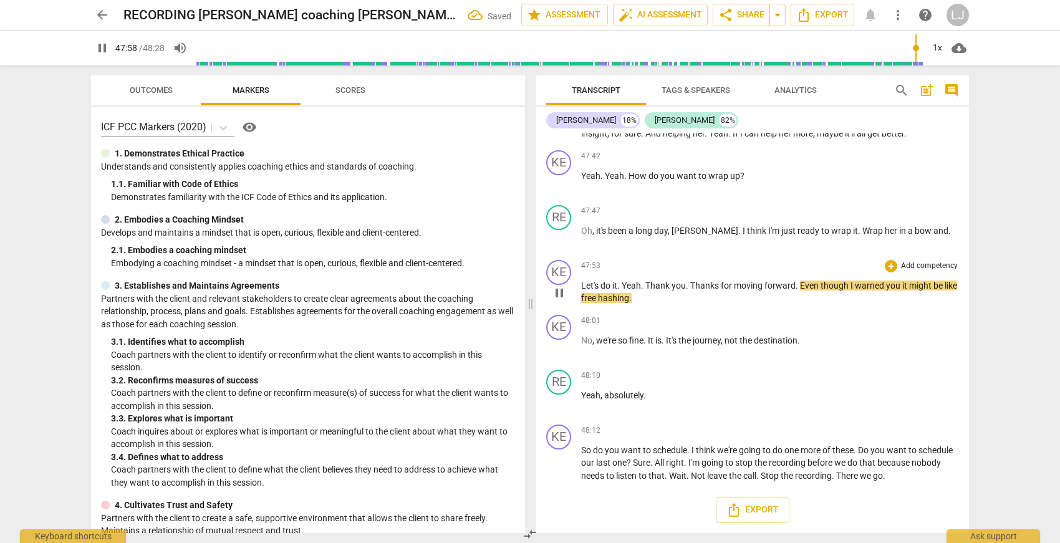
click at [625, 291] on span "Yeah" at bounding box center [631, 286] width 19 height 10
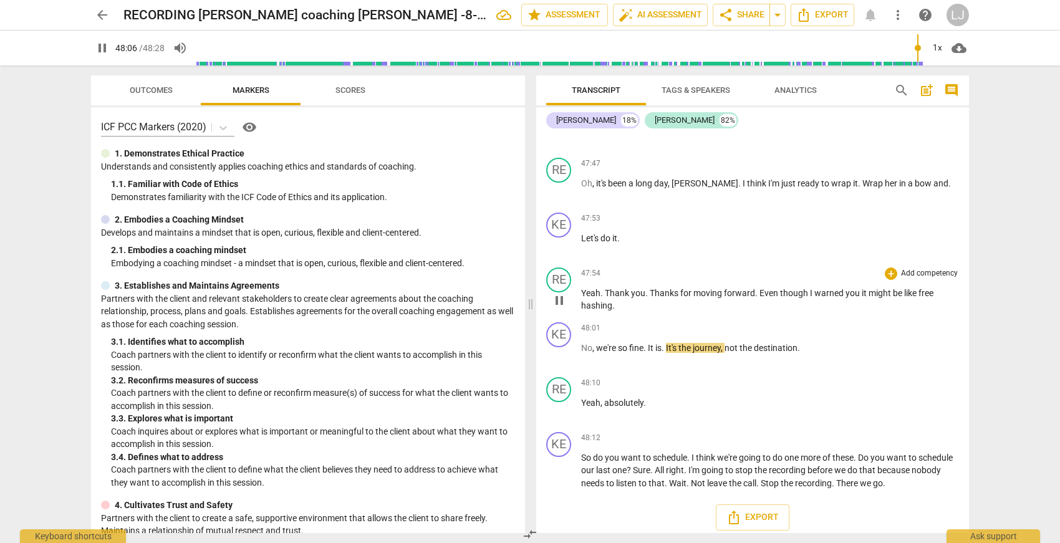
click at [811, 298] on span "I" at bounding box center [812, 293] width 4 height 10
click at [649, 353] on span "It" at bounding box center [651, 348] width 7 height 10
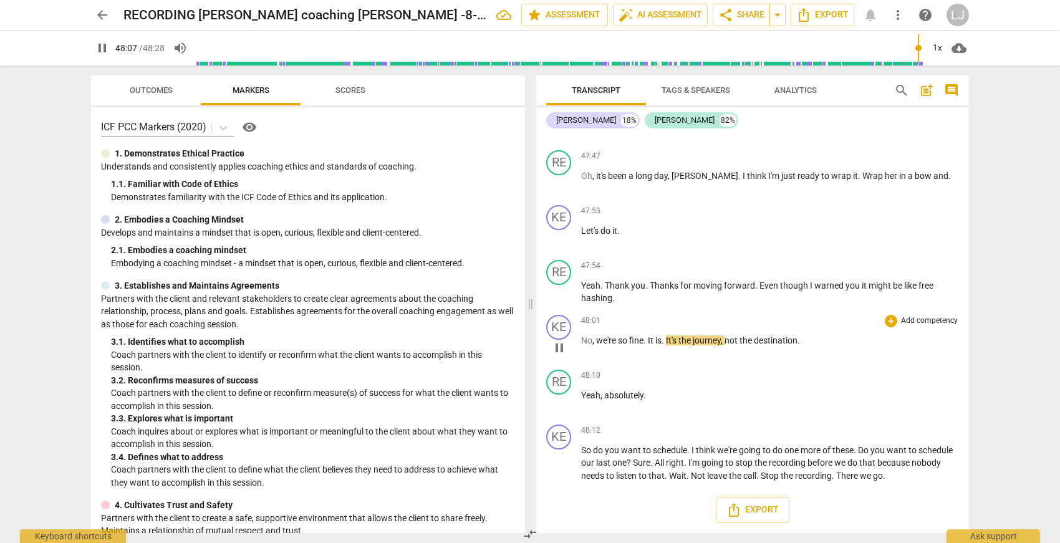
scroll to position [9652, 0]
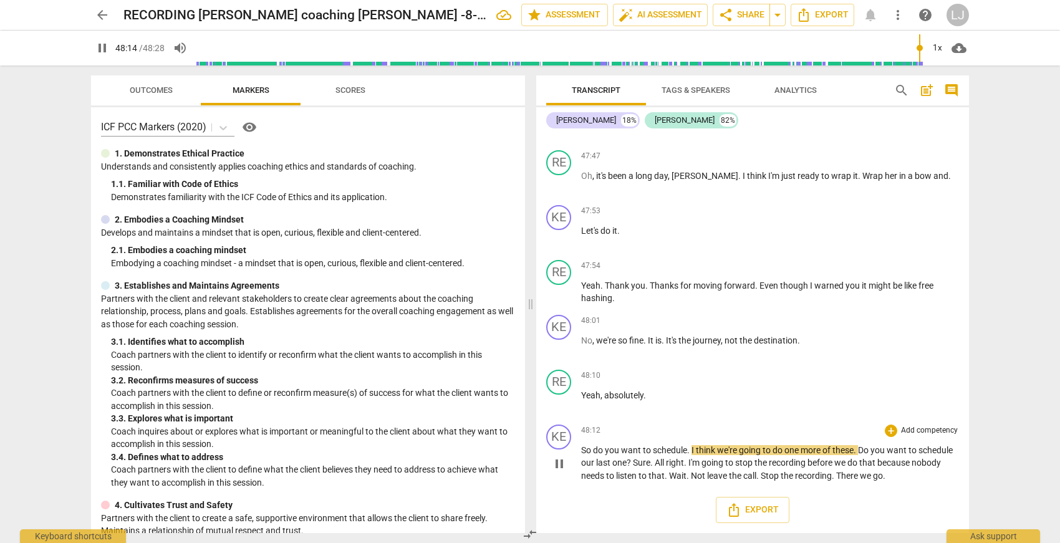
click at [596, 451] on span "do" at bounding box center [599, 450] width 12 height 10
drag, startPoint x: 595, startPoint y: 451, endPoint x: 587, endPoint y: 452, distance: 8.8
click at [595, 451] on span "do" at bounding box center [599, 450] width 12 height 10
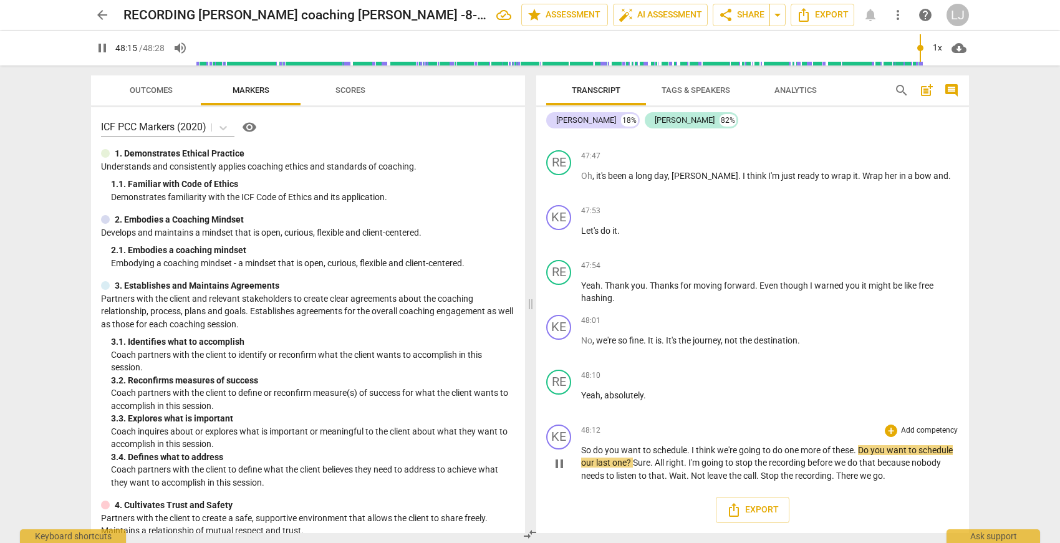
click at [581, 451] on span "So" at bounding box center [587, 450] width 12 height 10
click at [582, 450] on span "So" at bounding box center [587, 450] width 12 height 10
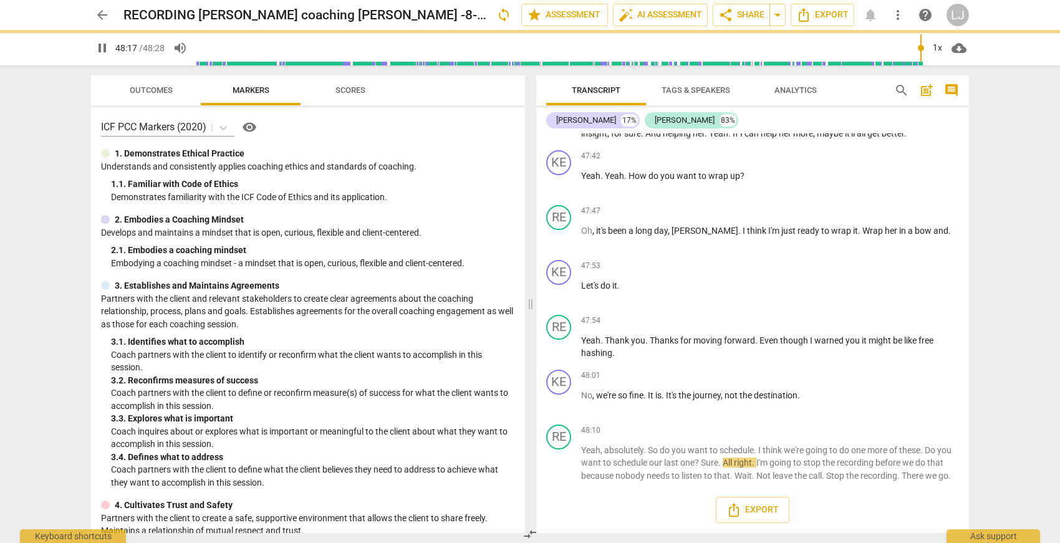
scroll to position [9610, 0]
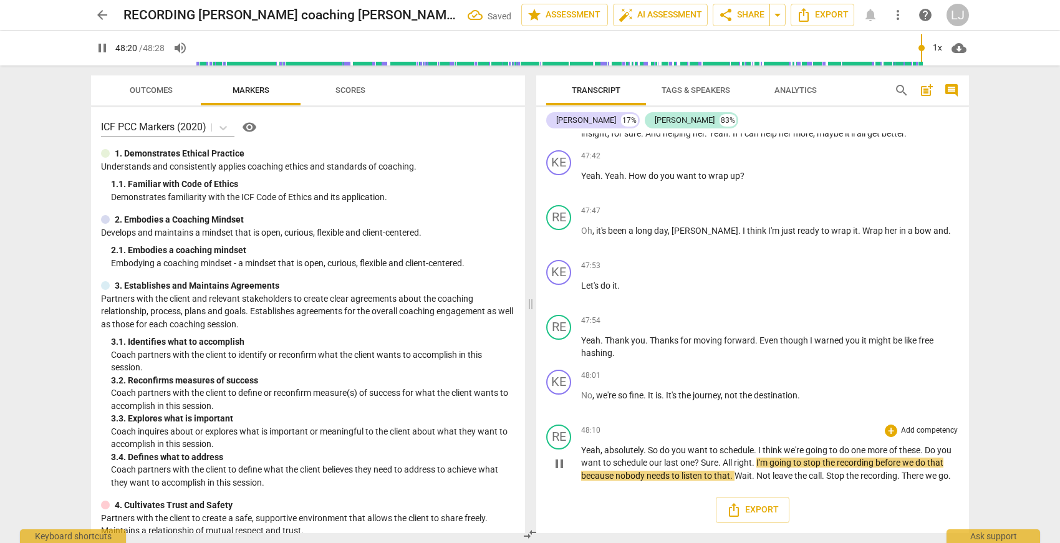
click at [662, 445] on span "do" at bounding box center [666, 450] width 12 height 10
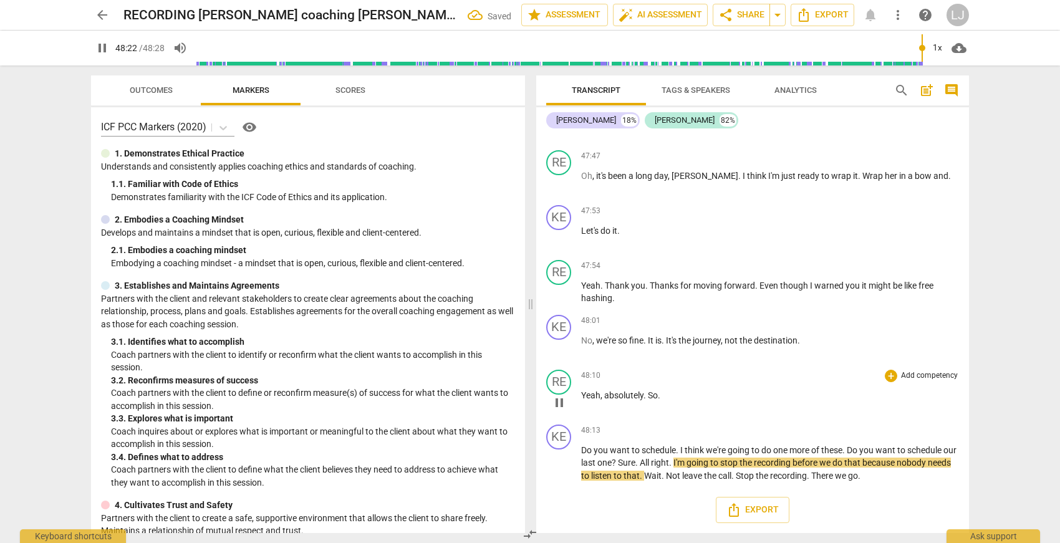
scroll to position [9652, 0]
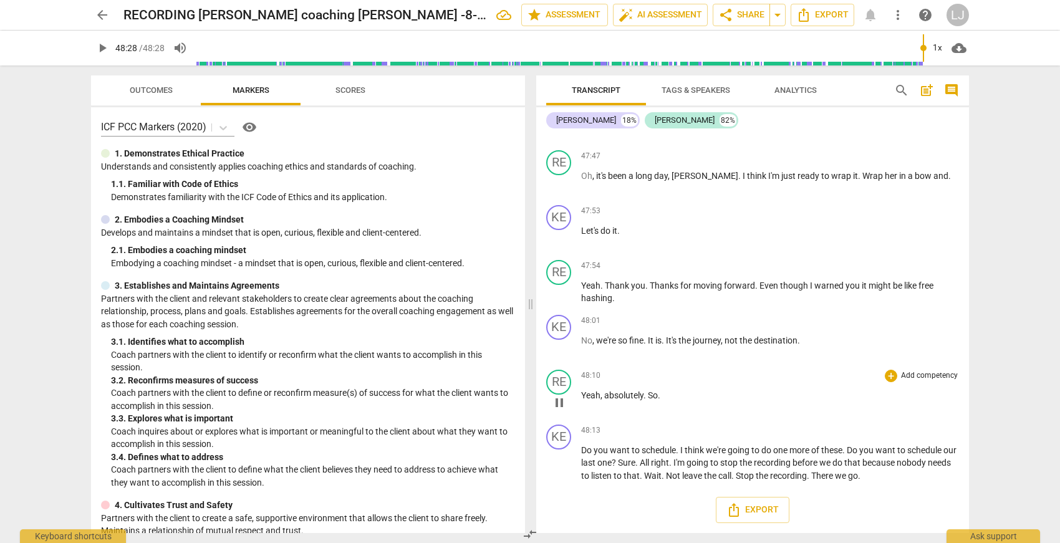
type input "2908"
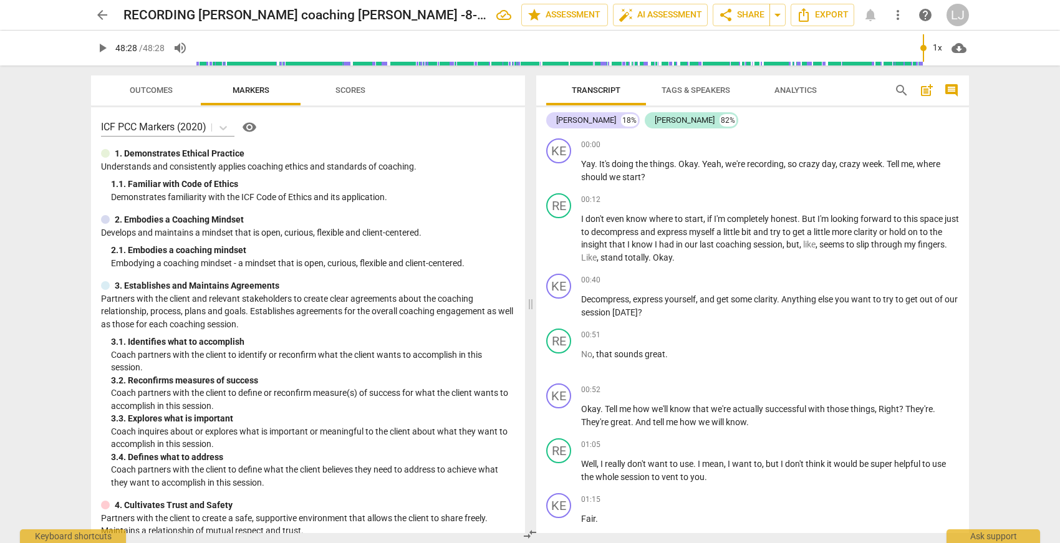
scroll to position [0, 0]
click at [823, 17] on span "Export" at bounding box center [822, 14] width 52 height 15
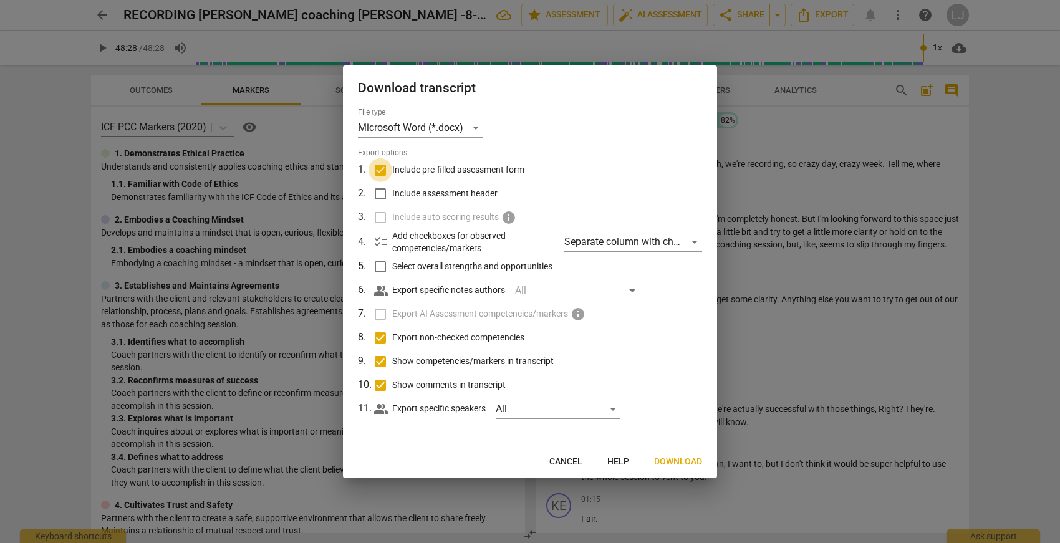
click at [379, 171] on input "Include pre-filled assessment form" at bounding box center [381, 170] width 24 height 24
checkbox input "false"
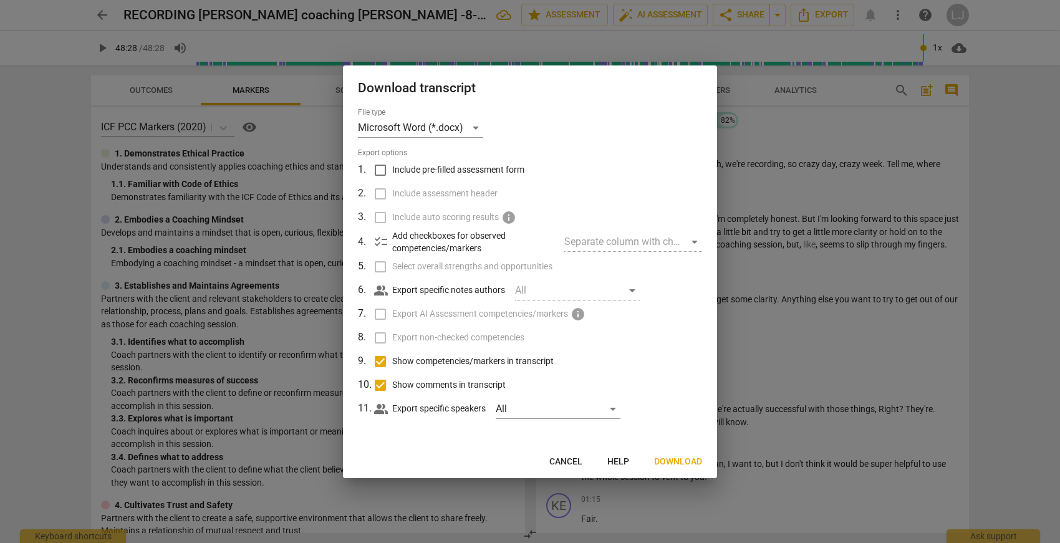
click at [382, 360] on input "Show competencies/markers in transcript" at bounding box center [381, 362] width 24 height 24
checkbox input "false"
click at [381, 381] on input "Show comments in transcript" at bounding box center [381, 385] width 24 height 24
checkbox input "false"
click at [673, 460] on span "Download" at bounding box center [678, 462] width 48 height 12
